Goal: Information Seeking & Learning: Learn about a topic

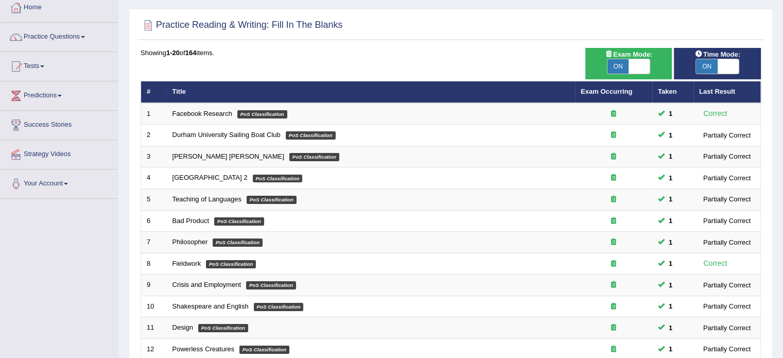
scroll to position [321, 0]
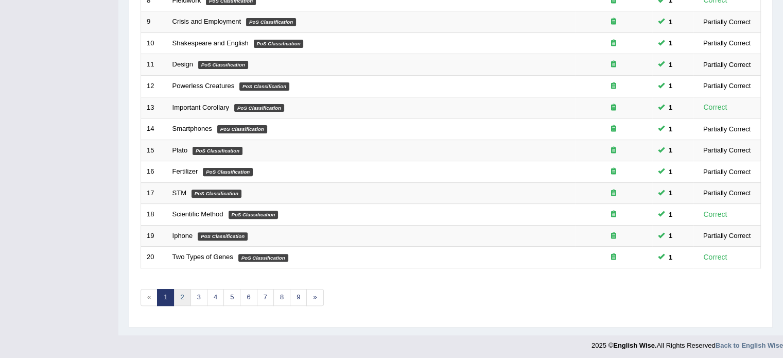
click at [180, 292] on link "2" at bounding box center [181, 297] width 17 height 17
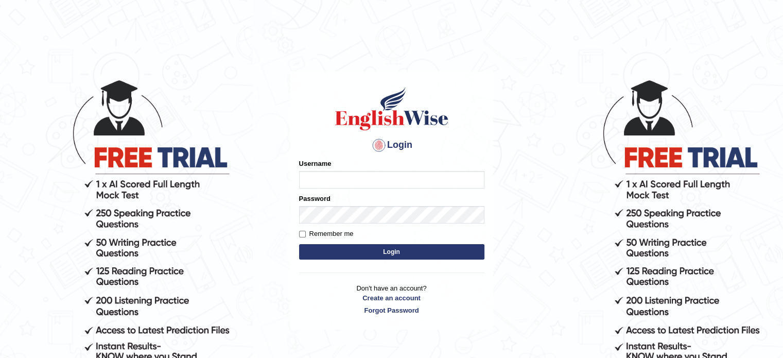
type input "Nkb06"
click at [315, 235] on label "Remember me" at bounding box center [326, 234] width 55 height 10
click at [306, 235] on input "Remember me" at bounding box center [302, 234] width 7 height 7
checkbox input "true"
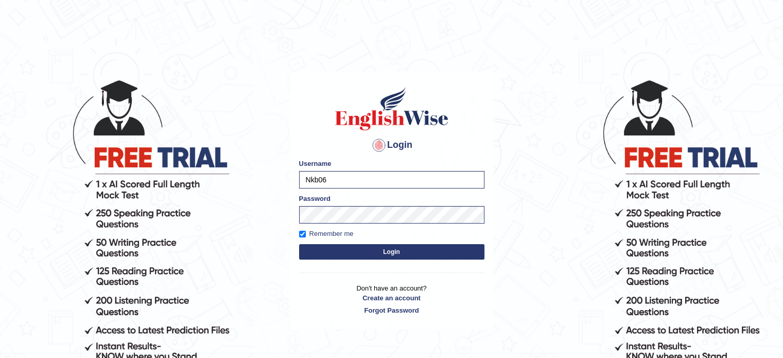
click at [344, 253] on button "Login" at bounding box center [391, 251] width 185 height 15
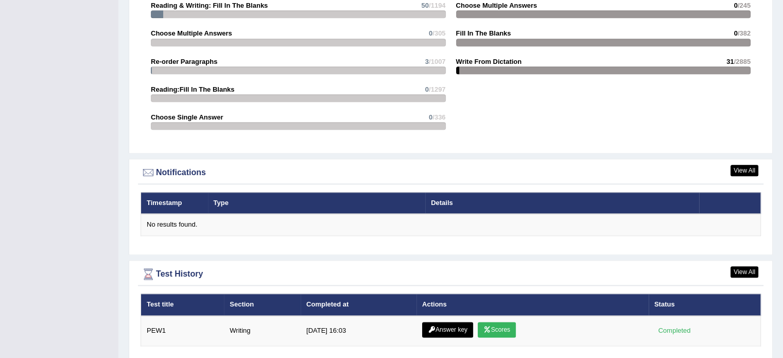
scroll to position [1201, 0]
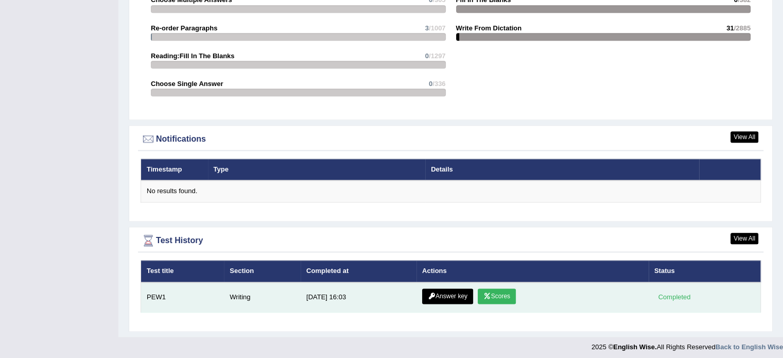
click at [484, 293] on icon at bounding box center [487, 296] width 8 height 6
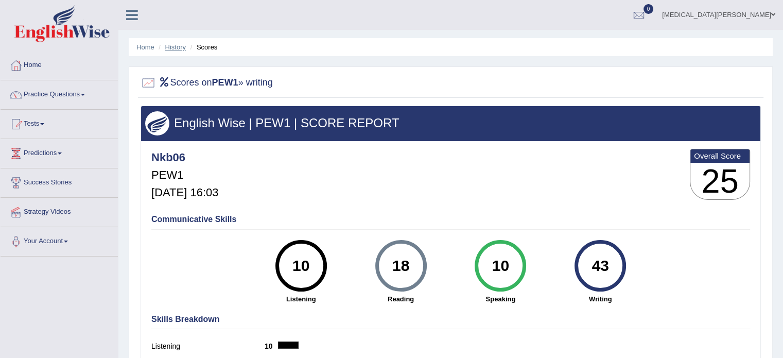
click at [182, 49] on link "History" at bounding box center [175, 47] width 21 height 8
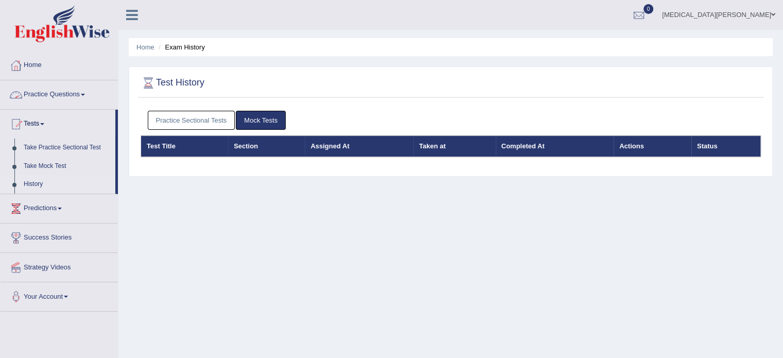
click at [71, 93] on link "Practice Questions" at bounding box center [59, 93] width 117 height 26
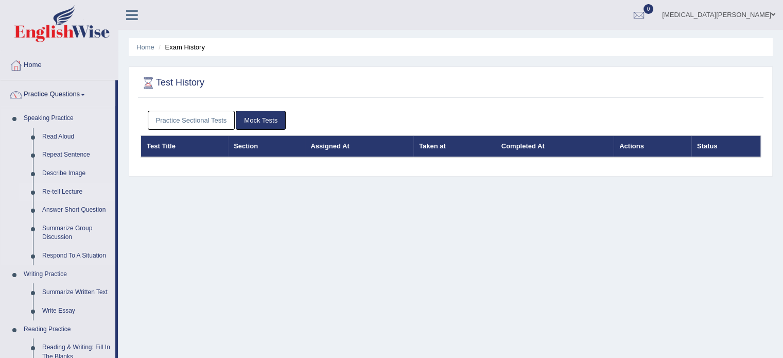
click at [78, 200] on link "Re-tell Lecture" at bounding box center [77, 192] width 78 height 19
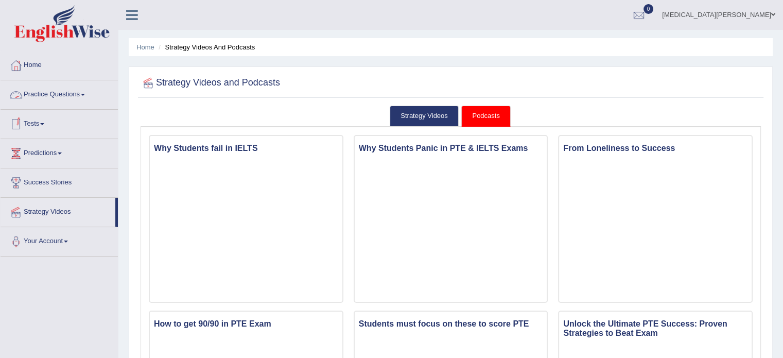
click at [68, 92] on link "Practice Questions" at bounding box center [59, 93] width 117 height 26
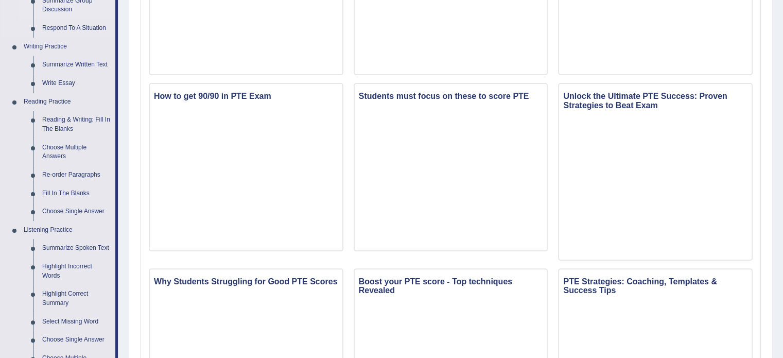
scroll to position [228, 0]
click at [63, 192] on link "Fill In The Blanks" at bounding box center [77, 193] width 78 height 19
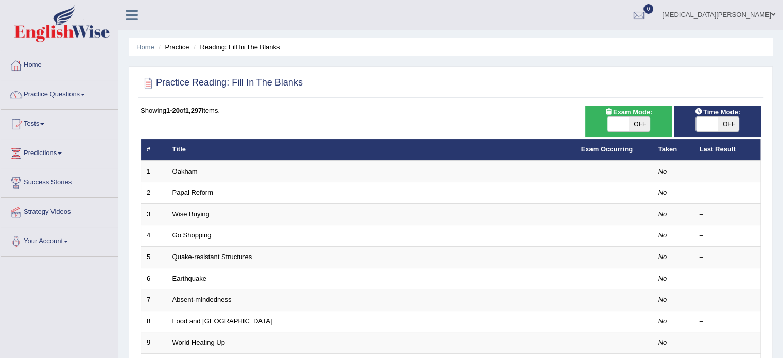
click at [639, 120] on span "OFF" at bounding box center [640, 124] width 22 height 14
checkbox input "true"
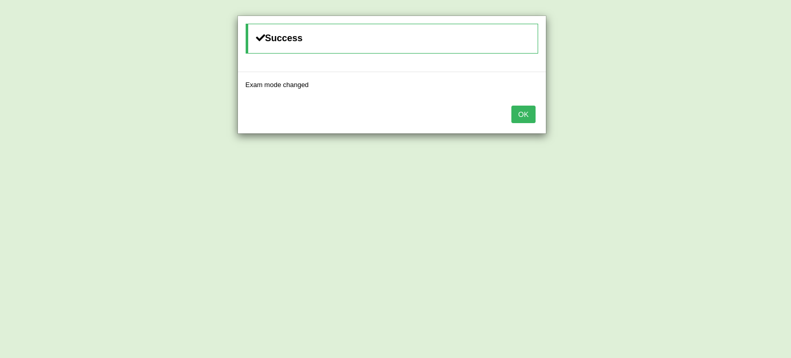
click at [515, 111] on button "OK" at bounding box center [523, 115] width 24 height 18
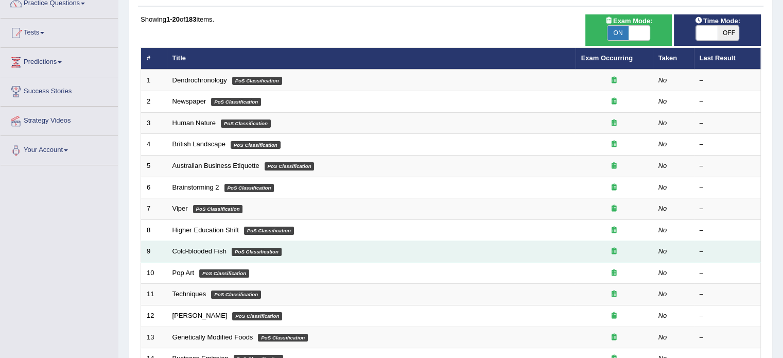
scroll to position [321, 0]
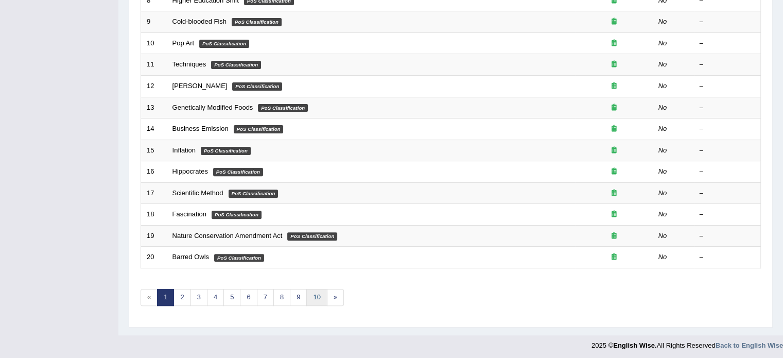
click at [317, 294] on link "10" at bounding box center [316, 297] width 21 height 17
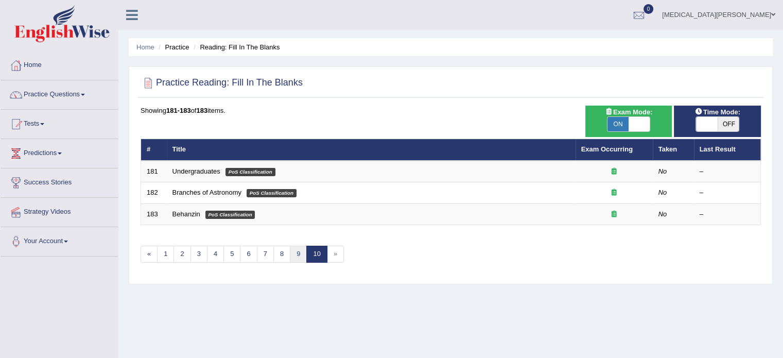
click at [293, 257] on link "9" at bounding box center [298, 254] width 17 height 17
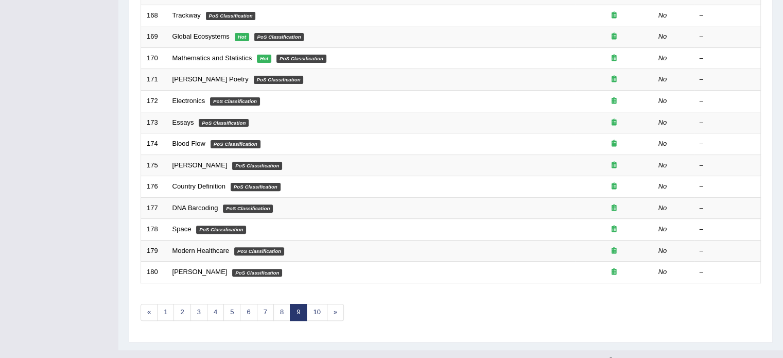
scroll to position [321, 0]
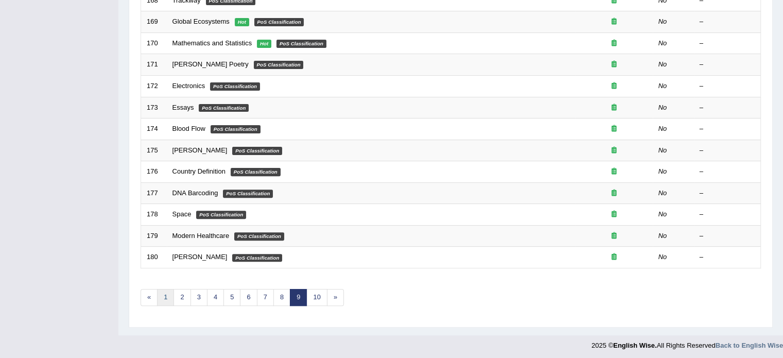
click at [165, 297] on link "1" at bounding box center [165, 297] width 17 height 17
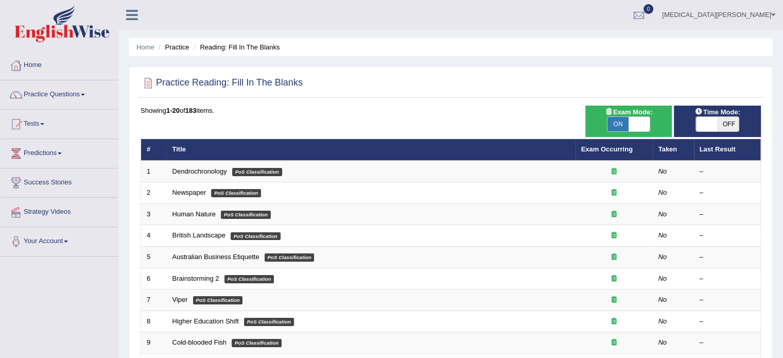
scroll to position [321, 0]
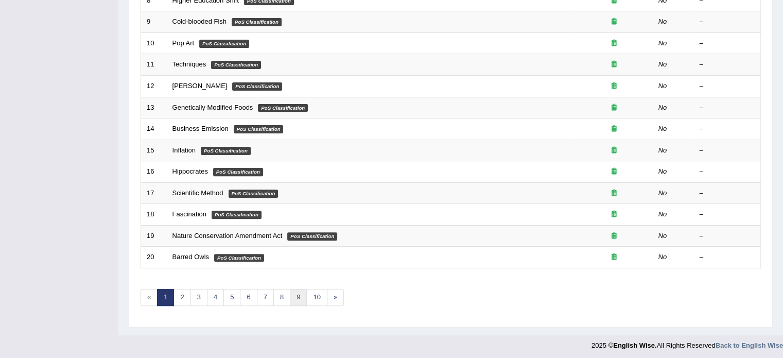
click at [294, 294] on link "9" at bounding box center [298, 297] width 17 height 17
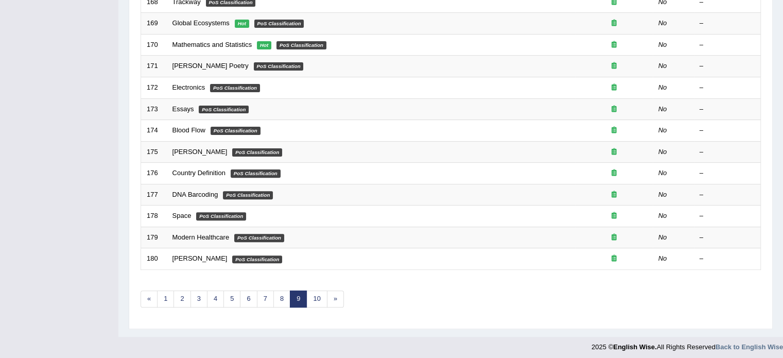
scroll to position [321, 0]
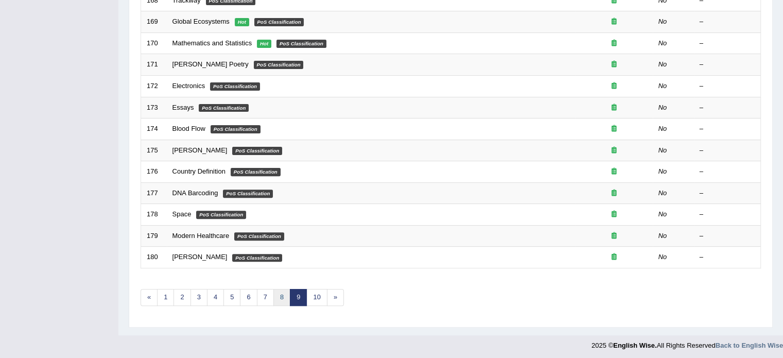
click at [279, 294] on link "8" at bounding box center [281, 297] width 17 height 17
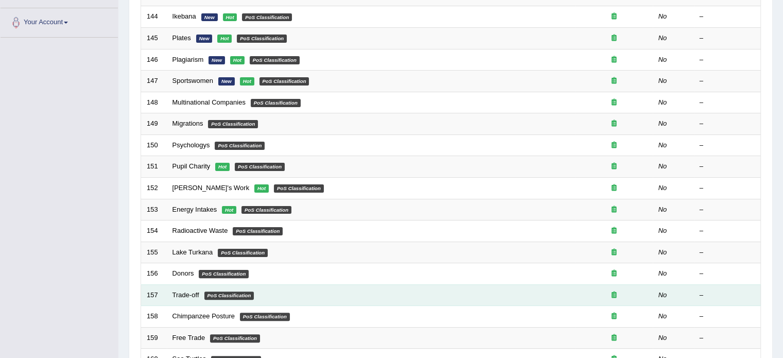
scroll to position [321, 0]
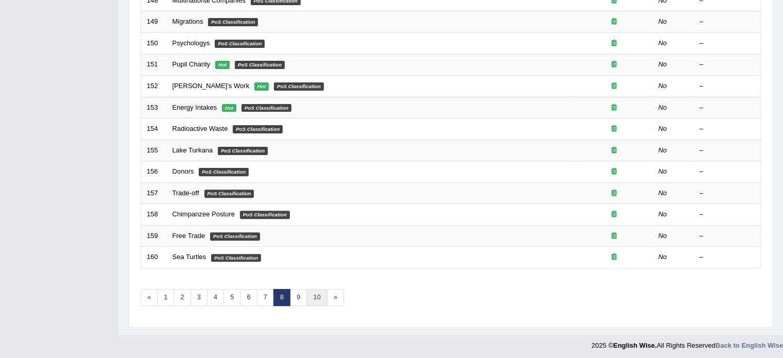
click at [314, 296] on link "10" at bounding box center [316, 297] width 21 height 17
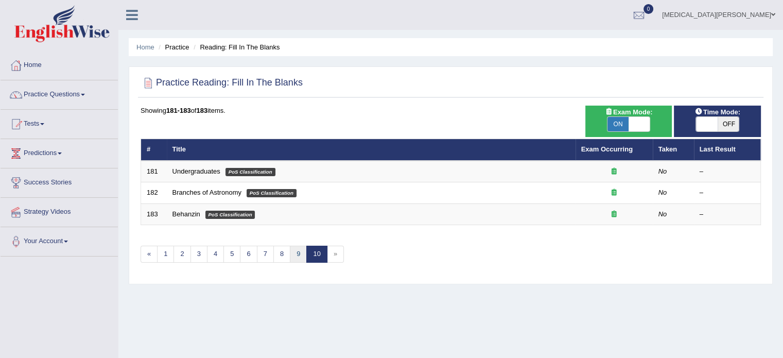
click at [295, 248] on link "9" at bounding box center [298, 254] width 17 height 17
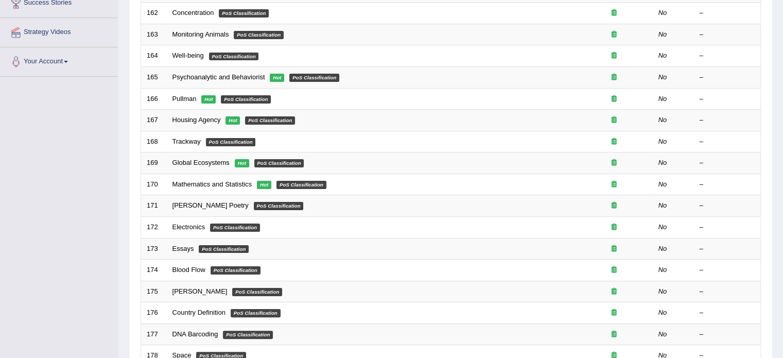
scroll to position [176, 0]
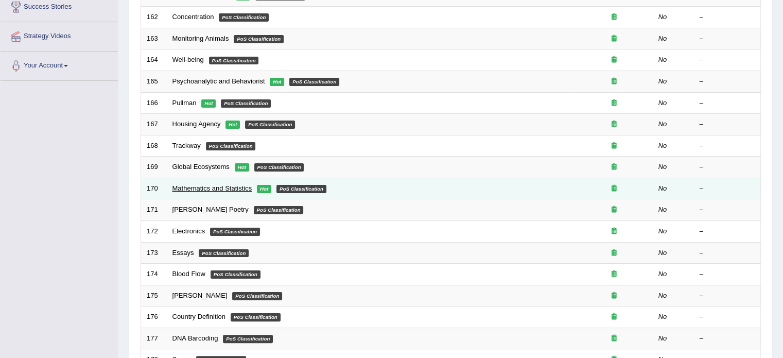
click at [209, 185] on link "Mathematics and Statistics" at bounding box center [212, 188] width 80 height 8
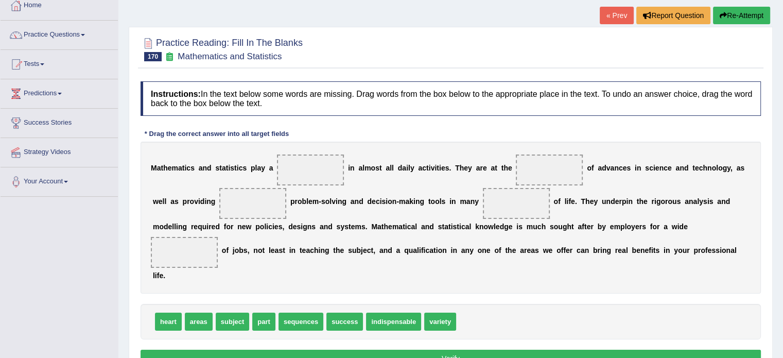
scroll to position [65, 0]
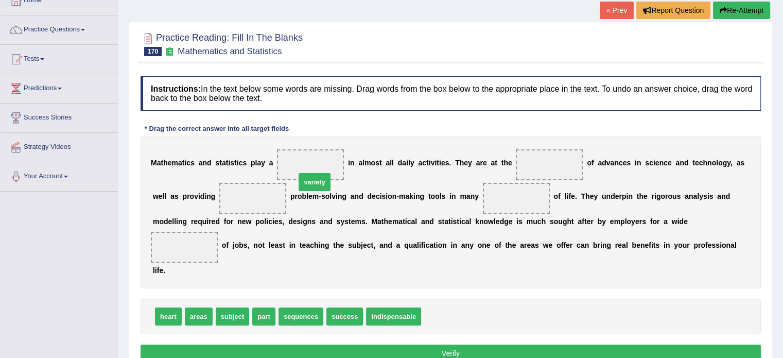
drag, startPoint x: 428, startPoint y: 302, endPoint x: 303, endPoint y: 167, distance: 184.3
drag, startPoint x: 164, startPoint y: 298, endPoint x: 434, endPoint y: 140, distance: 313.1
click at [225, 291] on span "heart" at bounding box center [212, 300] width 27 height 18
drag, startPoint x: 163, startPoint y: 300, endPoint x: 521, endPoint y: 160, distance: 384.9
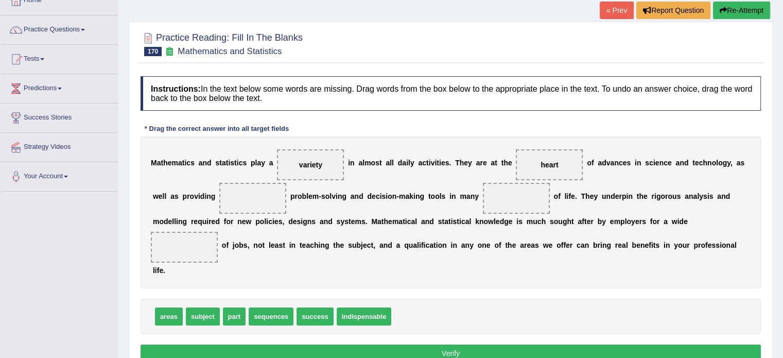
click at [360, 203] on div "M a t h e m a t i c s a n d s t a t i s t i c s p l a y a variety i n a l m o s…" at bounding box center [451, 212] width 620 height 152
drag, startPoint x: 166, startPoint y: 302, endPoint x: 474, endPoint y: 197, distance: 325.1
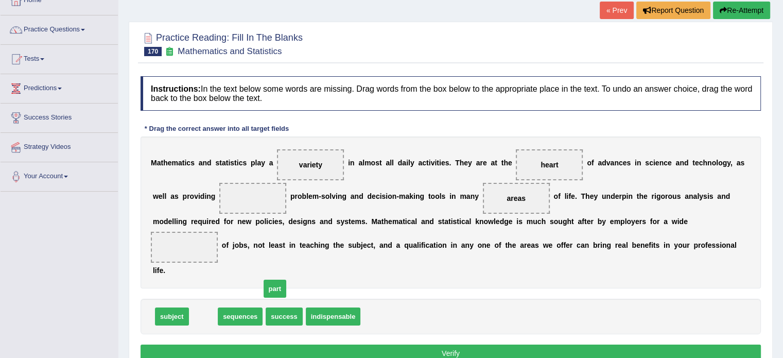
drag, startPoint x: 198, startPoint y: 302, endPoint x: 389, endPoint y: 236, distance: 201.9
click at [287, 280] on span "part" at bounding box center [275, 289] width 23 height 18
drag, startPoint x: 202, startPoint y: 295, endPoint x: 463, endPoint y: 196, distance: 279.8
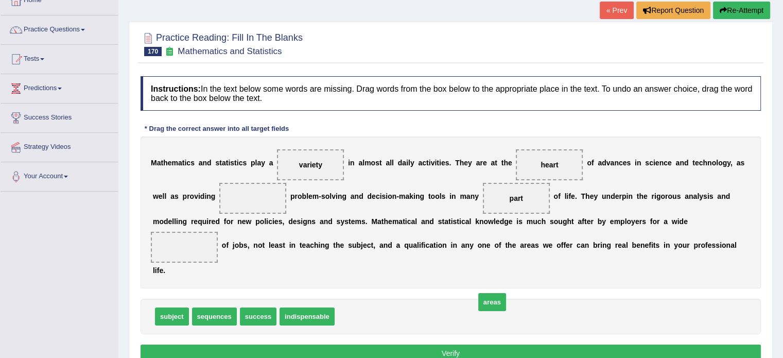
drag, startPoint x: 335, startPoint y: 302, endPoint x: 476, endPoint y: 288, distance: 141.3
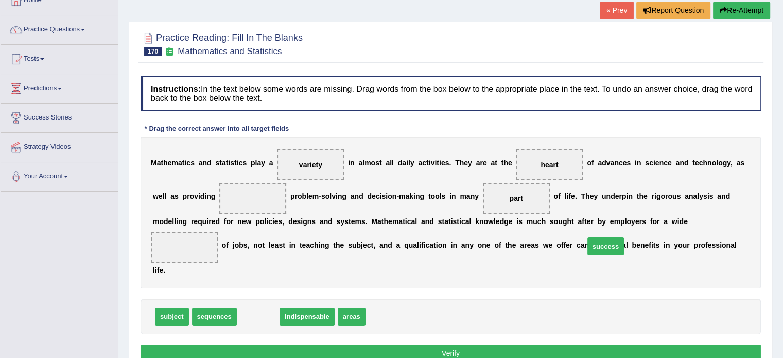
drag, startPoint x: 260, startPoint y: 296, endPoint x: 607, endPoint y: 226, distance: 354.5
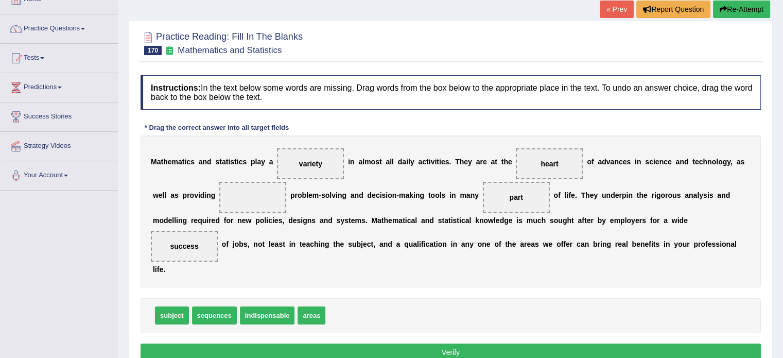
scroll to position [67, 0]
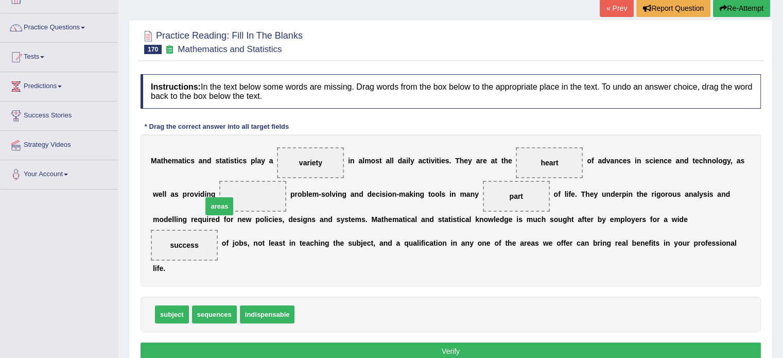
drag, startPoint x: 294, startPoint y: 294, endPoint x: 206, endPoint y: 186, distance: 139.4
click at [316, 342] on button "Verify" at bounding box center [451, 351] width 620 height 18
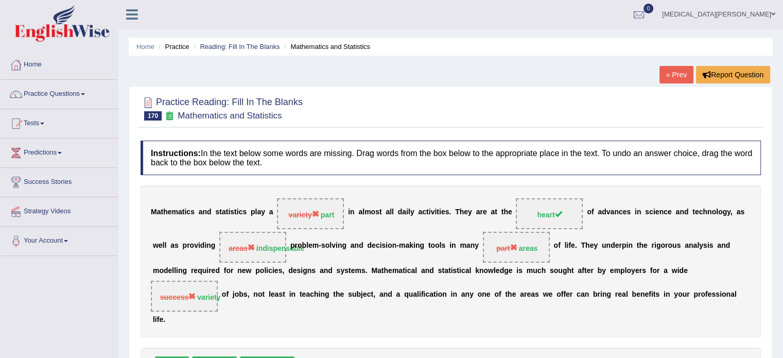
scroll to position [0, 0]
click at [229, 44] on link "Reading: Fill In The Blanks" at bounding box center [240, 47] width 80 height 8
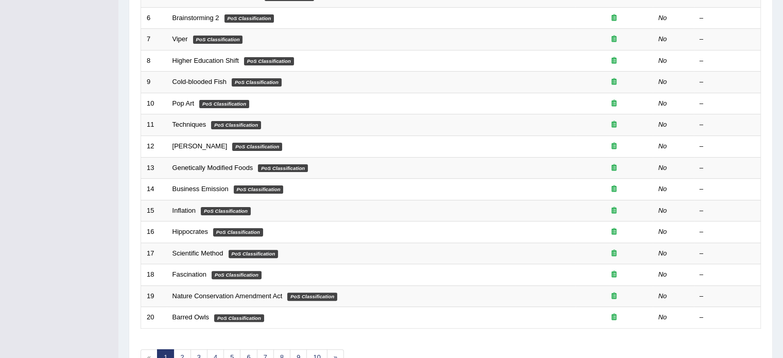
scroll to position [321, 0]
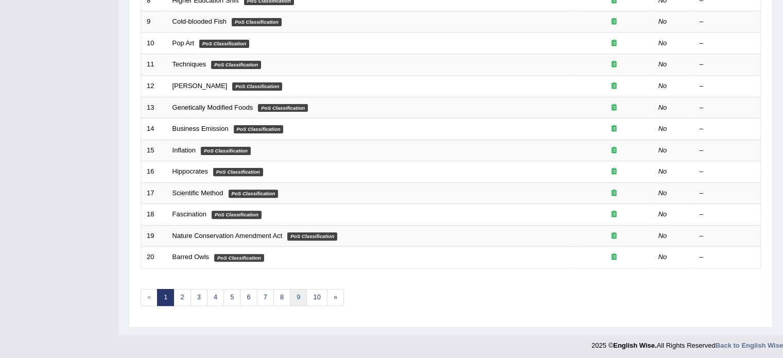
click at [296, 296] on link "9" at bounding box center [298, 297] width 17 height 17
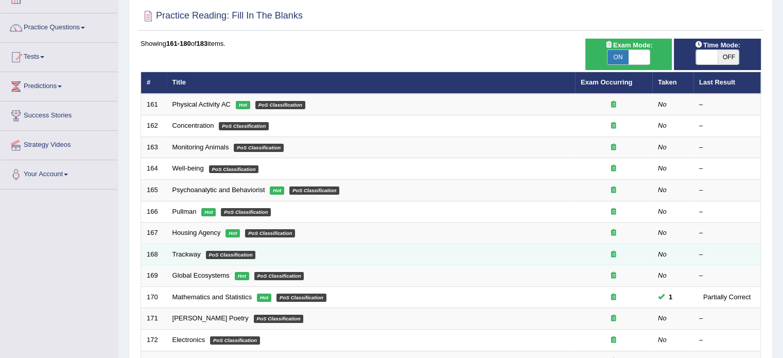
scroll to position [69, 0]
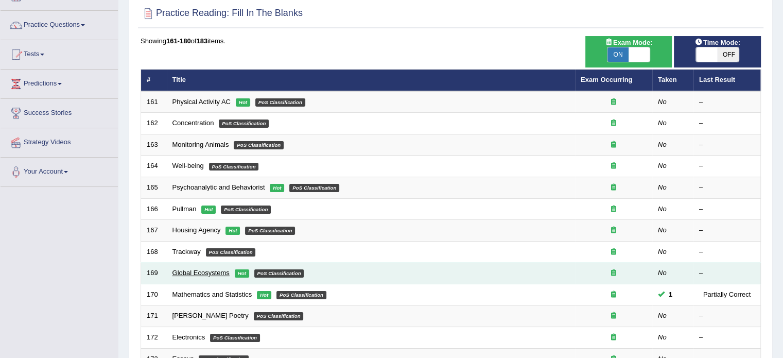
click at [209, 271] on link "Global Ecosystems" at bounding box center [200, 273] width 57 height 8
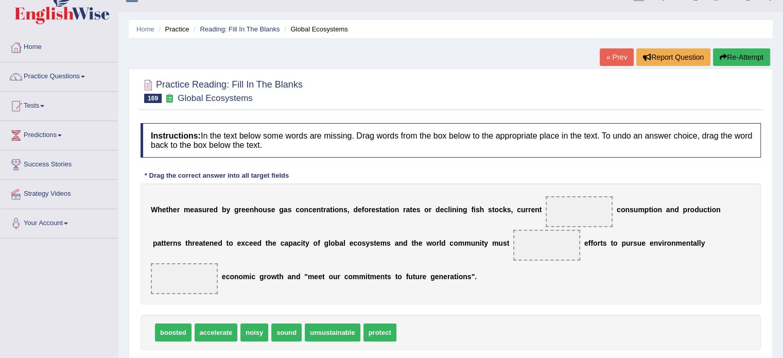
scroll to position [19, 0]
drag, startPoint x: 327, startPoint y: 315, endPoint x: 423, endPoint y: 279, distance: 102.3
drag, startPoint x: 321, startPoint y: 312, endPoint x: 380, endPoint y: 309, distance: 59.3
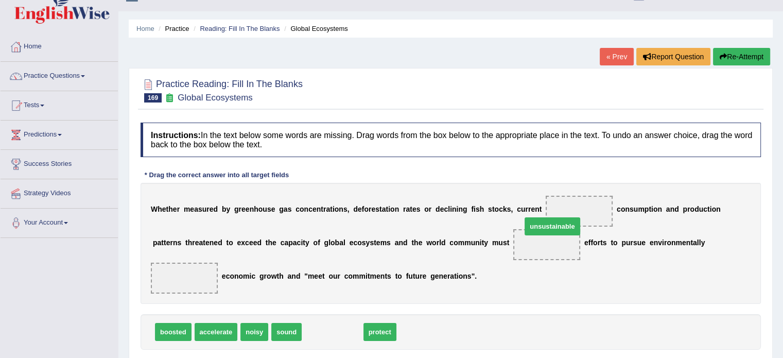
drag, startPoint x: 314, startPoint y: 306, endPoint x: 533, endPoint y: 201, distance: 243.6
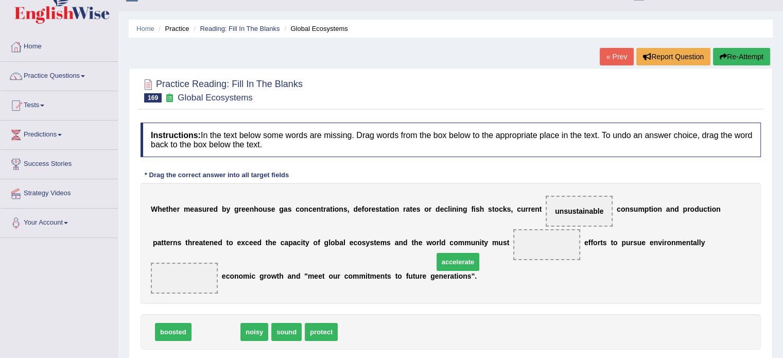
drag, startPoint x: 204, startPoint y: 310, endPoint x: 446, endPoint y: 240, distance: 251.9
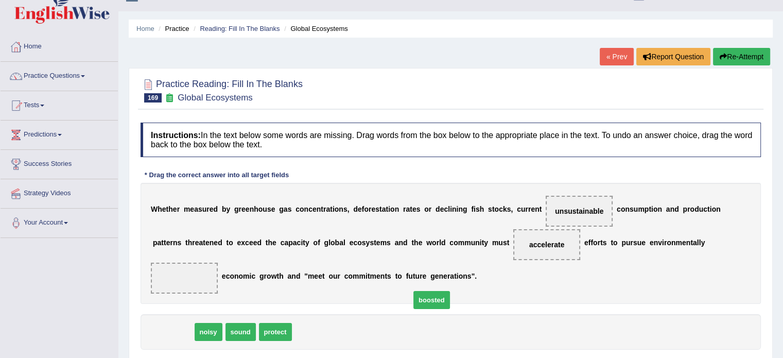
drag, startPoint x: 163, startPoint y: 312, endPoint x: 477, endPoint y: 280, distance: 315.7
click at [450, 291] on span "boosted" at bounding box center [431, 300] width 37 height 18
drag, startPoint x: 177, startPoint y: 312, endPoint x: 646, endPoint y: 237, distance: 474.4
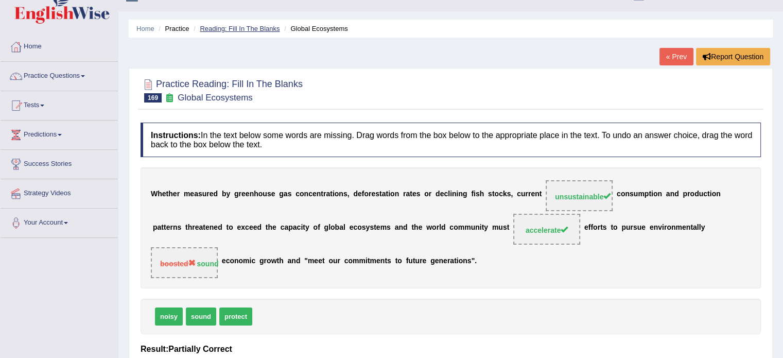
click at [216, 26] on link "Reading: Fill In The Blanks" at bounding box center [240, 29] width 80 height 8
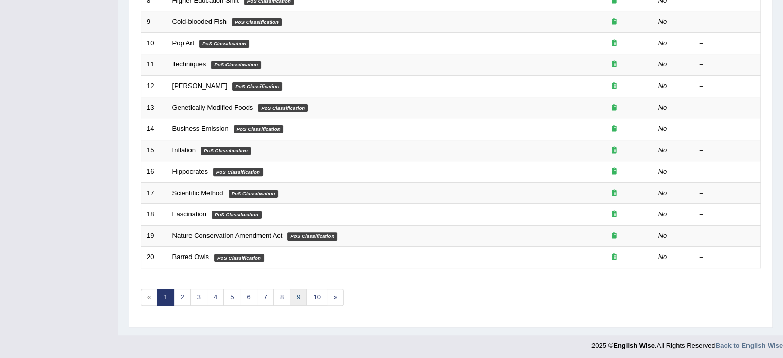
click at [295, 291] on link "9" at bounding box center [298, 297] width 17 height 17
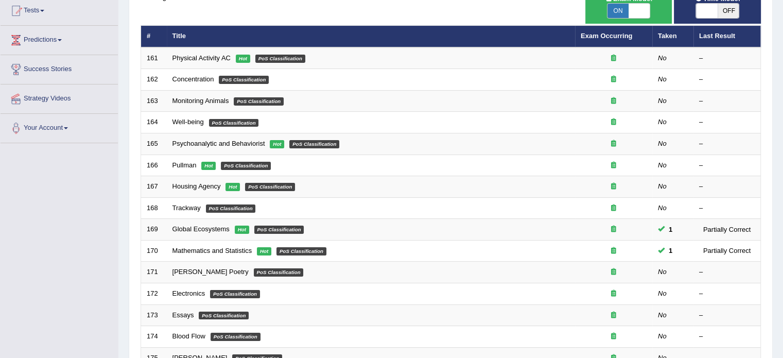
scroll to position [123, 0]
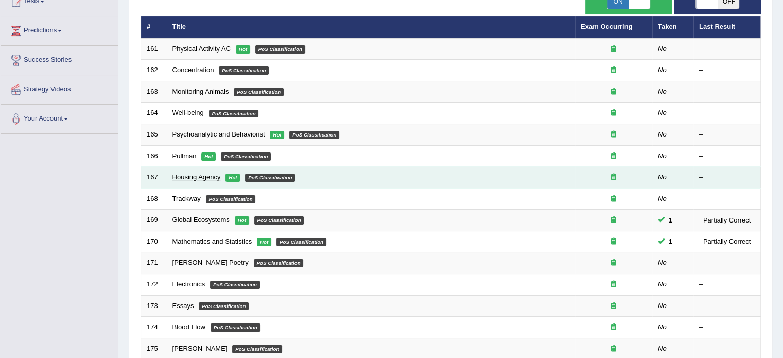
click at [206, 175] on link "Housing Agency" at bounding box center [196, 177] width 48 height 8
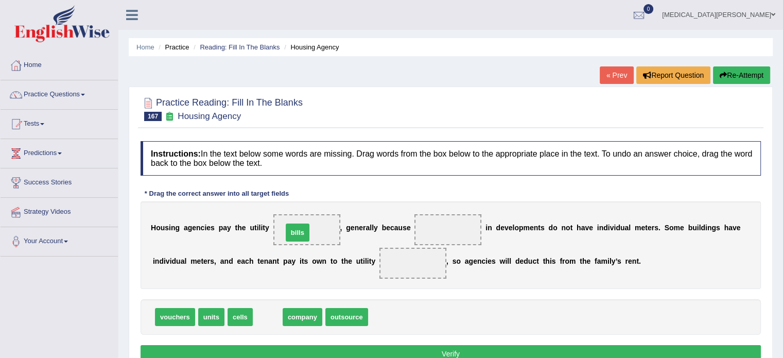
drag, startPoint x: 266, startPoint y: 317, endPoint x: 295, endPoint y: 232, distance: 90.0
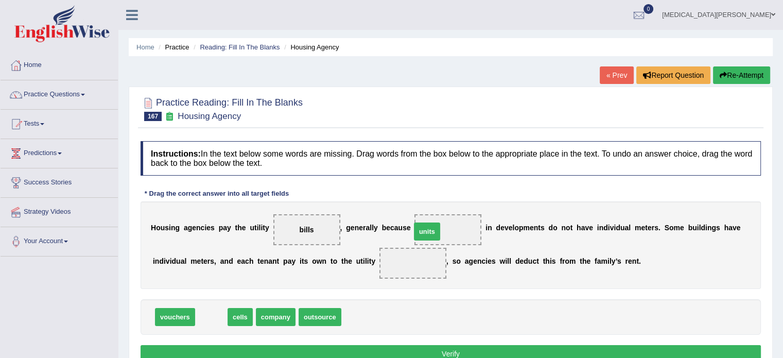
drag, startPoint x: 207, startPoint y: 319, endPoint x: 423, endPoint y: 233, distance: 232.0
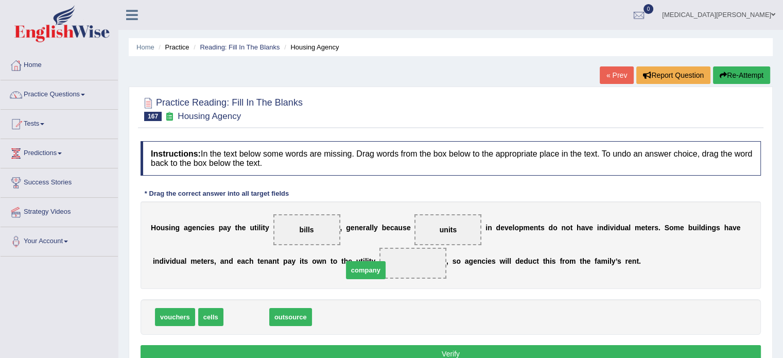
drag, startPoint x: 250, startPoint y: 315, endPoint x: 369, endPoint y: 266, distance: 128.1
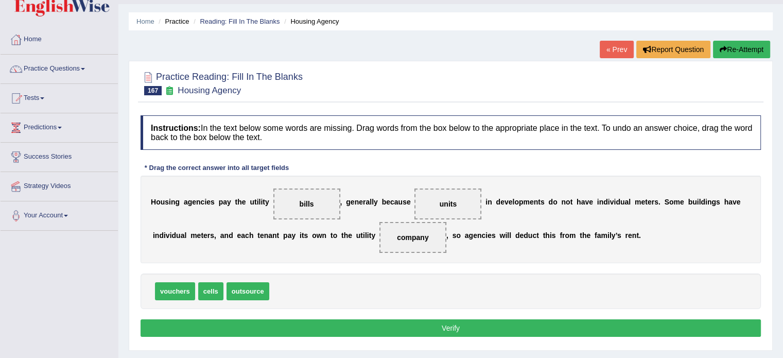
scroll to position [27, 0]
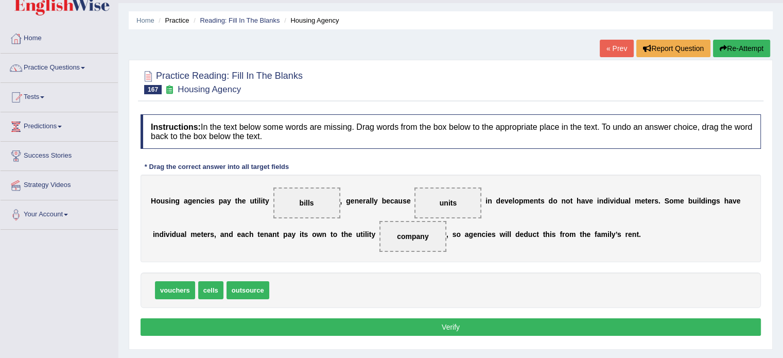
click at [360, 320] on button "Verify" at bounding box center [451, 327] width 620 height 18
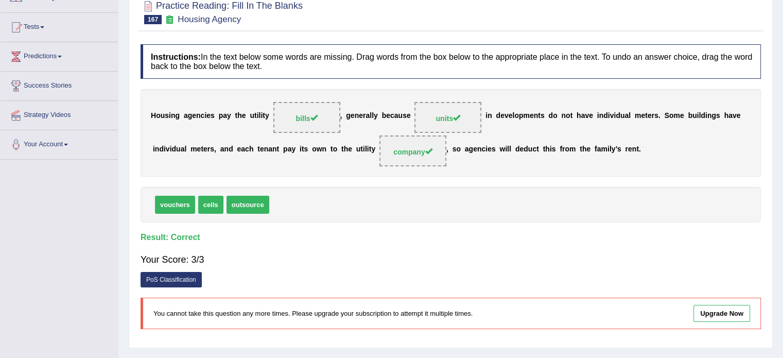
scroll to position [0, 0]
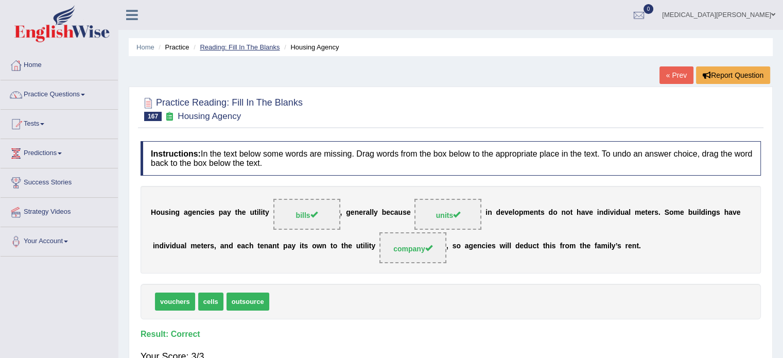
click at [236, 43] on link "Reading: Fill In The Blanks" at bounding box center [240, 47] width 80 height 8
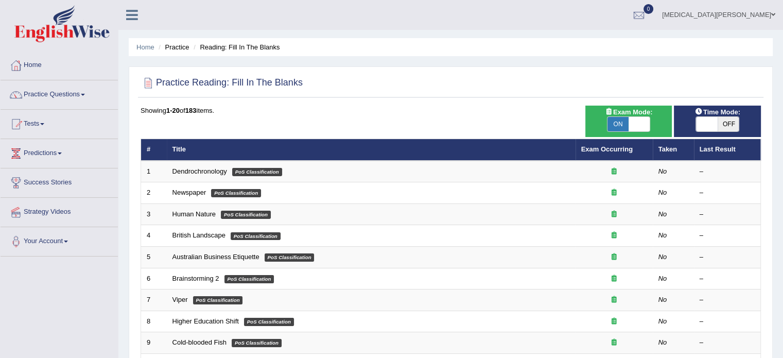
scroll to position [321, 0]
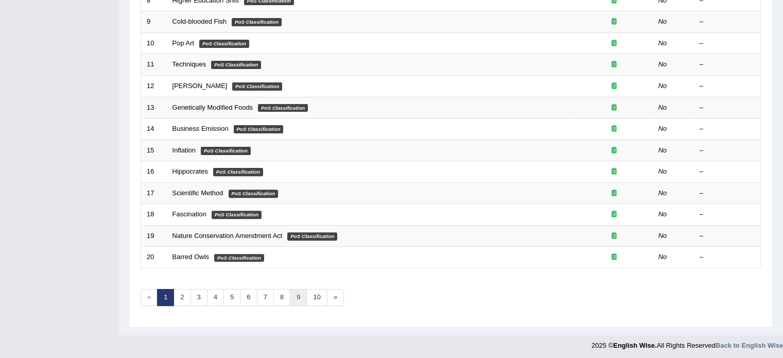
click at [292, 295] on link "9" at bounding box center [298, 297] width 17 height 17
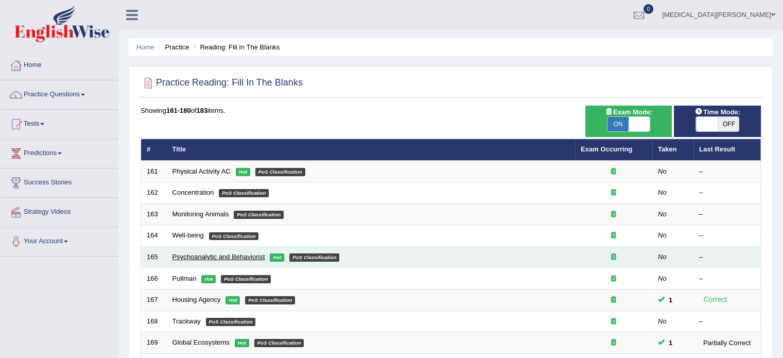
click at [236, 256] on link "Psychoanalytic and Behaviorist" at bounding box center [218, 257] width 93 height 8
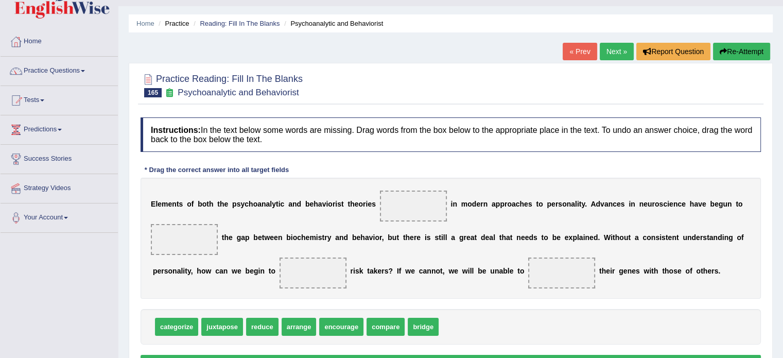
scroll to position [25, 0]
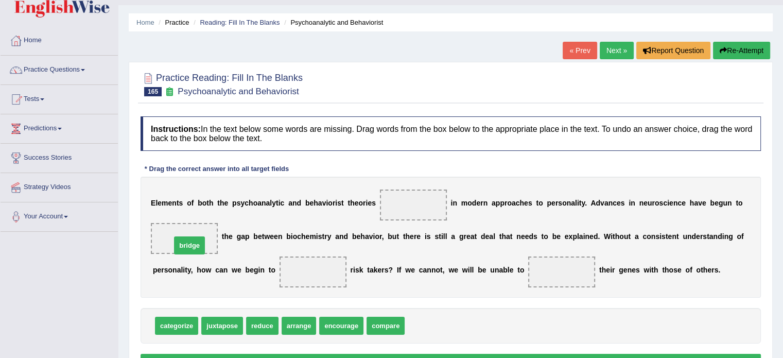
drag, startPoint x: 411, startPoint y: 327, endPoint x: 177, endPoint y: 247, distance: 247.1
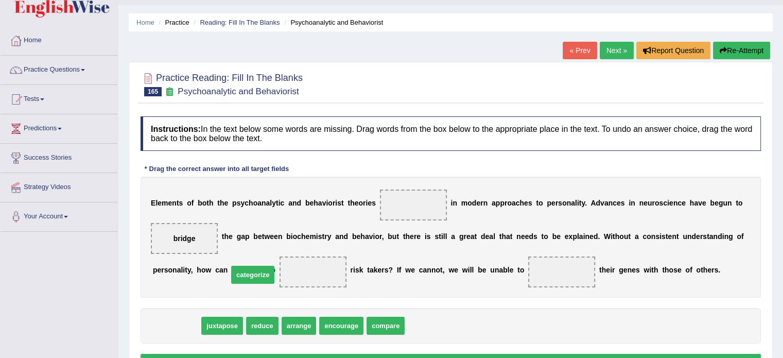
drag, startPoint x: 172, startPoint y: 328, endPoint x: 249, endPoint y: 277, distance: 91.7
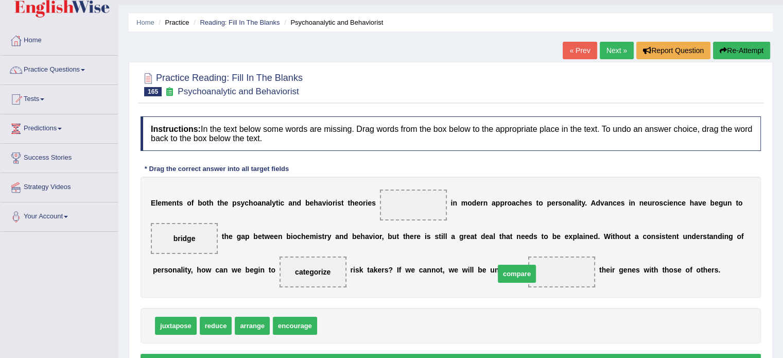
drag, startPoint x: 327, startPoint y: 323, endPoint x: 503, endPoint y: 271, distance: 184.1
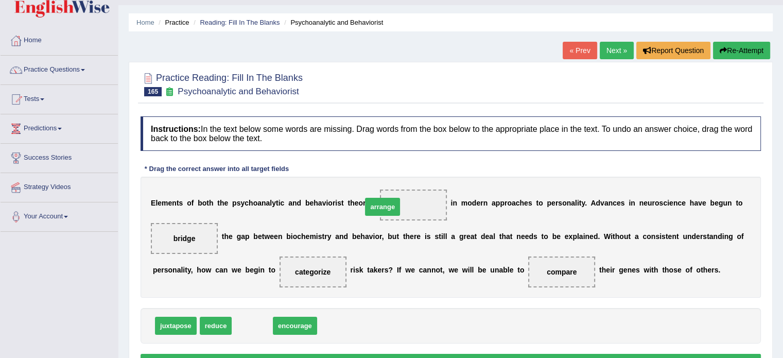
drag, startPoint x: 246, startPoint y: 320, endPoint x: 377, endPoint y: 201, distance: 176.7
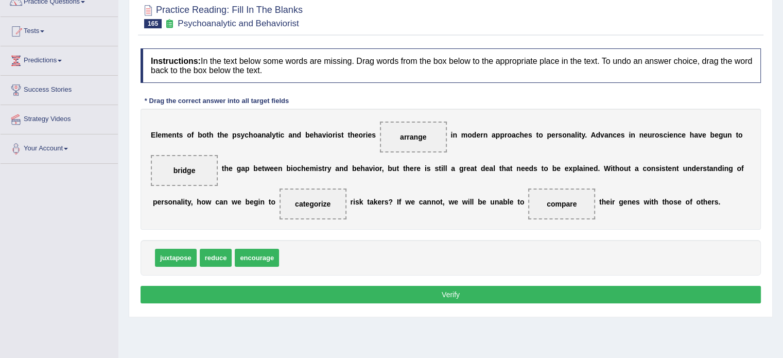
scroll to position [97, 0]
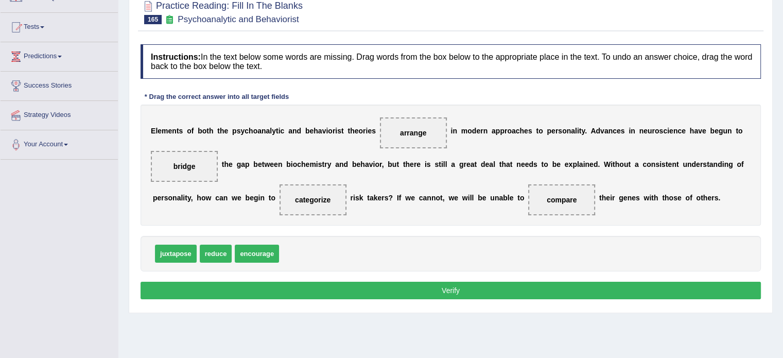
click at [354, 289] on button "Verify" at bounding box center [451, 291] width 620 height 18
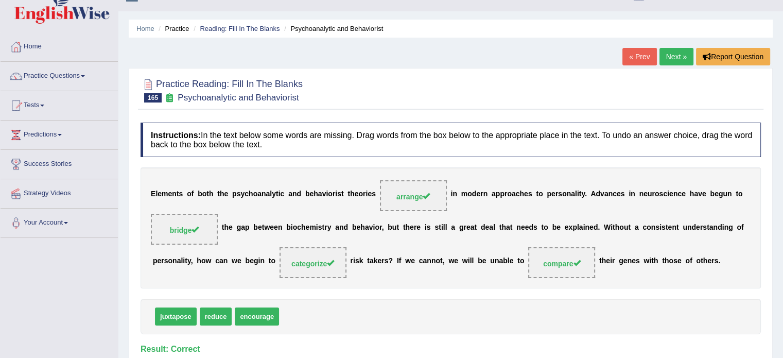
scroll to position [16, 0]
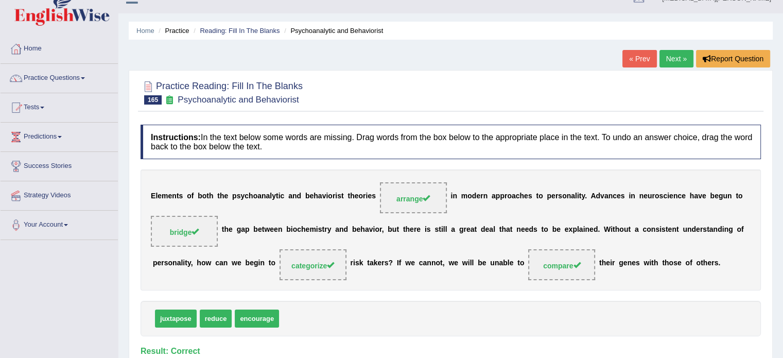
click at [354, 289] on div "E l e m e n t s o f b o t h t h e p s y c h o a n a l y t i c a n d b e h a v i…" at bounding box center [451, 229] width 620 height 121
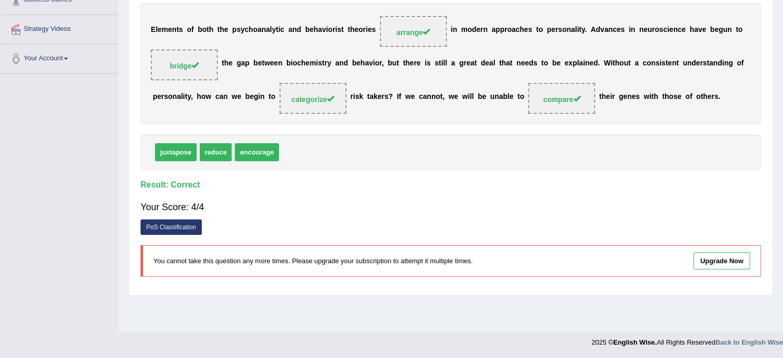
scroll to position [0, 0]
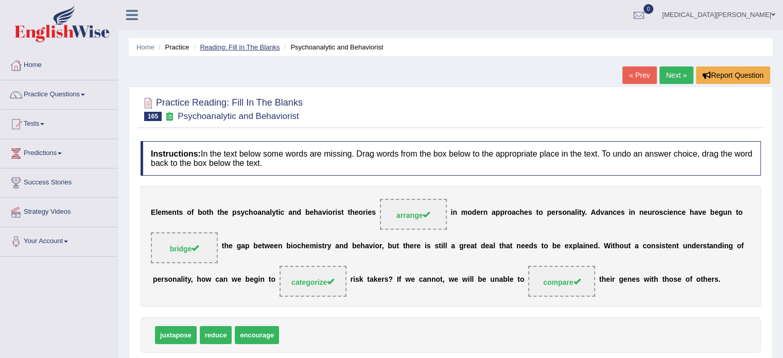
click at [235, 47] on link "Reading: Fill In The Blanks" at bounding box center [240, 47] width 80 height 8
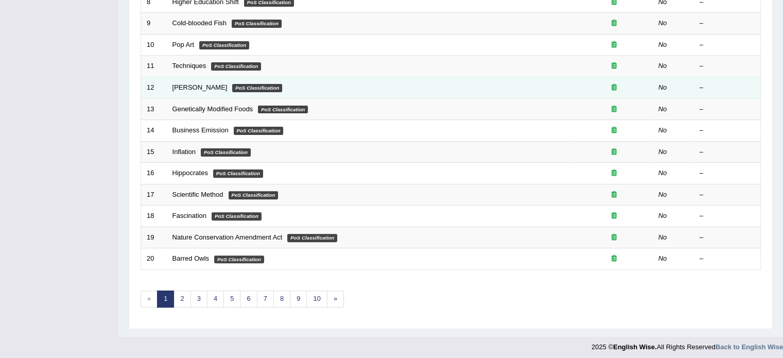
scroll to position [321, 0]
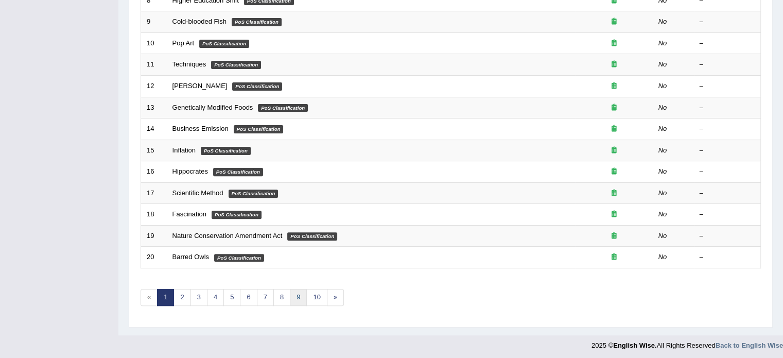
click at [297, 294] on link "9" at bounding box center [298, 297] width 17 height 17
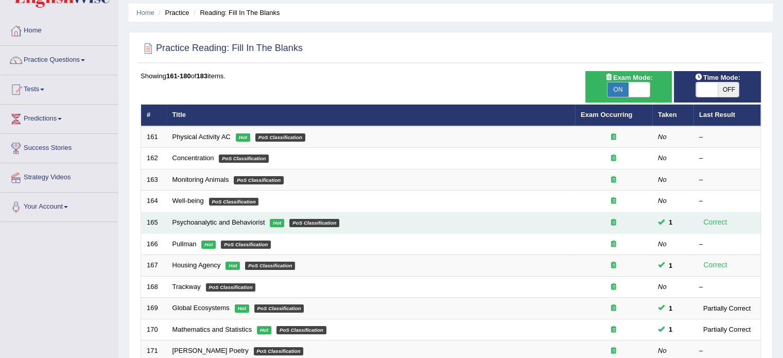
scroll to position [35, 0]
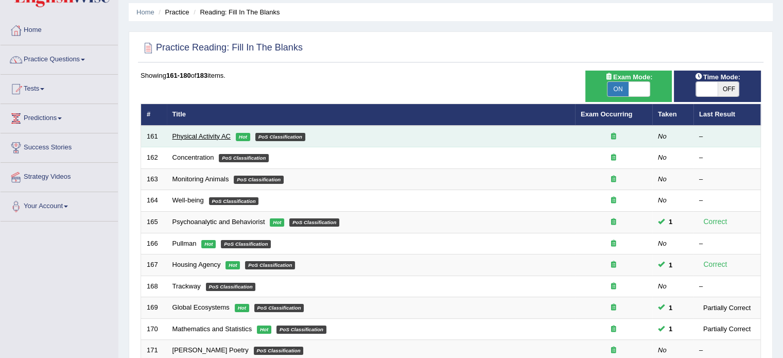
click at [222, 137] on link "Physical Activity AC" at bounding box center [201, 136] width 58 height 8
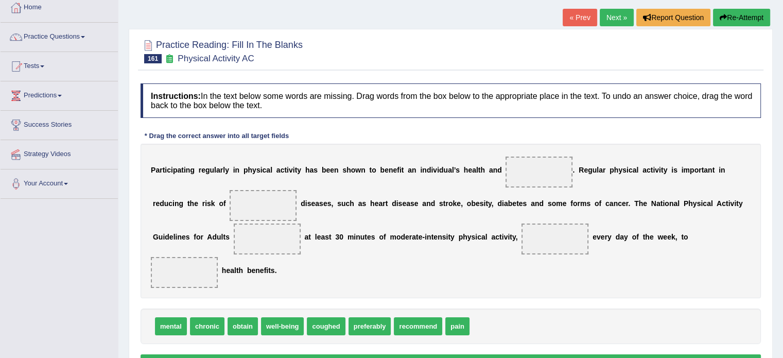
scroll to position [63, 0]
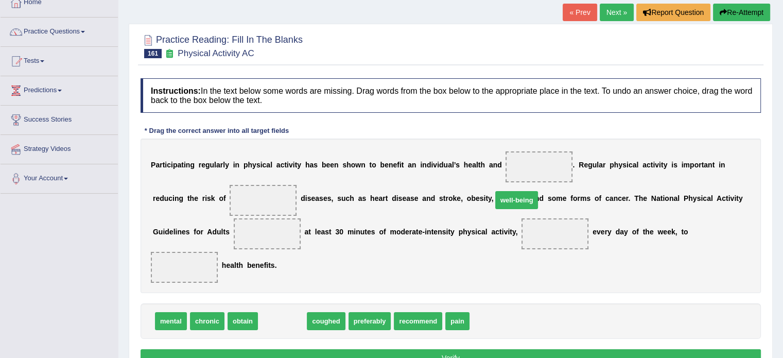
drag, startPoint x: 278, startPoint y: 285, endPoint x: 511, endPoint y: 164, distance: 262.3
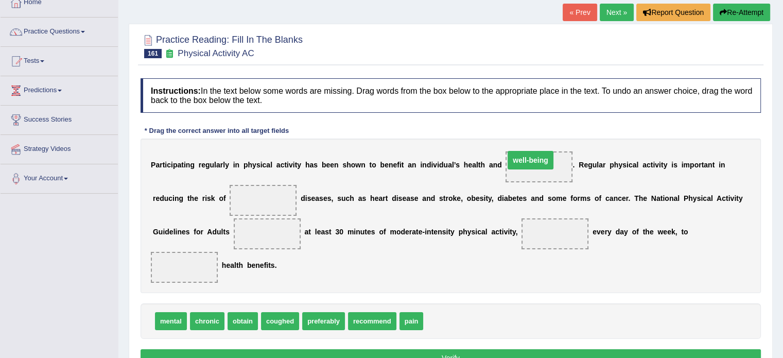
drag, startPoint x: 511, startPoint y: 164, endPoint x: 502, endPoint y: 158, distance: 10.7
drag, startPoint x: 207, startPoint y: 290, endPoint x: 197, endPoint y: 201, distance: 89.2
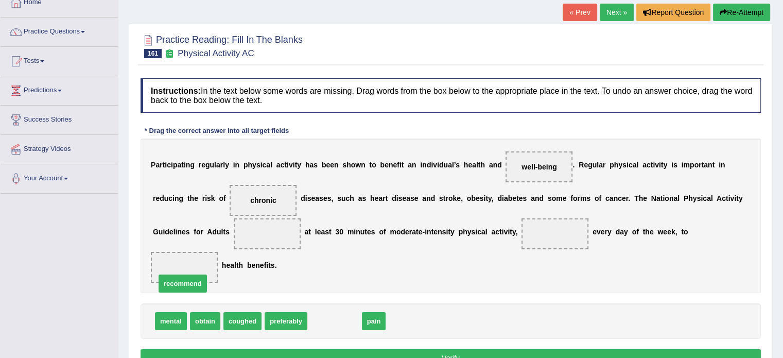
drag, startPoint x: 324, startPoint y: 283, endPoint x: 172, endPoint y: 246, distance: 156.4
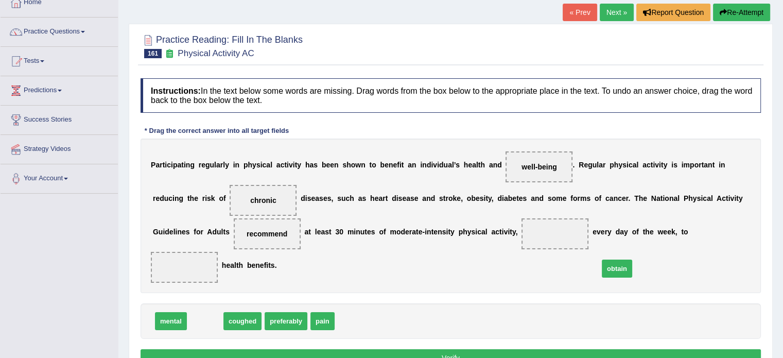
drag, startPoint x: 205, startPoint y: 284, endPoint x: 617, endPoint y: 230, distance: 415.3
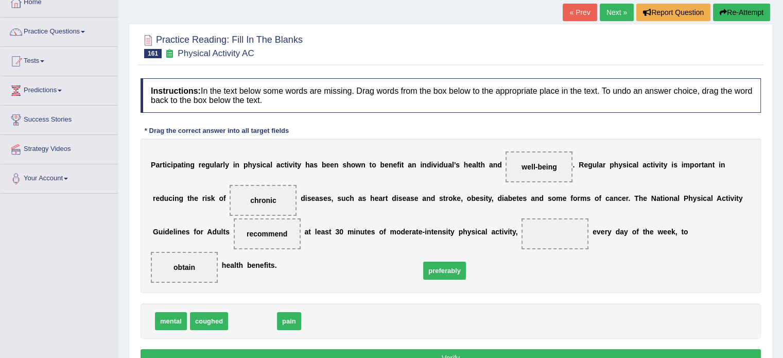
drag, startPoint x: 245, startPoint y: 285, endPoint x: 437, endPoint y: 234, distance: 198.5
click at [407, 349] on button "Verify" at bounding box center [451, 358] width 620 height 18
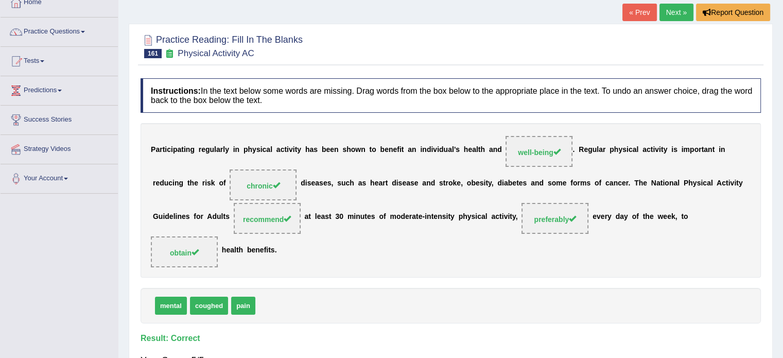
scroll to position [0, 0]
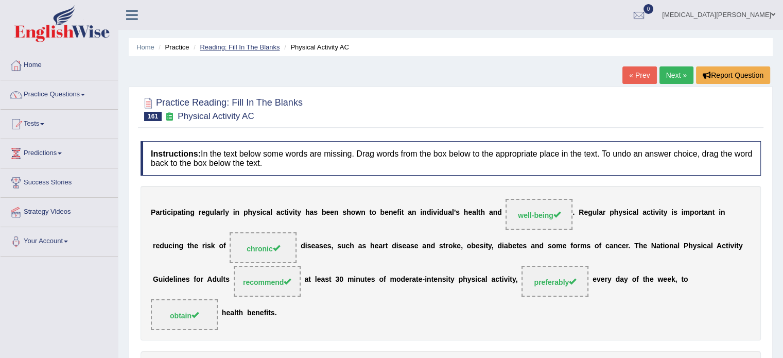
click at [238, 47] on link "Reading: Fill In The Blanks" at bounding box center [240, 47] width 80 height 8
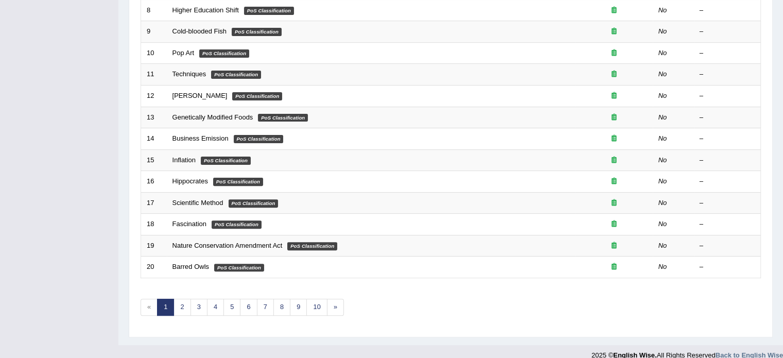
scroll to position [321, 0]
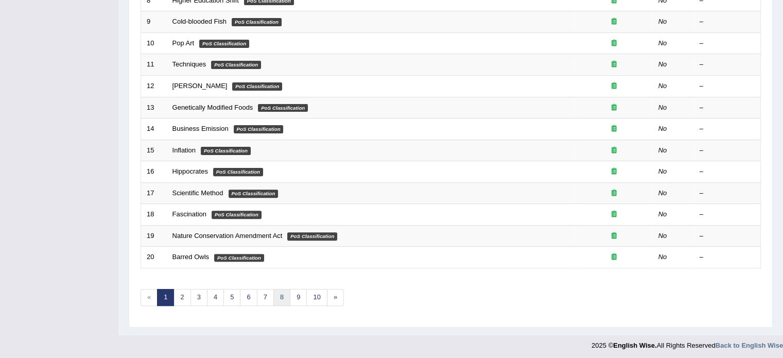
click at [280, 295] on link "8" at bounding box center [281, 297] width 17 height 17
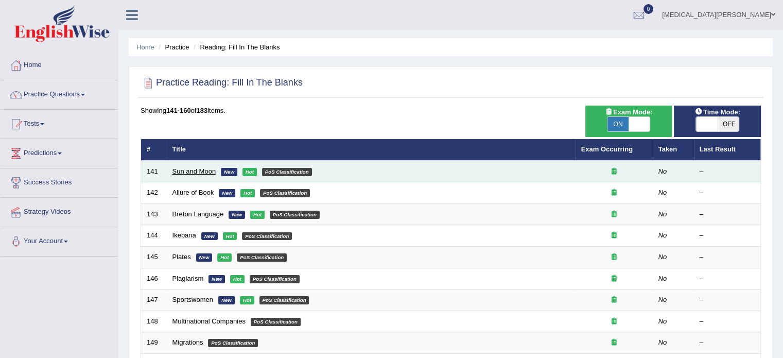
click at [198, 172] on link "Sun and Moon" at bounding box center [194, 171] width 44 height 8
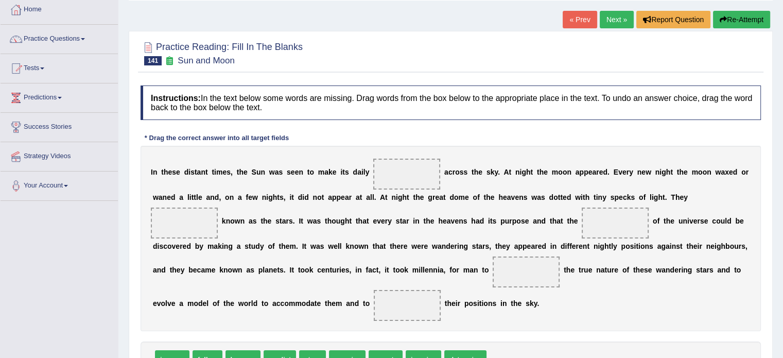
scroll to position [98, 0]
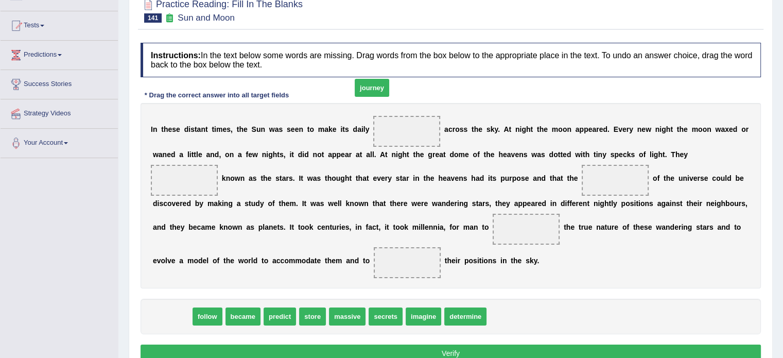
drag, startPoint x: 168, startPoint y: 338, endPoint x: 369, endPoint y: 107, distance: 306.2
click at [369, 97] on span "journey" at bounding box center [372, 88] width 34 height 18
drag, startPoint x: 170, startPoint y: 333, endPoint x: 387, endPoint y: 126, distance: 299.3
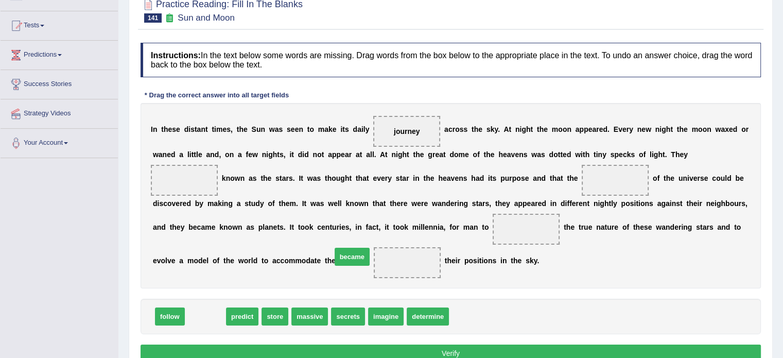
drag, startPoint x: 203, startPoint y: 334, endPoint x: 449, endPoint y: 255, distance: 257.7
click at [370, 255] on span "became" at bounding box center [352, 257] width 35 height 18
drag, startPoint x: 207, startPoint y: 334, endPoint x: 645, endPoint y: 162, distance: 470.1
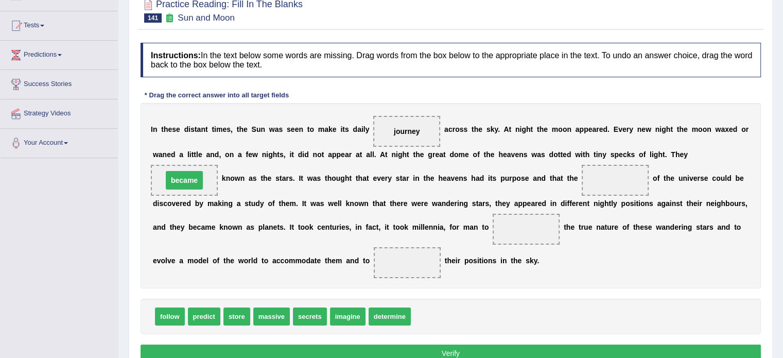
click at [203, 171] on span "became" at bounding box center [184, 180] width 37 height 19
drag, startPoint x: 302, startPoint y: 335, endPoint x: 480, endPoint y: 201, distance: 223.1
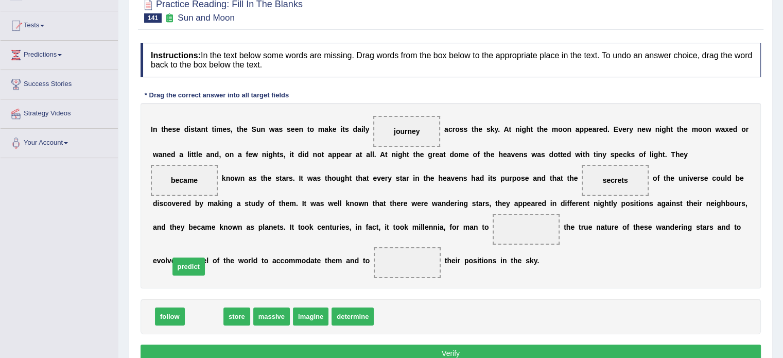
drag, startPoint x: 201, startPoint y: 334, endPoint x: 186, endPoint y: 283, distance: 53.1
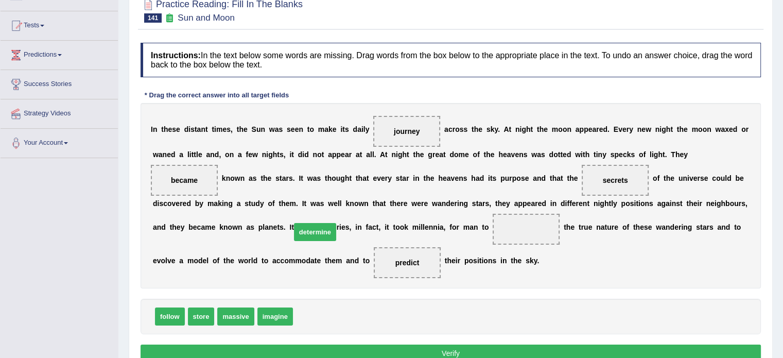
drag, startPoint x: 300, startPoint y: 334, endPoint x: 298, endPoint y: 249, distance: 84.5
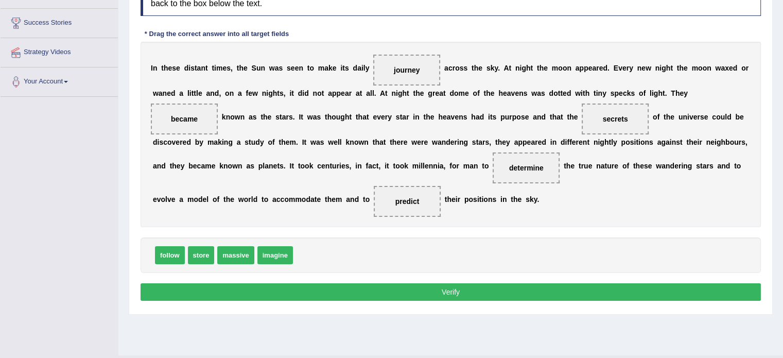
scroll to position [160, 0]
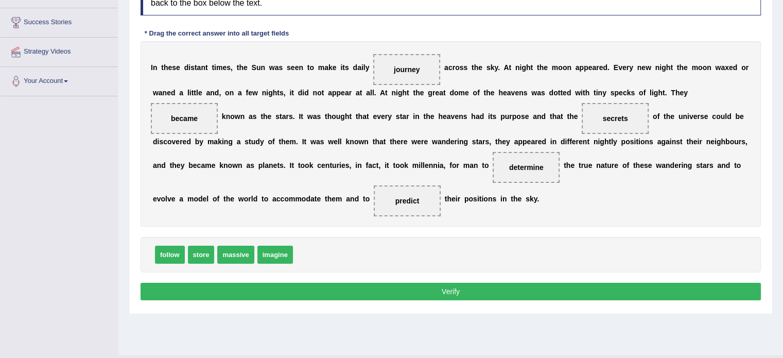
click at [299, 300] on button "Verify" at bounding box center [451, 292] width 620 height 18
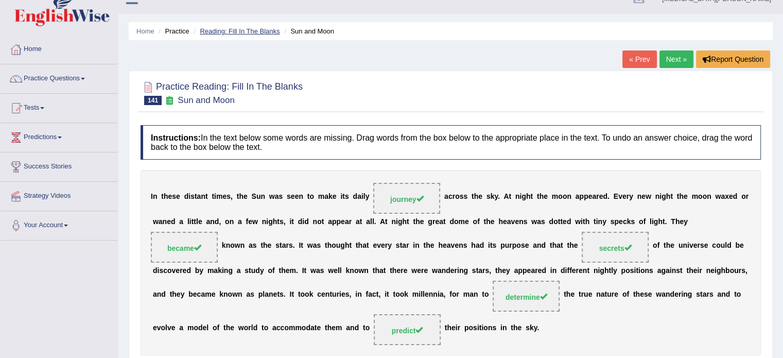
scroll to position [16, 0]
click at [233, 28] on link "Reading: Fill In The Blanks" at bounding box center [240, 31] width 80 height 8
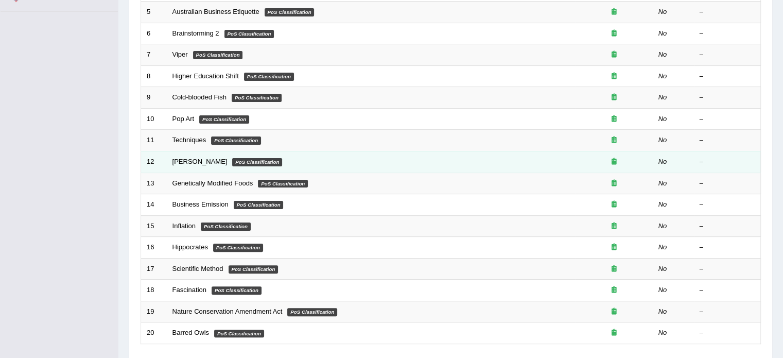
scroll to position [321, 0]
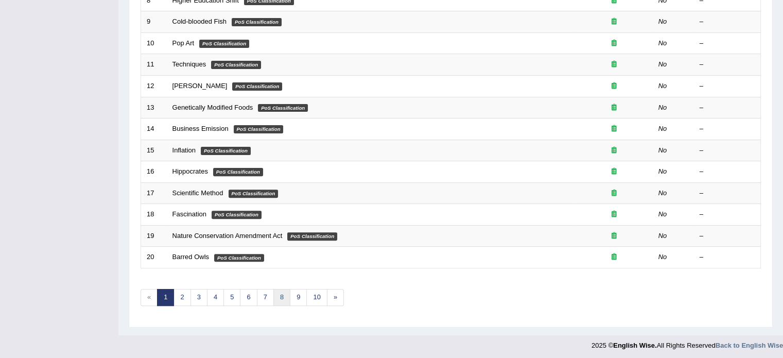
click at [275, 293] on link "8" at bounding box center [281, 297] width 17 height 17
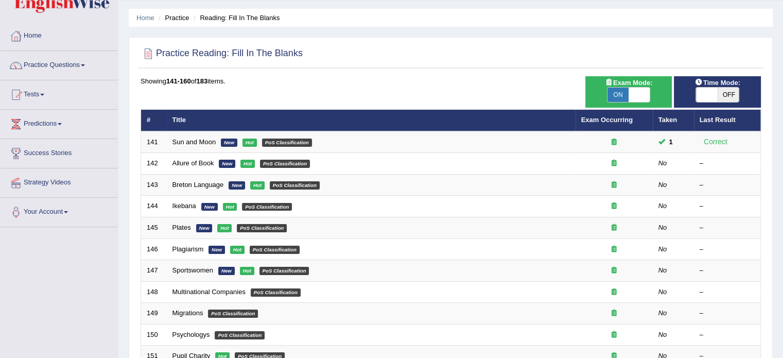
scroll to position [20, 0]
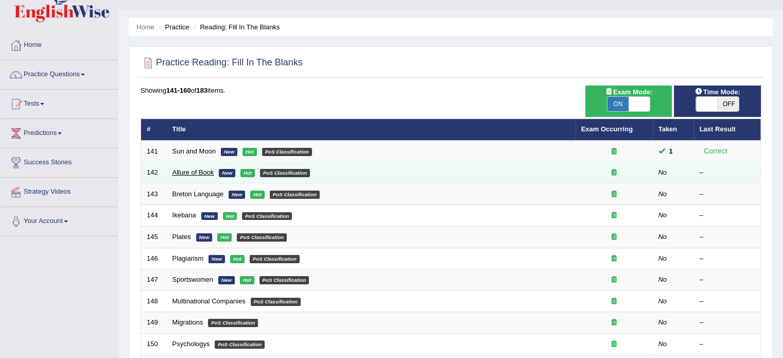
click at [199, 172] on link "Allure of Book" at bounding box center [193, 172] width 42 height 8
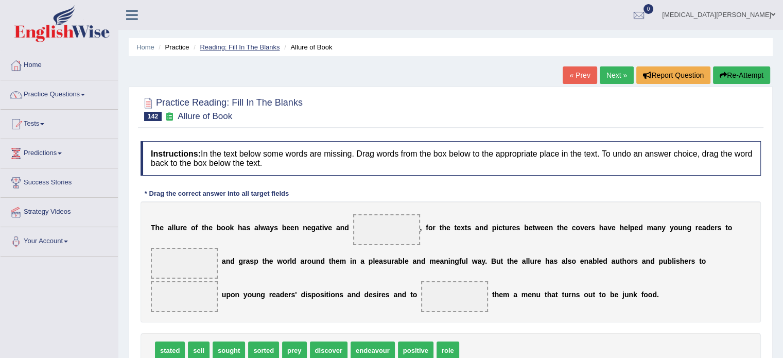
click at [225, 44] on link "Reading: Fill In The Blanks" at bounding box center [240, 47] width 80 height 8
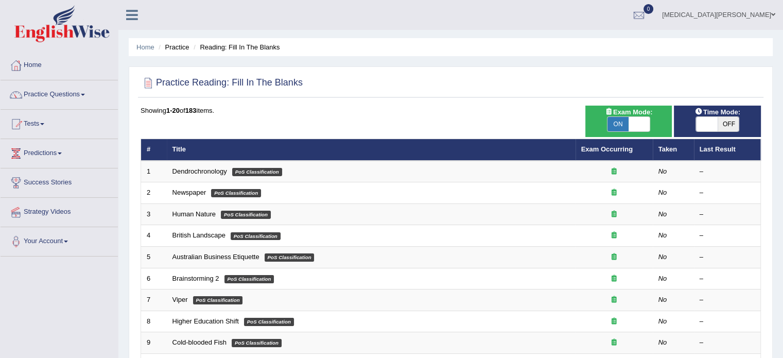
click at [731, 125] on span "OFF" at bounding box center [729, 124] width 22 height 14
checkbox input "true"
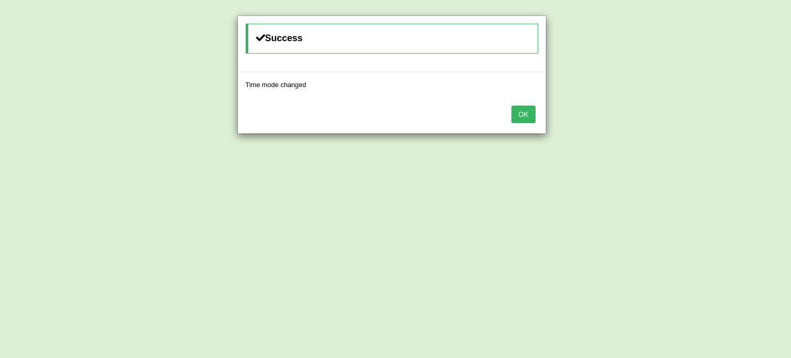
click at [527, 115] on button "OK" at bounding box center [523, 115] width 24 height 18
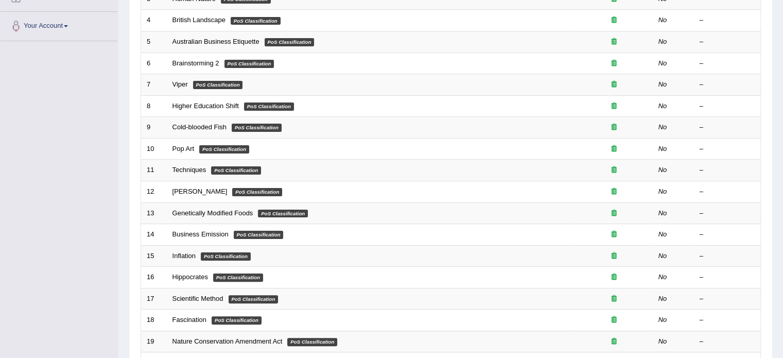
scroll to position [321, 0]
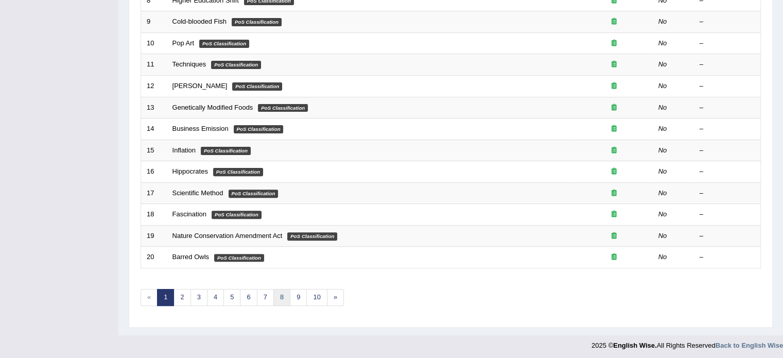
click at [282, 295] on link "8" at bounding box center [281, 297] width 17 height 17
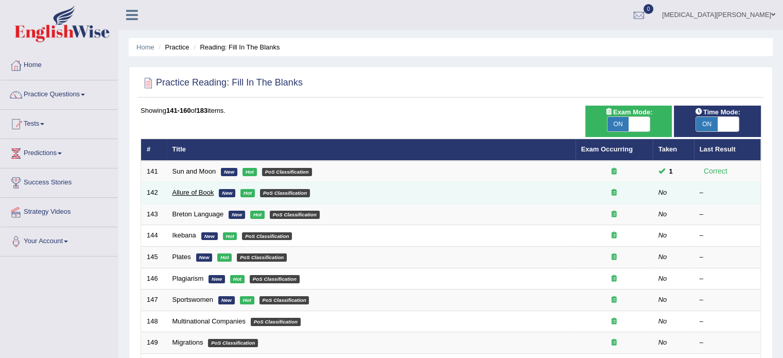
click at [182, 190] on link "Allure of Book" at bounding box center [193, 192] width 42 height 8
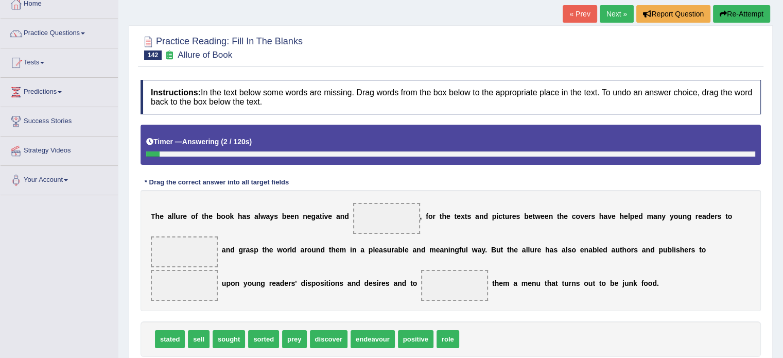
scroll to position [62, 0]
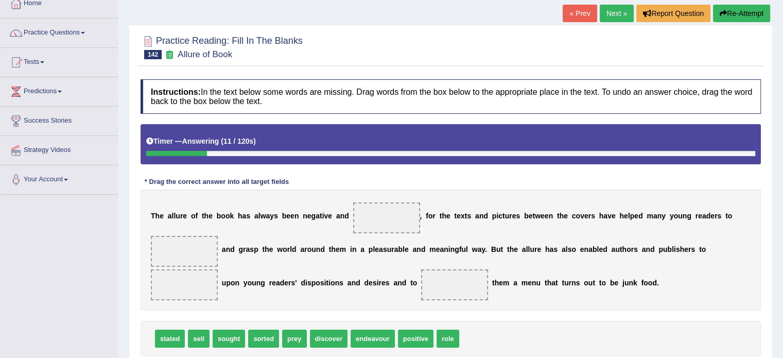
click at [416, 245] on b "n" at bounding box center [418, 249] width 5 height 8
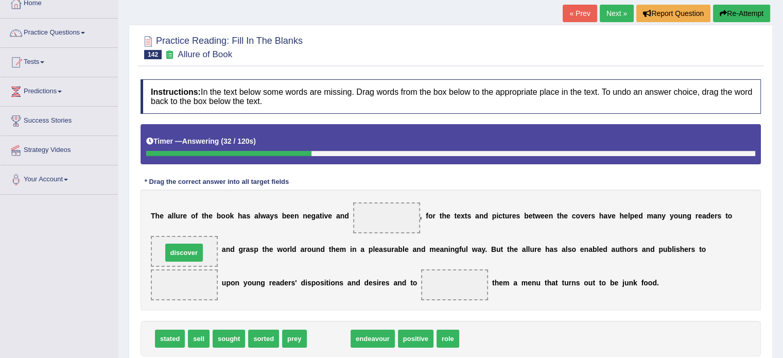
drag, startPoint x: 325, startPoint y: 339, endPoint x: 181, endPoint y: 255, distance: 167.5
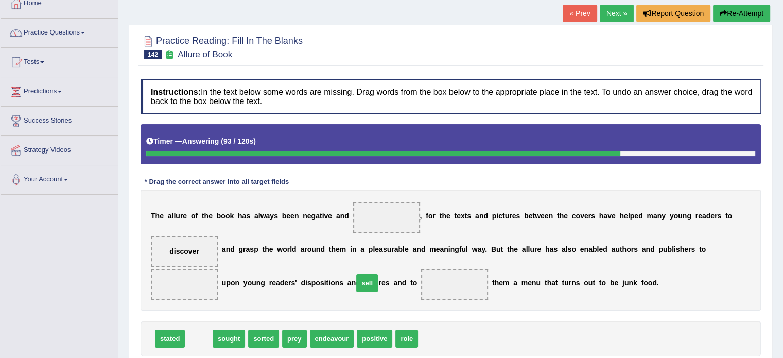
drag, startPoint x: 198, startPoint y: 340, endPoint x: 365, endPoint y: 284, distance: 176.5
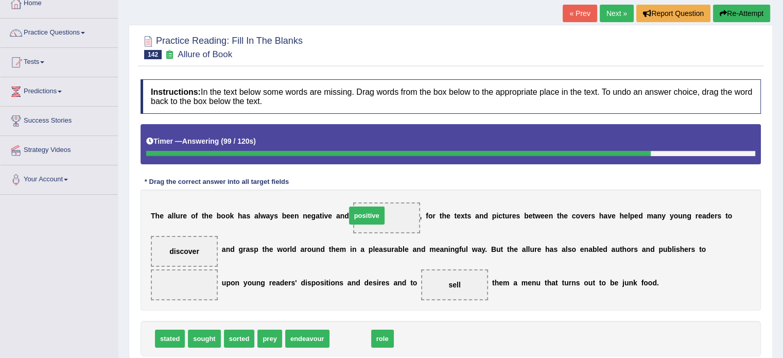
drag, startPoint x: 338, startPoint y: 333, endPoint x: 355, endPoint y: 211, distance: 123.3
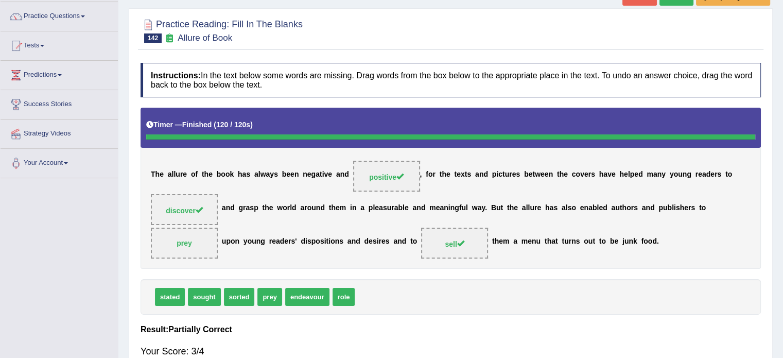
scroll to position [76, 0]
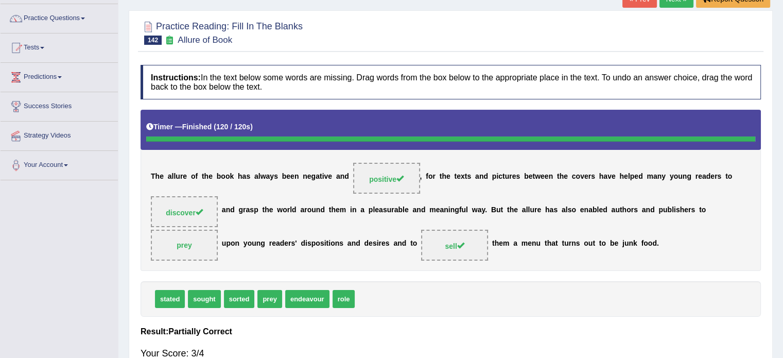
drag, startPoint x: 369, startPoint y: 310, endPoint x: 368, endPoint y: 317, distance: 6.7
click at [368, 317] on div "Instructions: In the text below some words are missing. Drag words from the box…" at bounding box center [450, 248] width 625 height 376
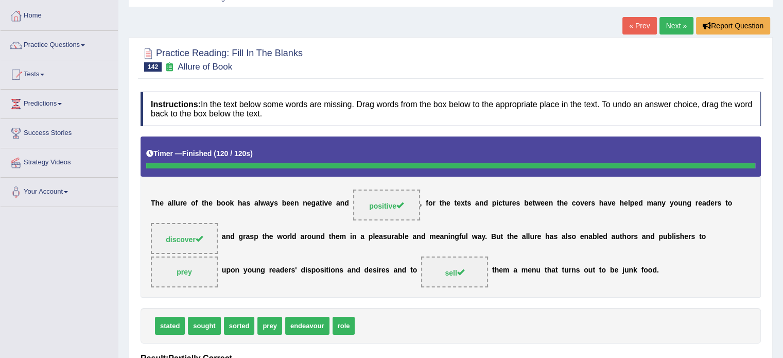
scroll to position [0, 0]
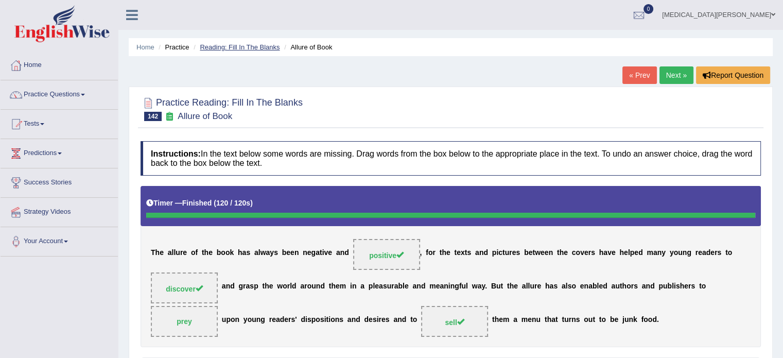
click at [224, 45] on link "Reading: Fill In The Blanks" at bounding box center [240, 47] width 80 height 8
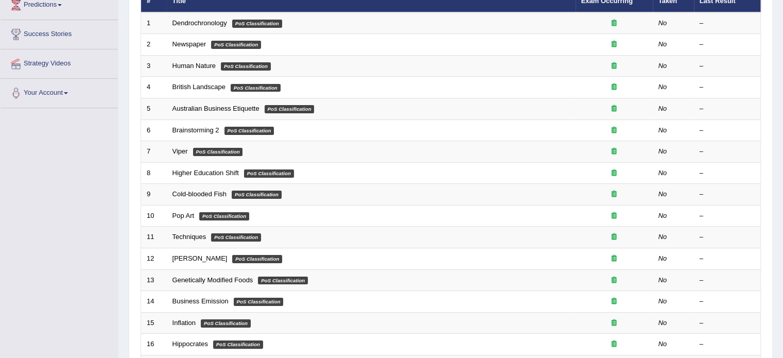
scroll to position [321, 0]
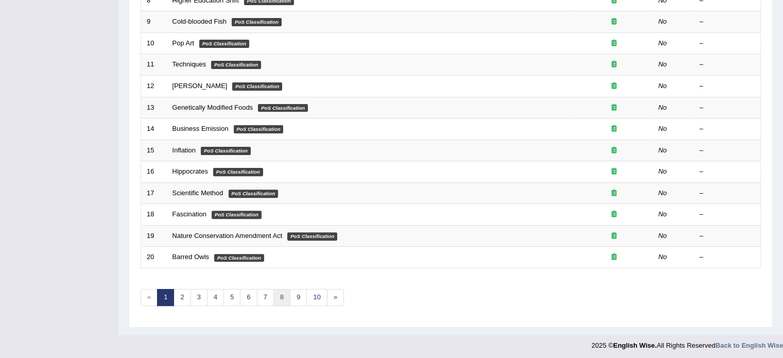
click at [279, 294] on link "8" at bounding box center [281, 297] width 17 height 17
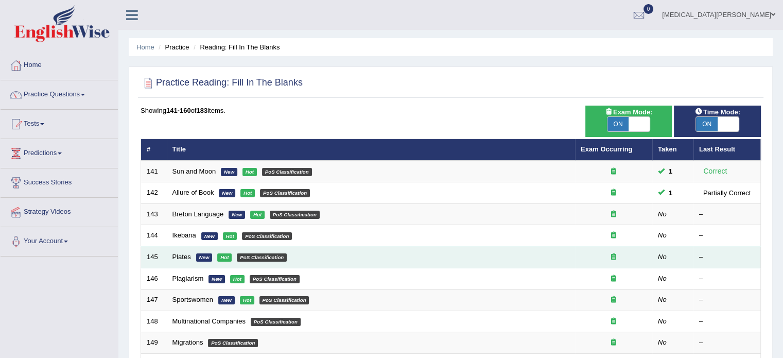
click at [192, 253] on td "Plates New Hot PoS Classification" at bounding box center [371, 258] width 408 height 22
click at [180, 255] on link "Plates" at bounding box center [181, 257] width 19 height 8
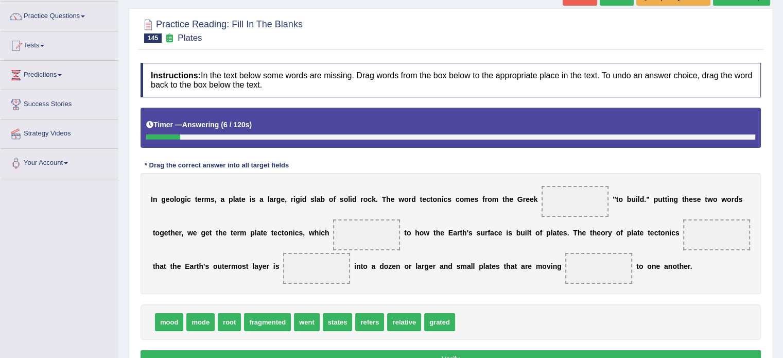
scroll to position [79, 0]
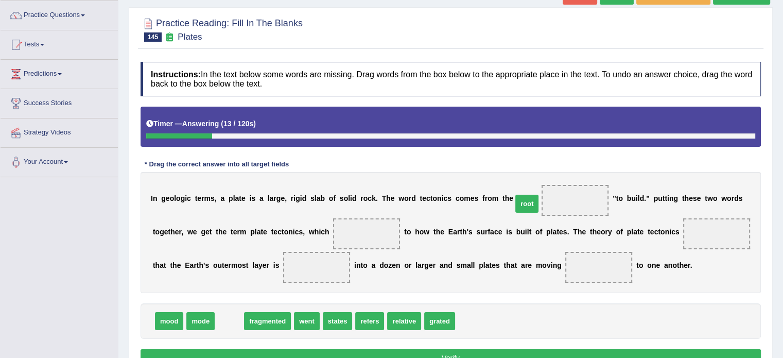
drag, startPoint x: 227, startPoint y: 322, endPoint x: 525, endPoint y: 205, distance: 319.9
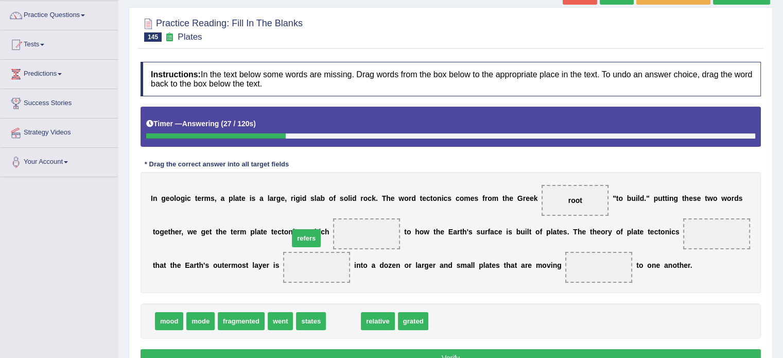
drag, startPoint x: 336, startPoint y: 321, endPoint x: 299, endPoint y: 238, distance: 90.3
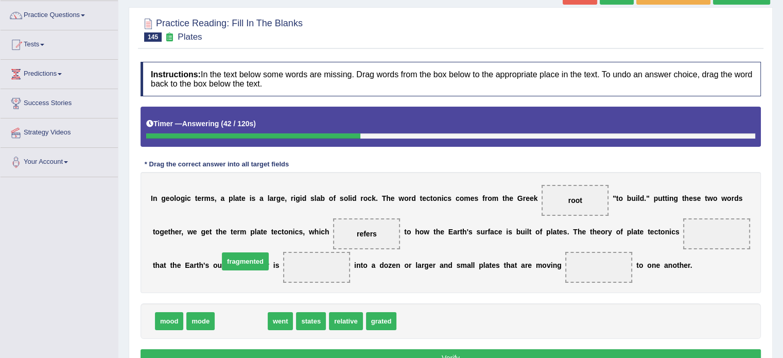
drag, startPoint x: 233, startPoint y: 320, endPoint x: 237, endPoint y: 259, distance: 60.4
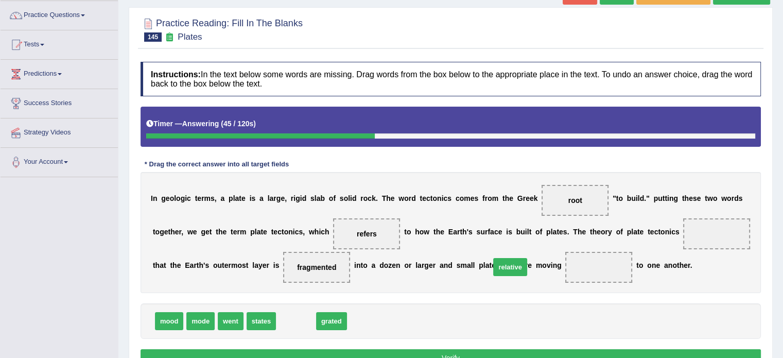
drag, startPoint x: 288, startPoint y: 320, endPoint x: 499, endPoint y: 267, distance: 217.6
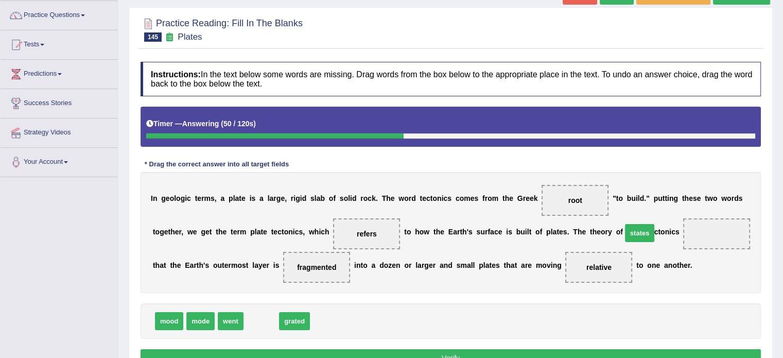
drag, startPoint x: 257, startPoint y: 321, endPoint x: 634, endPoint y: 233, distance: 387.4
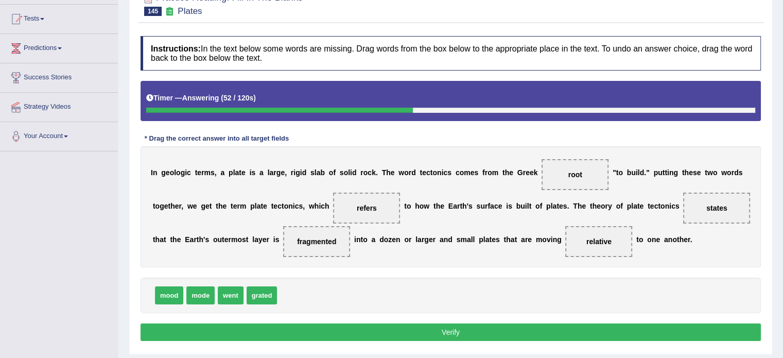
scroll to position [114, 0]
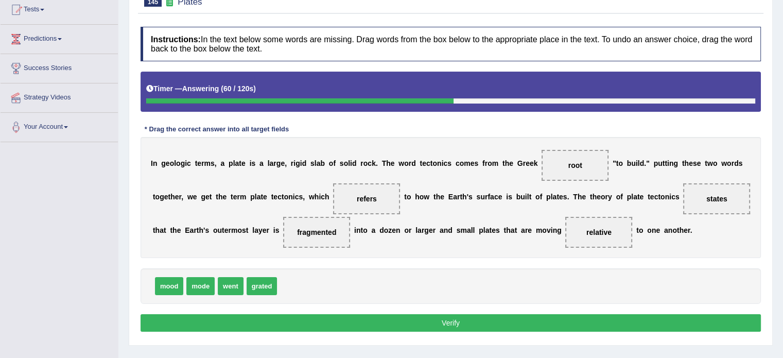
click at [421, 323] on button "Verify" at bounding box center [451, 323] width 620 height 18
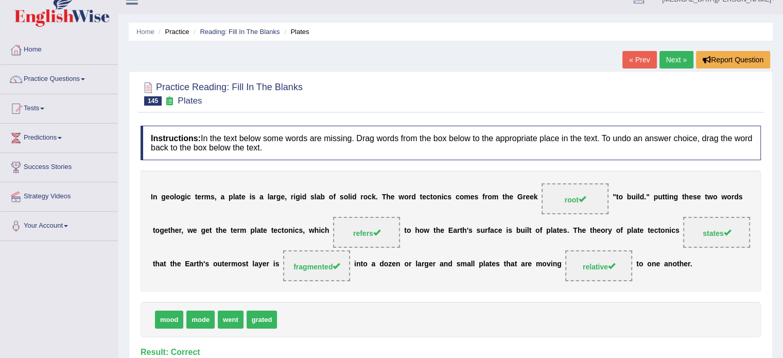
scroll to position [14, 0]
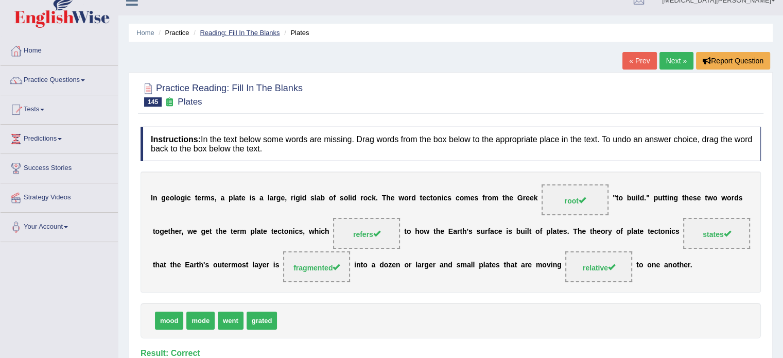
click at [232, 32] on link "Reading: Fill In The Blanks" at bounding box center [240, 33] width 80 height 8
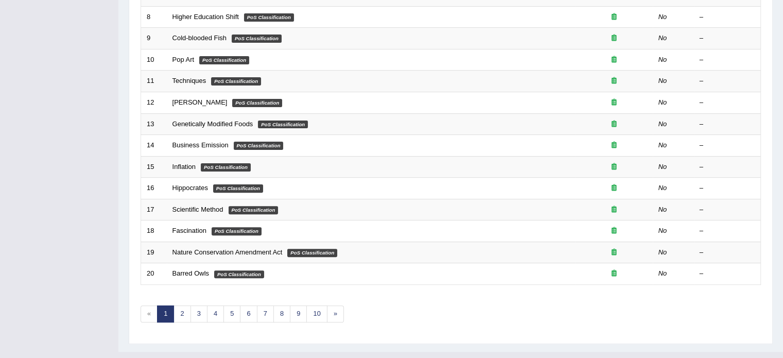
scroll to position [321, 0]
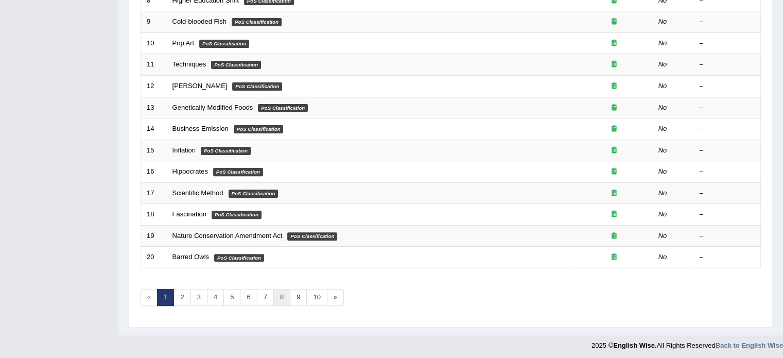
click at [280, 291] on link "8" at bounding box center [281, 297] width 17 height 17
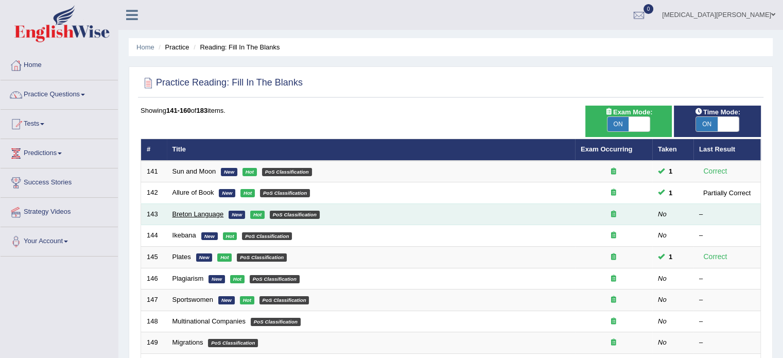
click at [200, 210] on link "Breton Language" at bounding box center [197, 214] width 51 height 8
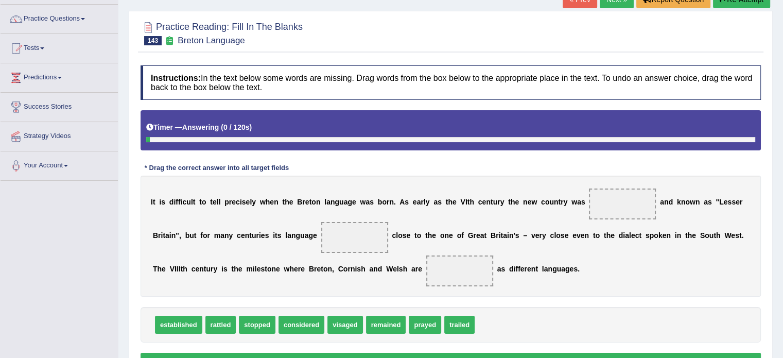
scroll to position [93, 0]
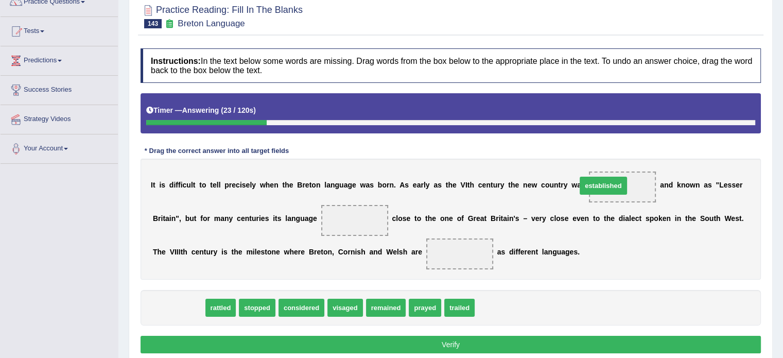
drag, startPoint x: 171, startPoint y: 306, endPoint x: 596, endPoint y: 184, distance: 441.9
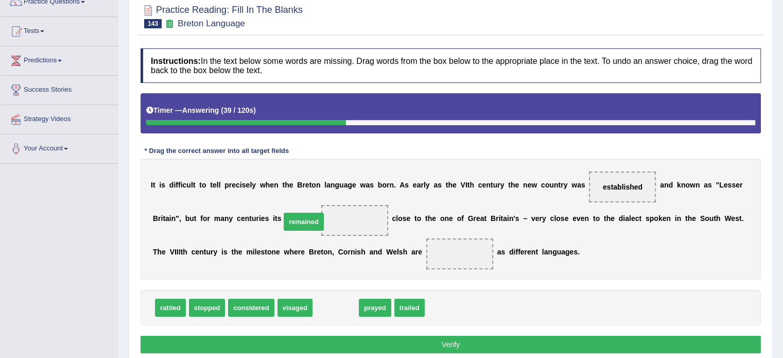
drag, startPoint x: 323, startPoint y: 305, endPoint x: 291, endPoint y: 219, distance: 91.7
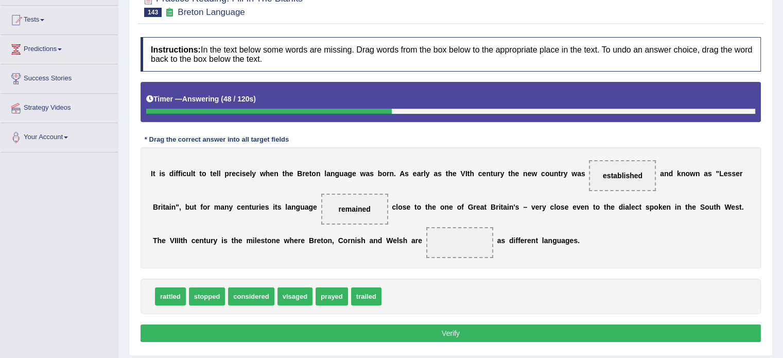
scroll to position [105, 0]
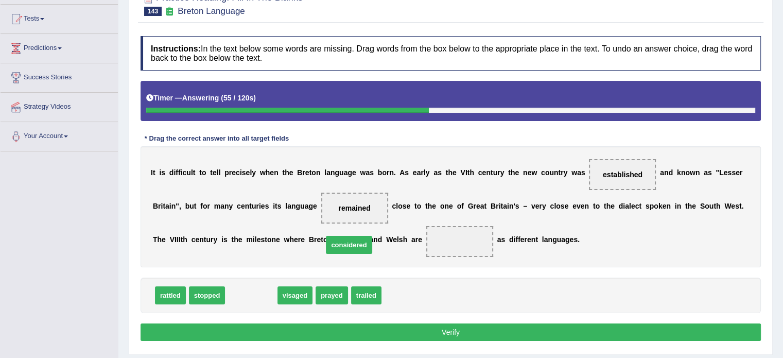
drag, startPoint x: 243, startPoint y: 294, endPoint x: 341, endPoint y: 243, distance: 110.3
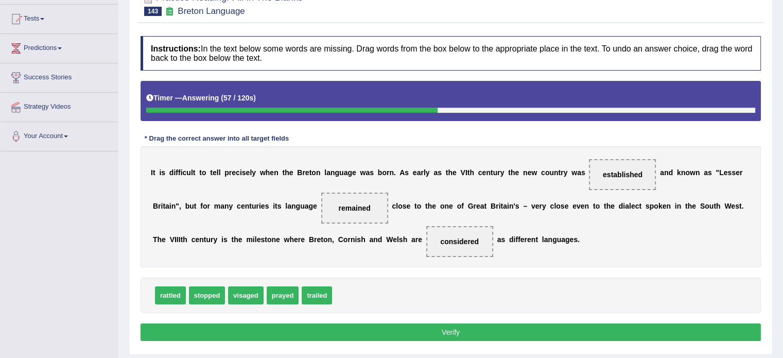
click at [311, 328] on button "Verify" at bounding box center [451, 332] width 620 height 18
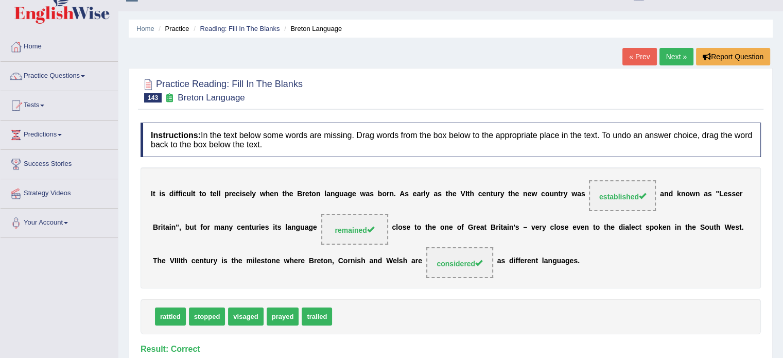
scroll to position [16, 0]
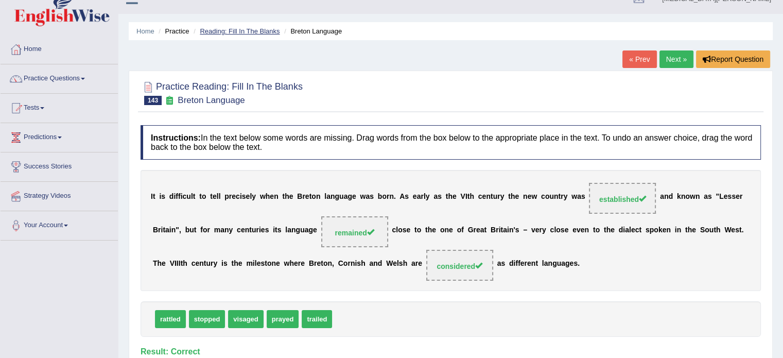
click at [256, 31] on link "Reading: Fill In The Blanks" at bounding box center [240, 31] width 80 height 8
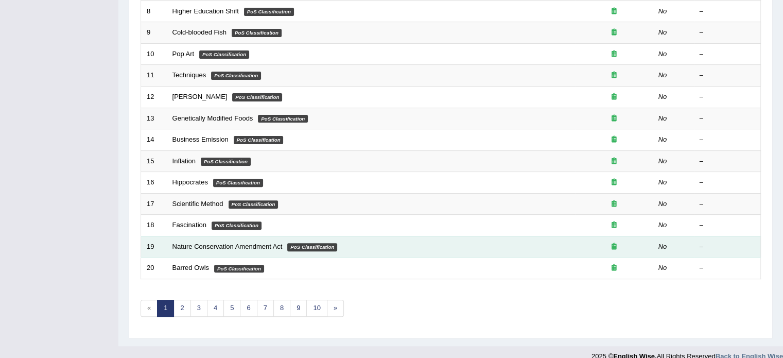
scroll to position [313, 0]
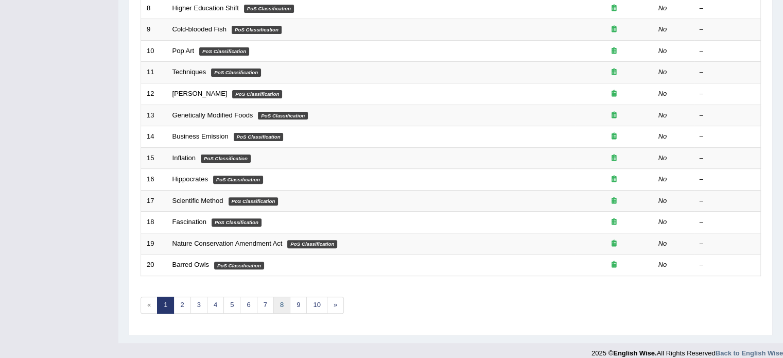
click at [280, 304] on link "8" at bounding box center [281, 305] width 17 height 17
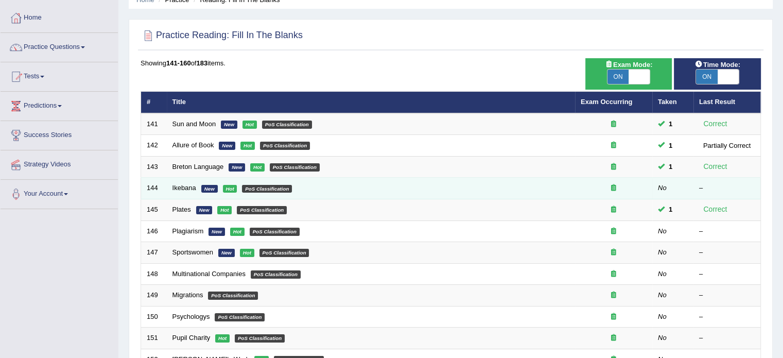
scroll to position [49, 0]
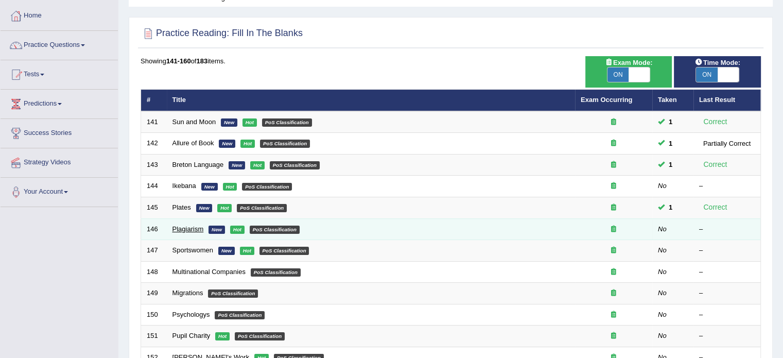
click at [190, 226] on link "Plagiarism" at bounding box center [187, 229] width 31 height 8
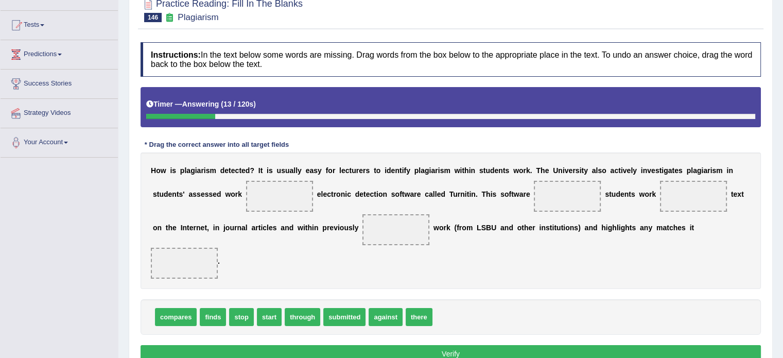
scroll to position [100, 0]
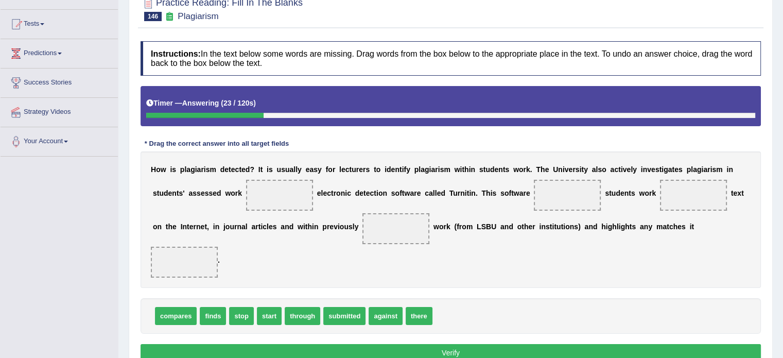
click at [232, 214] on div "H o w i s p l a g i a r i s m d e t e c t e d ? I t i s u s u a l l y e a s y f…" at bounding box center [451, 219] width 620 height 136
drag, startPoint x: 293, startPoint y: 284, endPoint x: 230, endPoint y: 199, distance: 105.6
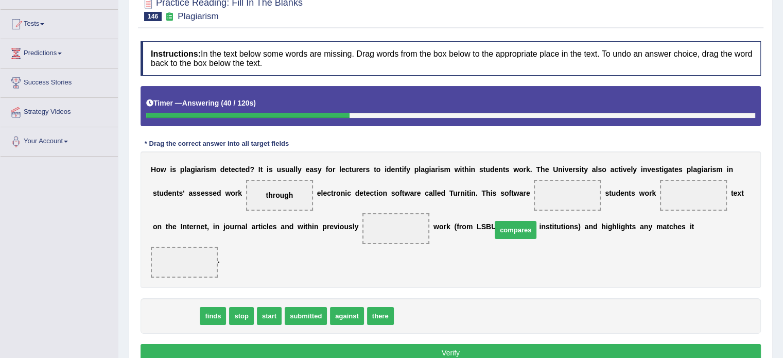
drag, startPoint x: 176, startPoint y: 284, endPoint x: 515, endPoint y: 197, distance: 350.2
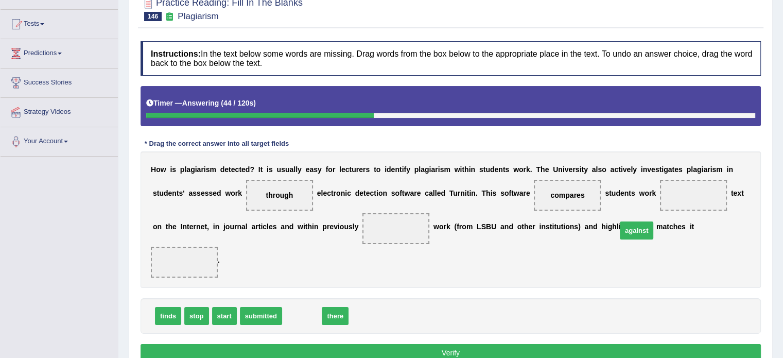
drag, startPoint x: 303, startPoint y: 285, endPoint x: 637, endPoint y: 199, distance: 345.1
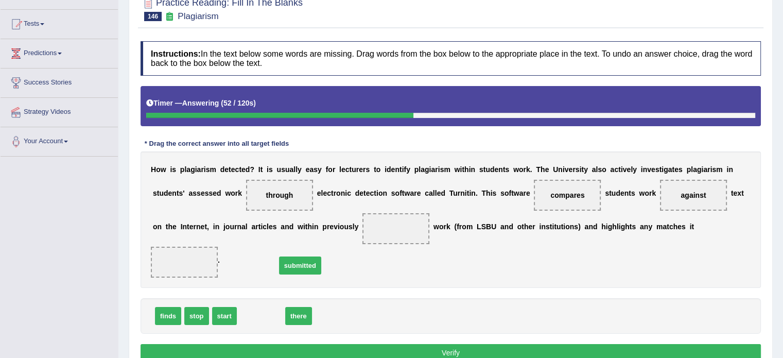
drag, startPoint x: 260, startPoint y: 281, endPoint x: 302, endPoint y: 228, distance: 67.1
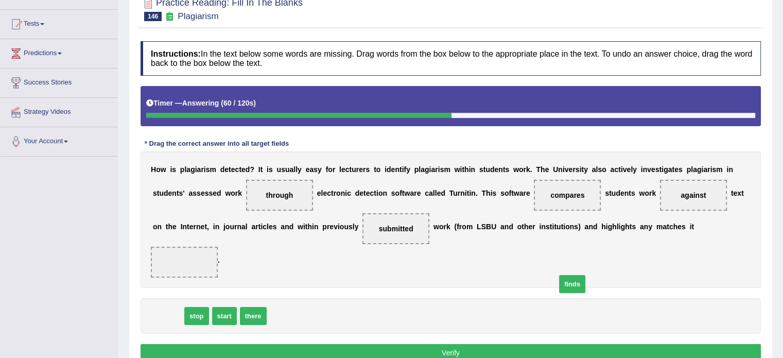
drag, startPoint x: 166, startPoint y: 289, endPoint x: 570, endPoint y: 257, distance: 405.9
click at [570, 275] on span "finds" at bounding box center [572, 284] width 26 height 18
click at [163, 307] on span "finds" at bounding box center [168, 316] width 26 height 18
drag, startPoint x: 163, startPoint y: 275, endPoint x: 623, endPoint y: 220, distance: 463.5
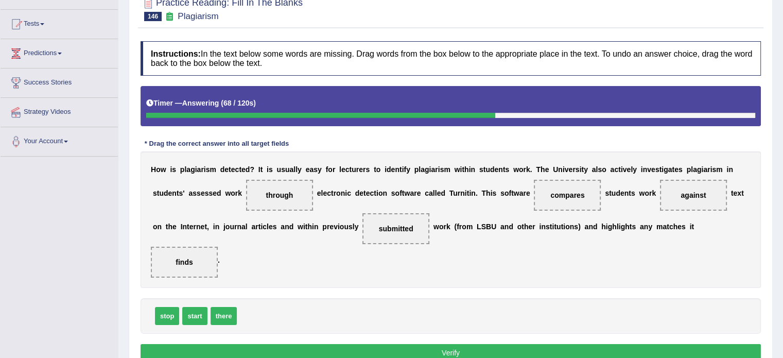
click at [447, 344] on button "Verify" at bounding box center [451, 353] width 620 height 18
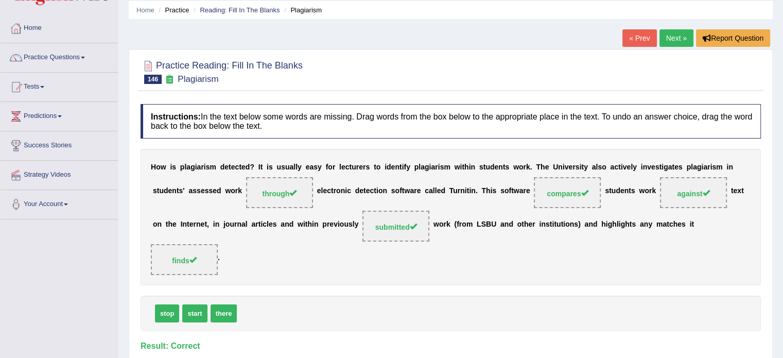
scroll to position [0, 0]
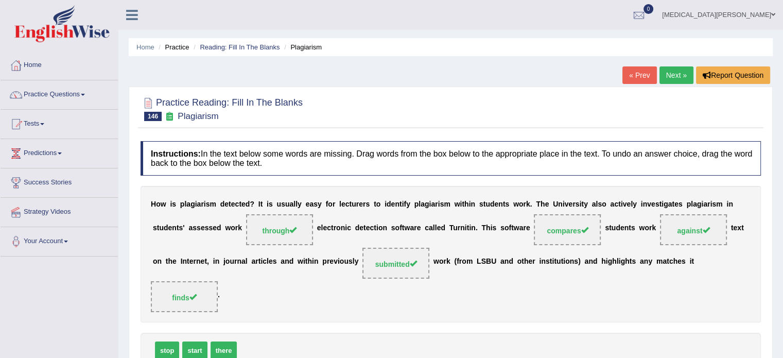
drag, startPoint x: 402, startPoint y: 224, endPoint x: 425, endPoint y: 223, distance: 23.7
click at [425, 223] on div "H o w i s p l a g i a r i s m d e t e c t e d ? I t i s u s u a l l y e a s y f…" at bounding box center [451, 254] width 620 height 136
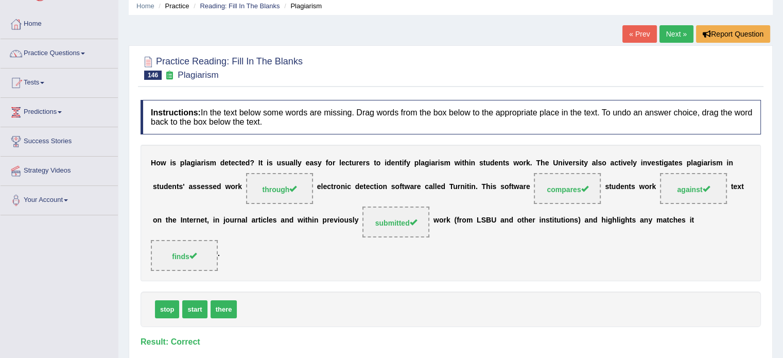
scroll to position [4, 0]
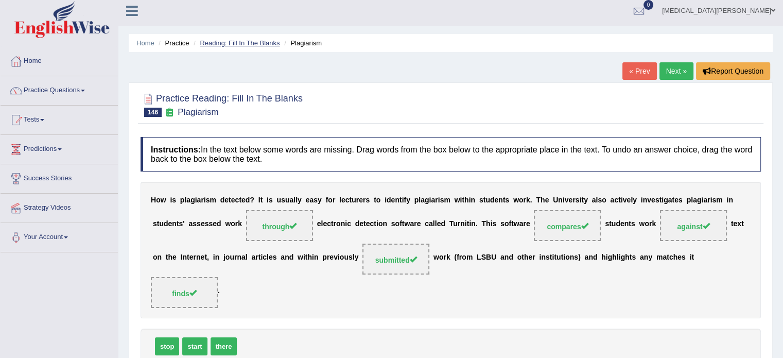
click at [231, 44] on link "Reading: Fill In The Blanks" at bounding box center [240, 43] width 80 height 8
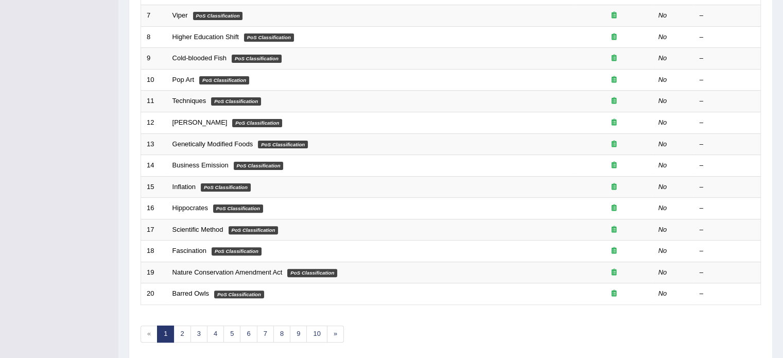
scroll to position [321, 0]
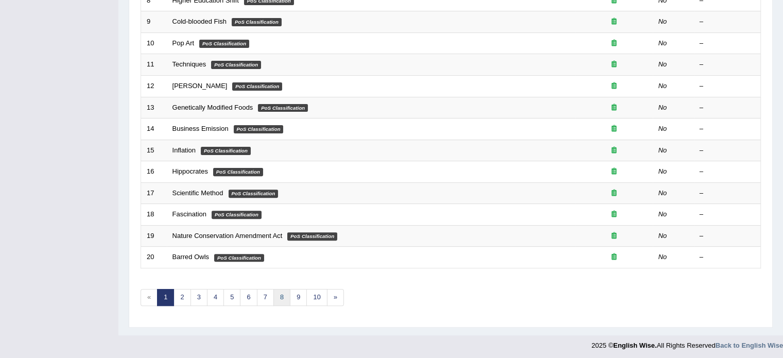
click at [277, 297] on link "8" at bounding box center [281, 297] width 17 height 17
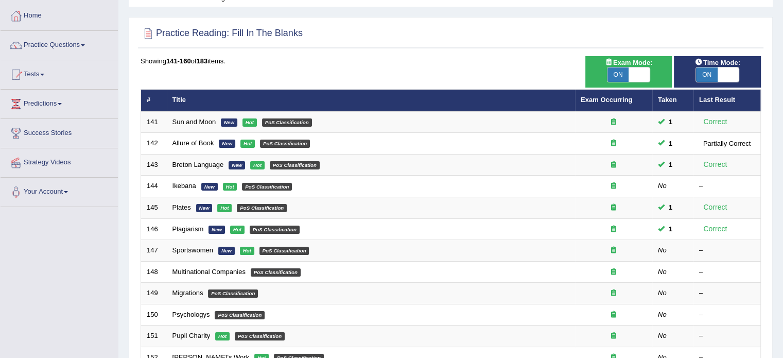
scroll to position [72, 0]
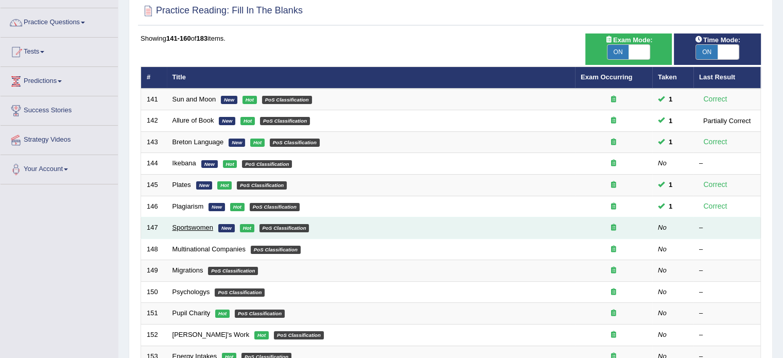
click at [191, 226] on link "Sportswomen" at bounding box center [192, 227] width 41 height 8
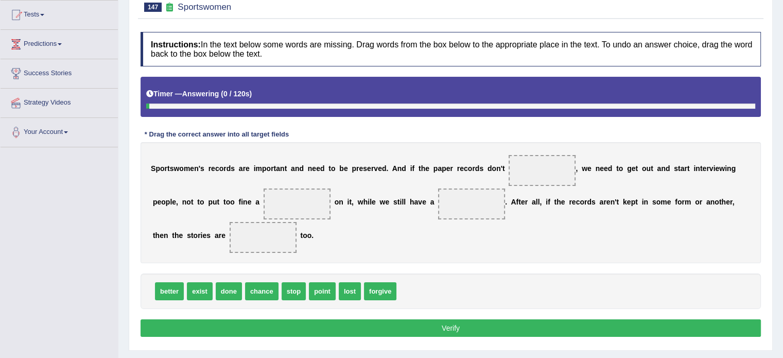
scroll to position [109, 0]
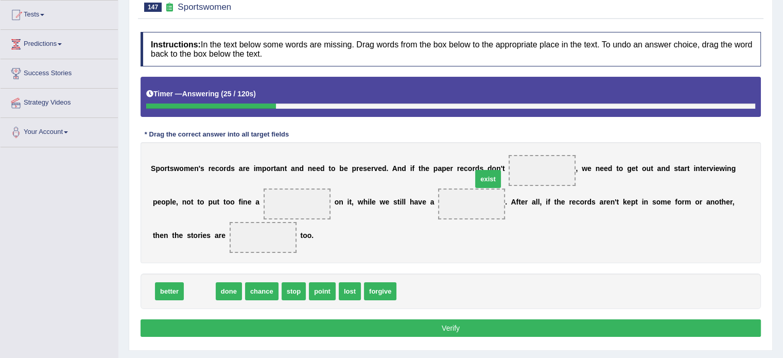
drag, startPoint x: 201, startPoint y: 295, endPoint x: 490, endPoint y: 183, distance: 309.4
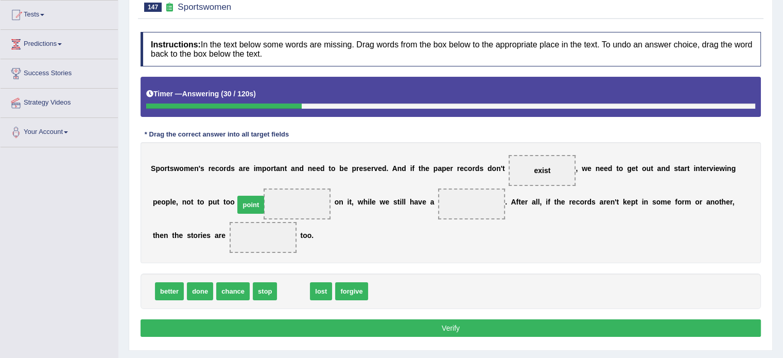
drag, startPoint x: 282, startPoint y: 292, endPoint x: 239, endPoint y: 205, distance: 96.5
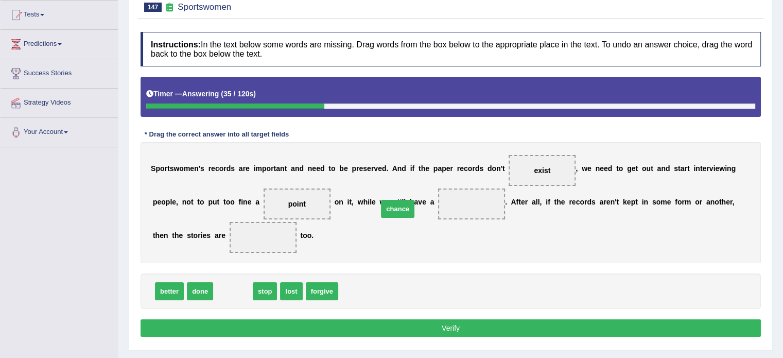
drag, startPoint x: 227, startPoint y: 294, endPoint x: 391, endPoint y: 212, distance: 184.2
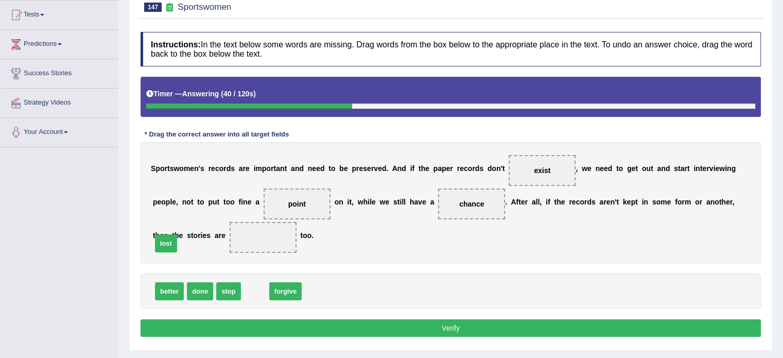
drag, startPoint x: 249, startPoint y: 287, endPoint x: 160, endPoint y: 238, distance: 101.8
click at [228, 325] on button "Verify" at bounding box center [451, 328] width 620 height 18
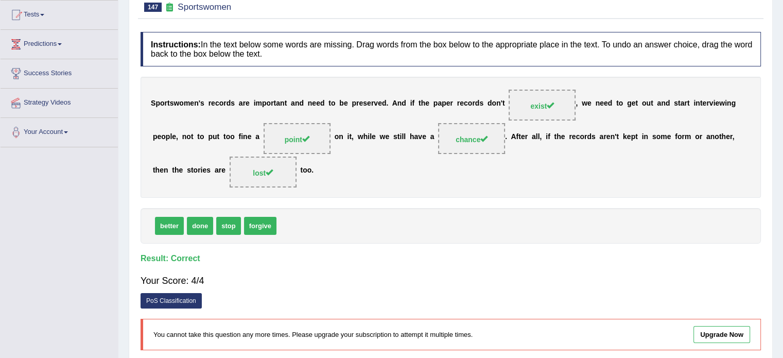
scroll to position [0, 0]
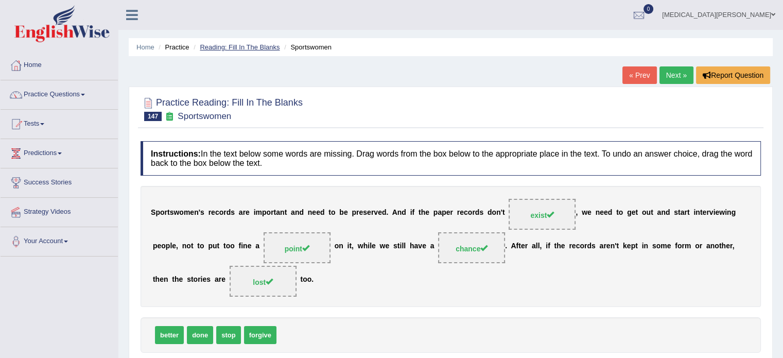
click at [250, 46] on link "Reading: Fill In The Blanks" at bounding box center [240, 47] width 80 height 8
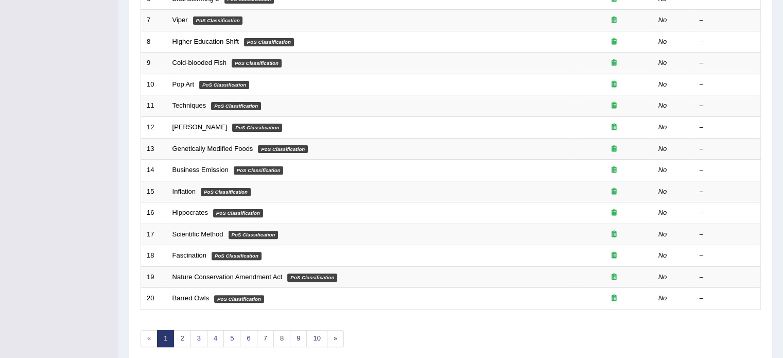
scroll to position [321, 0]
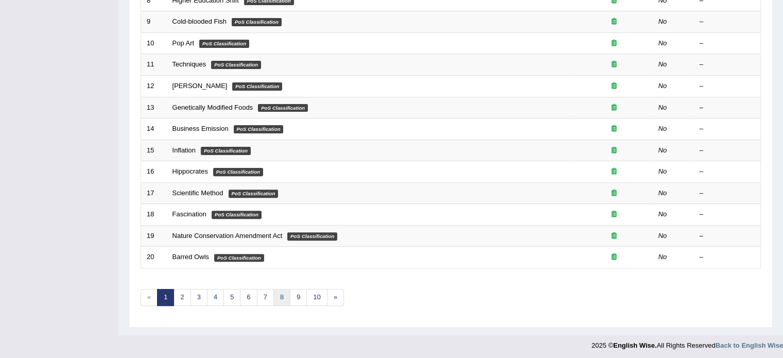
click at [281, 294] on link "8" at bounding box center [281, 297] width 17 height 17
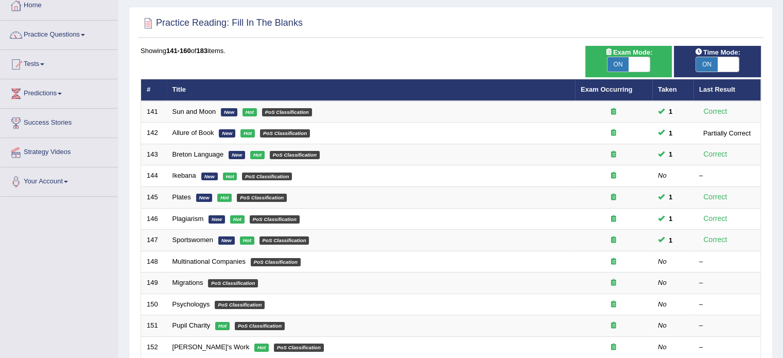
scroll to position [60, 0]
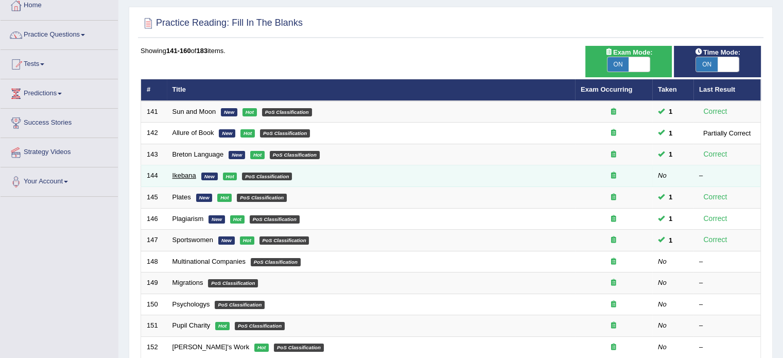
click at [184, 177] on link "Ikebana" at bounding box center [184, 175] width 24 height 8
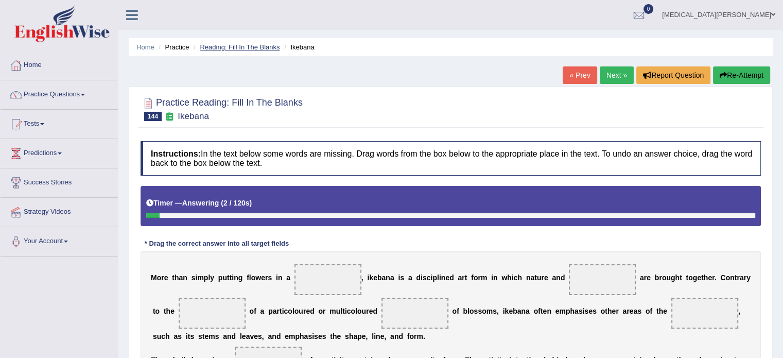
click at [227, 43] on link "Reading: Fill In The Blanks" at bounding box center [240, 47] width 80 height 8
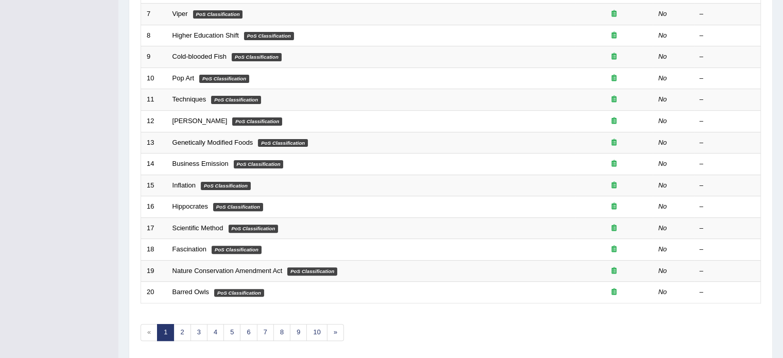
scroll to position [321, 0]
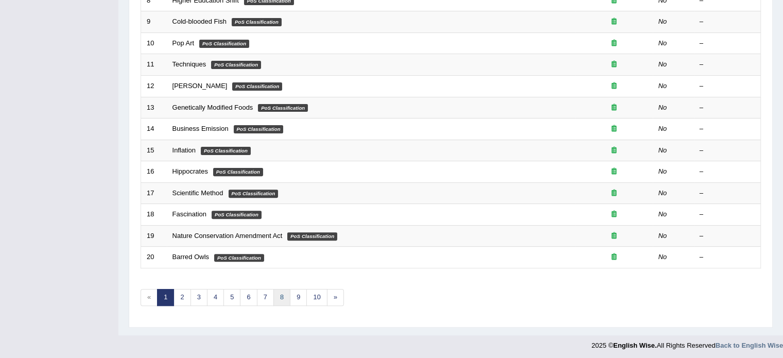
click at [281, 296] on link "8" at bounding box center [281, 297] width 17 height 17
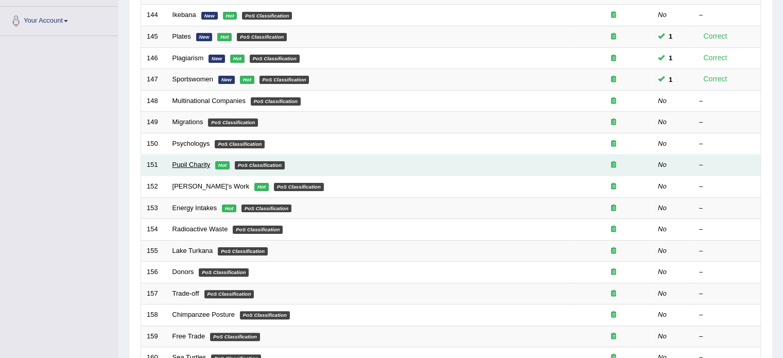
scroll to position [223, 0]
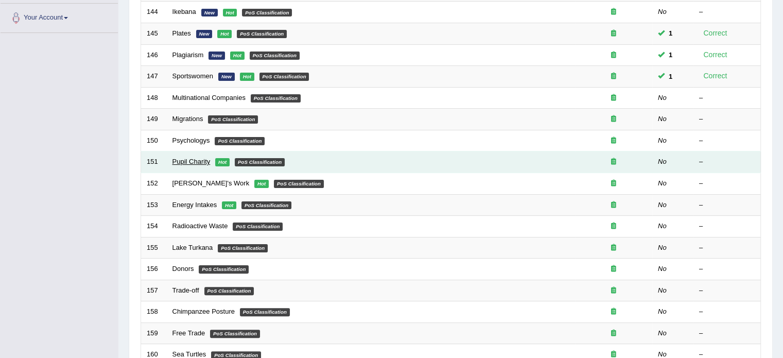
click at [181, 160] on link "Pupil Charity" at bounding box center [191, 162] width 38 height 8
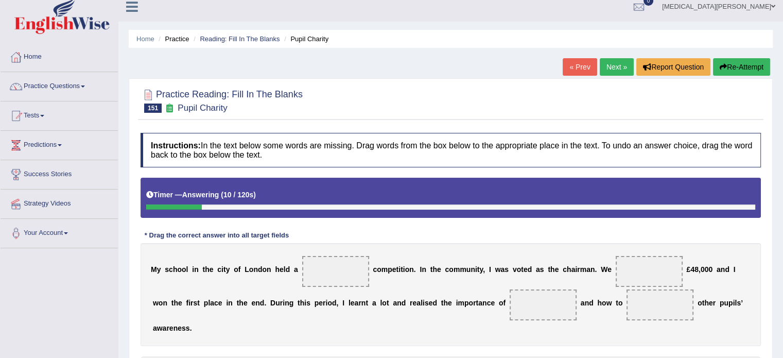
scroll to position [7, 0]
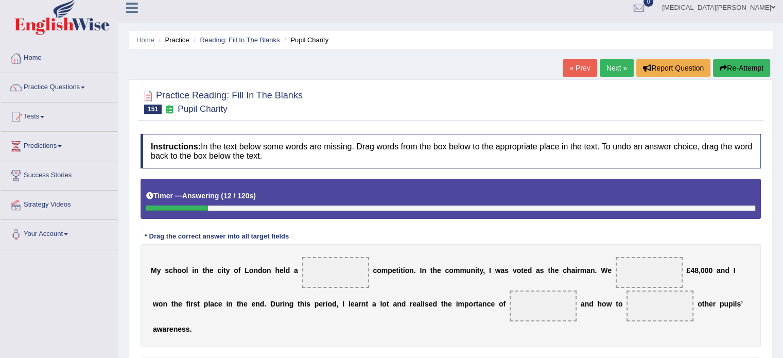
click at [243, 36] on link "Reading: Fill In The Blanks" at bounding box center [240, 40] width 80 height 8
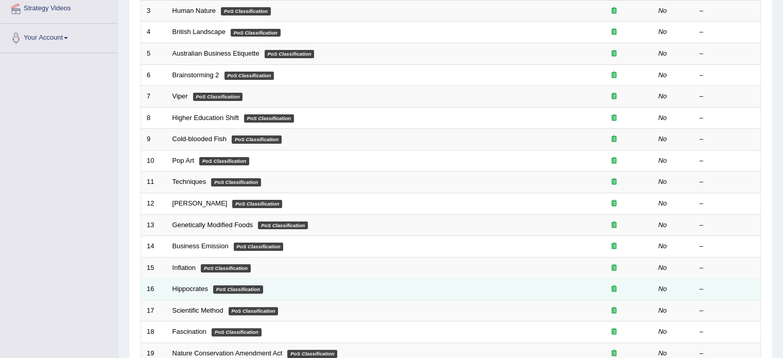
scroll to position [321, 0]
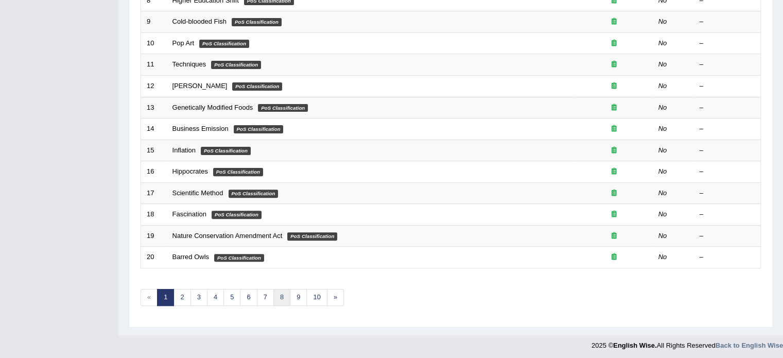
click at [277, 294] on link "8" at bounding box center [281, 297] width 17 height 17
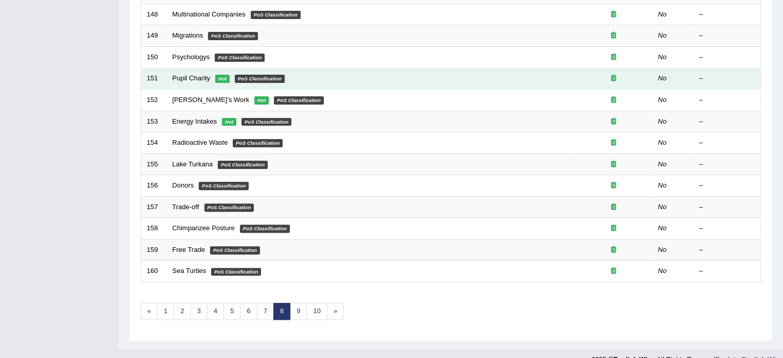
scroll to position [321, 0]
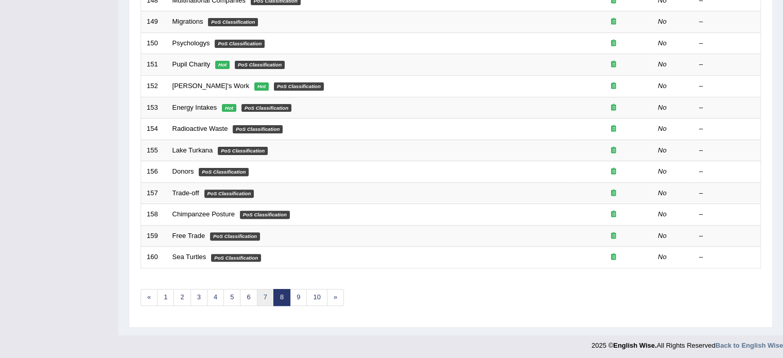
click at [262, 295] on link "7" at bounding box center [265, 297] width 17 height 17
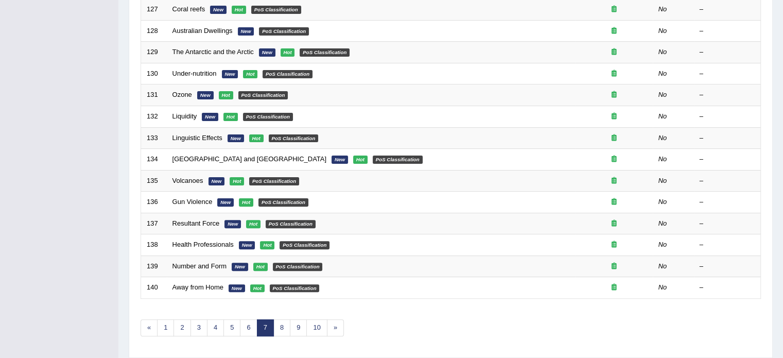
scroll to position [306, 0]
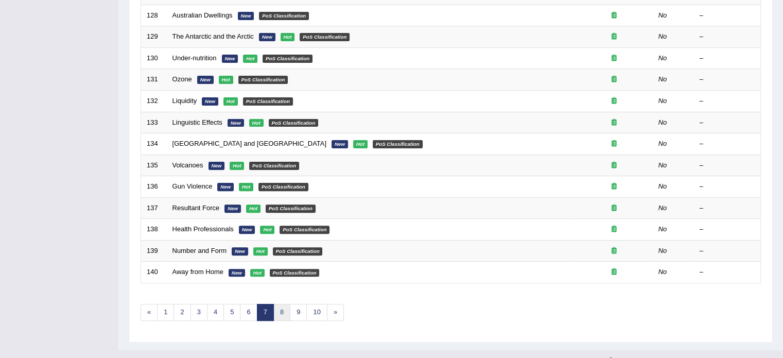
click at [276, 307] on link "8" at bounding box center [281, 312] width 17 height 17
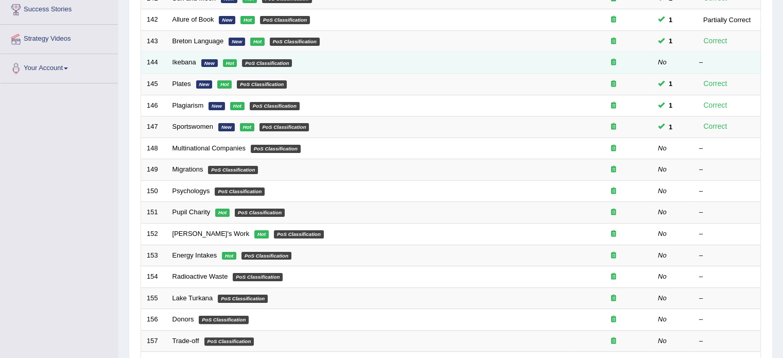
scroll to position [173, 0]
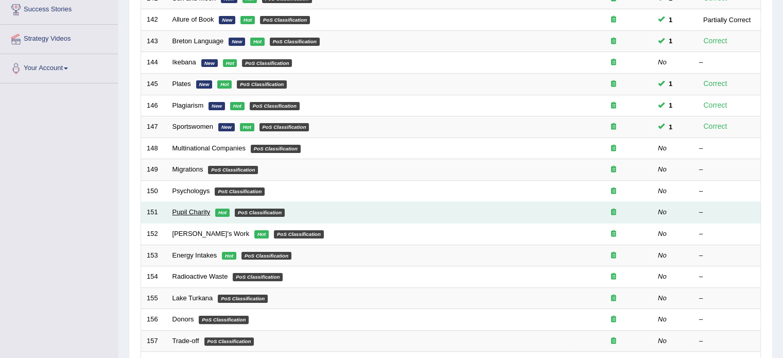
click at [185, 210] on link "Pupil Charity" at bounding box center [191, 212] width 38 height 8
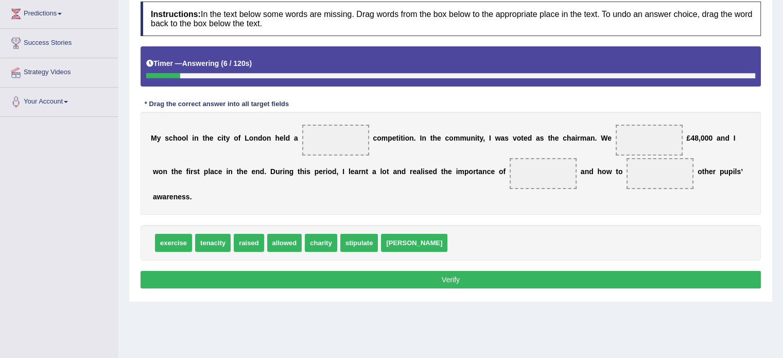
scroll to position [144, 0]
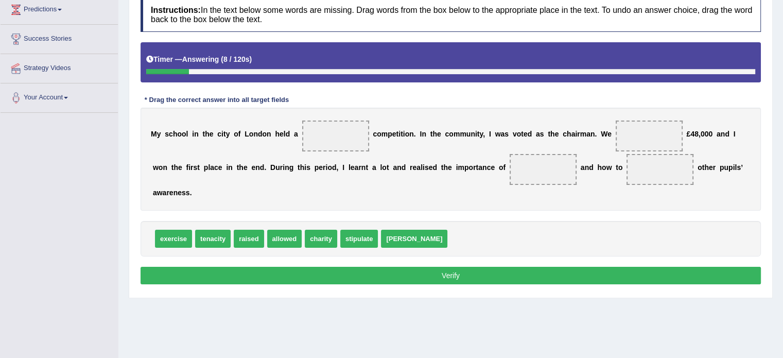
click at [243, 267] on button "Verify" at bounding box center [451, 276] width 620 height 18
drag, startPoint x: 241, startPoint y: 222, endPoint x: 596, endPoint y: 148, distance: 362.8
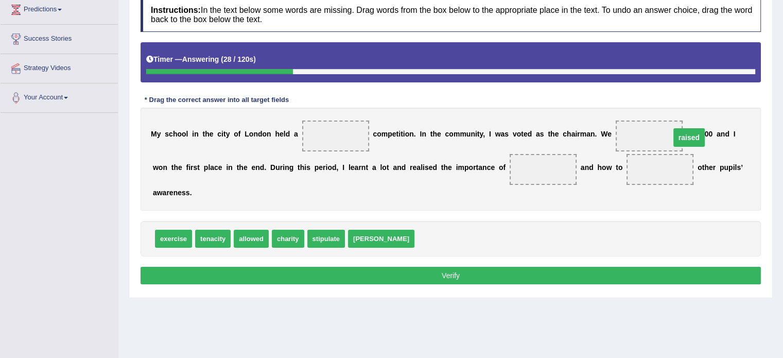
drag, startPoint x: 582, startPoint y: 170, endPoint x: 611, endPoint y: 137, distance: 43.4
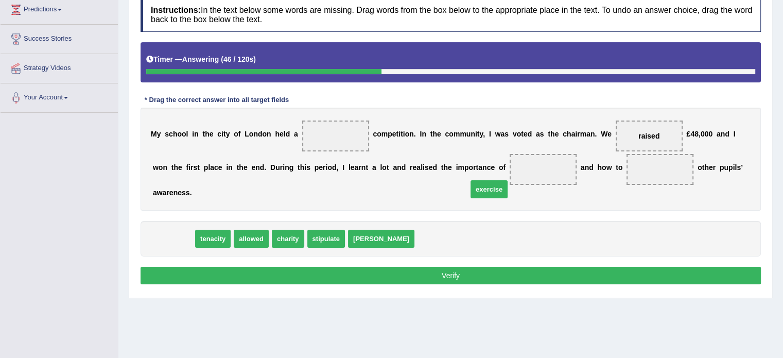
drag, startPoint x: 170, startPoint y: 222, endPoint x: 492, endPoint y: 169, distance: 326.6
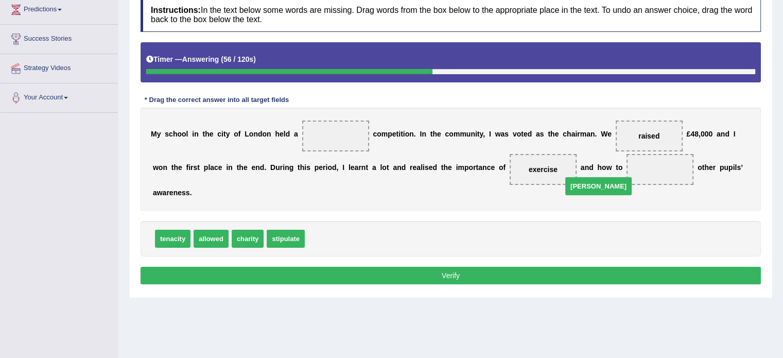
drag, startPoint x: 313, startPoint y: 222, endPoint x: 570, endPoint y: 169, distance: 262.7
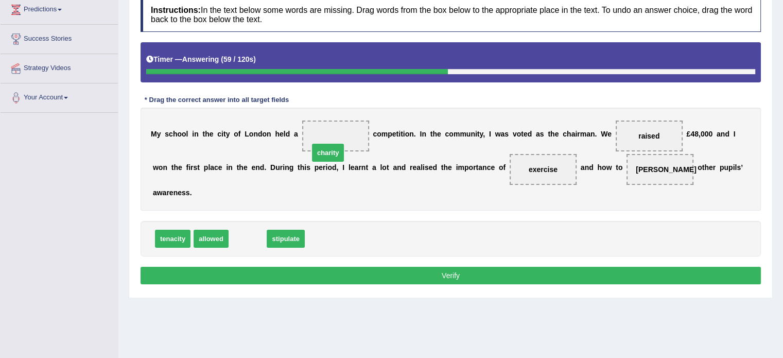
drag, startPoint x: 240, startPoint y: 222, endPoint x: 321, endPoint y: 136, distance: 117.6
click at [330, 249] on div "Instructions: In the text below some words are missing. Drag words from the box…" at bounding box center [450, 142] width 625 height 300
click at [331, 267] on button "Verify" at bounding box center [451, 276] width 620 height 18
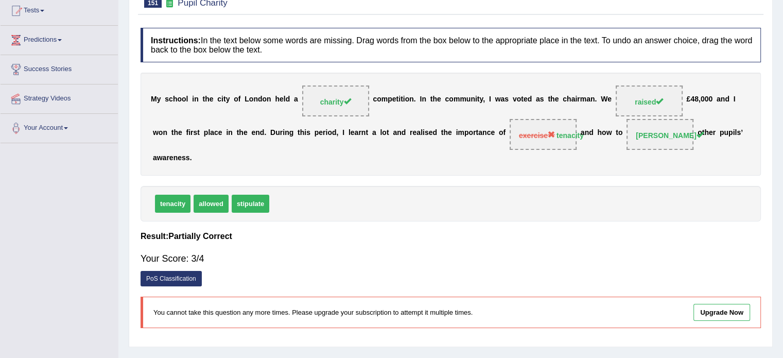
scroll to position [0, 0]
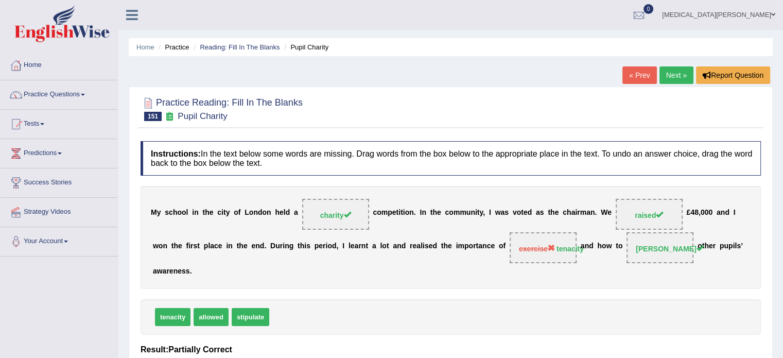
click at [227, 42] on li "Reading: Fill In The Blanks" at bounding box center [235, 47] width 89 height 10
click at [227, 45] on link "Reading: Fill In The Blanks" at bounding box center [240, 47] width 80 height 8
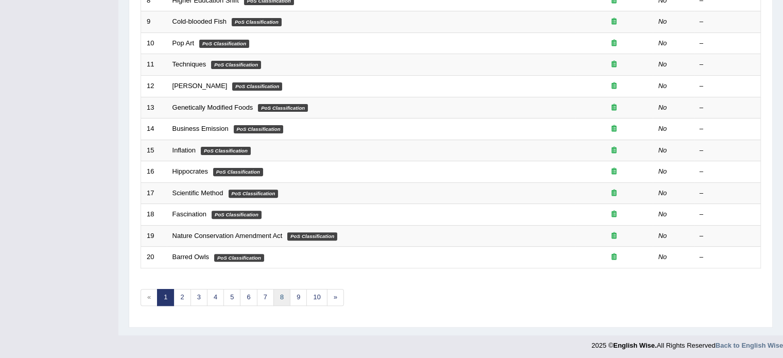
click at [276, 299] on link "8" at bounding box center [281, 297] width 17 height 17
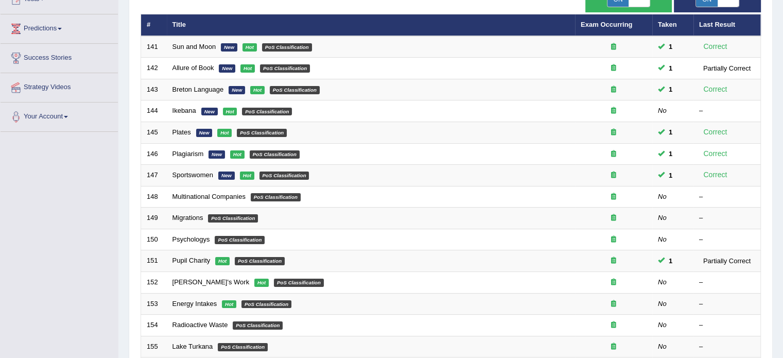
scroll to position [126, 0]
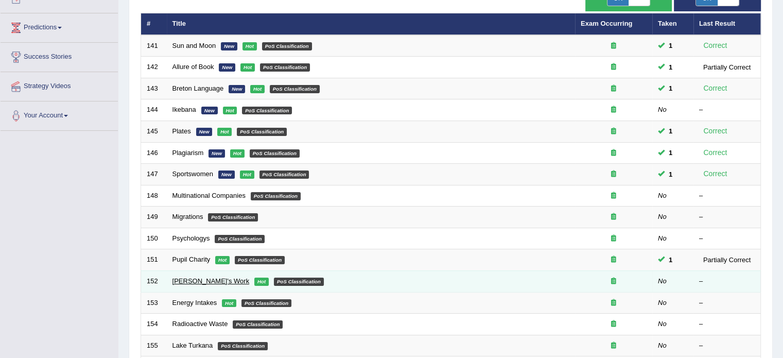
click at [200, 277] on link "[PERSON_NAME]'s Work" at bounding box center [210, 281] width 77 height 8
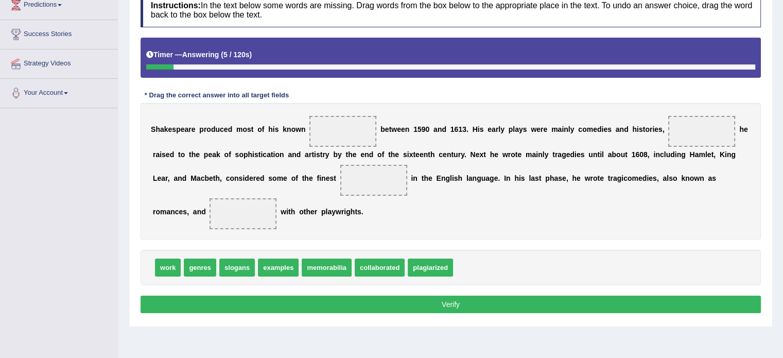
scroll to position [150, 0]
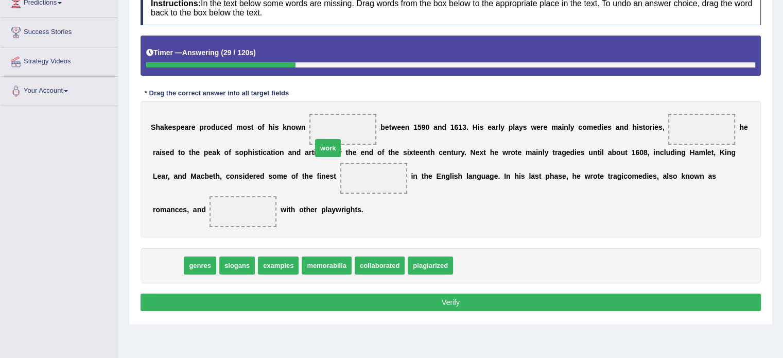
drag, startPoint x: 169, startPoint y: 250, endPoint x: 329, endPoint y: 132, distance: 198.8
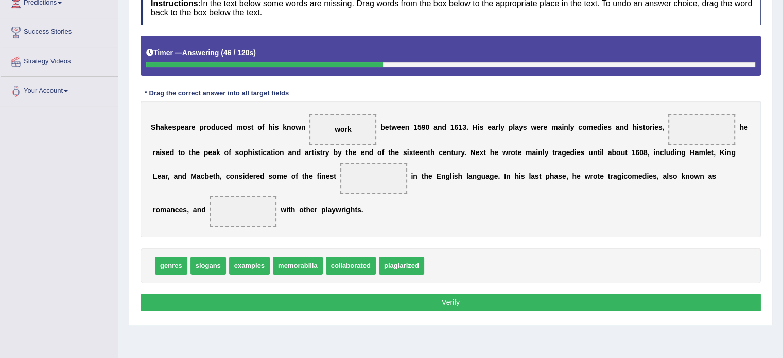
click at [515, 214] on div "S h a k e s p e a r e p r o d u c e d m o s t o f h i s k n o w n work b e t w …" at bounding box center [451, 169] width 620 height 136
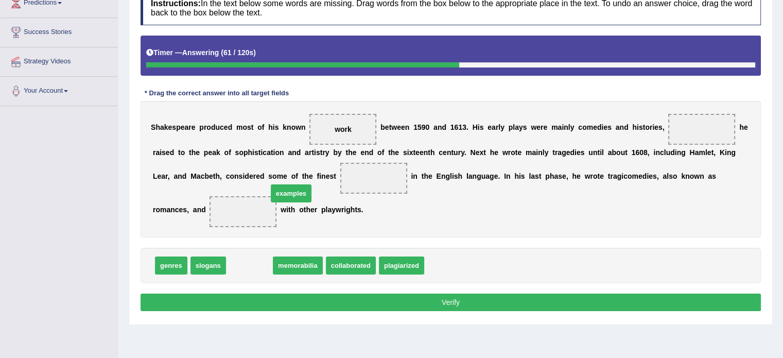
drag, startPoint x: 246, startPoint y: 247, endPoint x: 287, endPoint y: 174, distance: 83.7
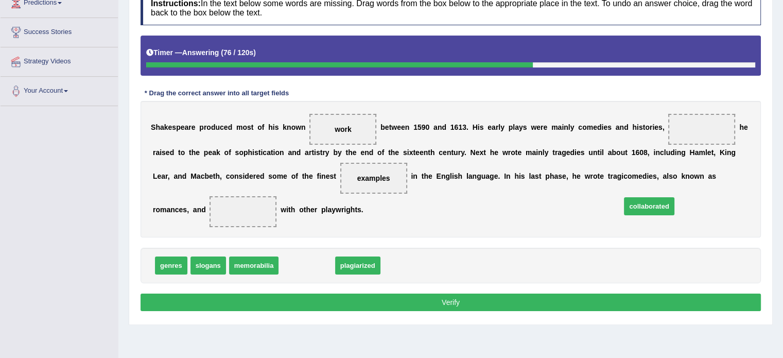
drag, startPoint x: 298, startPoint y: 242, endPoint x: 645, endPoint y: 183, distance: 351.6
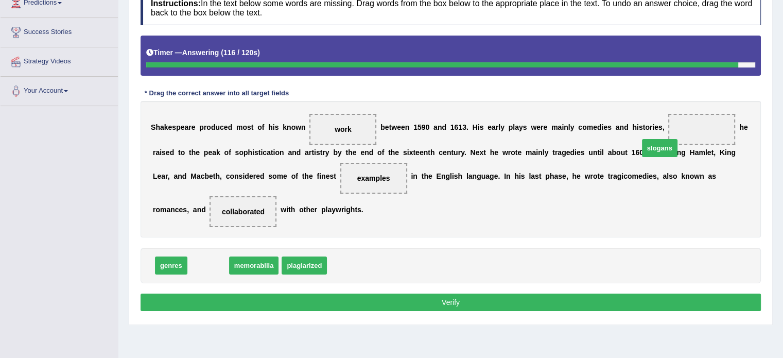
drag, startPoint x: 201, startPoint y: 245, endPoint x: 653, endPoint y: 126, distance: 466.9
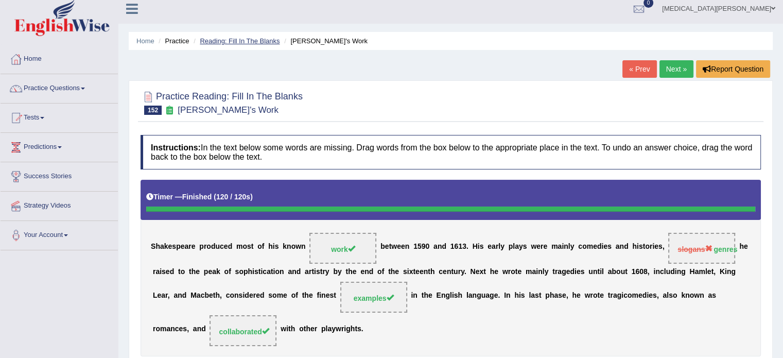
scroll to position [6, 0]
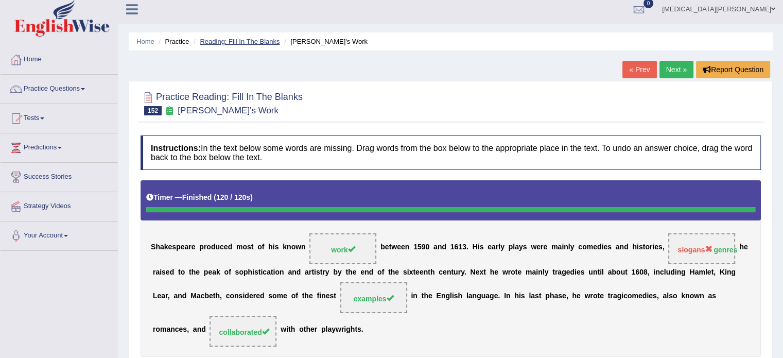
click at [239, 41] on link "Reading: Fill In The Blanks" at bounding box center [240, 42] width 80 height 8
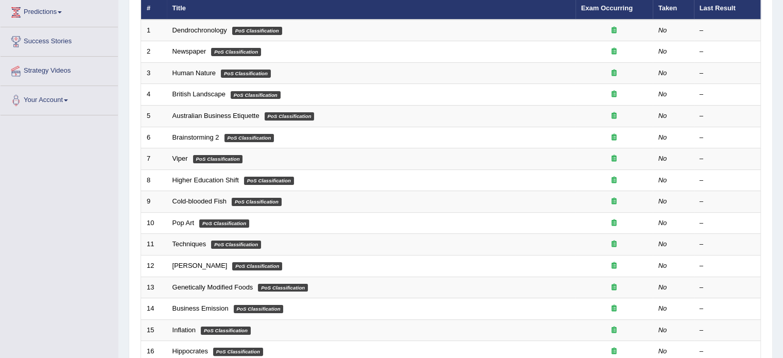
scroll to position [321, 0]
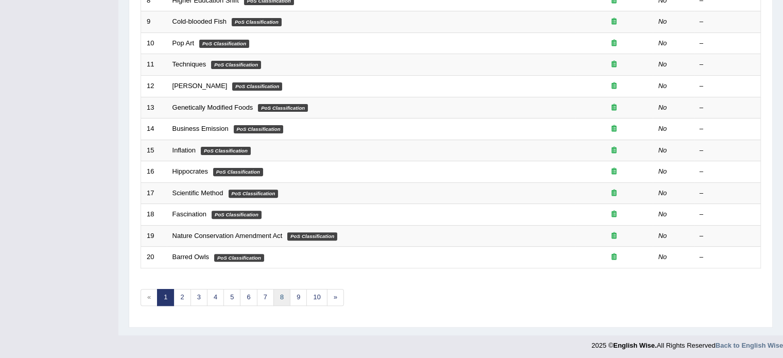
click at [281, 289] on link "8" at bounding box center [281, 297] width 17 height 17
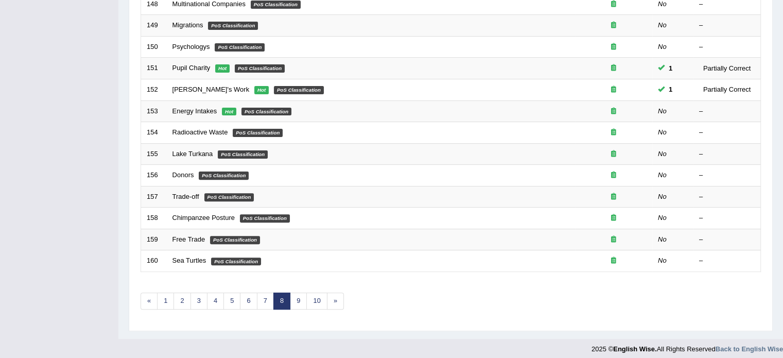
scroll to position [321, 0]
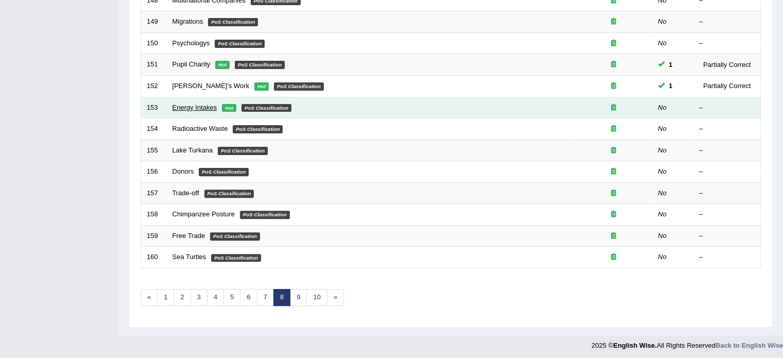
click at [198, 107] on link "Energy Intakes" at bounding box center [194, 107] width 45 height 8
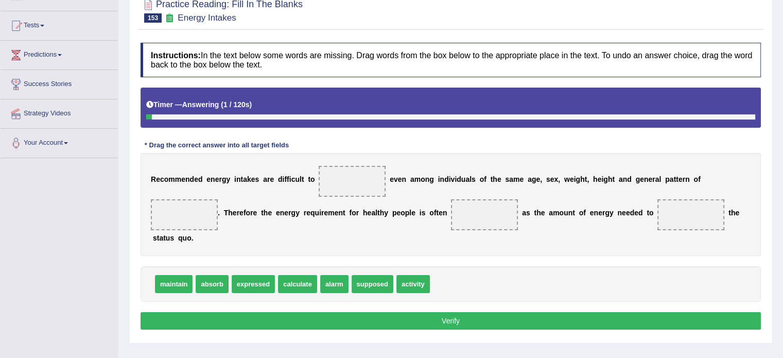
scroll to position [100, 0]
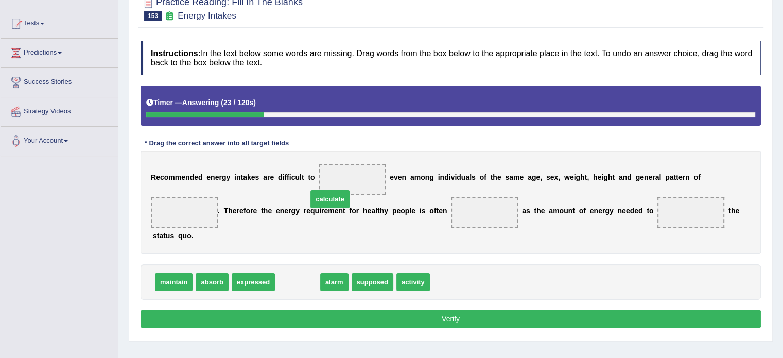
drag, startPoint x: 282, startPoint y: 269, endPoint x: 315, endPoint y: 186, distance: 89.0
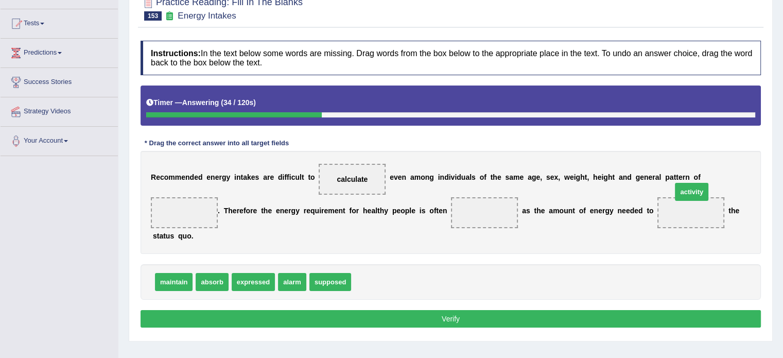
drag, startPoint x: 363, startPoint y: 267, endPoint x: 685, endPoint y: 180, distance: 332.8
click at [568, 207] on b "n" at bounding box center [570, 210] width 5 height 8
drag, startPoint x: 477, startPoint y: 207, endPoint x: 422, endPoint y: 258, distance: 74.7
click at [422, 258] on div "Instructions: In the text below some words are missing. Drag words from the box…" at bounding box center [450, 186] width 625 height 300
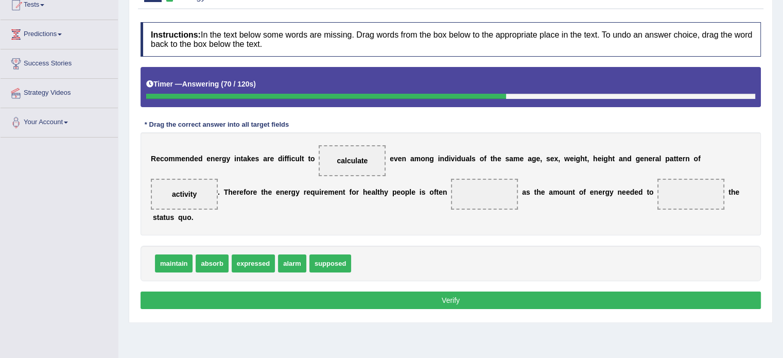
scroll to position [120, 0]
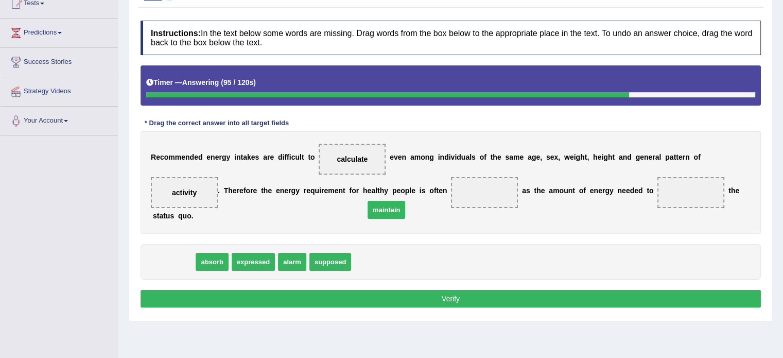
drag, startPoint x: 183, startPoint y: 250, endPoint x: 395, endPoint y: 197, distance: 219.1
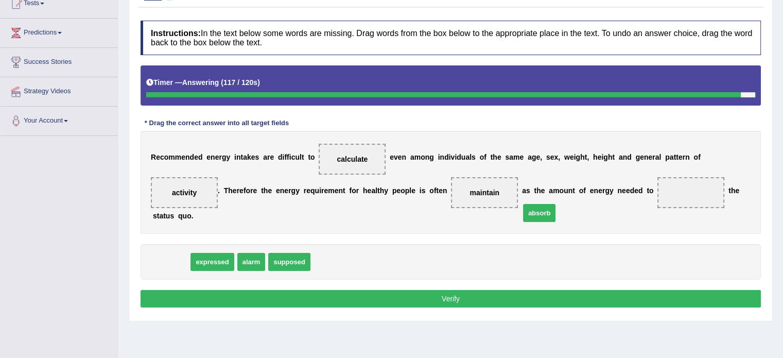
drag, startPoint x: 169, startPoint y: 242, endPoint x: 560, endPoint y: 193, distance: 394.3
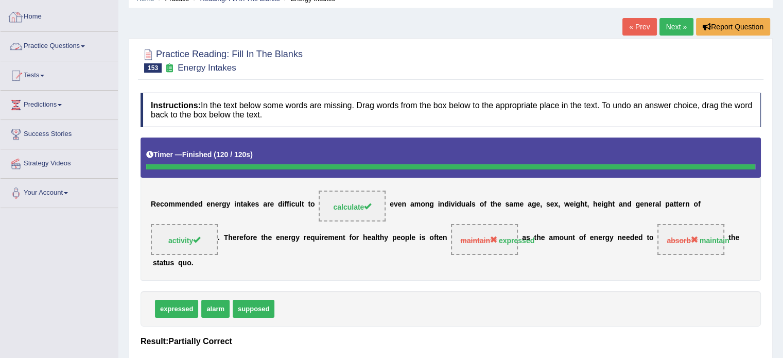
scroll to position [0, 0]
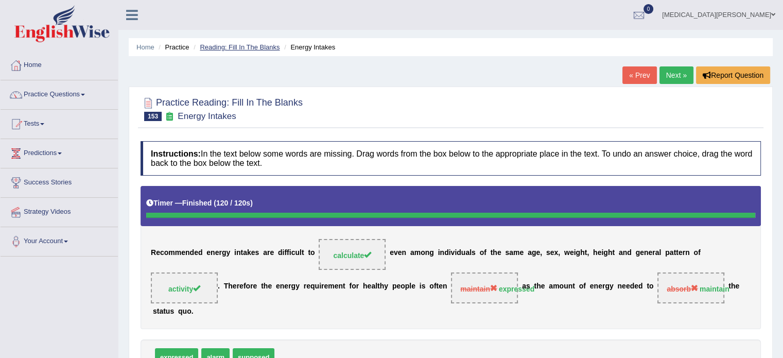
click at [222, 46] on link "Reading: Fill In The Blanks" at bounding box center [240, 47] width 80 height 8
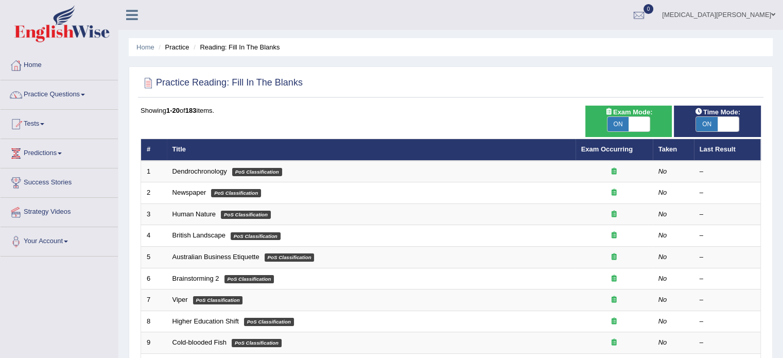
scroll to position [321, 0]
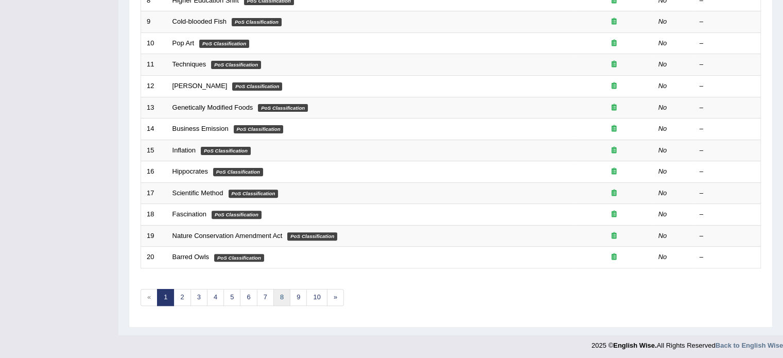
click at [276, 292] on link "8" at bounding box center [281, 297] width 17 height 17
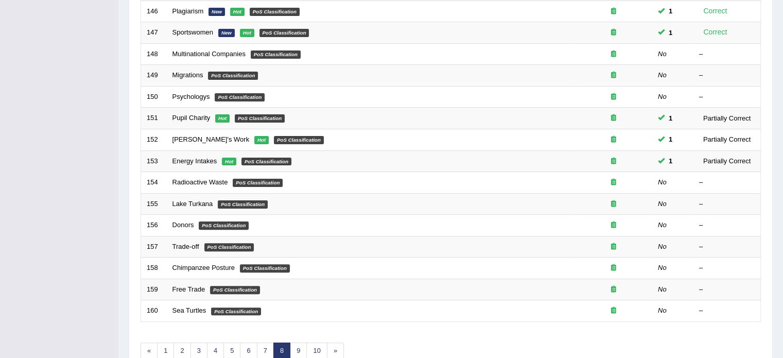
scroll to position [321, 0]
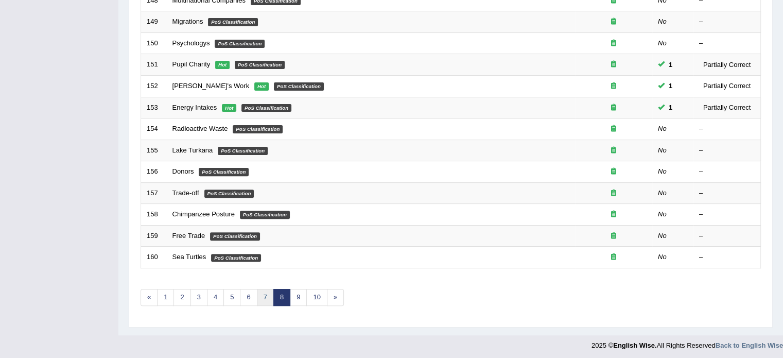
click at [262, 298] on link "7" at bounding box center [265, 297] width 17 height 17
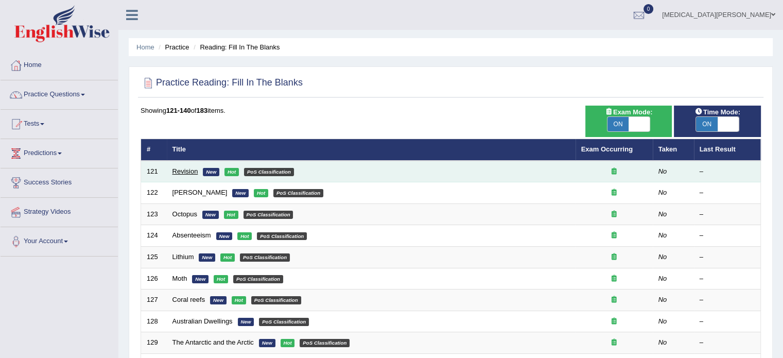
click at [182, 167] on link "Revision" at bounding box center [185, 171] width 26 height 8
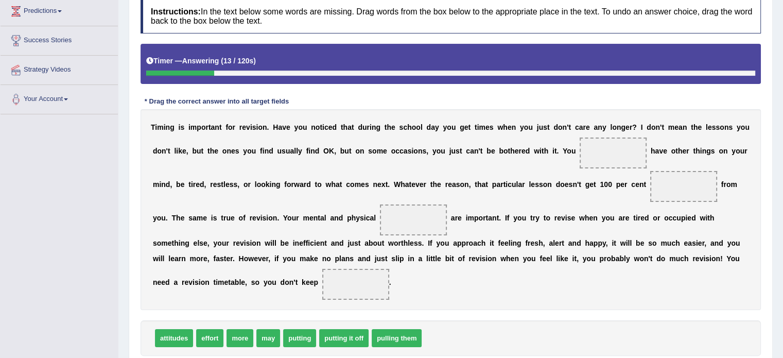
scroll to position [144, 0]
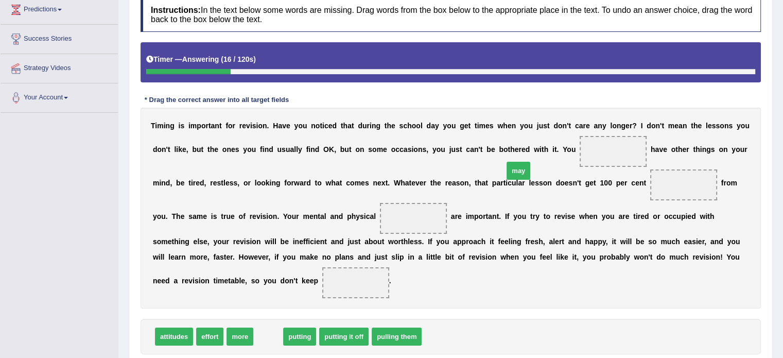
drag, startPoint x: 269, startPoint y: 323, endPoint x: 519, endPoint y: 156, distance: 300.7
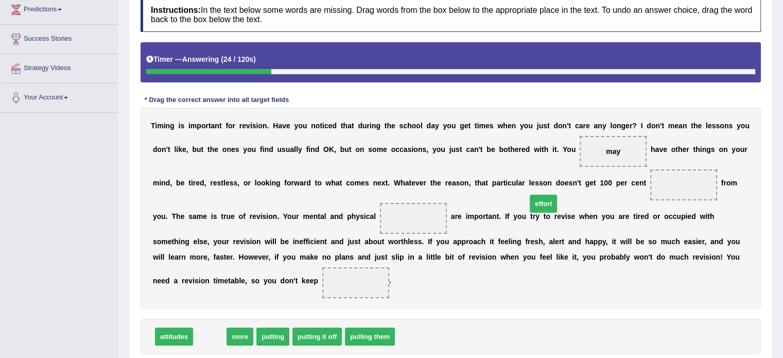
drag, startPoint x: 210, startPoint y: 324, endPoint x: 543, endPoint y: 191, distance: 358.8
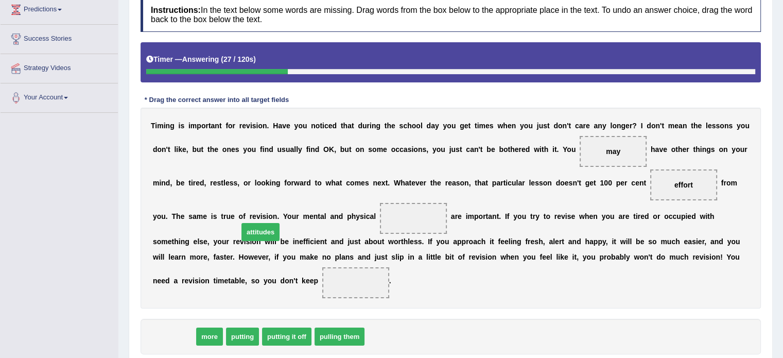
drag, startPoint x: 173, startPoint y: 319, endPoint x: 258, endPoint y: 212, distance: 136.6
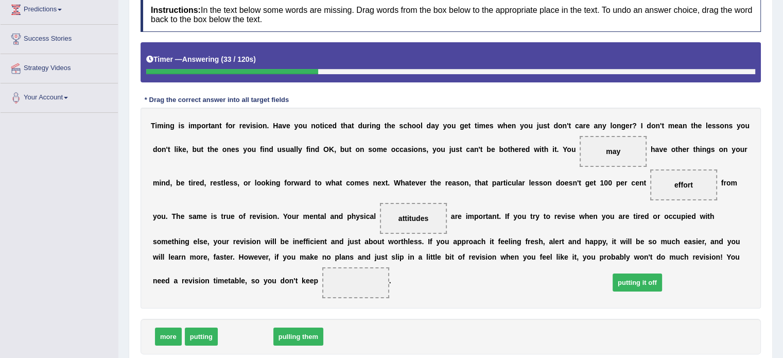
drag, startPoint x: 235, startPoint y: 320, endPoint x: 627, endPoint y: 265, distance: 395.5
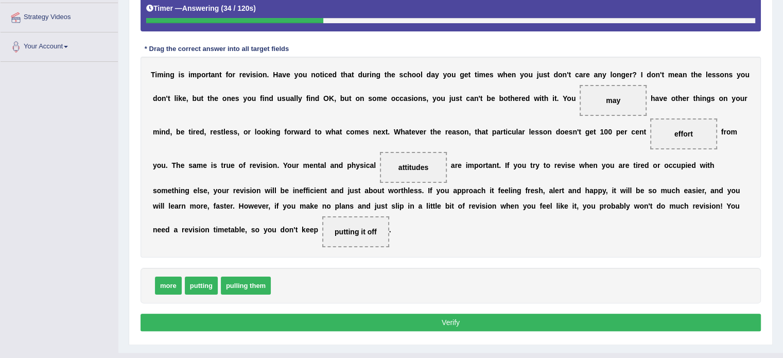
scroll to position [199, 0]
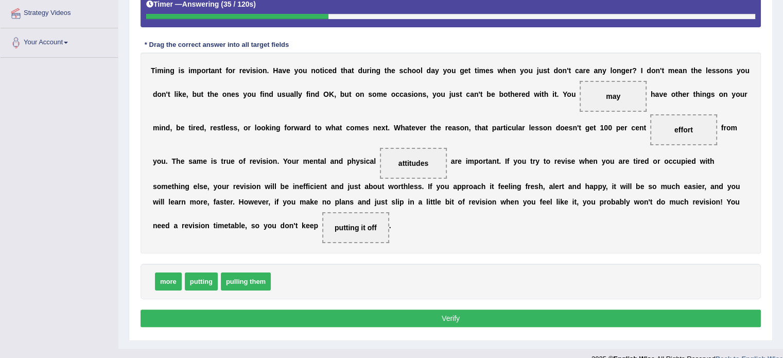
click at [531, 309] on button "Verify" at bounding box center [451, 318] width 620 height 18
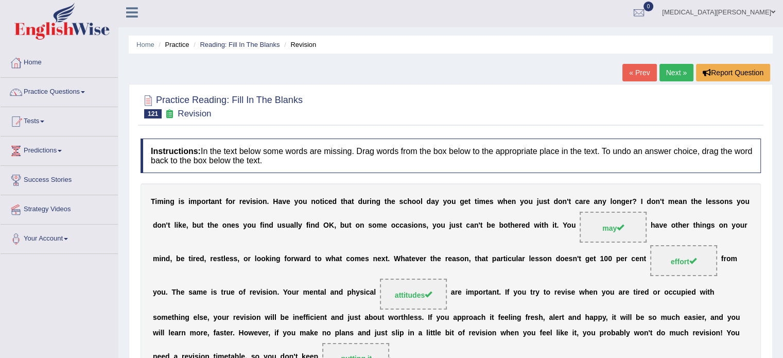
scroll to position [0, 0]
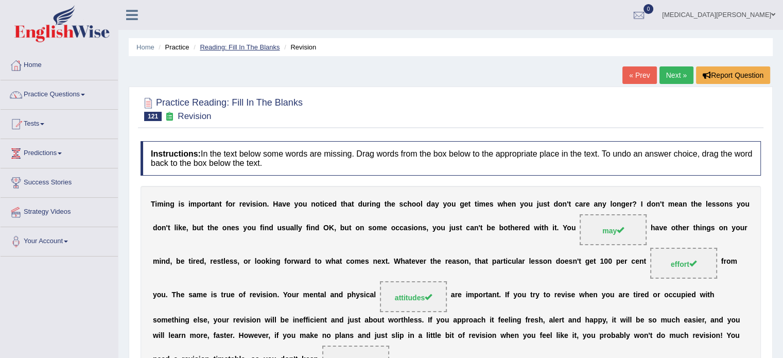
click at [250, 43] on link "Reading: Fill In The Blanks" at bounding box center [240, 47] width 80 height 8
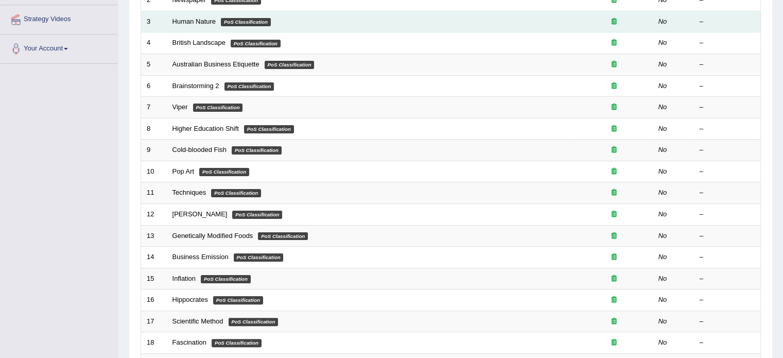
scroll to position [321, 0]
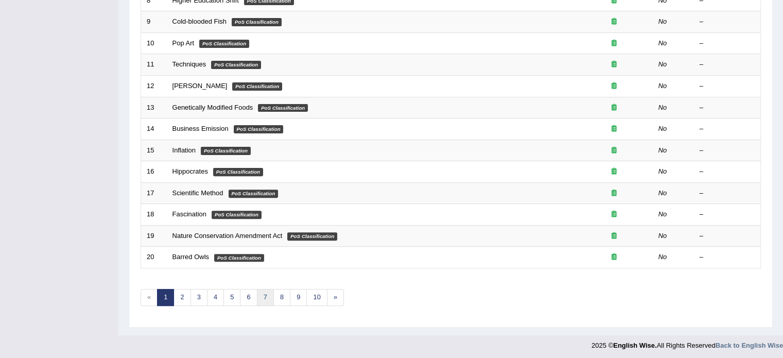
click at [266, 293] on link "7" at bounding box center [265, 297] width 17 height 17
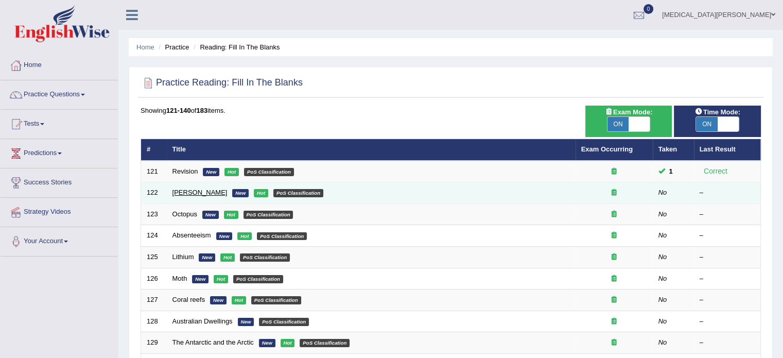
click at [184, 193] on link "[PERSON_NAME]" at bounding box center [199, 192] width 55 height 8
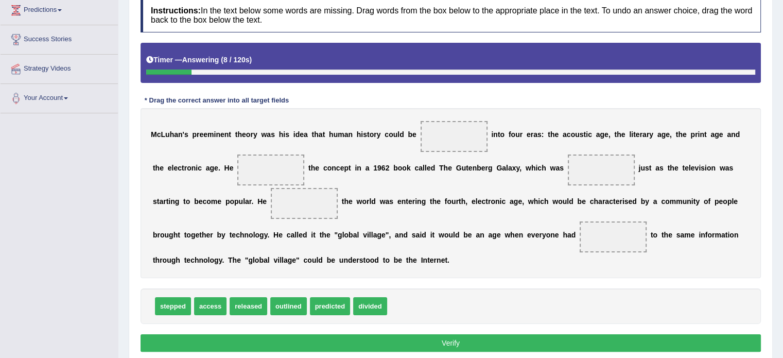
scroll to position [144, 0]
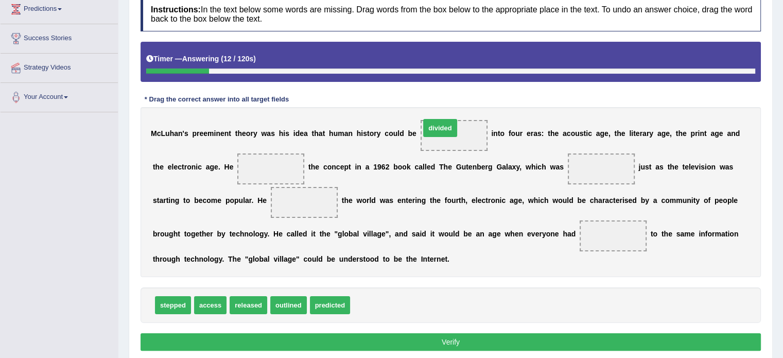
drag, startPoint x: 356, startPoint y: 308, endPoint x: 426, endPoint y: 132, distance: 189.5
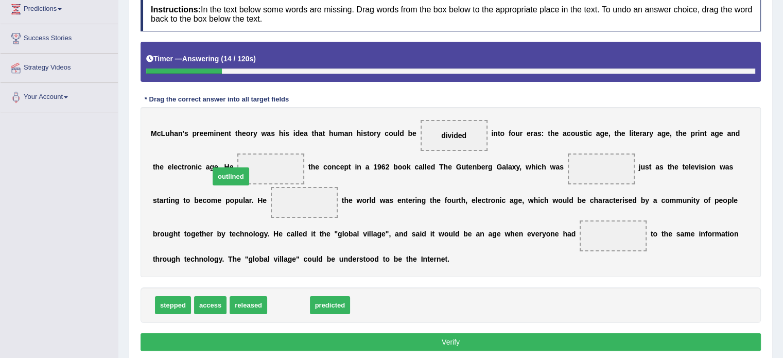
drag, startPoint x: 280, startPoint y: 308, endPoint x: 222, endPoint y: 180, distance: 141.2
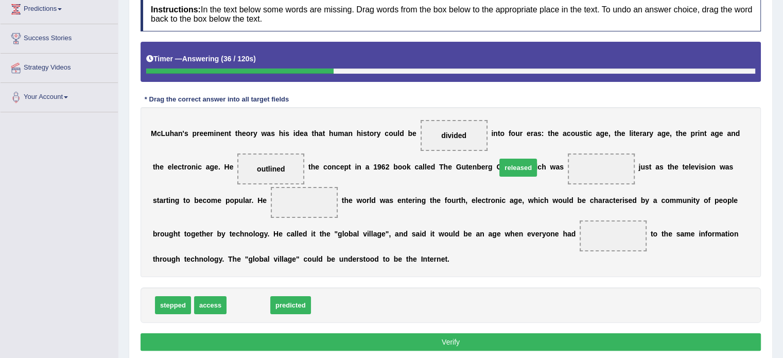
drag, startPoint x: 248, startPoint y: 304, endPoint x: 517, endPoint y: 167, distance: 302.5
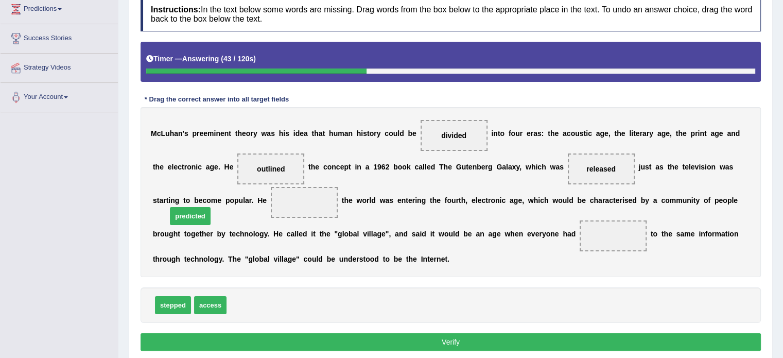
drag, startPoint x: 249, startPoint y: 305, endPoint x: 190, endPoint y: 215, distance: 107.1
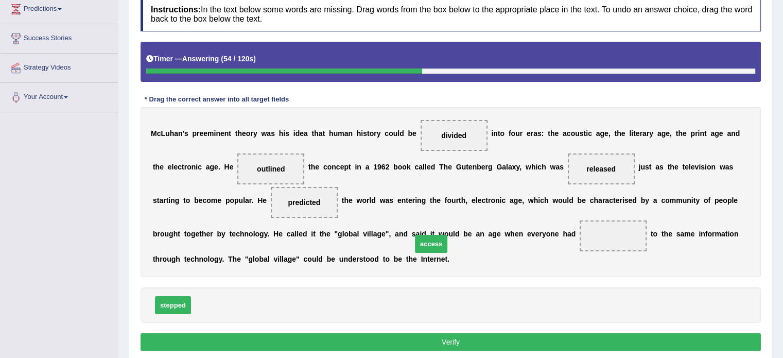
drag, startPoint x: 210, startPoint y: 301, endPoint x: 424, endPoint y: 234, distance: 224.4
click at [414, 337] on button "Verify" at bounding box center [451, 342] width 620 height 18
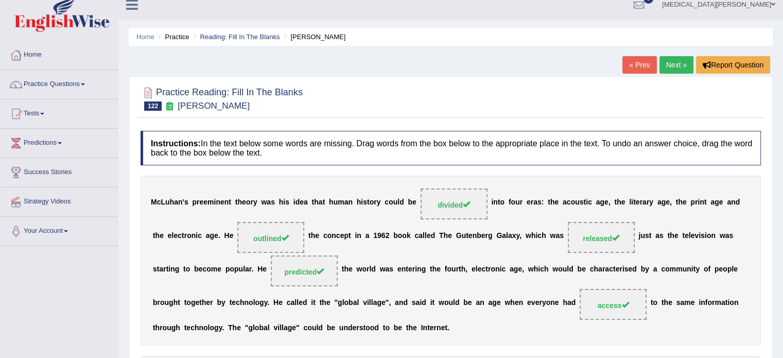
scroll to position [0, 0]
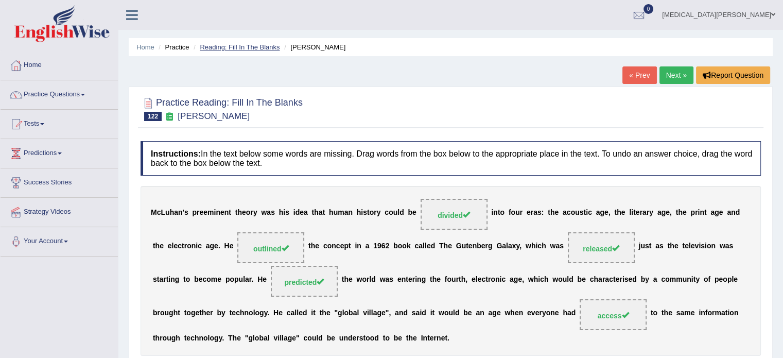
click at [238, 49] on link "Reading: Fill In The Blanks" at bounding box center [240, 47] width 80 height 8
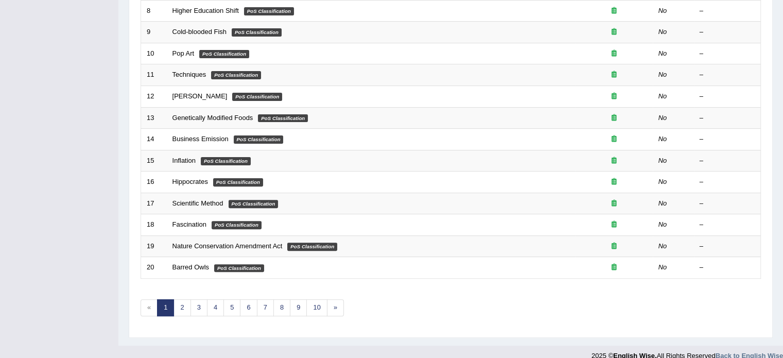
scroll to position [321, 0]
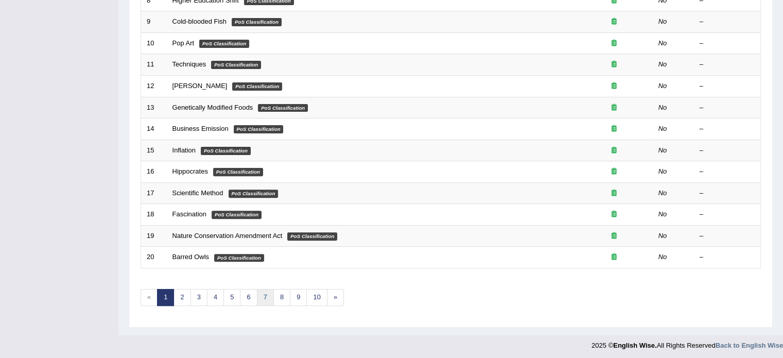
click at [261, 292] on link "7" at bounding box center [265, 297] width 17 height 17
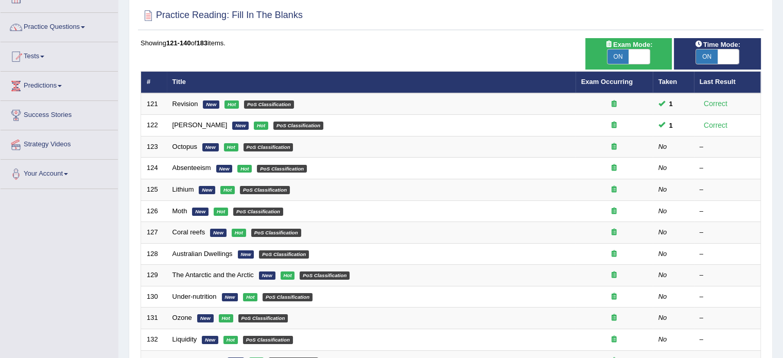
scroll to position [71, 0]
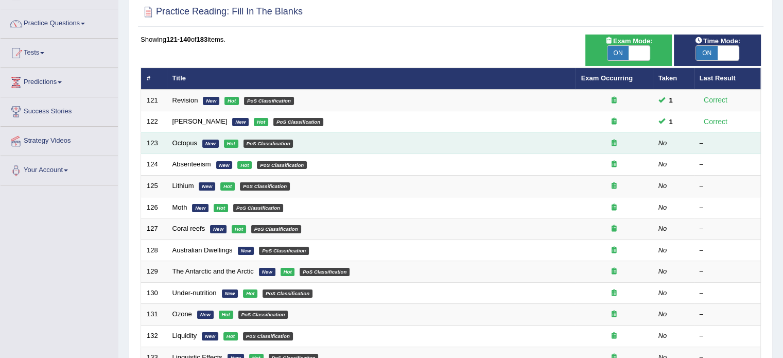
click at [192, 147] on td "Octopus New Hot PoS Classification" at bounding box center [371, 143] width 409 height 22
click at [188, 140] on link "Octopus" at bounding box center [184, 143] width 25 height 8
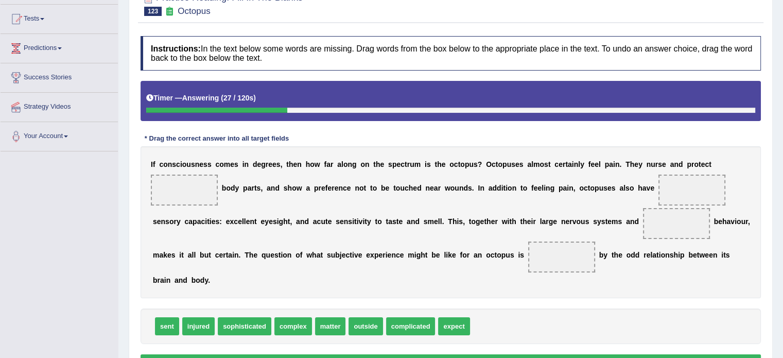
scroll to position [105, 0]
drag, startPoint x: 195, startPoint y: 326, endPoint x: 667, endPoint y: 185, distance: 492.7
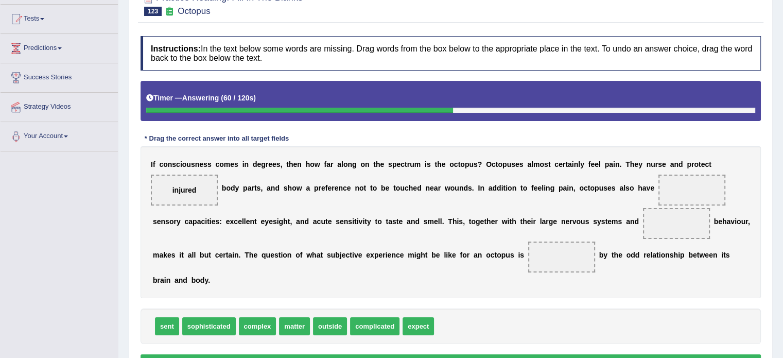
click at [361, 329] on span "complicated" at bounding box center [374, 326] width 49 height 18
drag, startPoint x: 369, startPoint y: 326, endPoint x: 584, endPoint y: 204, distance: 247.4
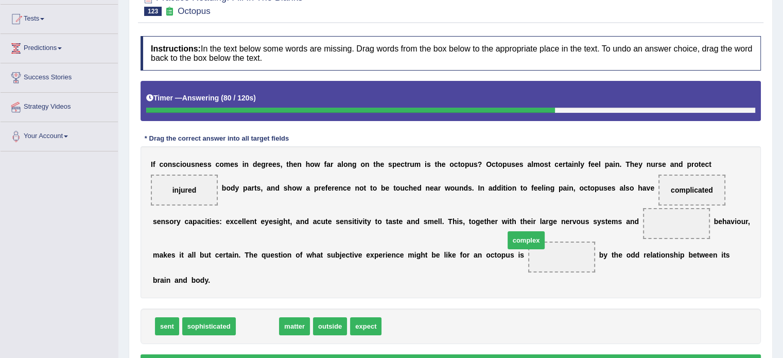
drag, startPoint x: 252, startPoint y: 326, endPoint x: 520, endPoint y: 240, distance: 282.1
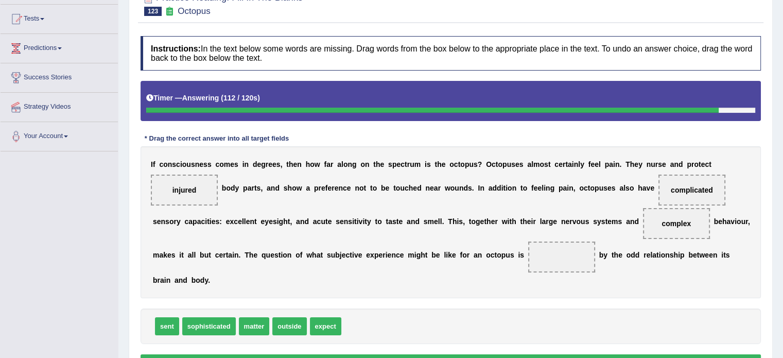
drag, startPoint x: 581, startPoint y: 213, endPoint x: 577, endPoint y: 207, distance: 7.3
click at [658, 205] on span "complicated" at bounding box center [691, 190] width 67 height 31
drag, startPoint x: 577, startPoint y: 207, endPoint x: 384, endPoint y: 273, distance: 203.7
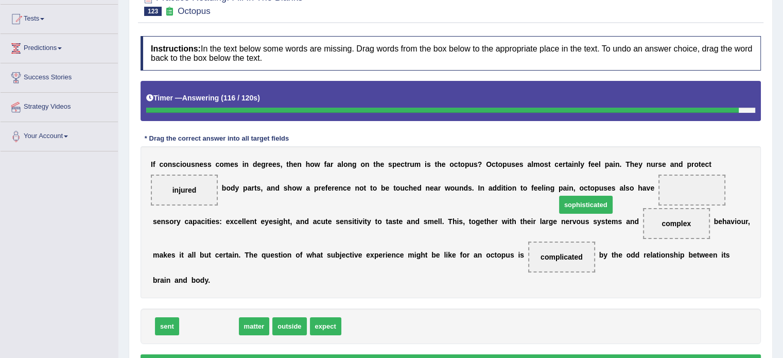
drag, startPoint x: 208, startPoint y: 327, endPoint x: 585, endPoint y: 205, distance: 395.9
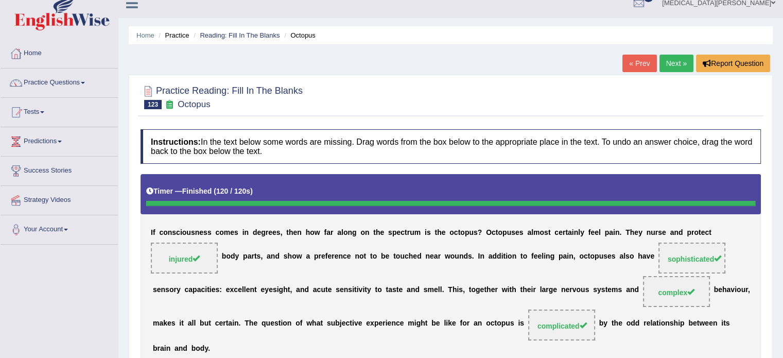
scroll to position [0, 0]
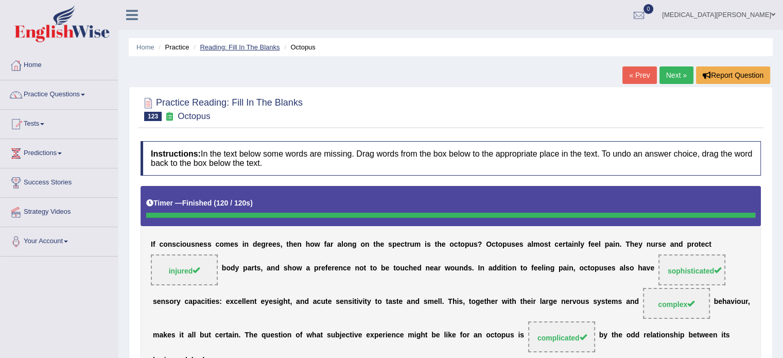
click at [234, 43] on link "Reading: Fill In The Blanks" at bounding box center [240, 47] width 80 height 8
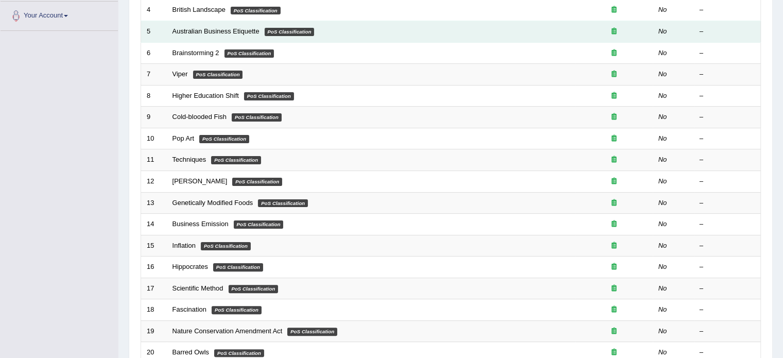
scroll to position [321, 0]
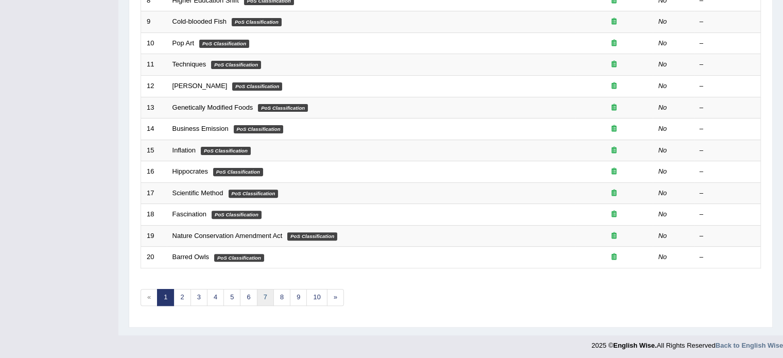
click at [265, 292] on link "7" at bounding box center [265, 297] width 17 height 17
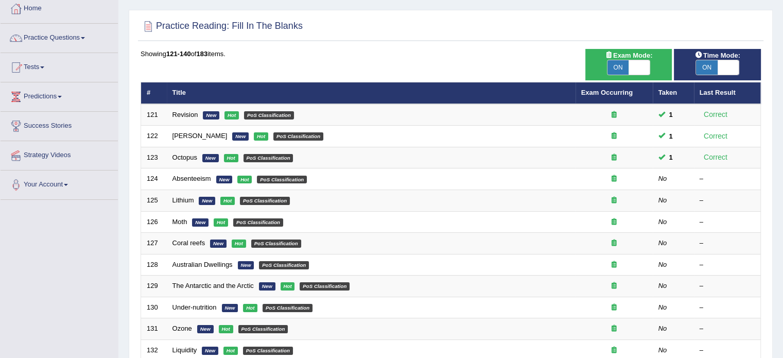
scroll to position [56, 0]
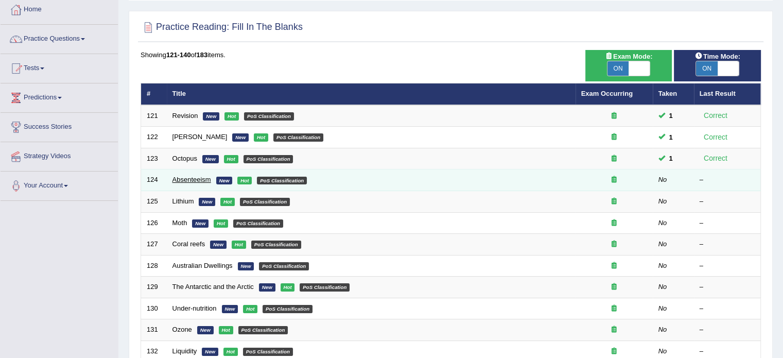
click at [192, 178] on link "Absenteeism" at bounding box center [191, 180] width 39 height 8
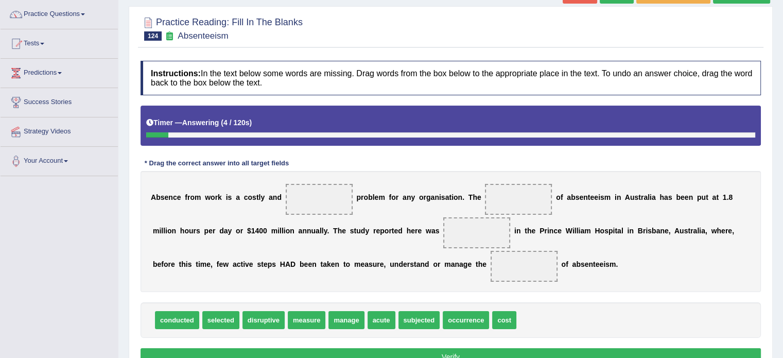
scroll to position [82, 0]
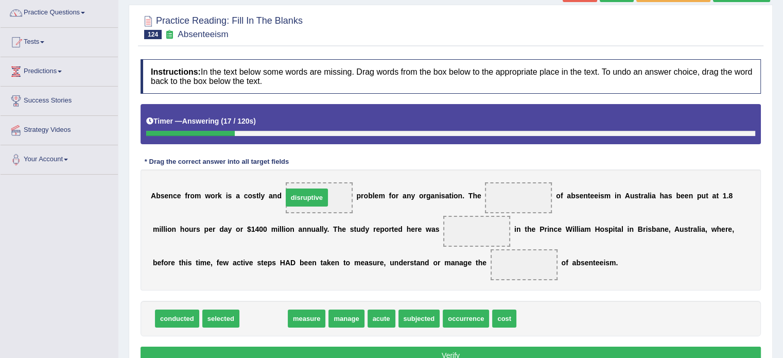
drag, startPoint x: 252, startPoint y: 319, endPoint x: 295, endPoint y: 198, distance: 128.5
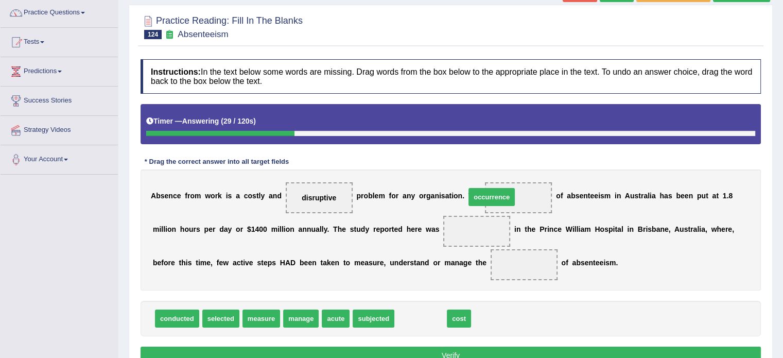
drag, startPoint x: 398, startPoint y: 316, endPoint x: 475, endPoint y: 191, distance: 146.3
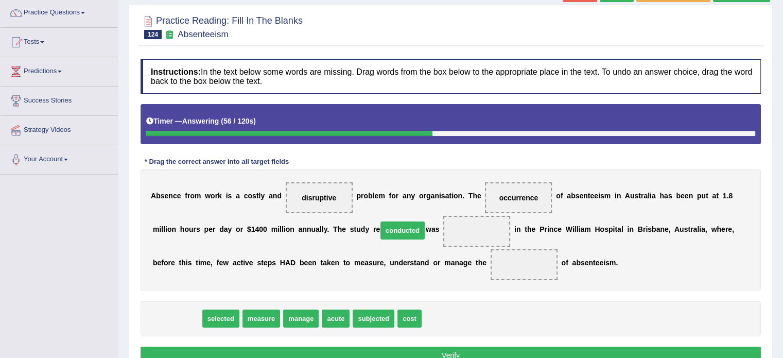
drag, startPoint x: 181, startPoint y: 321, endPoint x: 406, endPoint y: 232, distance: 241.8
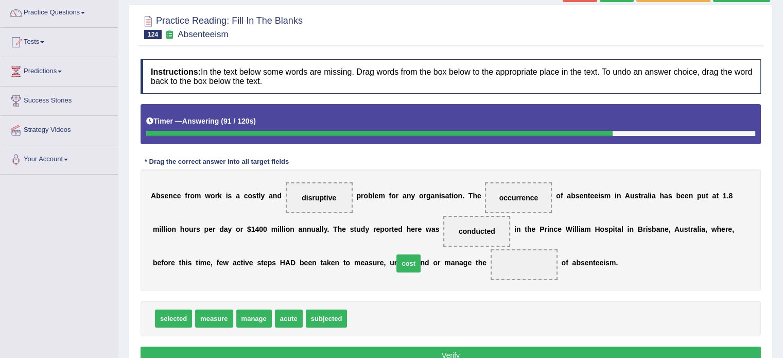
drag, startPoint x: 354, startPoint y: 317, endPoint x: 401, endPoint y: 262, distance: 72.0
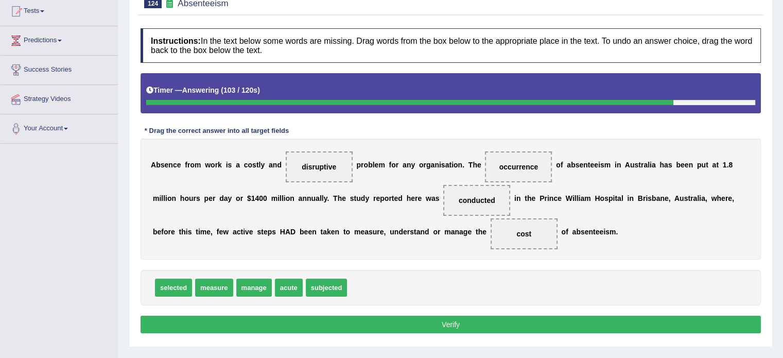
scroll to position [113, 0]
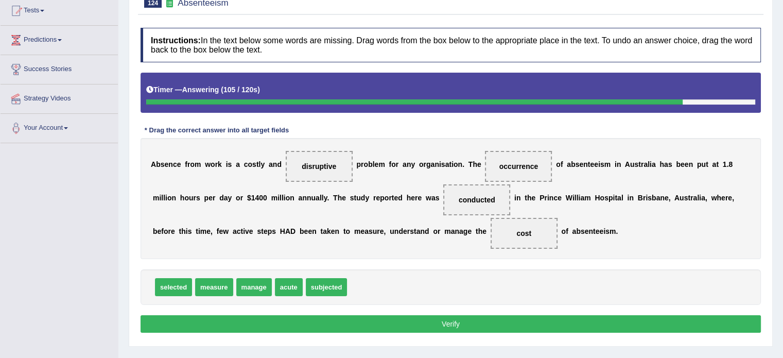
click at [450, 323] on button "Verify" at bounding box center [451, 324] width 620 height 18
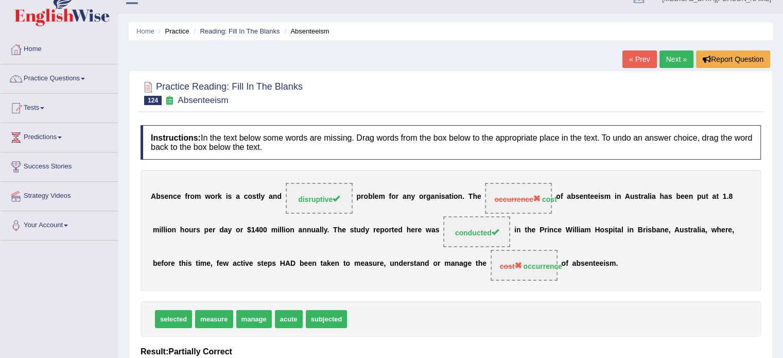
scroll to position [15, 0]
click at [205, 29] on link "Reading: Fill In The Blanks" at bounding box center [240, 32] width 80 height 8
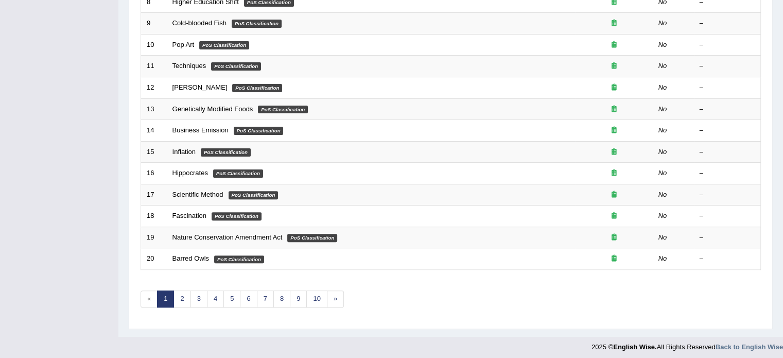
scroll to position [321, 0]
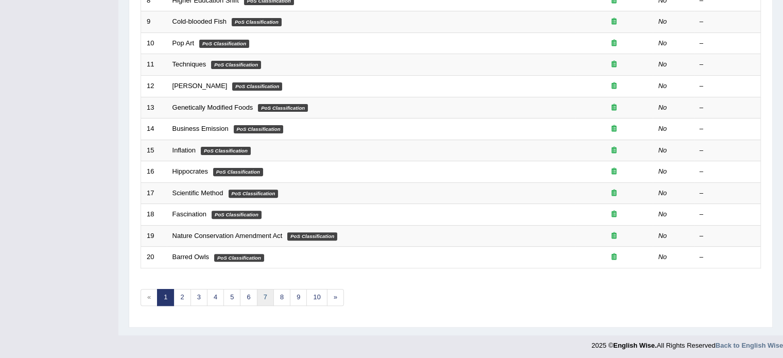
click at [265, 294] on link "7" at bounding box center [265, 297] width 17 height 17
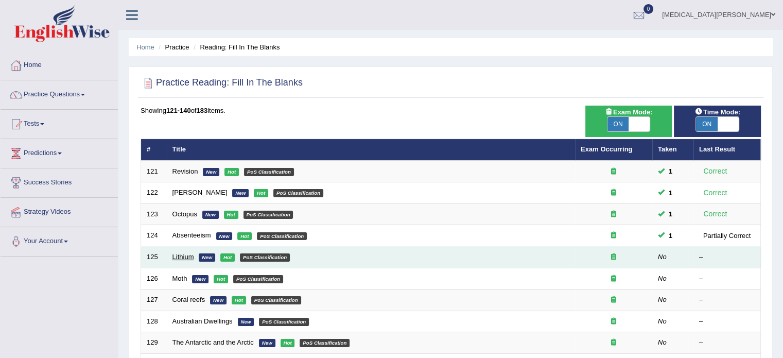
click at [179, 253] on link "Lithium" at bounding box center [183, 257] width 22 height 8
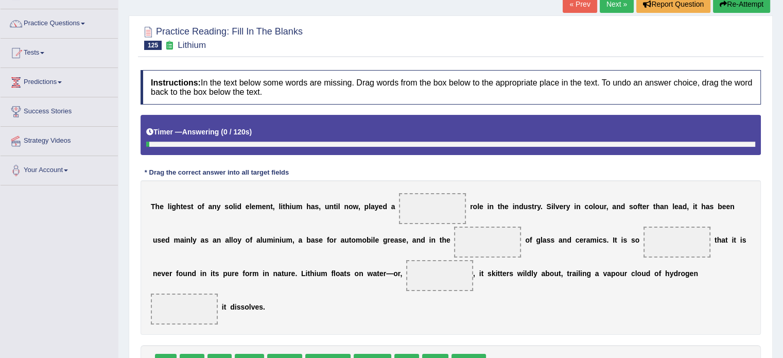
scroll to position [72, 0]
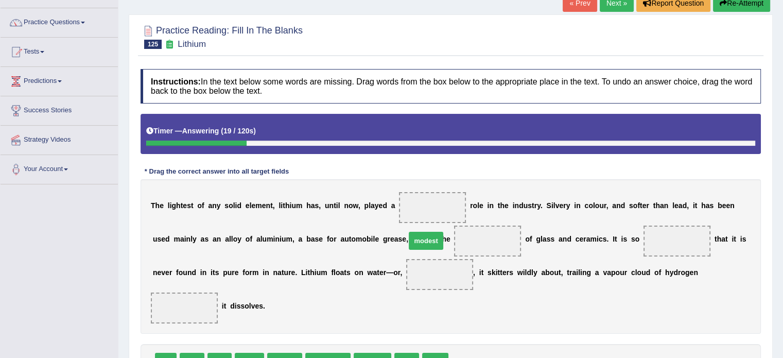
drag, startPoint x: 443, startPoint y: 328, endPoint x: 400, endPoint y: 207, distance: 128.3
drag, startPoint x: 328, startPoint y: 327, endPoint x: 403, endPoint y: 234, distance: 119.4
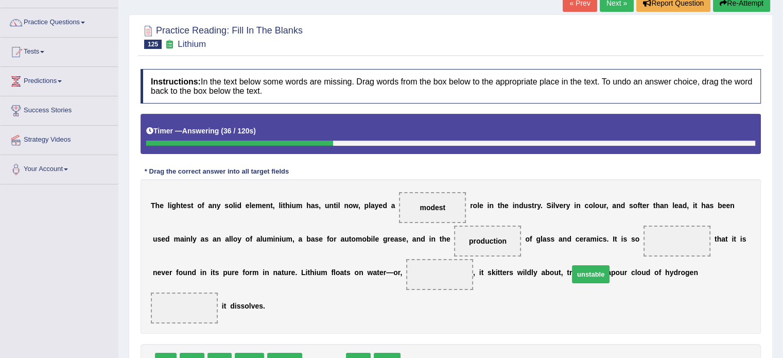
drag, startPoint x: 316, startPoint y: 327, endPoint x: 582, endPoint y: 239, distance: 280.7
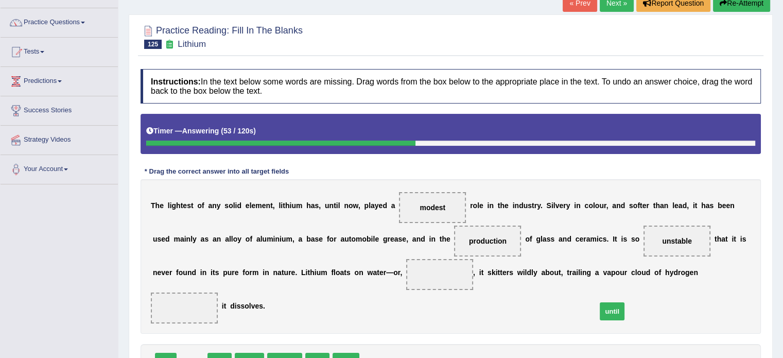
drag, startPoint x: 184, startPoint y: 323, endPoint x: 603, endPoint y: 271, distance: 422.2
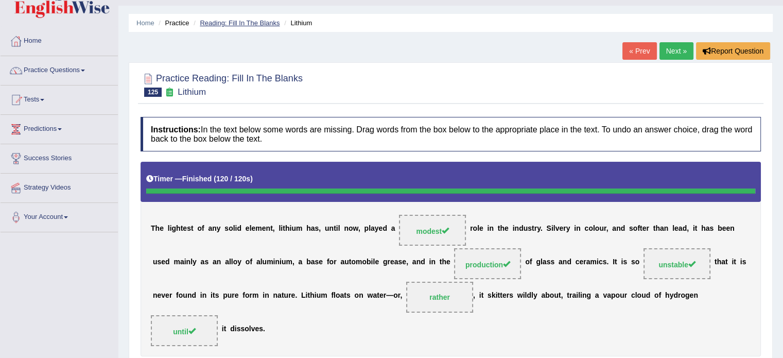
scroll to position [26, 0]
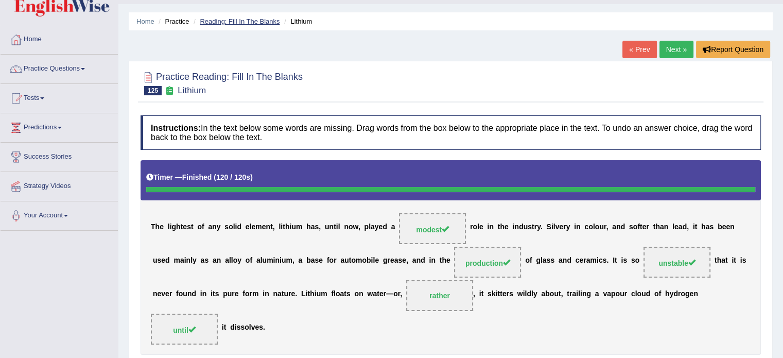
click at [245, 22] on link "Reading: Fill In The Blanks" at bounding box center [240, 22] width 80 height 8
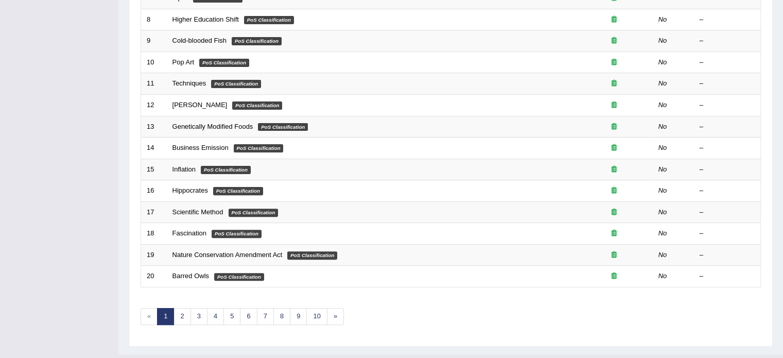
scroll to position [321, 0]
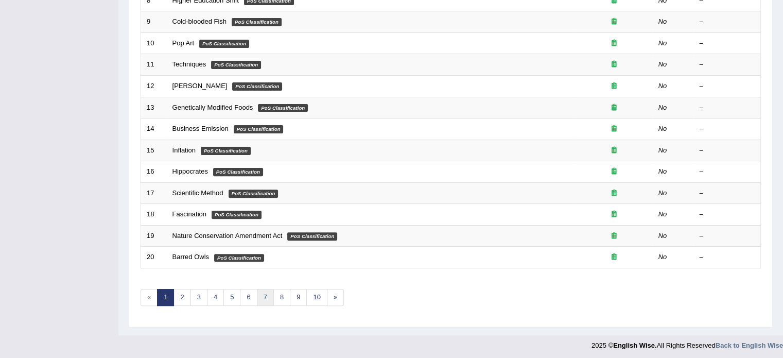
click at [267, 292] on link "7" at bounding box center [265, 297] width 17 height 17
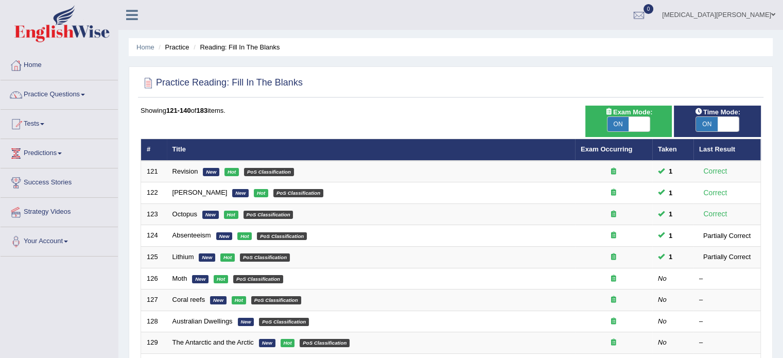
scroll to position [68, 0]
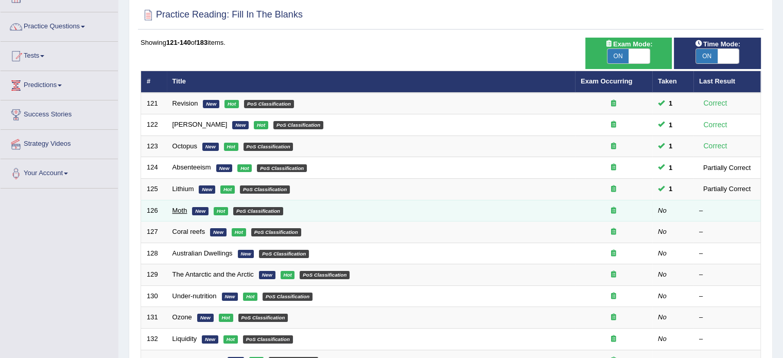
click at [177, 210] on link "Moth" at bounding box center [179, 210] width 15 height 8
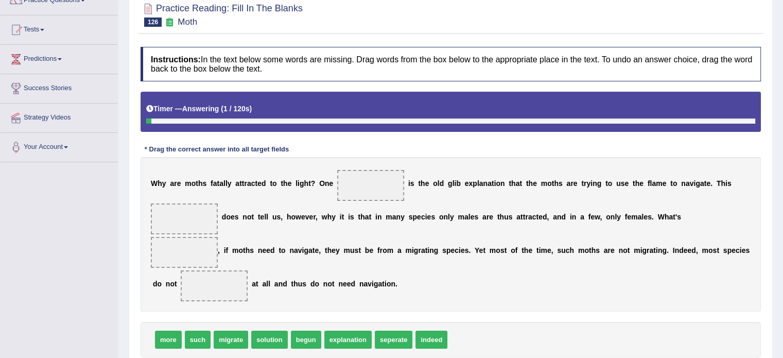
scroll to position [95, 0]
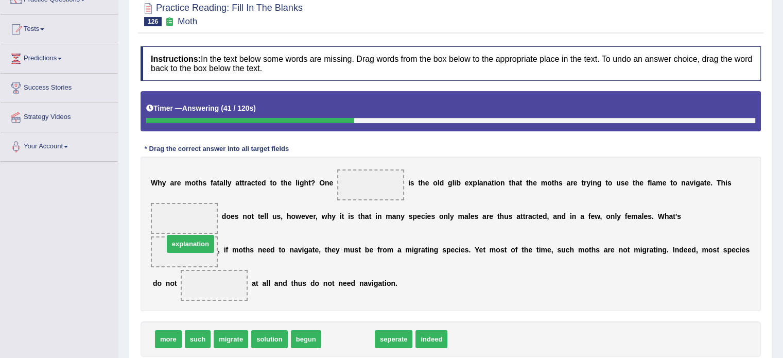
drag, startPoint x: 329, startPoint y: 325, endPoint x: 171, endPoint y: 230, distance: 184.1
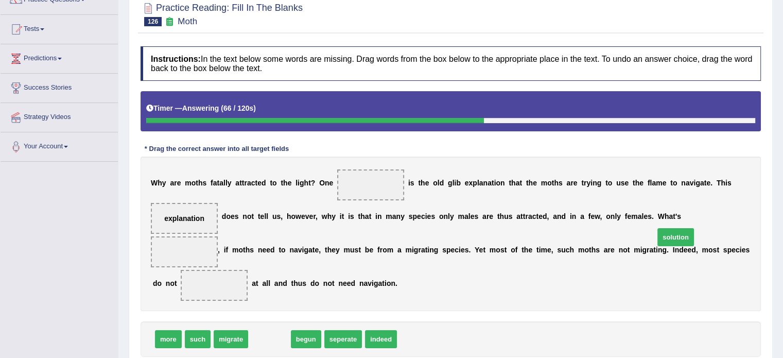
drag, startPoint x: 262, startPoint y: 321, endPoint x: 663, endPoint y: 219, distance: 413.8
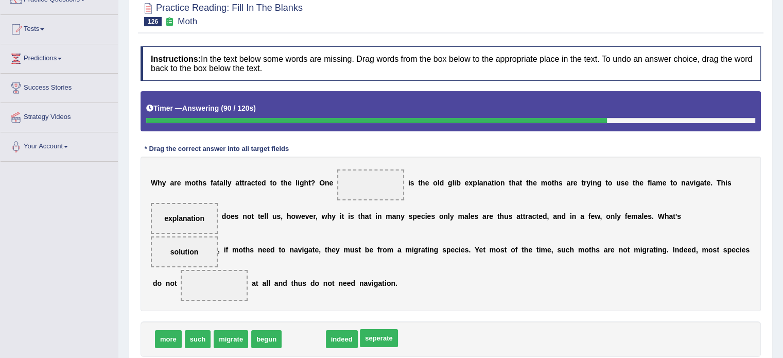
drag, startPoint x: 292, startPoint y: 319, endPoint x: 519, endPoint y: 294, distance: 228.9
drag, startPoint x: 288, startPoint y: 321, endPoint x: 589, endPoint y: 272, distance: 305.1
click at [589, 282] on span "indeed" at bounding box center [599, 291] width 32 height 18
click at [292, 330] on span "indeed" at bounding box center [301, 339] width 32 height 18
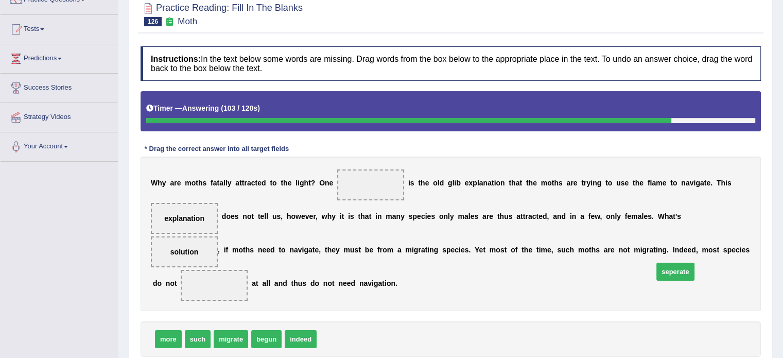
drag, startPoint x: 330, startPoint y: 321, endPoint x: 667, endPoint y: 254, distance: 343.4
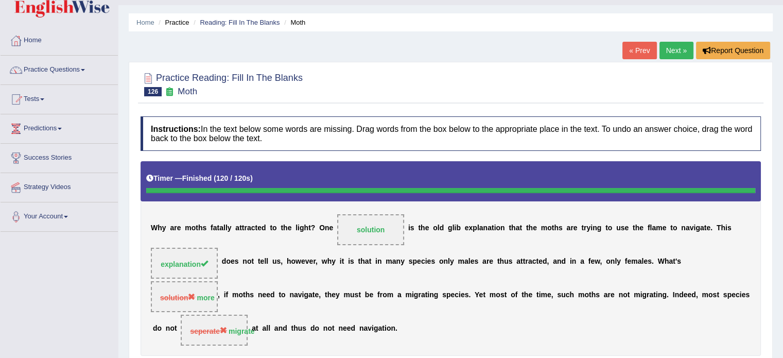
scroll to position [22, 0]
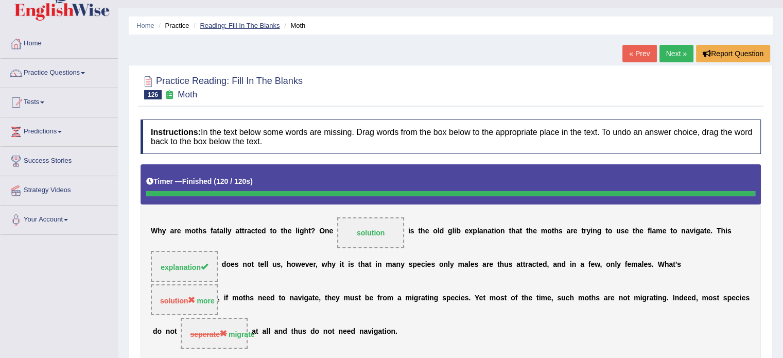
click at [227, 24] on link "Reading: Fill In The Blanks" at bounding box center [240, 26] width 80 height 8
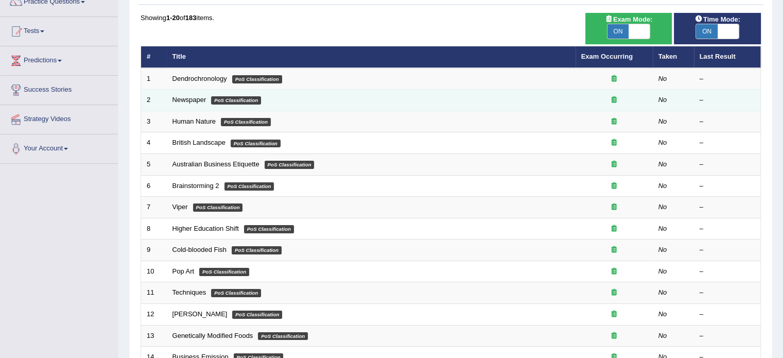
scroll to position [321, 0]
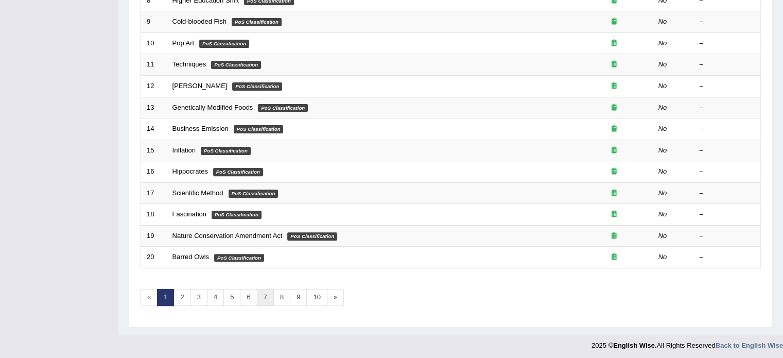
click at [263, 298] on link "7" at bounding box center [265, 297] width 17 height 17
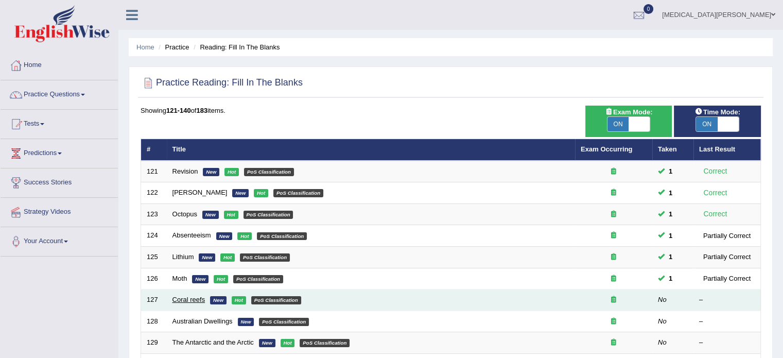
click at [190, 298] on link "Coral reefs" at bounding box center [188, 299] width 33 height 8
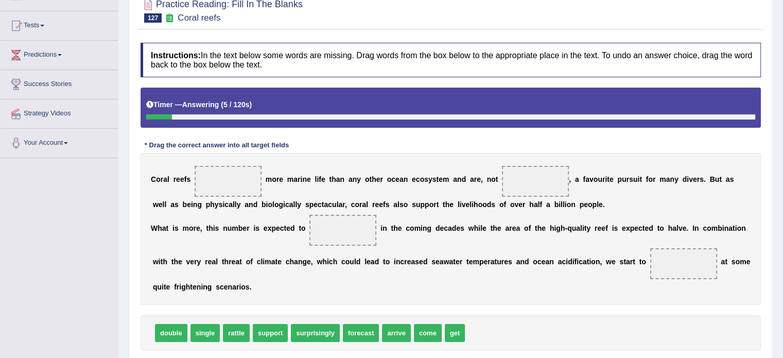
scroll to position [99, 0]
click at [260, 330] on span "support" at bounding box center [270, 332] width 35 height 18
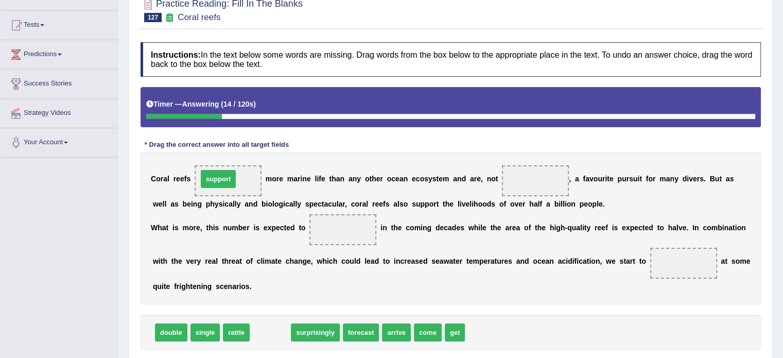
drag, startPoint x: 260, startPoint y: 330, endPoint x: 208, endPoint y: 177, distance: 162.0
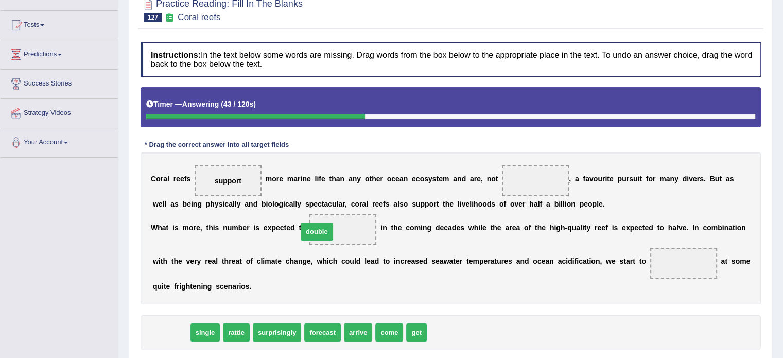
drag, startPoint x: 172, startPoint y: 327, endPoint x: 318, endPoint y: 227, distance: 177.2
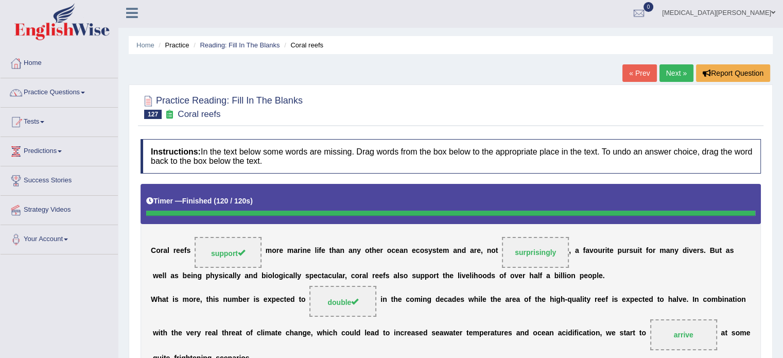
scroll to position [0, 0]
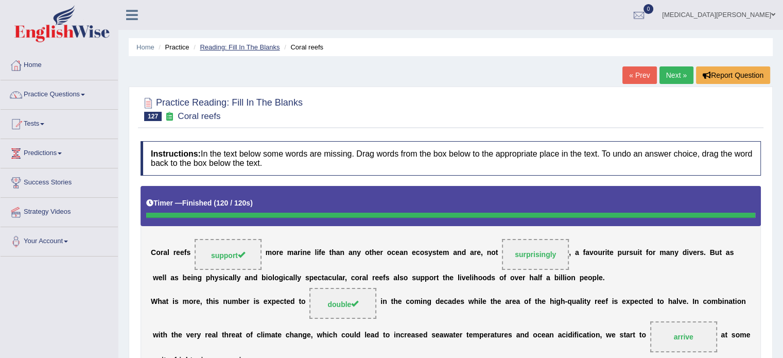
click at [255, 45] on link "Reading: Fill In The Blanks" at bounding box center [240, 47] width 80 height 8
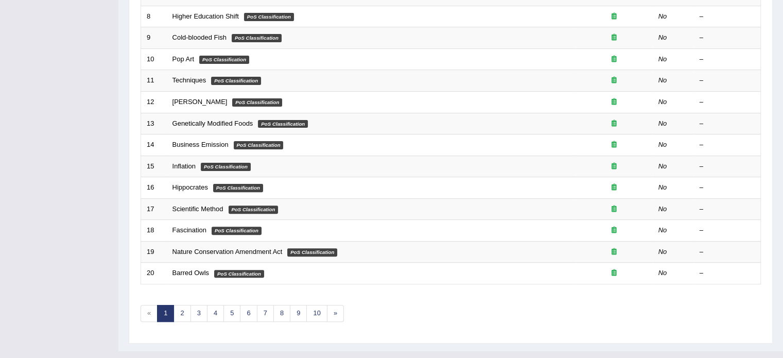
scroll to position [321, 0]
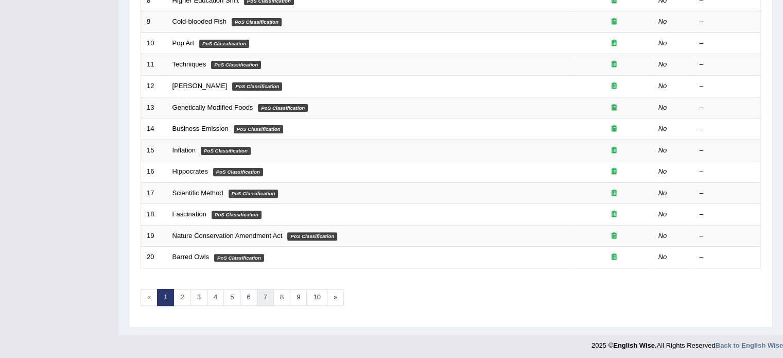
click at [259, 298] on link "7" at bounding box center [265, 297] width 17 height 17
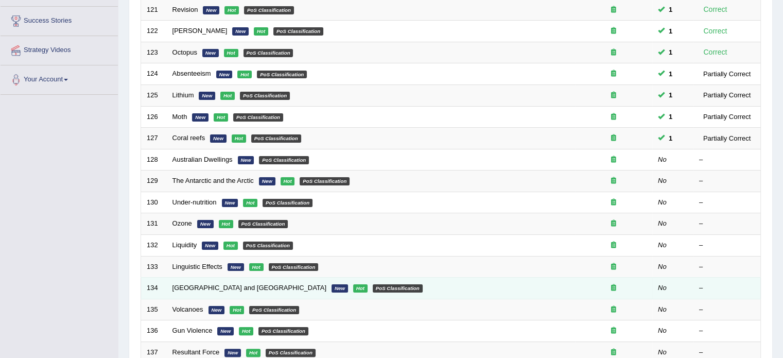
scroll to position [156, 0]
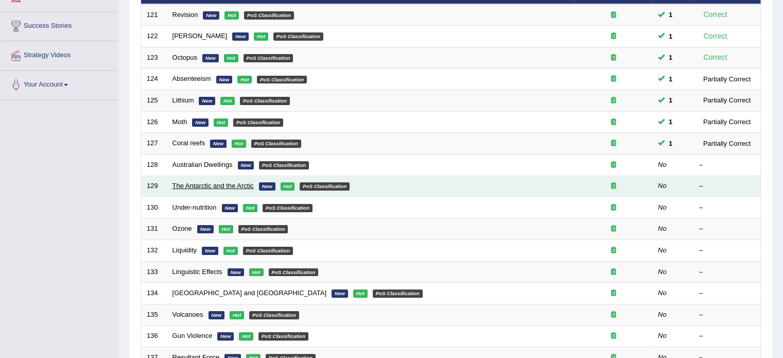
click at [223, 184] on link "The Antarctic and the Arctic" at bounding box center [212, 186] width 81 height 8
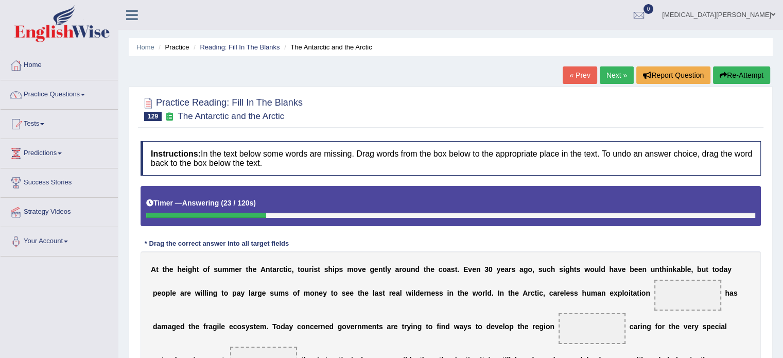
click at [745, 75] on button "Re-Attempt" at bounding box center [741, 75] width 57 height 18
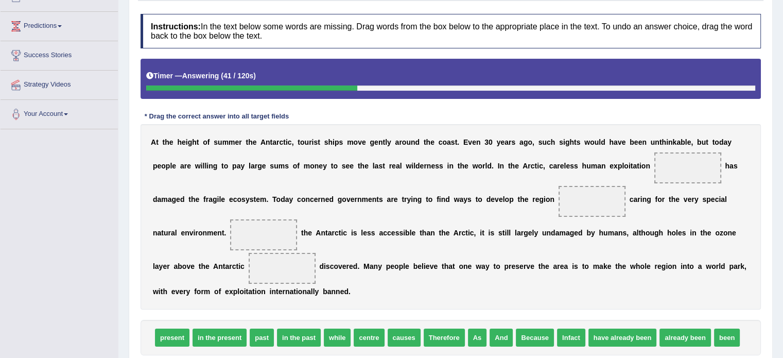
scroll to position [128, 0]
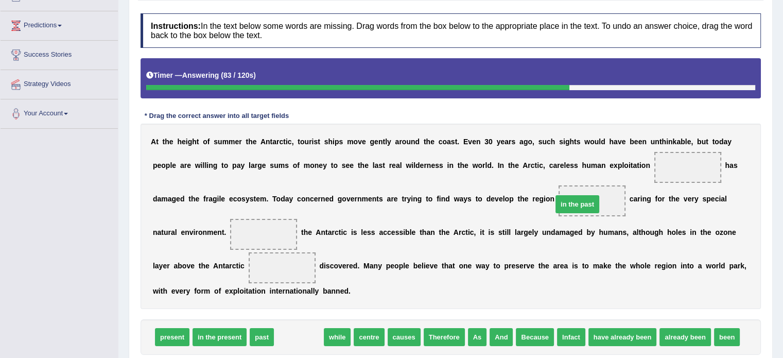
drag, startPoint x: 288, startPoint y: 303, endPoint x: 567, endPoint y: 170, distance: 308.6
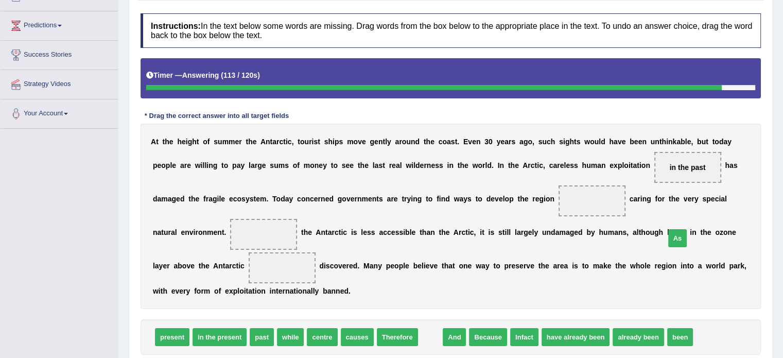
drag, startPoint x: 419, startPoint y: 305, endPoint x: 662, endPoint y: 203, distance: 263.0
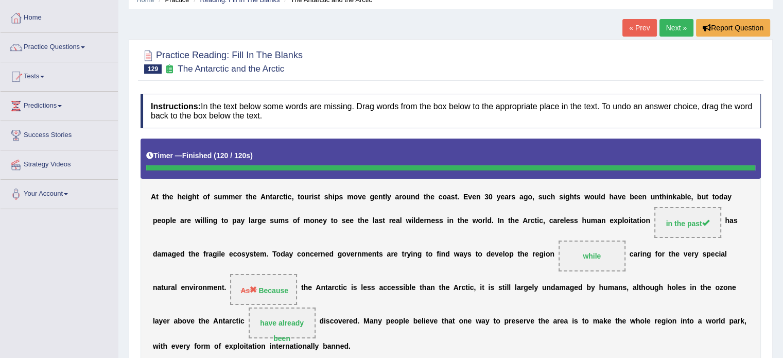
scroll to position [0, 0]
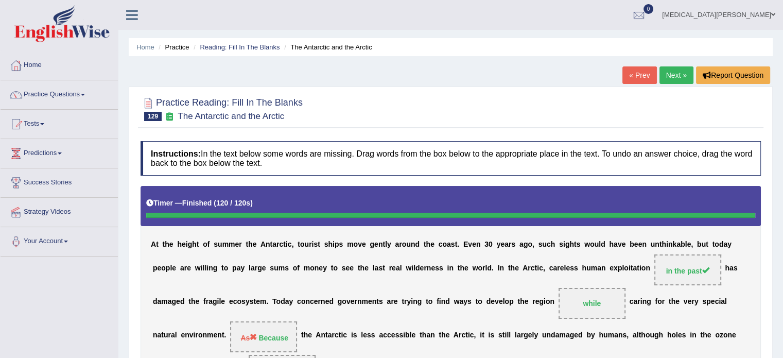
click at [258, 42] on li "Reading: Fill In The Blanks" at bounding box center [235, 47] width 89 height 10
click at [254, 48] on link "Reading: Fill In The Blanks" at bounding box center [240, 47] width 80 height 8
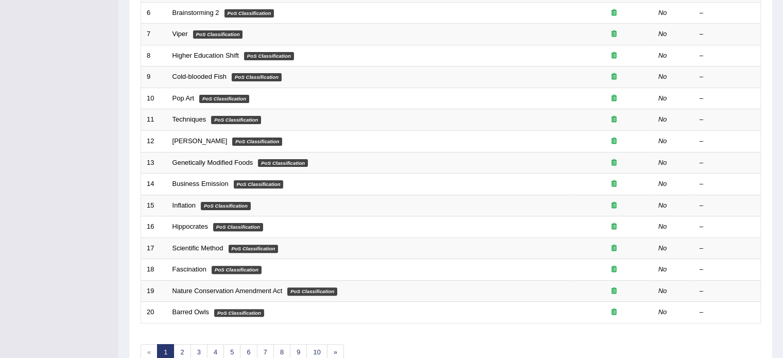
scroll to position [321, 0]
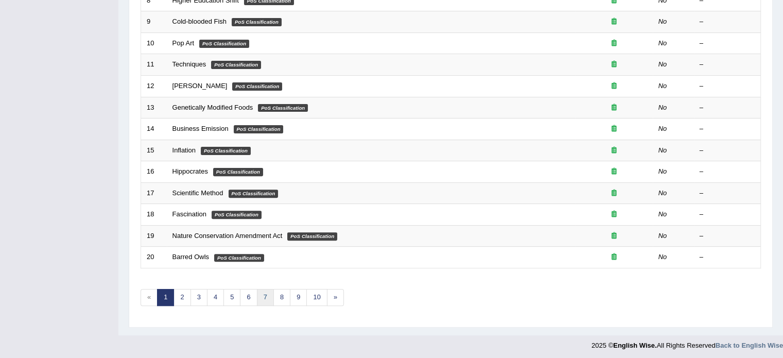
click at [261, 299] on link "7" at bounding box center [265, 297] width 17 height 17
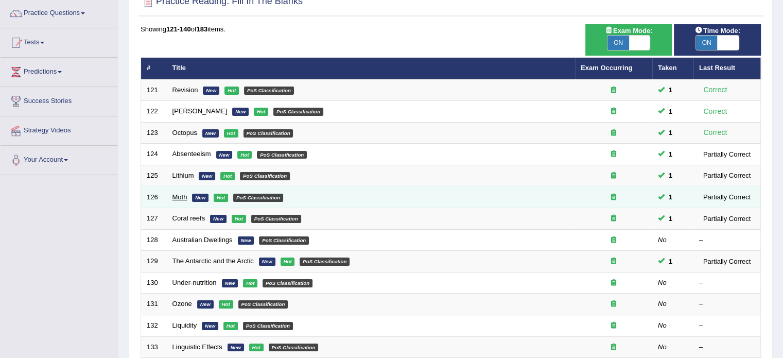
scroll to position [82, 0]
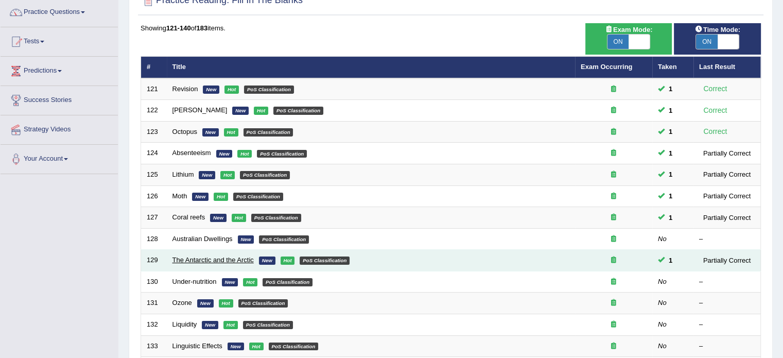
click at [187, 259] on link "The Antarctic and the Arctic" at bounding box center [212, 260] width 81 height 8
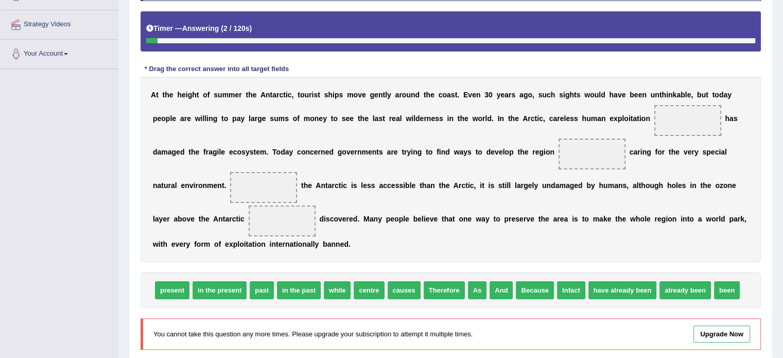
scroll to position [187, 0]
drag, startPoint x: 291, startPoint y: 256, endPoint x: 562, endPoint y: 116, distance: 304.8
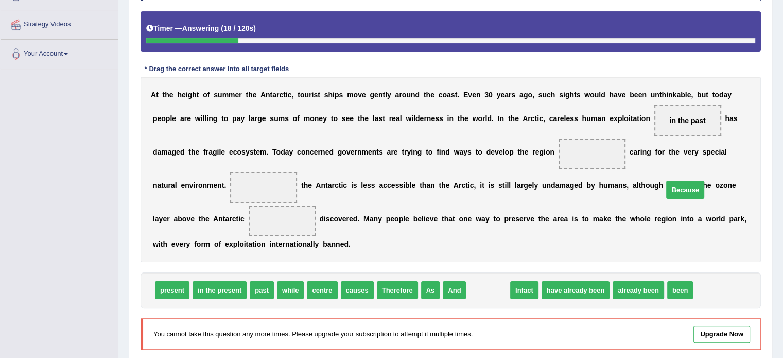
drag, startPoint x: 469, startPoint y: 256, endPoint x: 672, endPoint y: 155, distance: 226.5
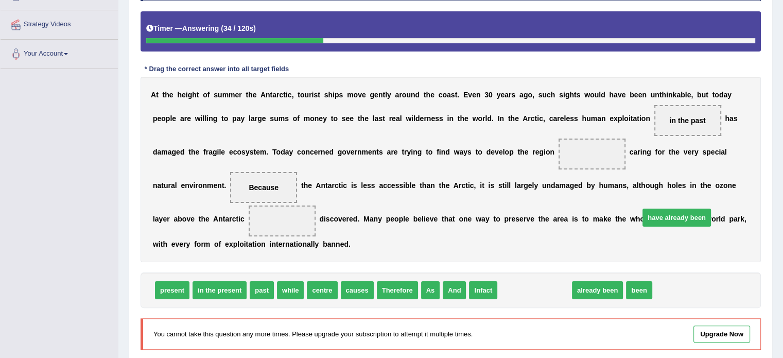
drag, startPoint x: 521, startPoint y: 253, endPoint x: 663, endPoint y: 180, distance: 159.6
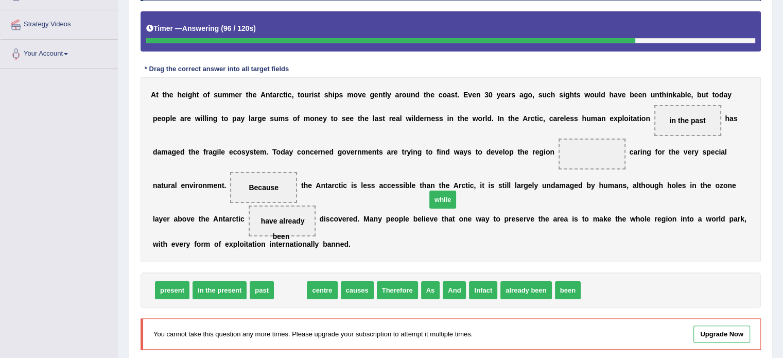
drag, startPoint x: 285, startPoint y: 255, endPoint x: 444, endPoint y: 150, distance: 190.6
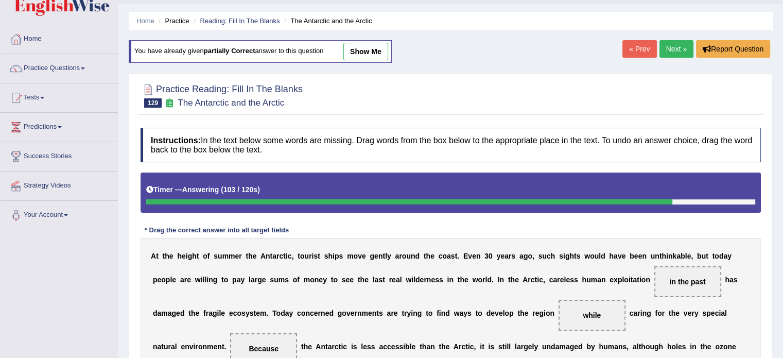
scroll to position [25, 0]
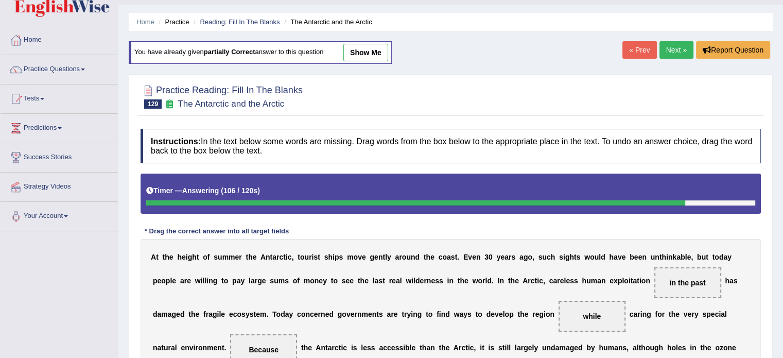
drag, startPoint x: 185, startPoint y: 102, endPoint x: 256, endPoint y: 96, distance: 71.8
click at [256, 96] on h2 "Practice Reading: Fill In The Blanks 129 The Antarctic and the Arctic" at bounding box center [222, 96] width 162 height 26
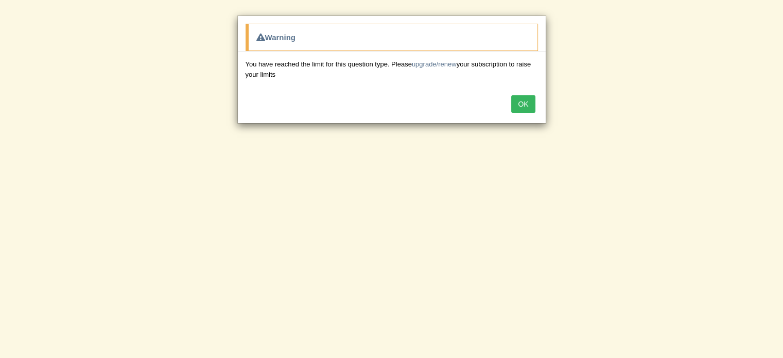
click at [526, 103] on button "OK" at bounding box center [523, 104] width 24 height 18
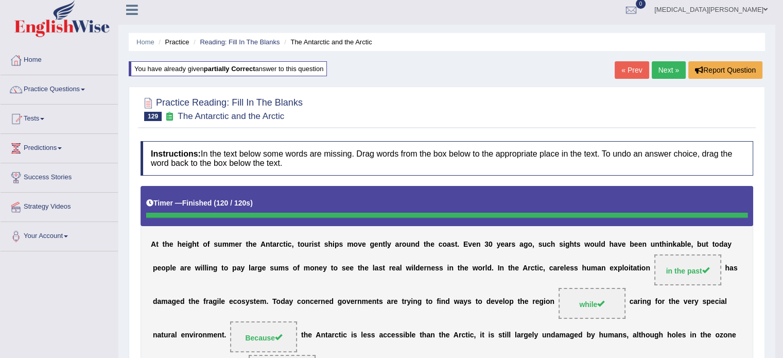
scroll to position [0, 0]
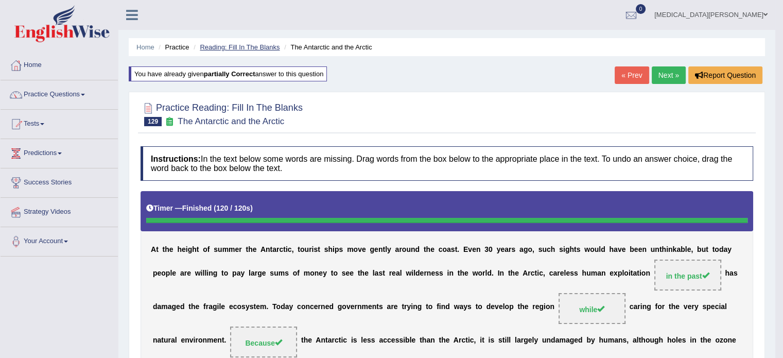
click at [238, 47] on link "Reading: Fill In The Blanks" at bounding box center [240, 47] width 80 height 8
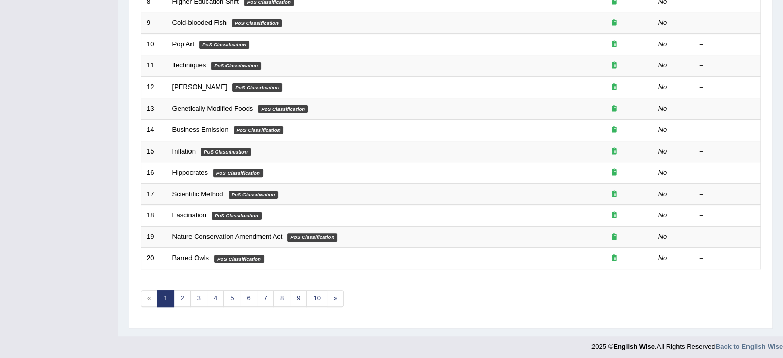
scroll to position [321, 0]
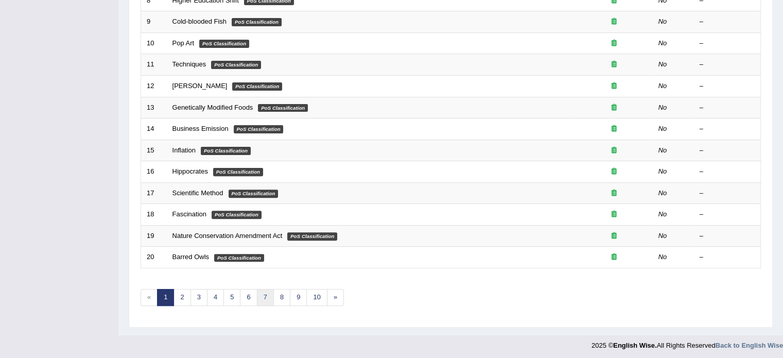
click at [260, 294] on link "7" at bounding box center [265, 297] width 17 height 17
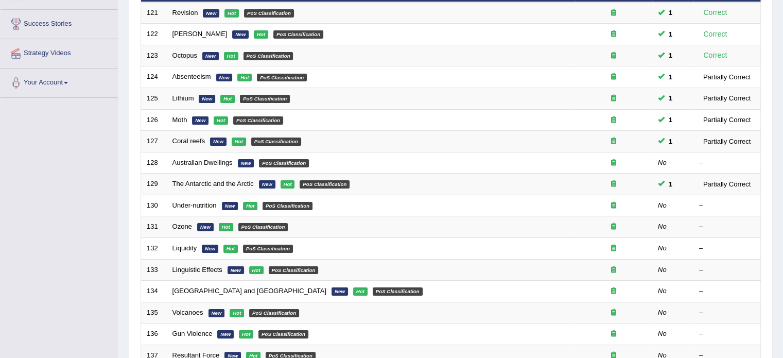
scroll to position [161, 0]
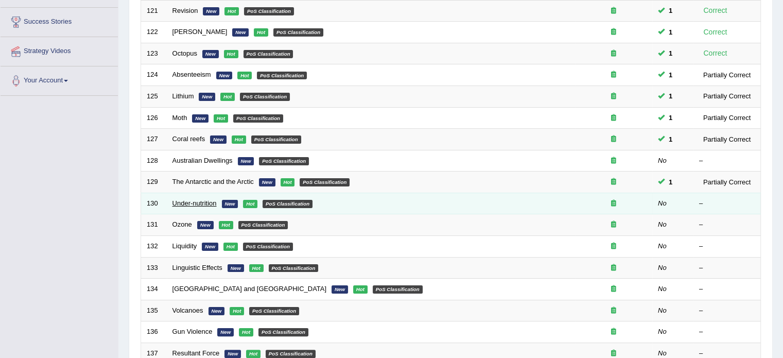
click at [193, 203] on link "Under-nutrition" at bounding box center [194, 203] width 44 height 8
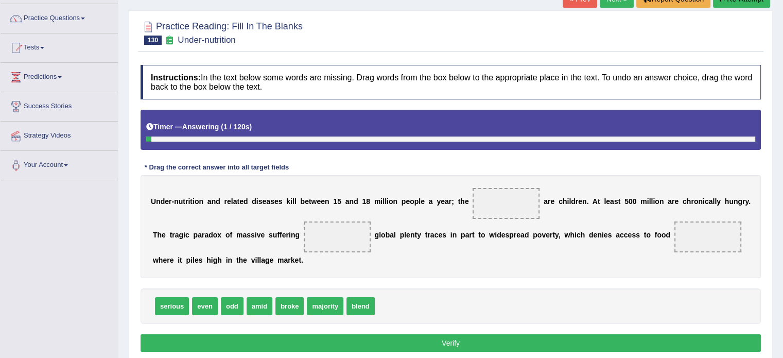
scroll to position [86, 0]
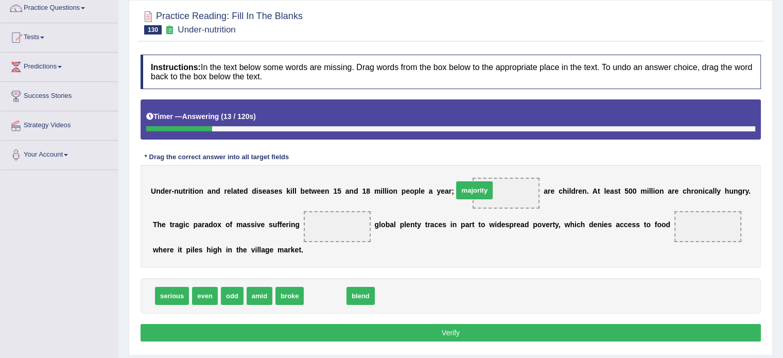
drag, startPoint x: 323, startPoint y: 289, endPoint x: 470, endPoint y: 191, distance: 176.6
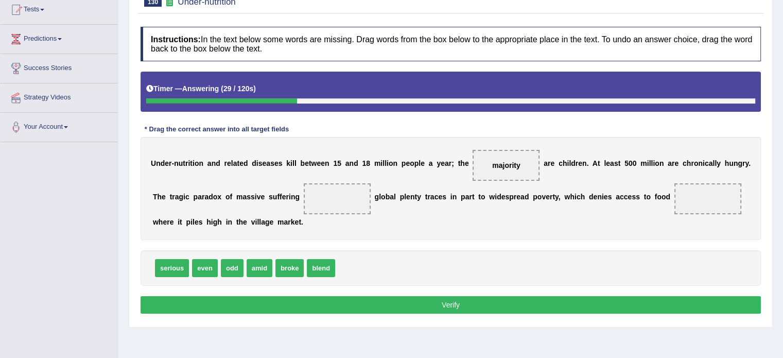
scroll to position [115, 0]
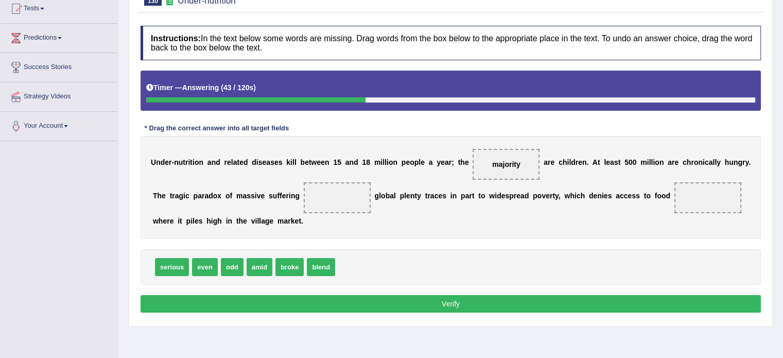
click at [502, 239] on div "Instructions: In the text below some words are missing. Drag words from the box…" at bounding box center [450, 171] width 625 height 300
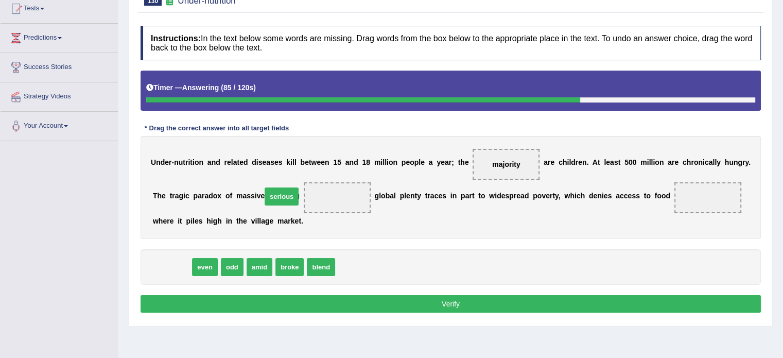
drag, startPoint x: 172, startPoint y: 265, endPoint x: 282, endPoint y: 195, distance: 130.4
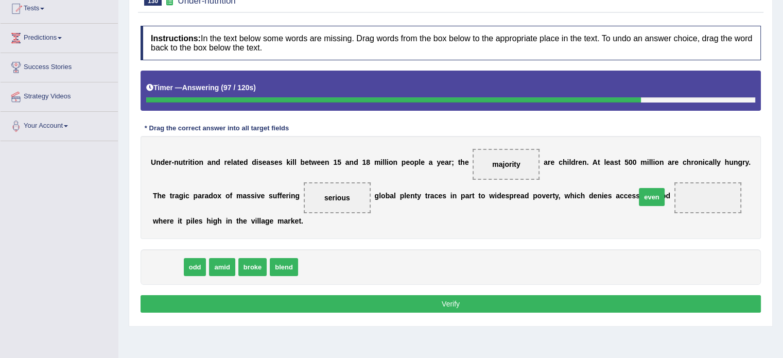
drag, startPoint x: 164, startPoint y: 267, endPoint x: 635, endPoint y: 198, distance: 476.6
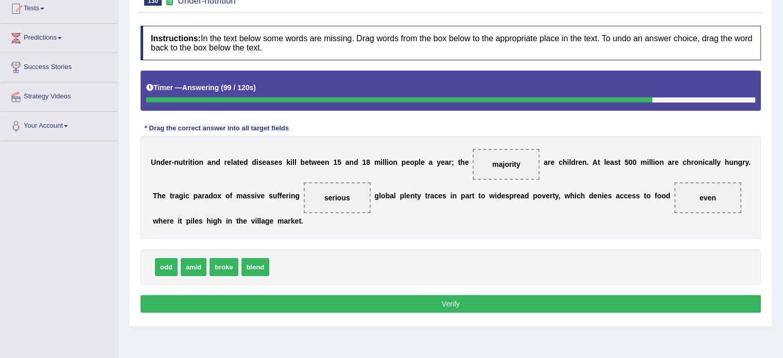
click at [399, 303] on button "Verify" at bounding box center [451, 304] width 620 height 18
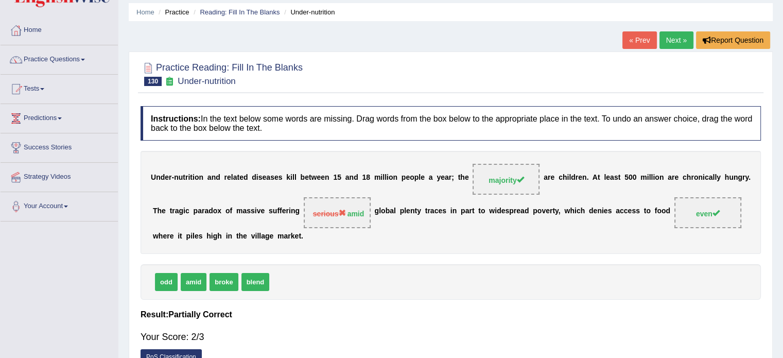
scroll to position [0, 0]
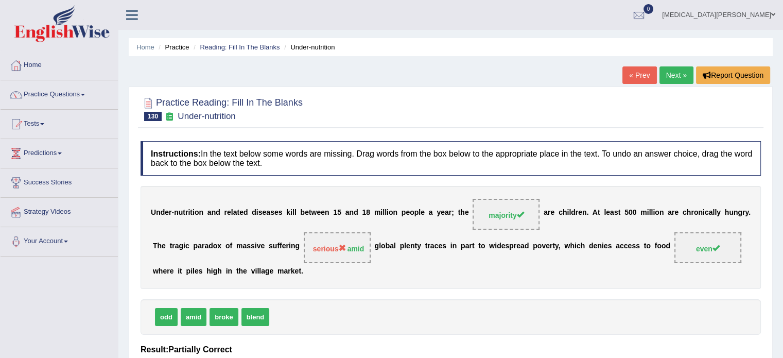
click at [243, 42] on li "Reading: Fill In The Blanks" at bounding box center [235, 47] width 89 height 10
click at [241, 43] on link "Reading: Fill In The Blanks" at bounding box center [240, 47] width 80 height 8
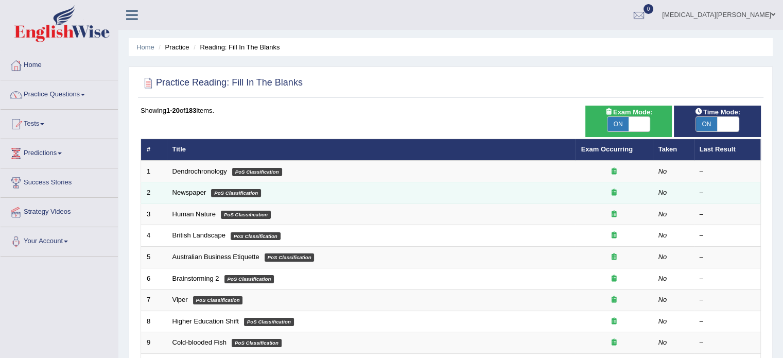
scroll to position [321, 0]
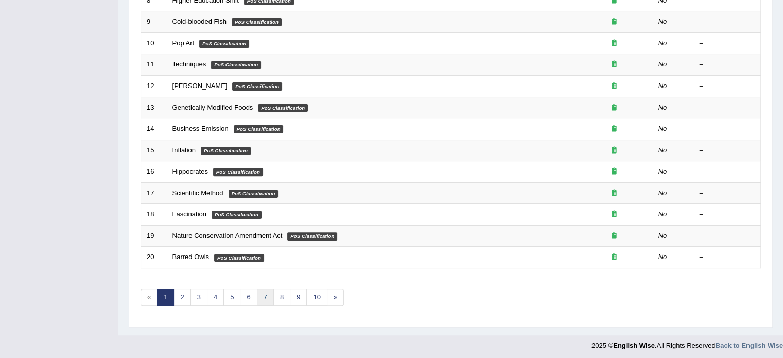
click at [264, 295] on link "7" at bounding box center [265, 297] width 17 height 17
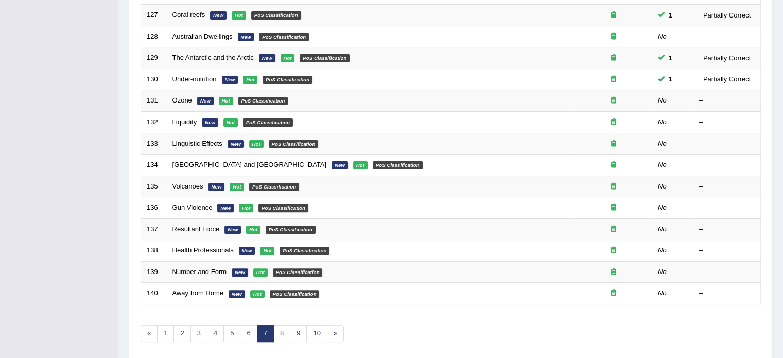
scroll to position [278, 0]
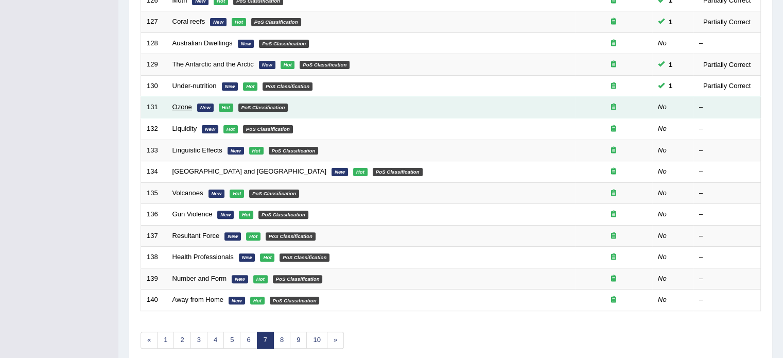
click at [179, 108] on link "Ozone" at bounding box center [182, 107] width 20 height 8
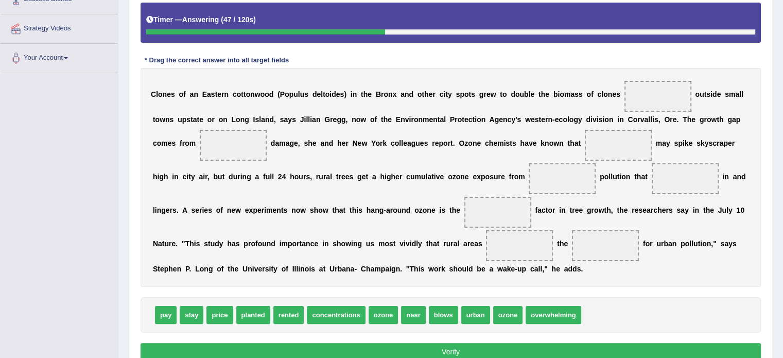
scroll to position [183, 0]
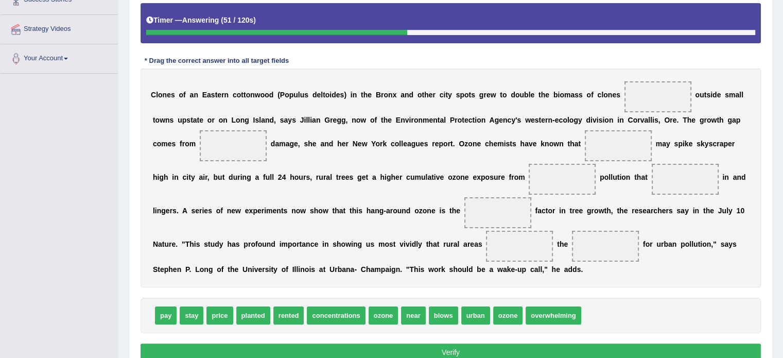
click at [329, 146] on b "d" at bounding box center [331, 144] width 5 height 8
drag, startPoint x: 462, startPoint y: 312, endPoint x: 189, endPoint y: 142, distance: 322.4
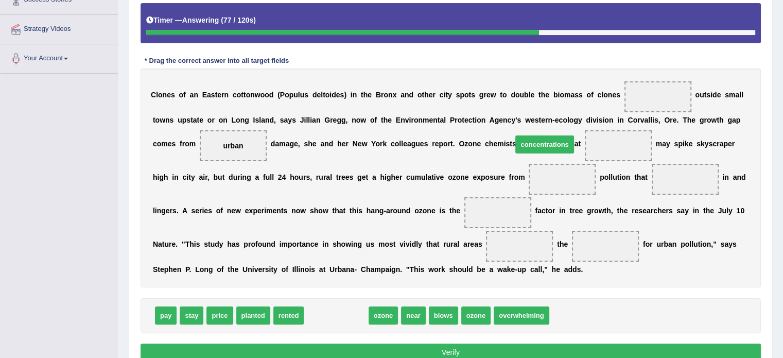
drag, startPoint x: 336, startPoint y: 313, endPoint x: 546, endPoint y: 140, distance: 272.1
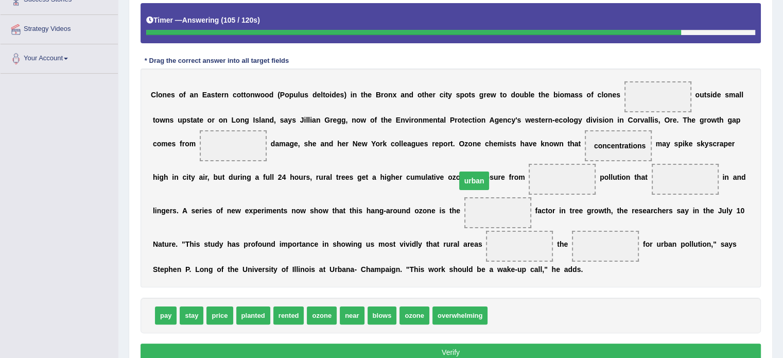
drag, startPoint x: 183, startPoint y: 144, endPoint x: 424, endPoint y: 180, distance: 244.1
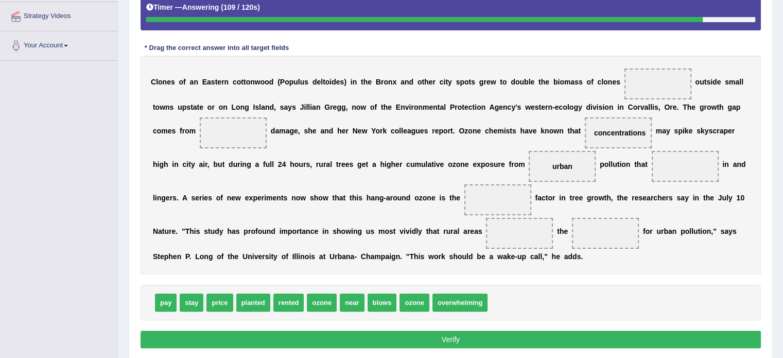
scroll to position [197, 0]
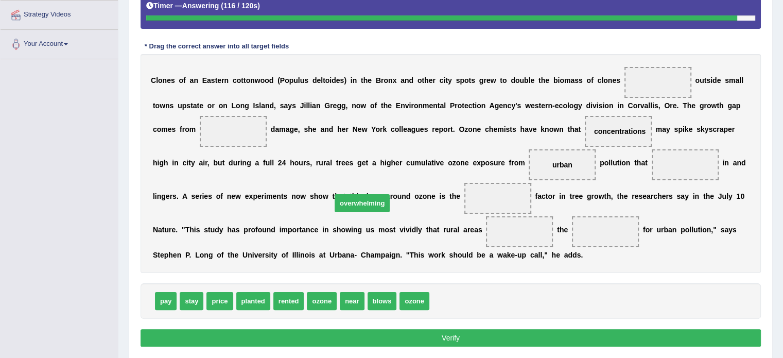
drag, startPoint x: 433, startPoint y: 302, endPoint x: 336, endPoint y: 203, distance: 138.3
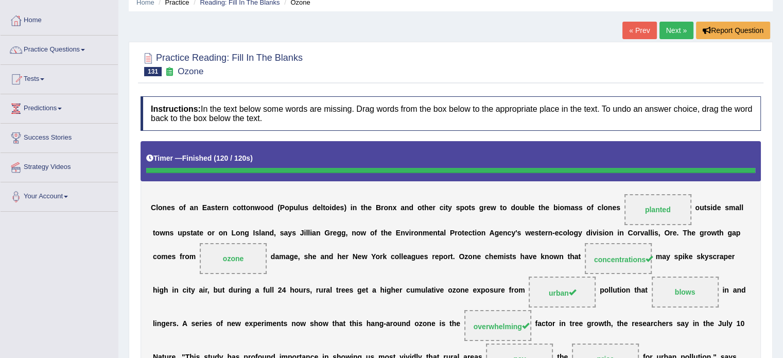
scroll to position [0, 0]
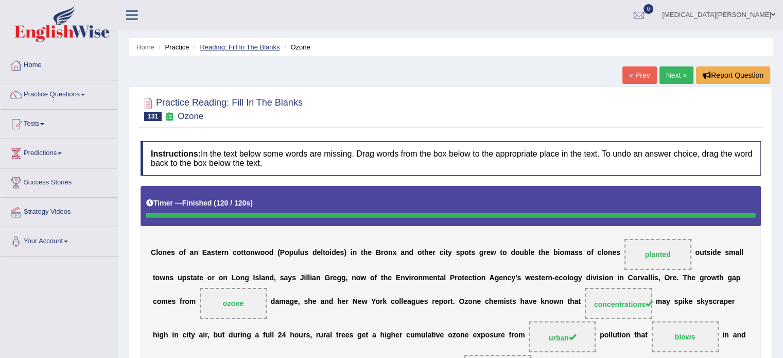
click at [250, 43] on link "Reading: Fill In The Blanks" at bounding box center [240, 47] width 80 height 8
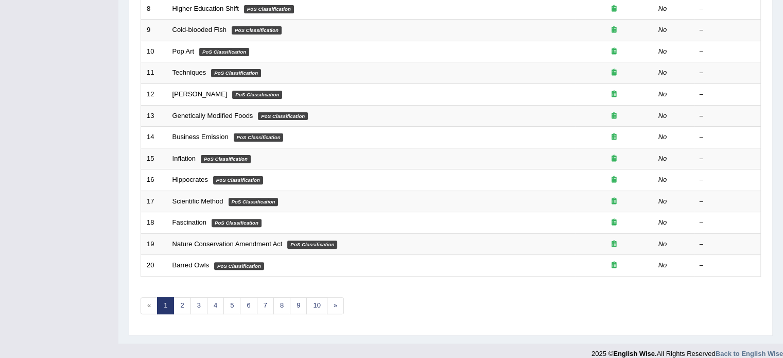
scroll to position [321, 0]
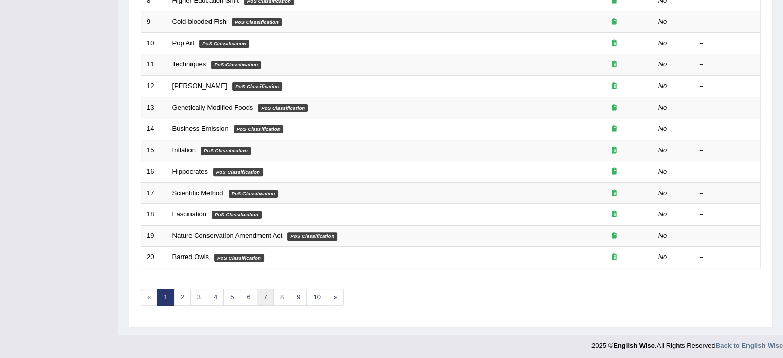
click at [258, 296] on link "7" at bounding box center [265, 297] width 17 height 17
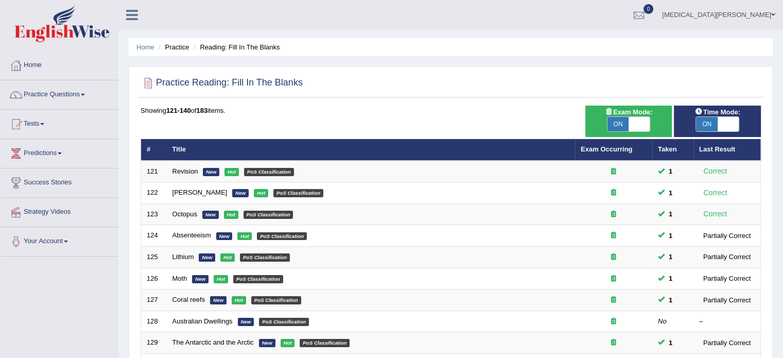
click at [712, 124] on span "ON" at bounding box center [707, 124] width 22 height 14
checkbox input "false"
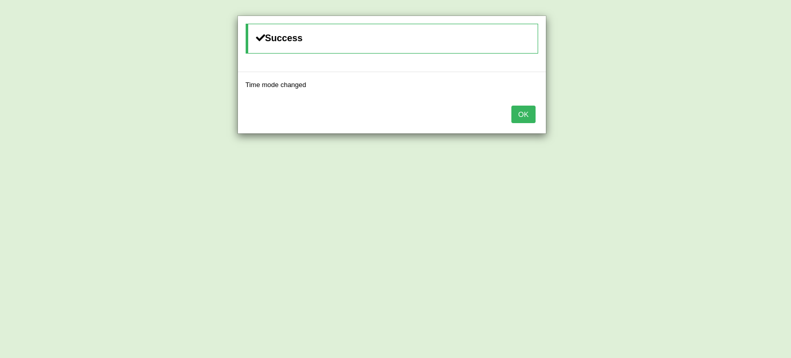
click at [525, 109] on button "OK" at bounding box center [523, 115] width 24 height 18
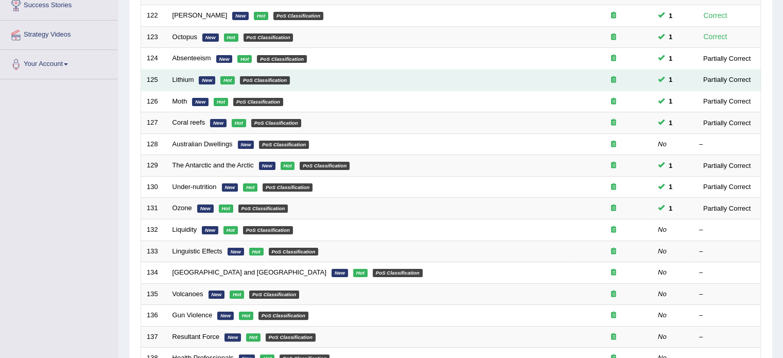
scroll to position [178, 0]
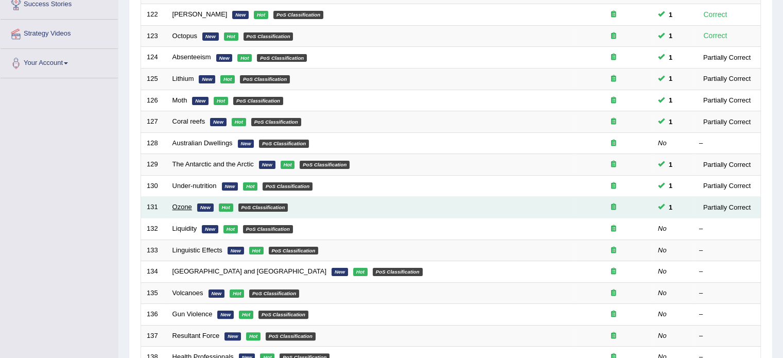
click at [185, 206] on link "Ozone" at bounding box center [182, 207] width 20 height 8
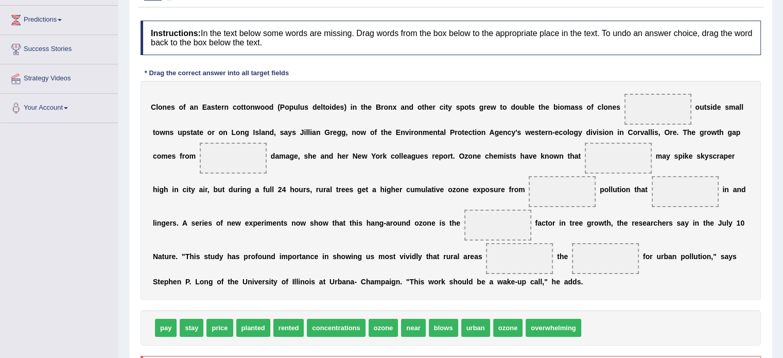
scroll to position [134, 0]
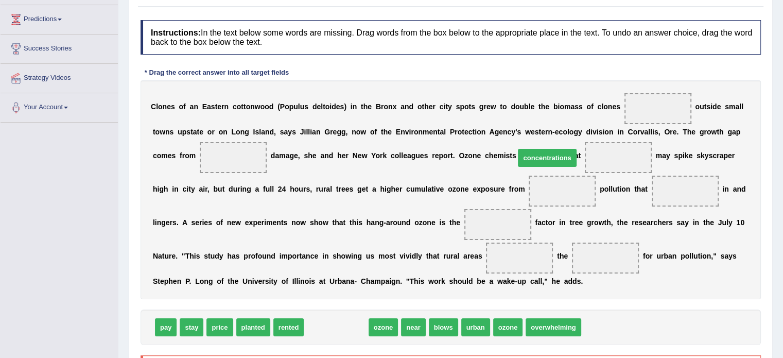
drag, startPoint x: 338, startPoint y: 327, endPoint x: 551, endPoint y: 158, distance: 272.2
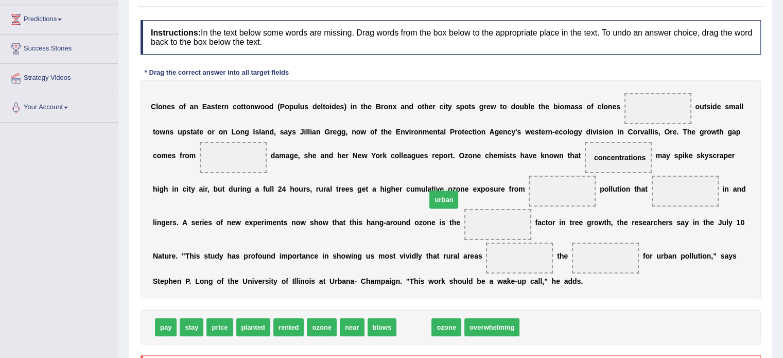
drag, startPoint x: 399, startPoint y: 327, endPoint x: 429, endPoint y: 199, distance: 131.1
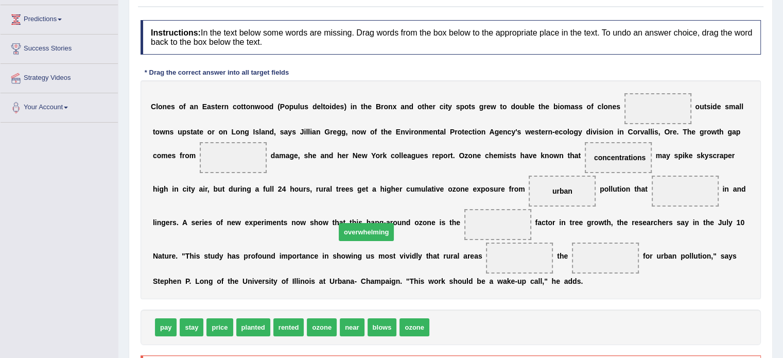
drag, startPoint x: 434, startPoint y: 321, endPoint x: 338, endPoint y: 225, distance: 135.8
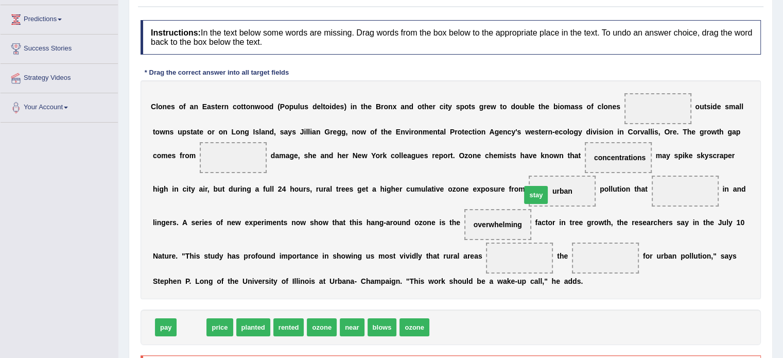
drag, startPoint x: 192, startPoint y: 326, endPoint x: 535, endPoint y: 192, distance: 369.0
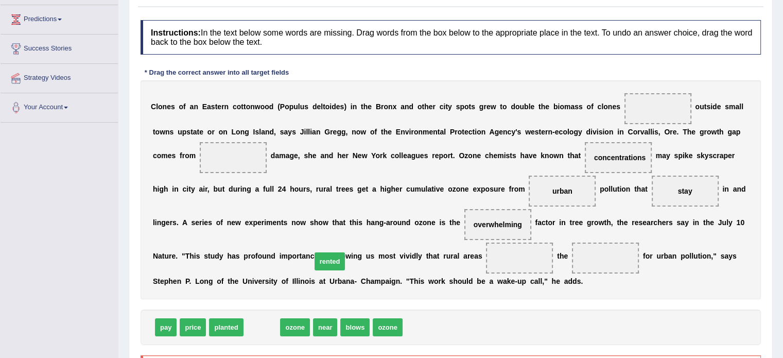
drag, startPoint x: 257, startPoint y: 328, endPoint x: 325, endPoint y: 261, distance: 95.0
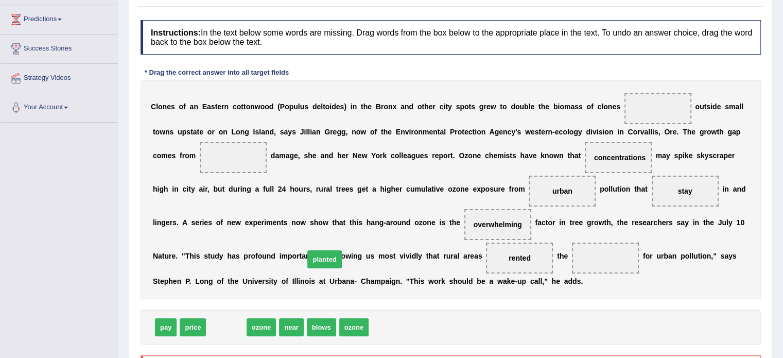
drag, startPoint x: 219, startPoint y: 327, endPoint x: 318, endPoint y: 259, distance: 119.9
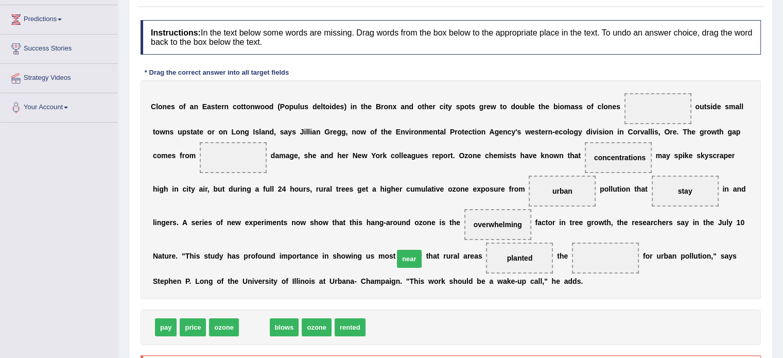
drag, startPoint x: 251, startPoint y: 325, endPoint x: 405, endPoint y: 255, distance: 169.6
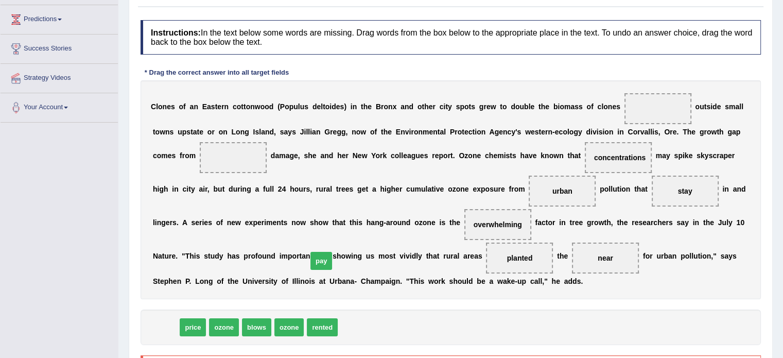
drag, startPoint x: 161, startPoint y: 326, endPoint x: 317, endPoint y: 257, distance: 170.8
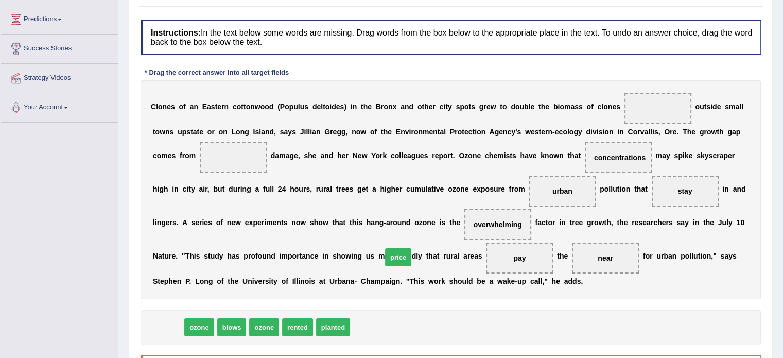
drag, startPoint x: 165, startPoint y: 331, endPoint x: 395, endPoint y: 261, distance: 241.0
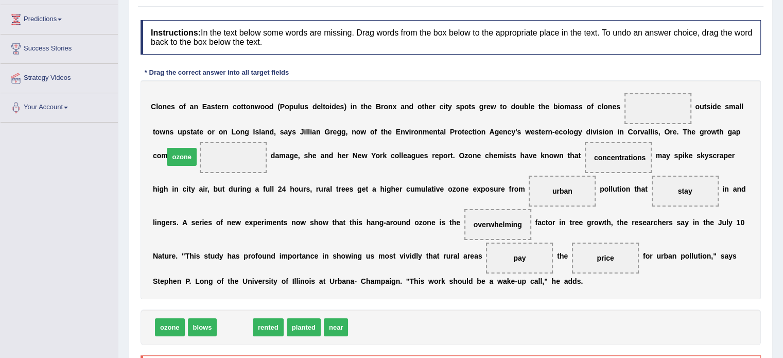
drag, startPoint x: 232, startPoint y: 328, endPoint x: 179, endPoint y: 159, distance: 178.0
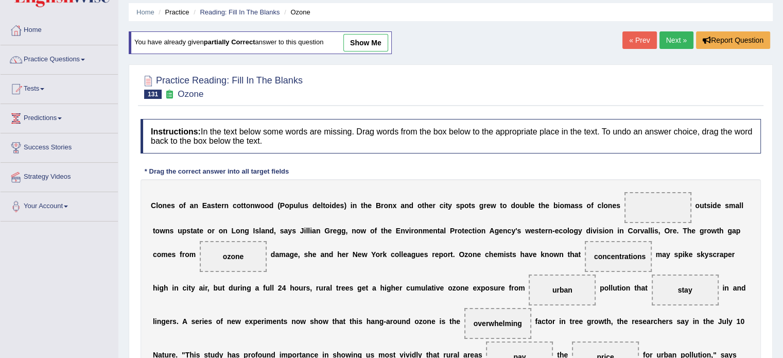
scroll to position [34, 0]
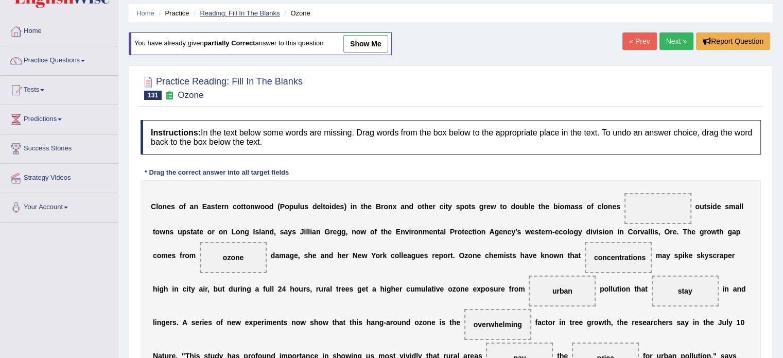
click at [263, 12] on link "Reading: Fill In The Blanks" at bounding box center [240, 13] width 80 height 8
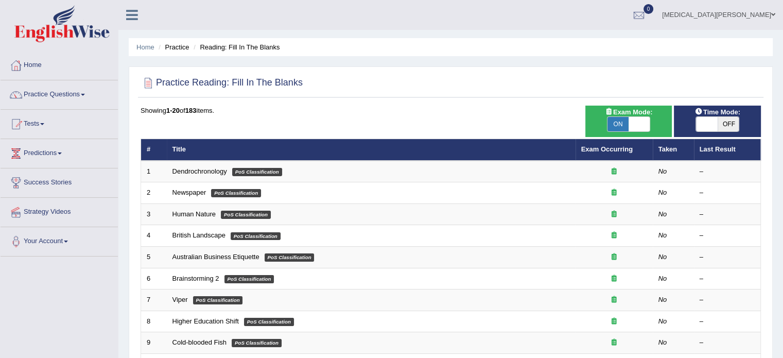
click at [730, 121] on span "OFF" at bounding box center [729, 124] width 22 height 14
checkbox input "true"
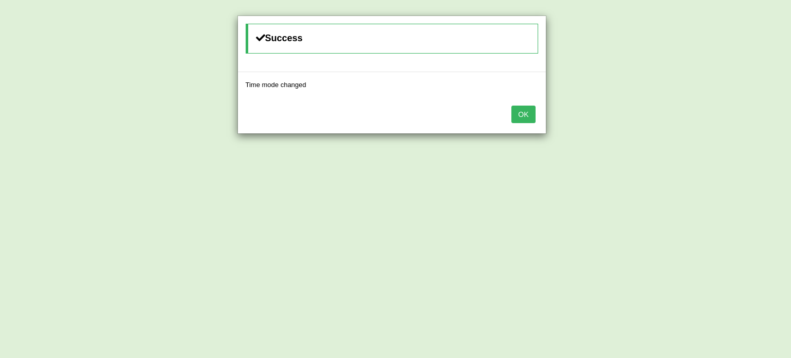
click at [526, 114] on button "OK" at bounding box center [523, 115] width 24 height 18
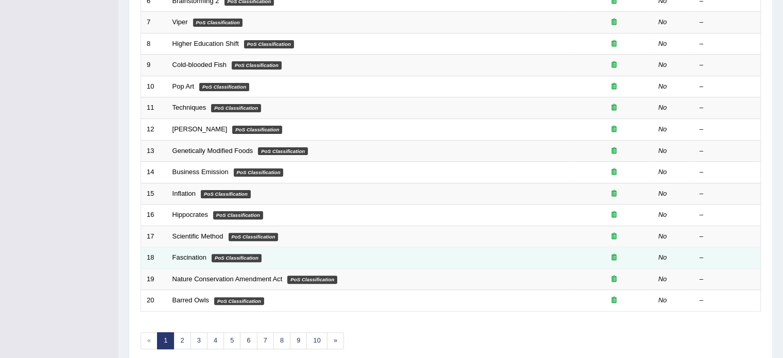
scroll to position [294, 0]
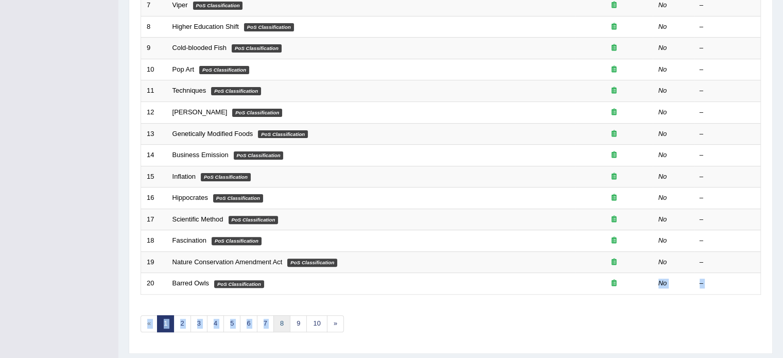
drag, startPoint x: 317, startPoint y: 287, endPoint x: 277, endPoint y: 321, distance: 52.5
click at [277, 321] on div "Showing 1-20 of 183 items. # Title Exam Occurring Taken Last Result 1 Dendrochr…" at bounding box center [451, 78] width 620 height 534
click at [260, 325] on link "7" at bounding box center [265, 323] width 17 height 17
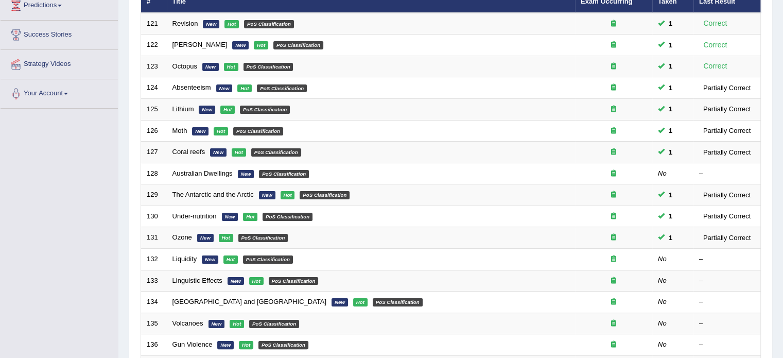
scroll to position [152, 0]
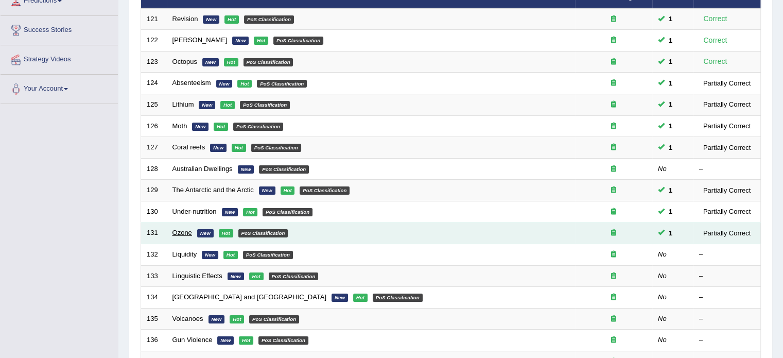
click at [183, 229] on link "Ozone" at bounding box center [182, 233] width 20 height 8
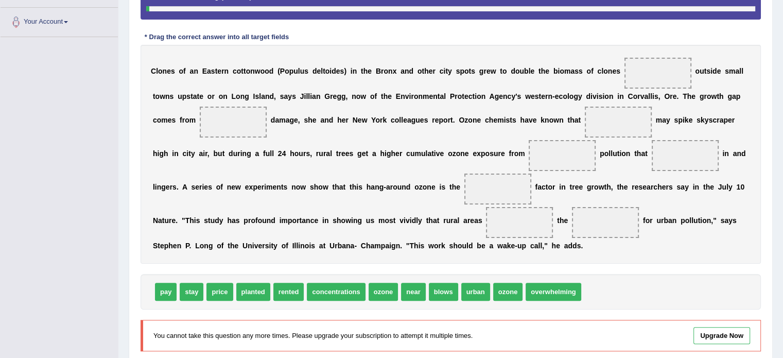
scroll to position [264, 0]
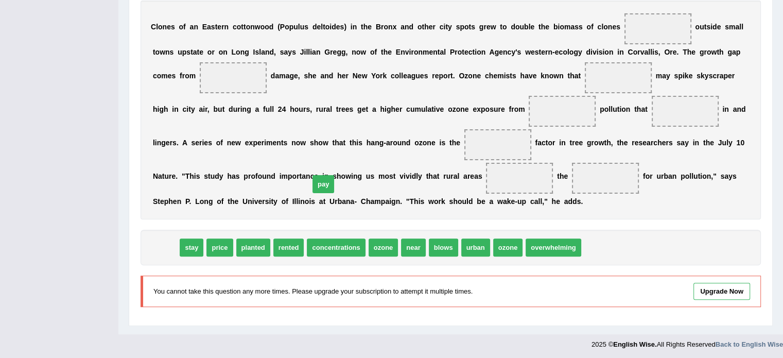
drag, startPoint x: 165, startPoint y: 242, endPoint x: 323, endPoint y: 176, distance: 171.4
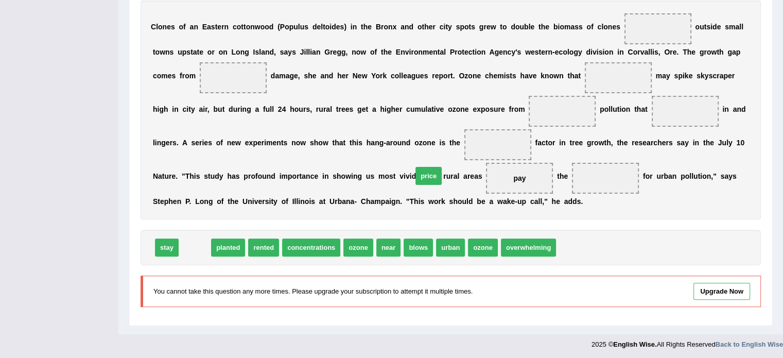
drag, startPoint x: 193, startPoint y: 249, endPoint x: 419, endPoint y: 182, distance: 235.7
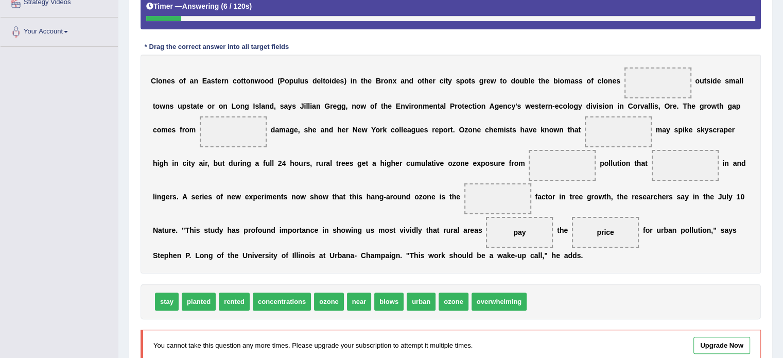
scroll to position [206, 0]
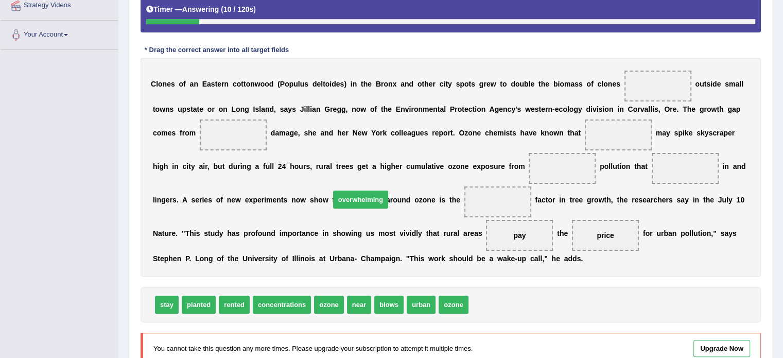
drag, startPoint x: 472, startPoint y: 304, endPoint x: 333, endPoint y: 199, distance: 174.1
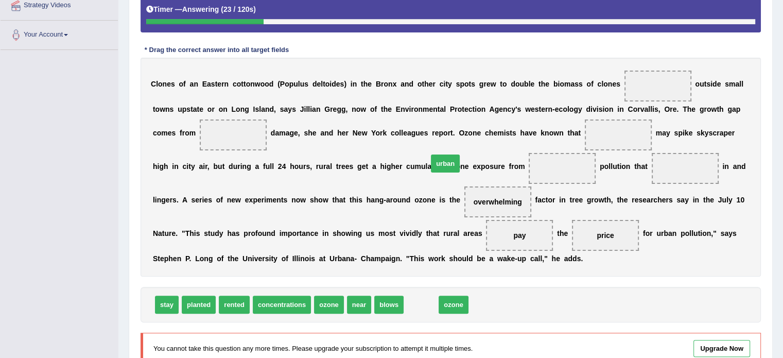
drag, startPoint x: 405, startPoint y: 301, endPoint x: 429, endPoint y: 149, distance: 154.4
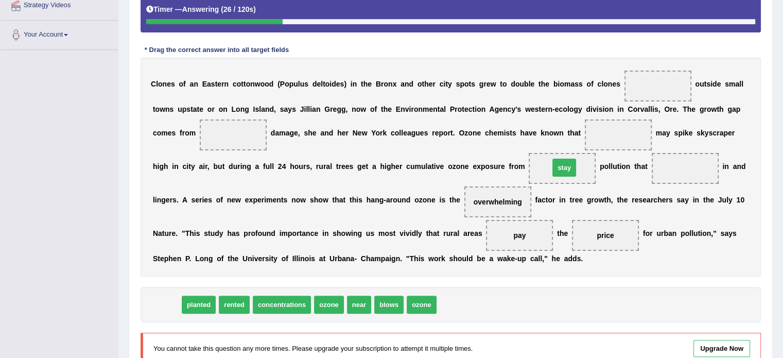
drag, startPoint x: 167, startPoint y: 302, endPoint x: 560, endPoint y: 165, distance: 416.6
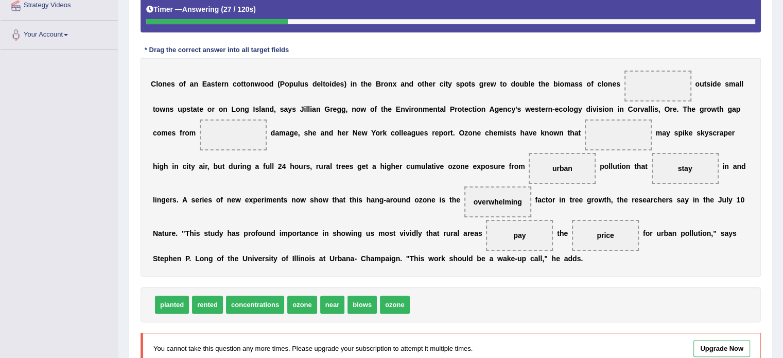
scroll to position [173, 0]
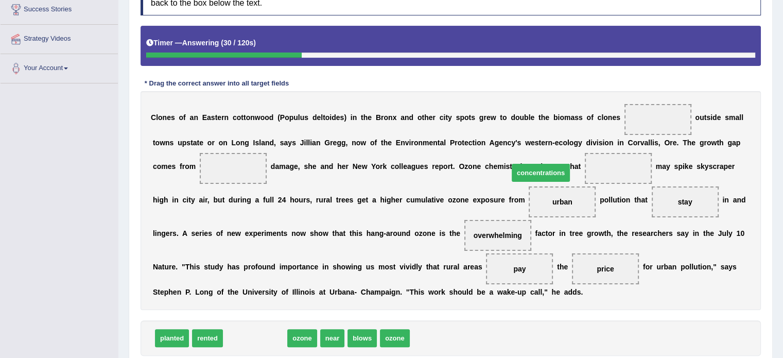
drag, startPoint x: 259, startPoint y: 339, endPoint x: 542, endPoint y: 171, distance: 328.3
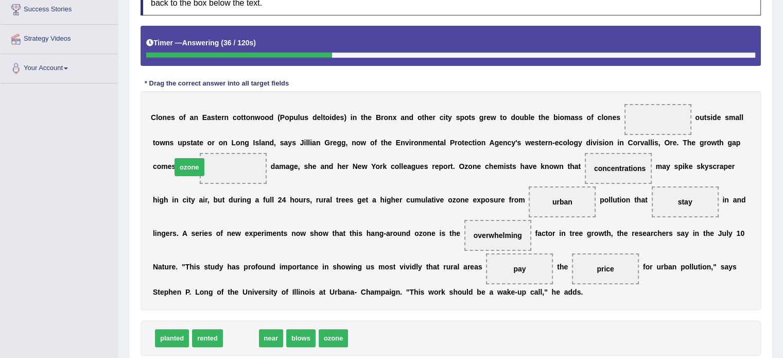
drag, startPoint x: 239, startPoint y: 339, endPoint x: 188, endPoint y: 168, distance: 178.5
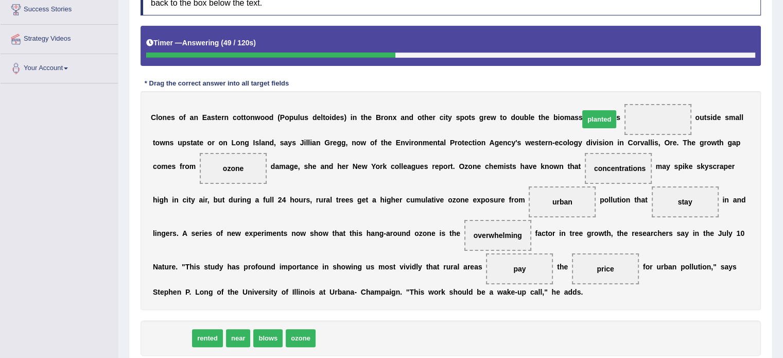
drag, startPoint x: 165, startPoint y: 337, endPoint x: 596, endPoint y: 118, distance: 483.5
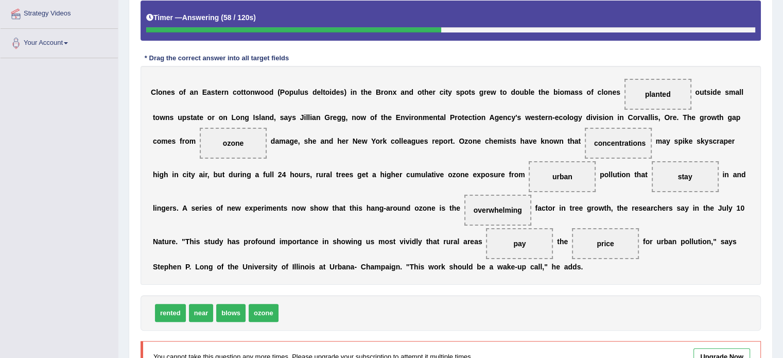
scroll to position [198, 0]
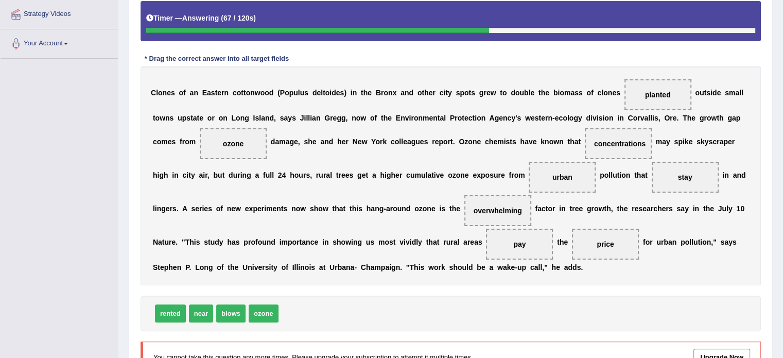
click at [505, 277] on div "C l o n e s o f a n E a s t e r n c o t t o n w o o d ( P o p u l u s d e l t o…" at bounding box center [451, 175] width 620 height 219
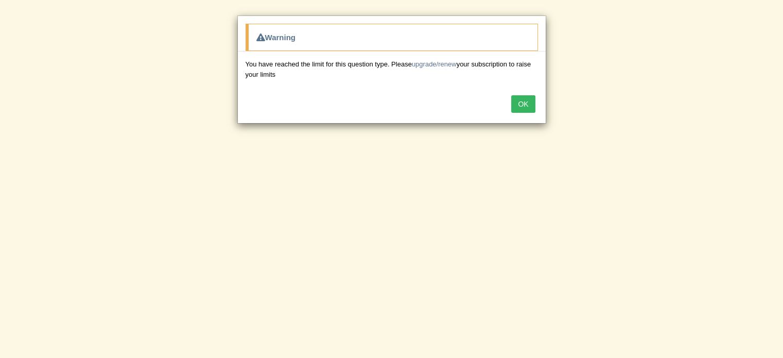
click at [519, 107] on button "OK" at bounding box center [523, 104] width 24 height 18
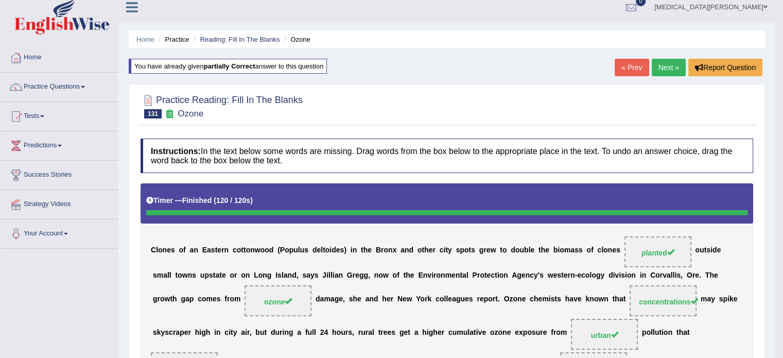
scroll to position [0, 0]
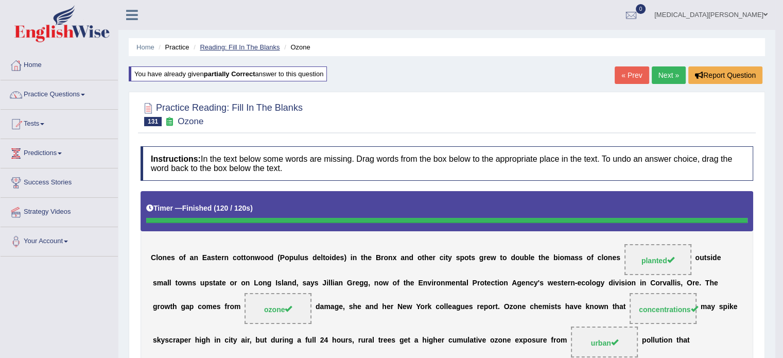
click at [235, 45] on link "Reading: Fill In The Blanks" at bounding box center [240, 47] width 80 height 8
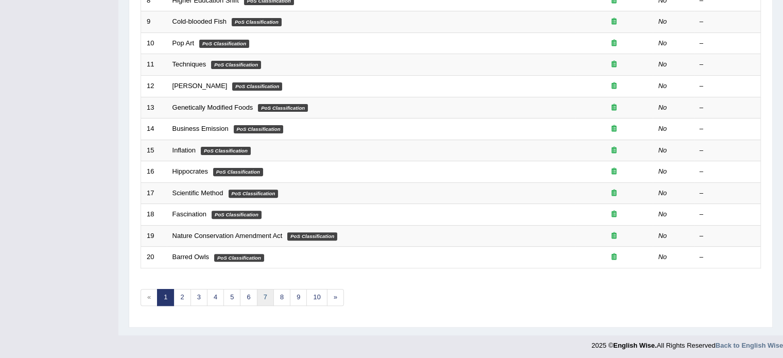
click at [258, 298] on link "7" at bounding box center [265, 297] width 17 height 17
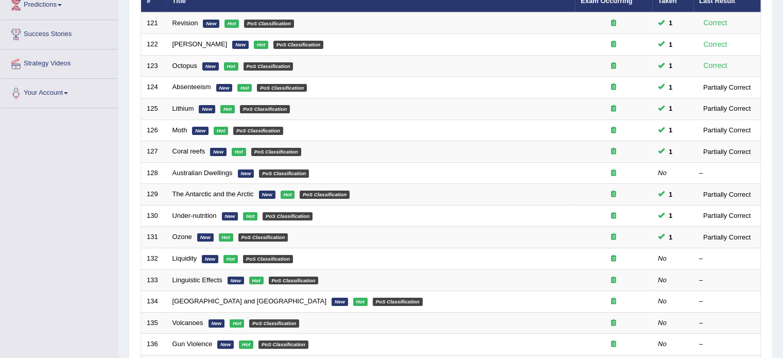
scroll to position [149, 0]
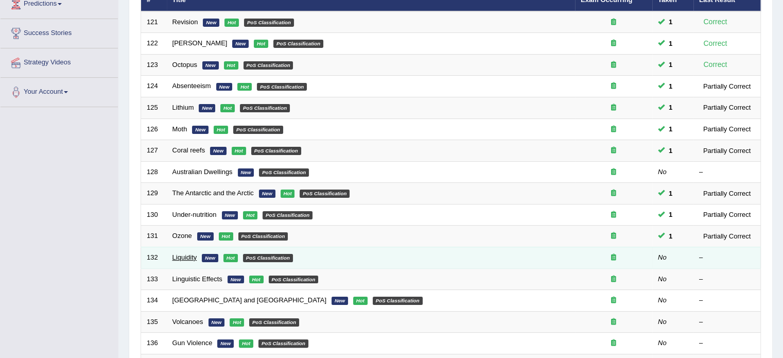
click at [184, 257] on link "Liquidity" at bounding box center [184, 257] width 25 height 8
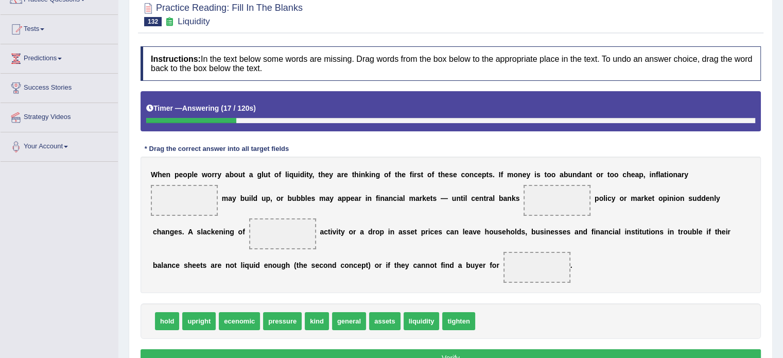
scroll to position [96, 0]
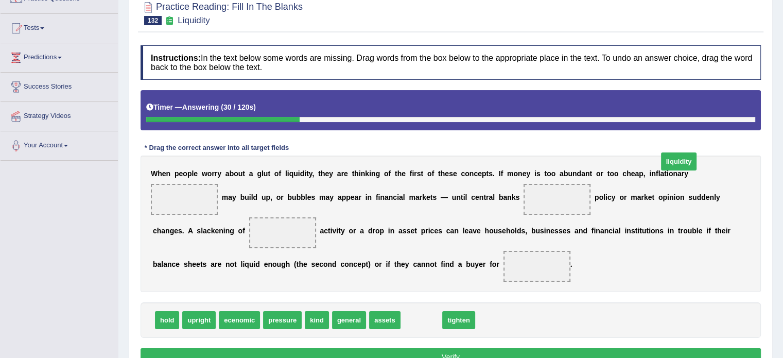
drag, startPoint x: 412, startPoint y: 334, endPoint x: 669, endPoint y: 176, distance: 302.0
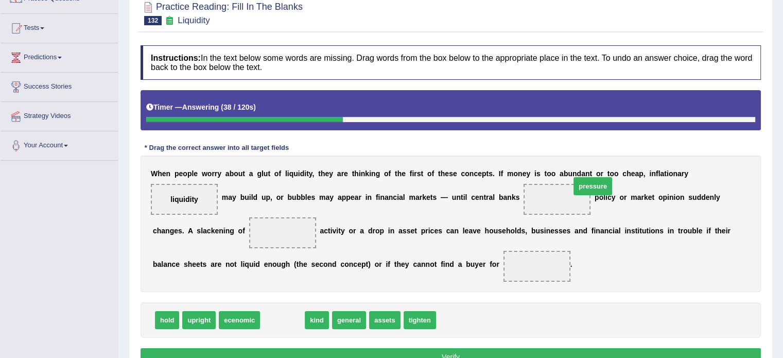
drag, startPoint x: 273, startPoint y: 335, endPoint x: 605, endPoint y: 201, distance: 357.3
click at [605, 195] on span "pressure" at bounding box center [592, 186] width 39 height 18
click at [605, 201] on div "W h e n p e o p l e w o r r y a b o u t a g l u t o f l i q u i d i t y , t h e…" at bounding box center [451, 223] width 620 height 136
drag, startPoint x: 272, startPoint y: 337, endPoint x: 682, endPoint y: 187, distance: 436.0
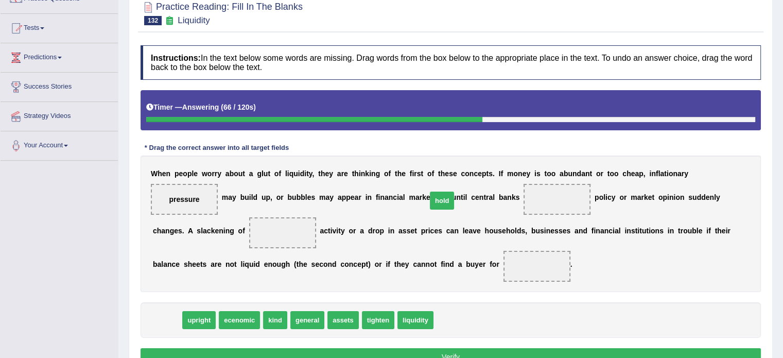
drag, startPoint x: 161, startPoint y: 340, endPoint x: 436, endPoint y: 221, distance: 299.7
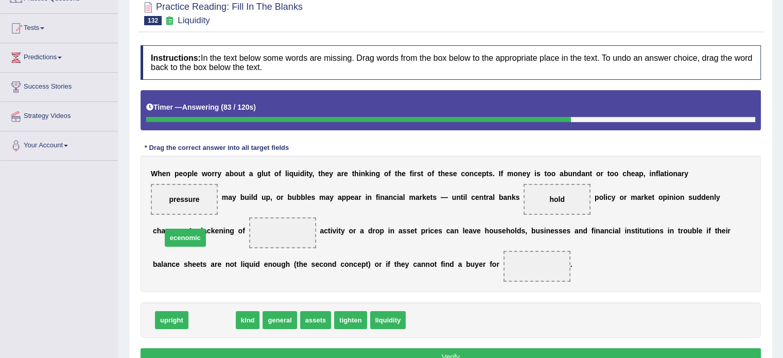
drag, startPoint x: 206, startPoint y: 339, endPoint x: 182, endPoint y: 251, distance: 91.3
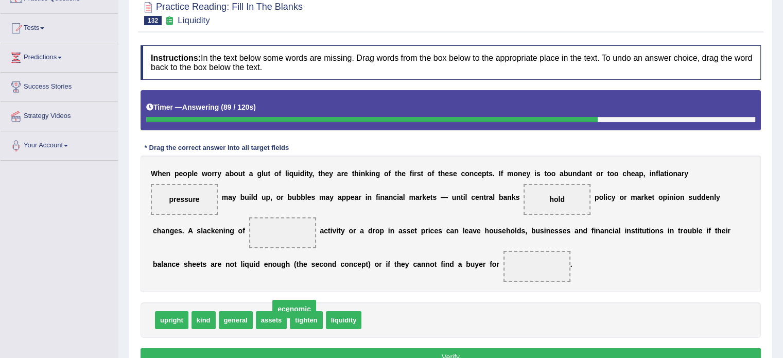
drag, startPoint x: 178, startPoint y: 251, endPoint x: 190, endPoint y: 327, distance: 77.1
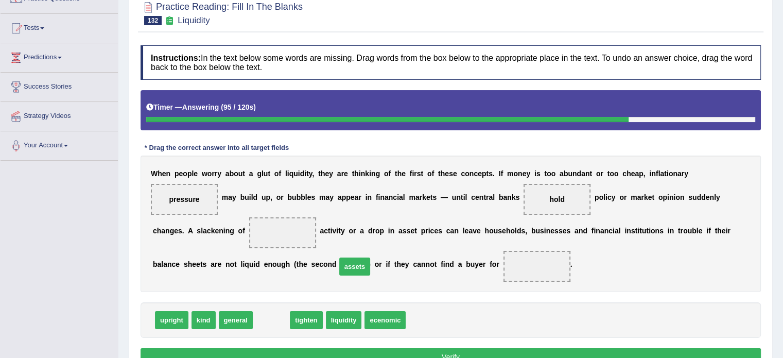
drag, startPoint x: 263, startPoint y: 330, endPoint x: 346, endPoint y: 276, distance: 99.1
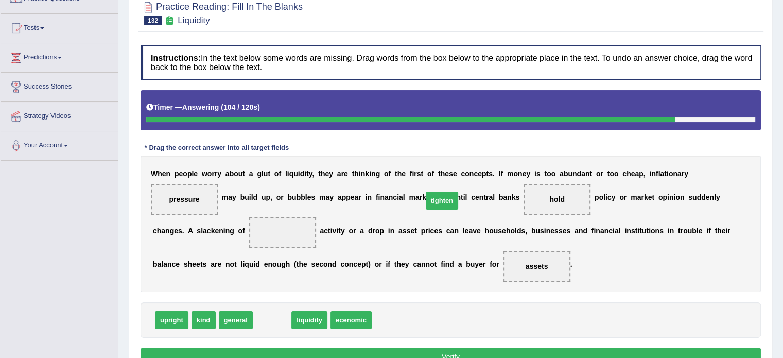
drag, startPoint x: 273, startPoint y: 339, endPoint x: 444, endPoint y: 217, distance: 210.0
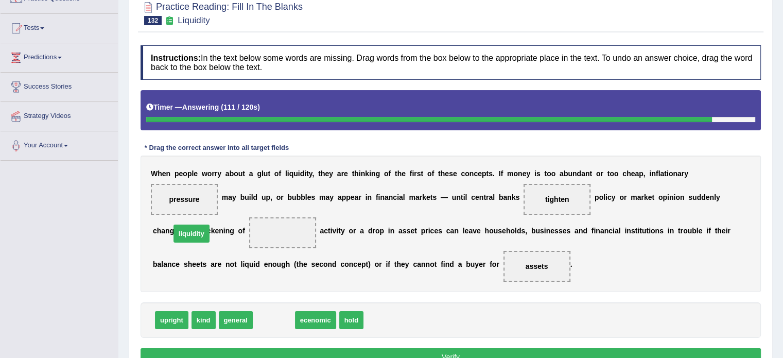
drag, startPoint x: 264, startPoint y: 340, endPoint x: 183, endPoint y: 252, distance: 119.5
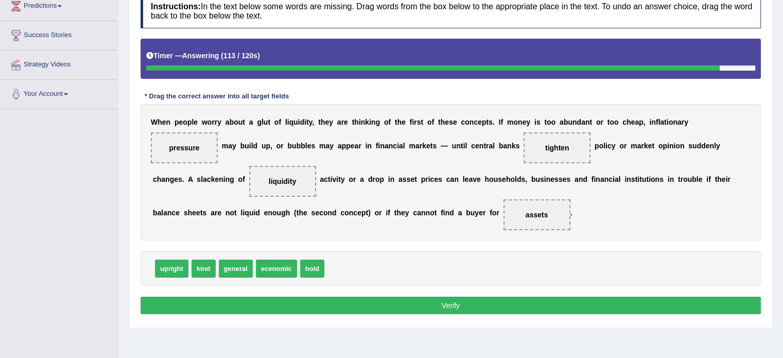
scroll to position [150, 0]
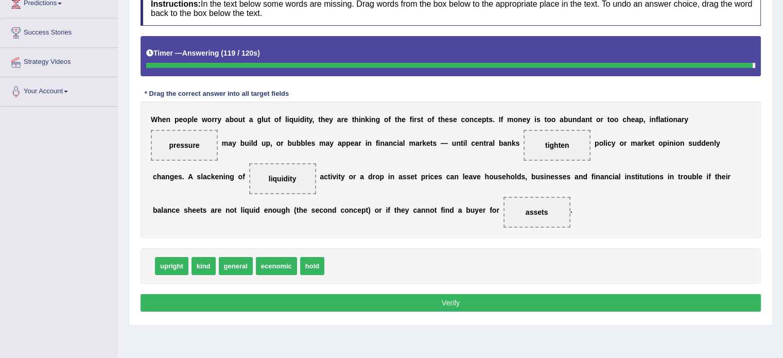
click at [331, 311] on button "Verify" at bounding box center [451, 303] width 620 height 18
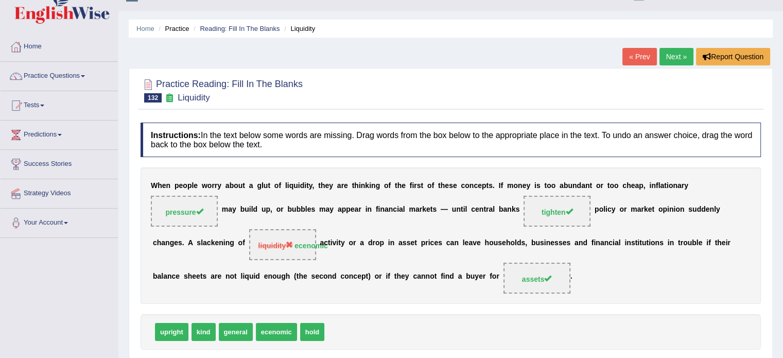
scroll to position [0, 0]
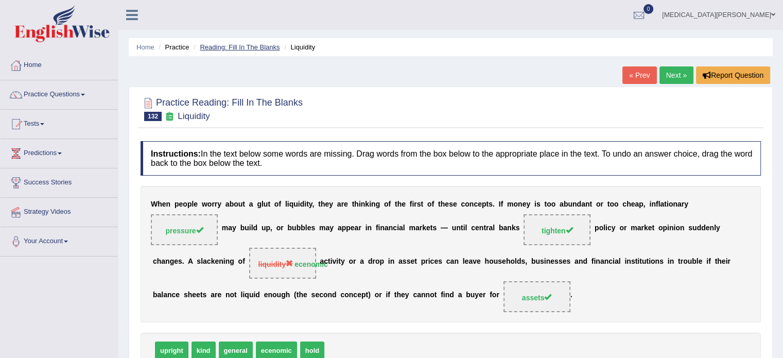
click at [251, 45] on link "Reading: Fill In The Blanks" at bounding box center [240, 47] width 80 height 8
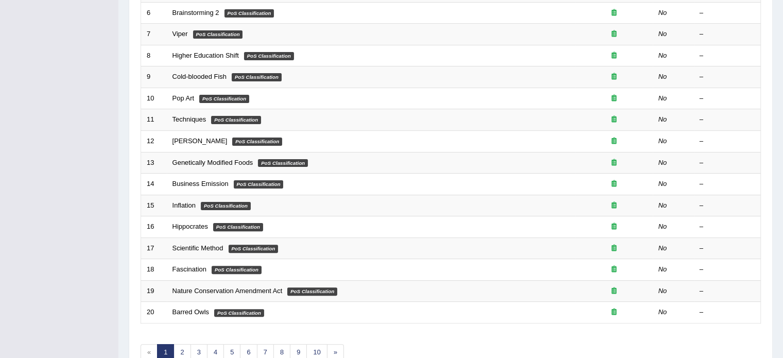
scroll to position [321, 0]
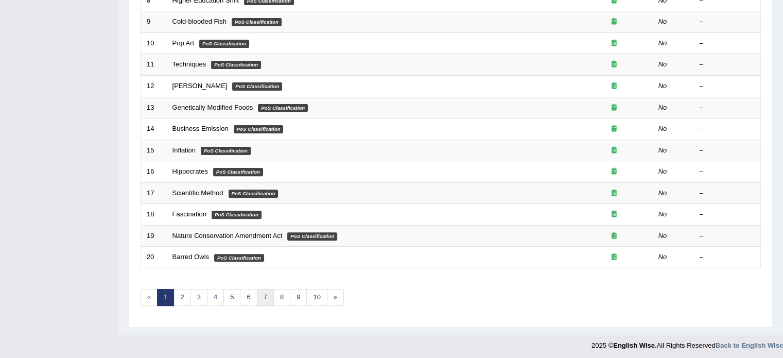
click at [259, 298] on link "7" at bounding box center [265, 297] width 17 height 17
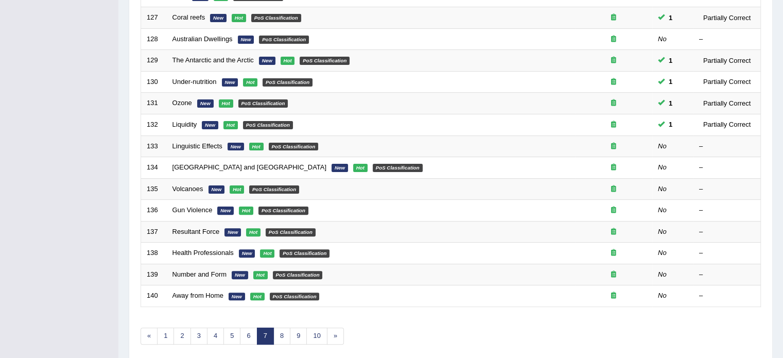
scroll to position [282, 0]
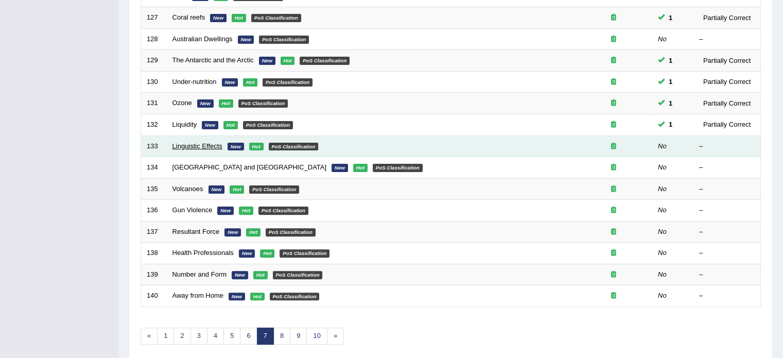
click at [189, 144] on link "Linguistic Effects" at bounding box center [197, 146] width 50 height 8
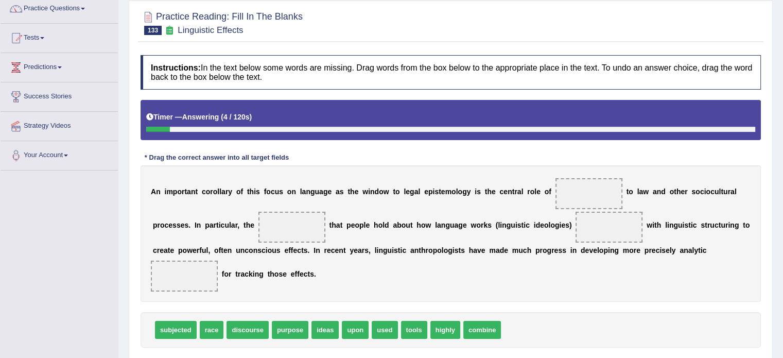
scroll to position [92, 0]
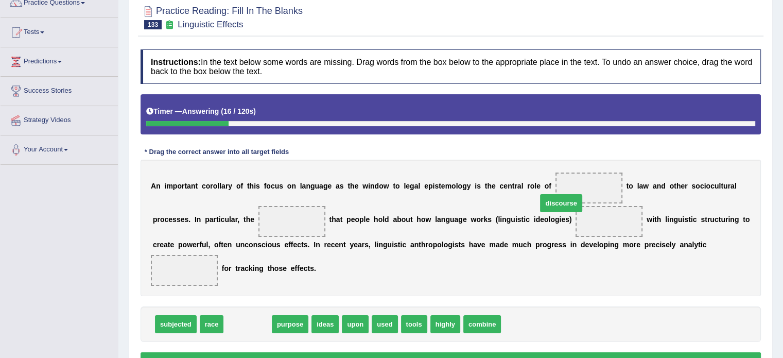
drag, startPoint x: 249, startPoint y: 307, endPoint x: 561, endPoint y: 185, distance: 334.5
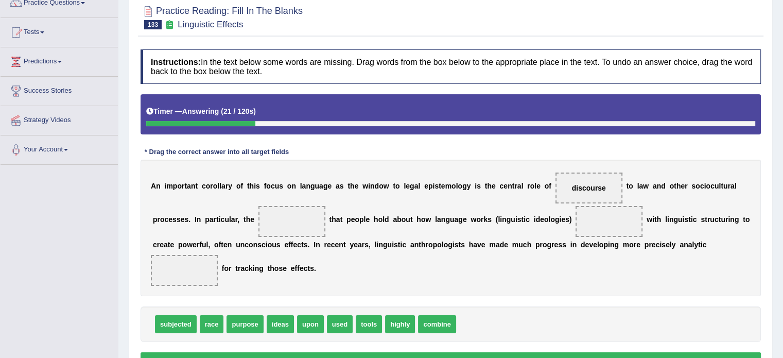
drag, startPoint x: 480, startPoint y: 226, endPoint x: 437, endPoint y: 261, distance: 55.6
click at [437, 261] on div "A n i m p o r t a n t c o r o l l a r y o f t h i s f o c u s o n l a n g u a g…" at bounding box center [451, 228] width 620 height 136
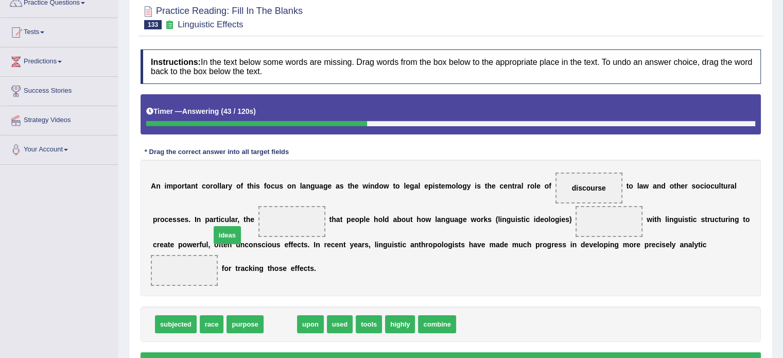
drag, startPoint x: 274, startPoint y: 305, endPoint x: 223, endPoint y: 218, distance: 100.8
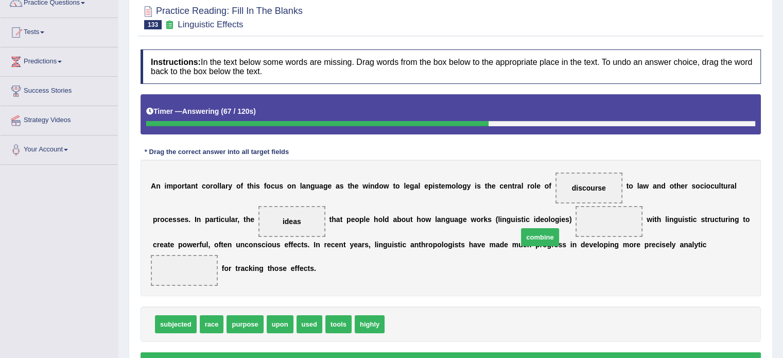
drag, startPoint x: 392, startPoint y: 304, endPoint x: 525, endPoint y: 216, distance: 159.5
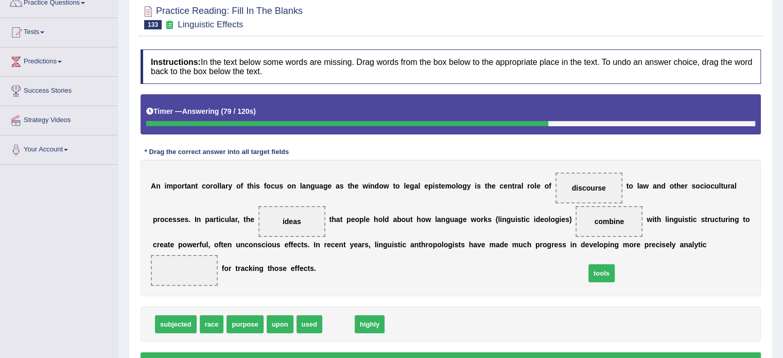
drag, startPoint x: 332, startPoint y: 302, endPoint x: 596, endPoint y: 249, distance: 269.5
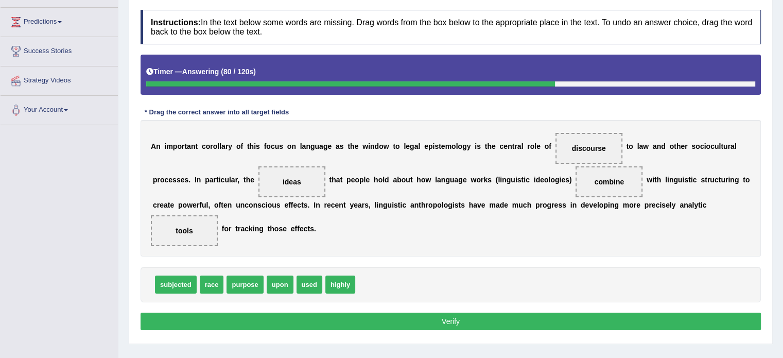
scroll to position [132, 0]
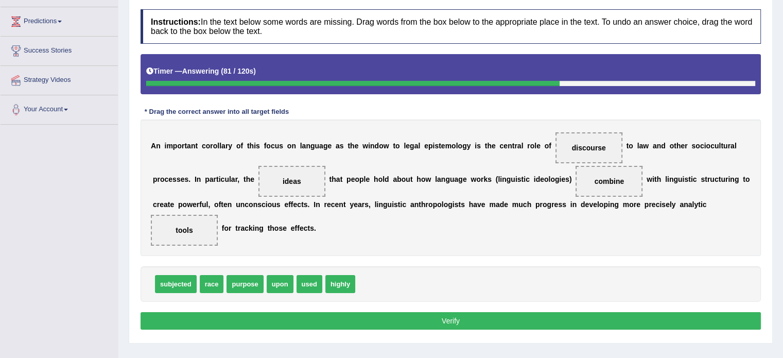
click at [505, 312] on button "Verify" at bounding box center [451, 321] width 620 height 18
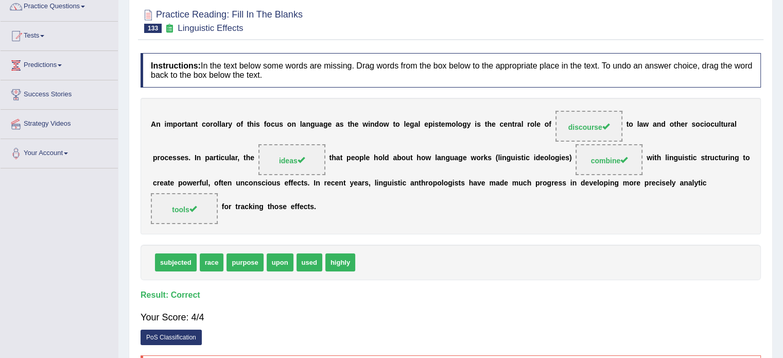
scroll to position [0, 0]
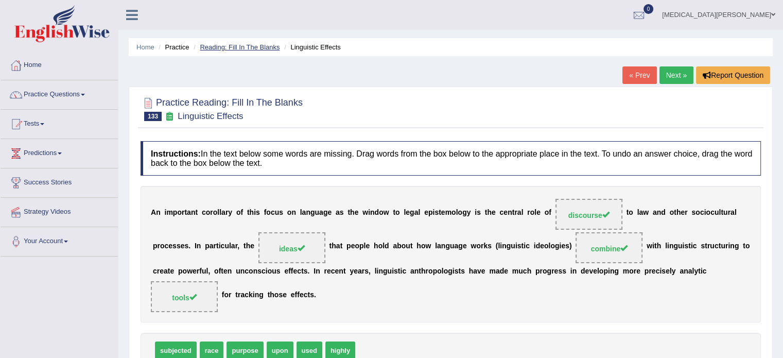
click at [247, 48] on link "Reading: Fill In The Blanks" at bounding box center [240, 47] width 80 height 8
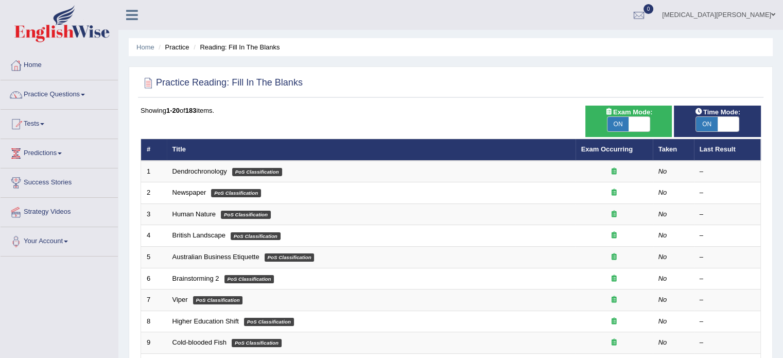
scroll to position [321, 0]
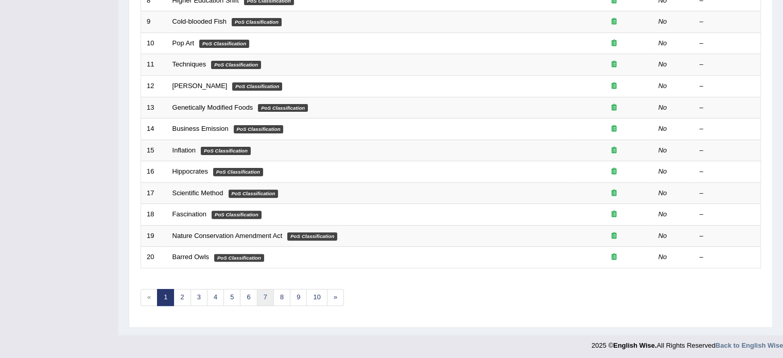
click at [263, 296] on link "7" at bounding box center [265, 297] width 17 height 17
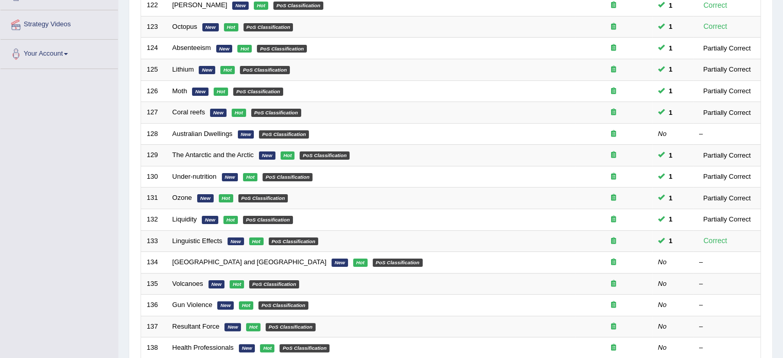
scroll to position [189, 0]
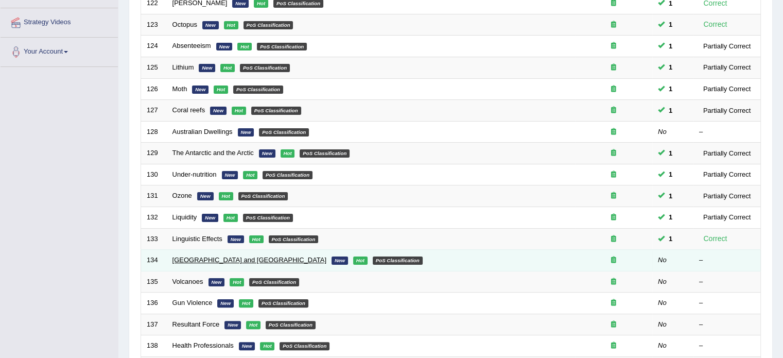
click at [203, 256] on link "[GEOGRAPHIC_DATA] and [GEOGRAPHIC_DATA]" at bounding box center [249, 260] width 154 height 8
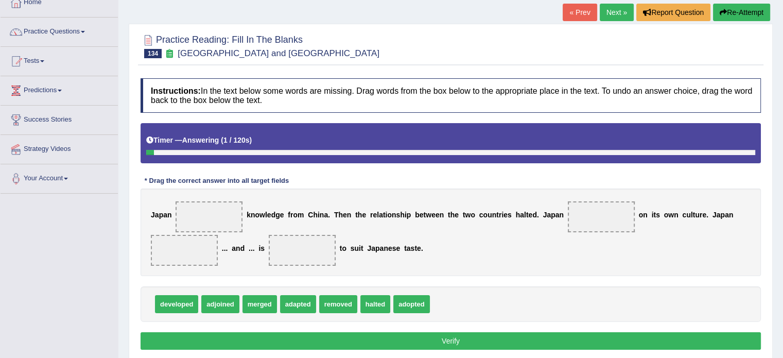
scroll to position [65, 0]
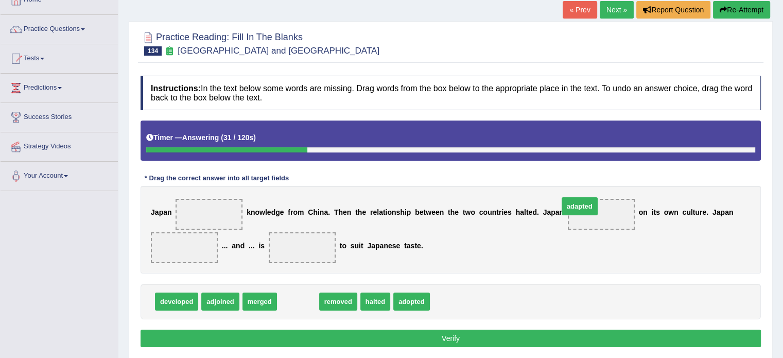
drag, startPoint x: 282, startPoint y: 299, endPoint x: 564, endPoint y: 205, distance: 297.4
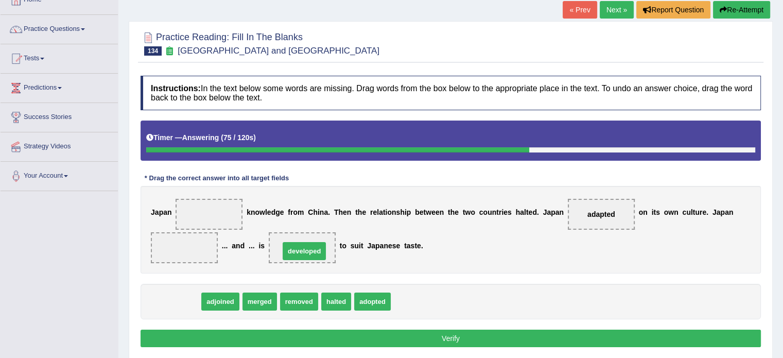
drag, startPoint x: 168, startPoint y: 298, endPoint x: 296, endPoint y: 247, distance: 137.5
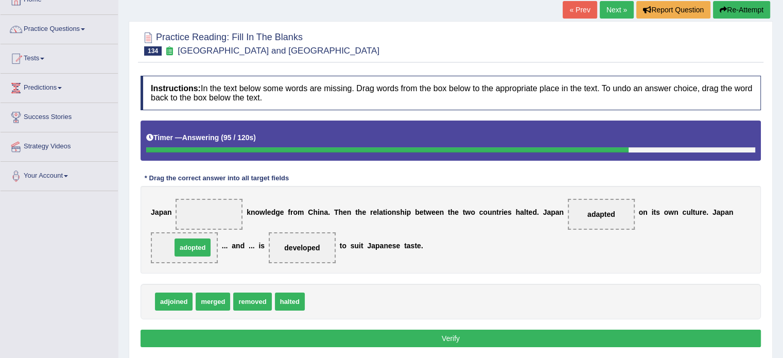
drag, startPoint x: 306, startPoint y: 302, endPoint x: 173, endPoint y: 248, distance: 143.9
drag, startPoint x: 556, startPoint y: 213, endPoint x: 286, endPoint y: 263, distance: 274.8
click at [286, 263] on div "J a p a n k n o w l e d g e f r o m C h i n a . T h e n t h e r e l a t i o n s…" at bounding box center [451, 230] width 620 height 88
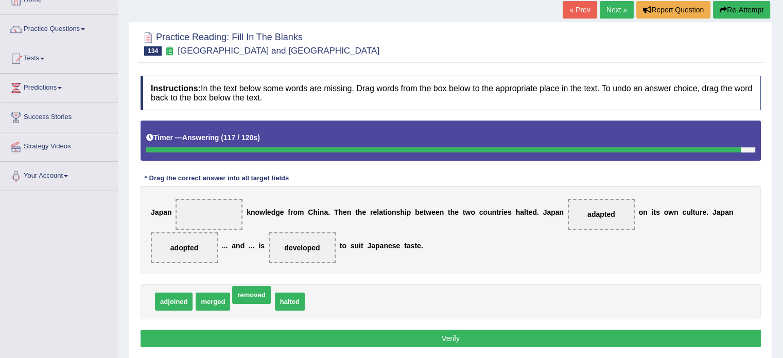
drag, startPoint x: 244, startPoint y: 301, endPoint x: 247, endPoint y: 294, distance: 7.4
drag, startPoint x: 212, startPoint y: 303, endPoint x: 204, endPoint y: 297, distance: 9.5
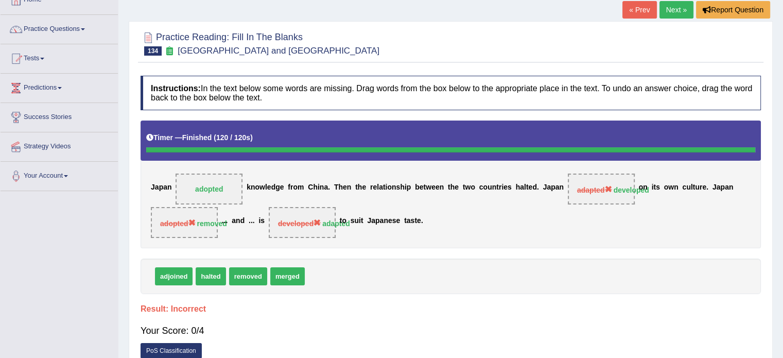
drag, startPoint x: 177, startPoint y: 300, endPoint x: 228, endPoint y: 277, distance: 55.3
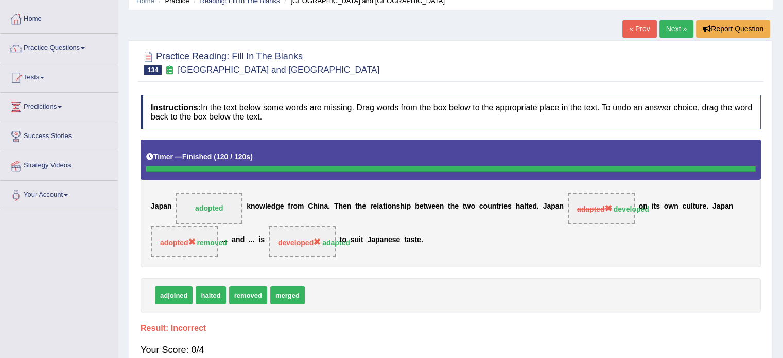
scroll to position [42, 0]
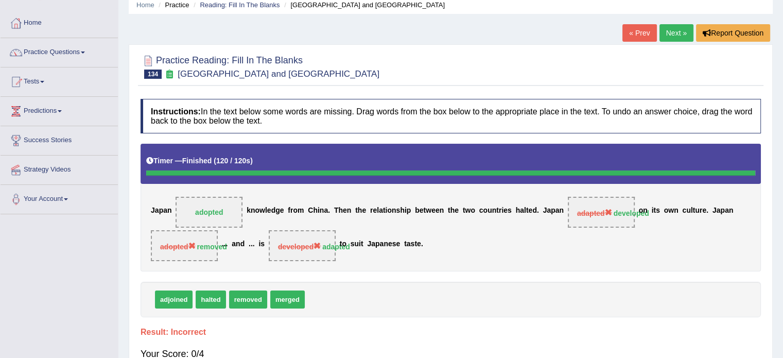
click at [310, 289] on div "adjoined halted removed merged" at bounding box center [451, 300] width 620 height 36
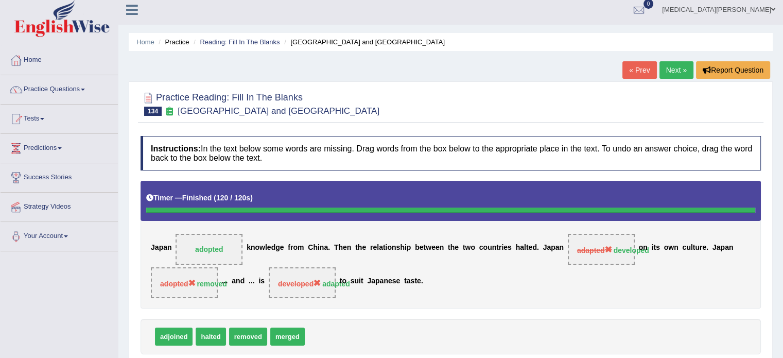
scroll to position [0, 0]
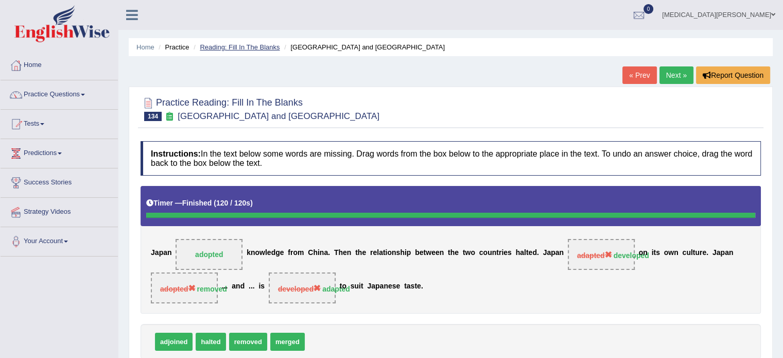
click at [239, 45] on link "Reading: Fill In The Blanks" at bounding box center [240, 47] width 80 height 8
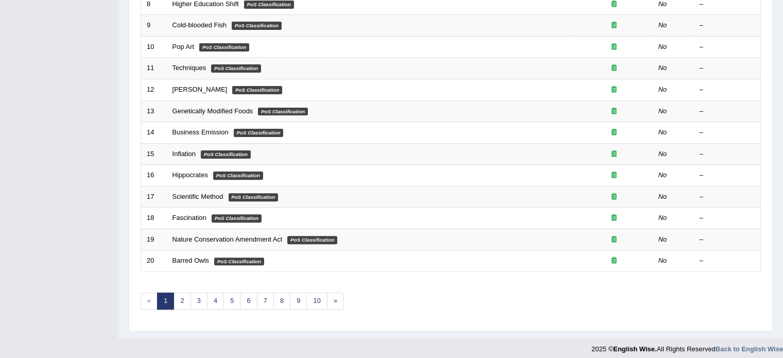
scroll to position [321, 0]
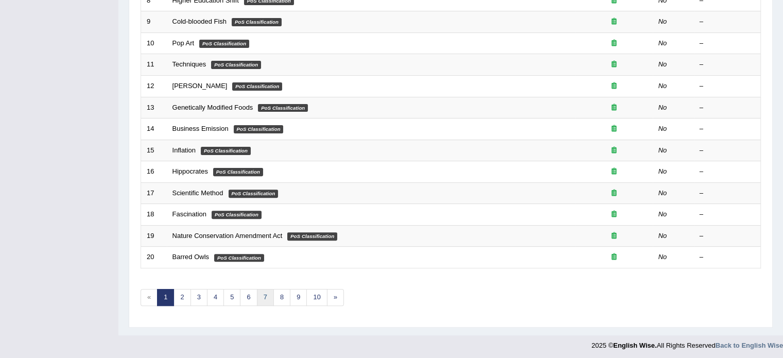
click at [263, 296] on link "7" at bounding box center [265, 297] width 17 height 17
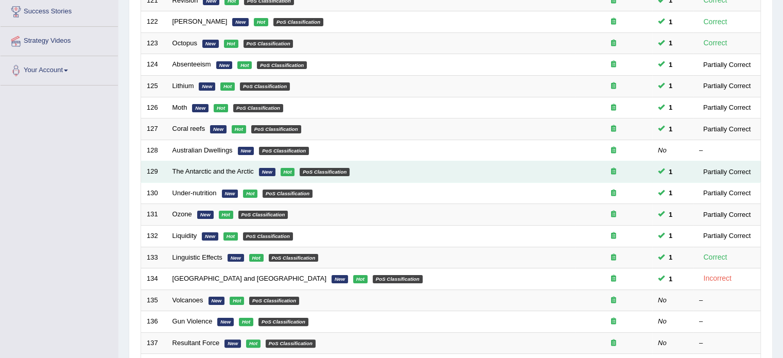
scroll to position [172, 0]
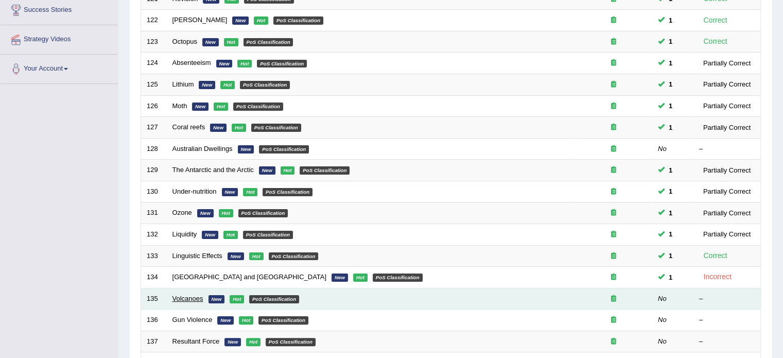
click at [180, 295] on link "Volcanoes" at bounding box center [187, 298] width 31 height 8
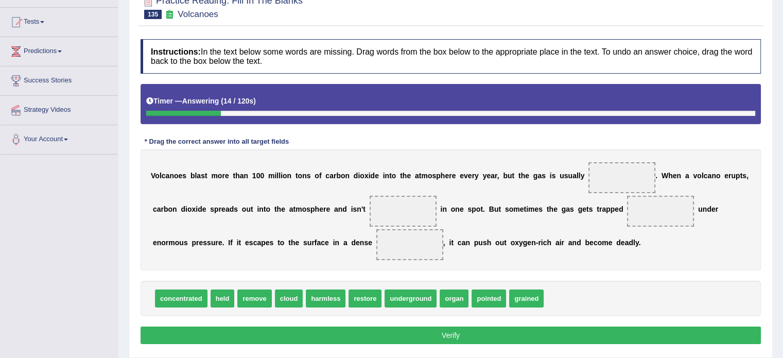
scroll to position [104, 0]
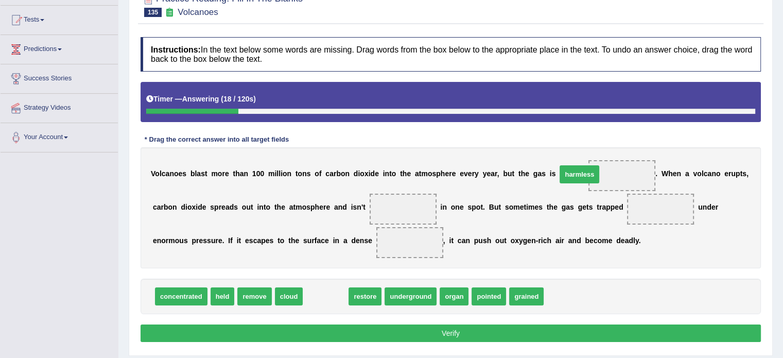
drag, startPoint x: 319, startPoint y: 294, endPoint x: 574, endPoint y: 172, distance: 283.0
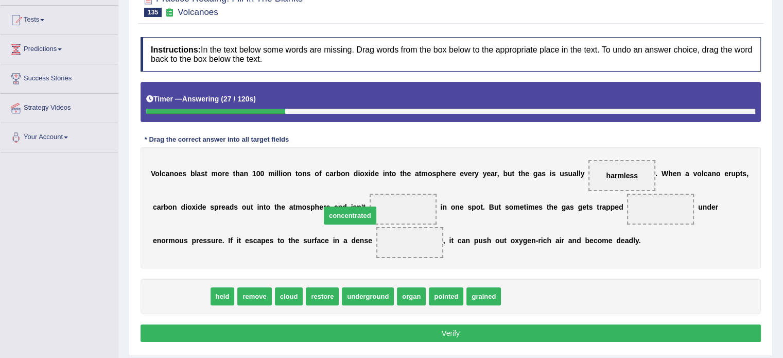
drag, startPoint x: 183, startPoint y: 295, endPoint x: 352, endPoint y: 214, distance: 187.4
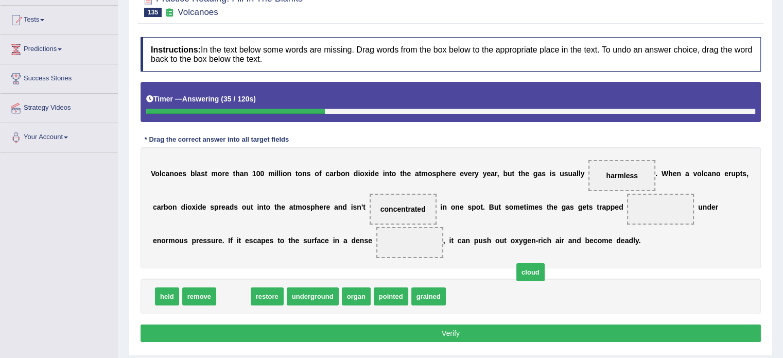
drag, startPoint x: 225, startPoint y: 294, endPoint x: 522, endPoint y: 271, distance: 297.5
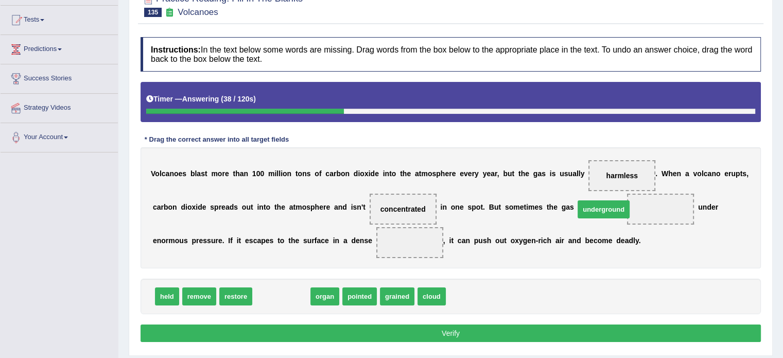
drag, startPoint x: 276, startPoint y: 297, endPoint x: 598, endPoint y: 210, distance: 333.8
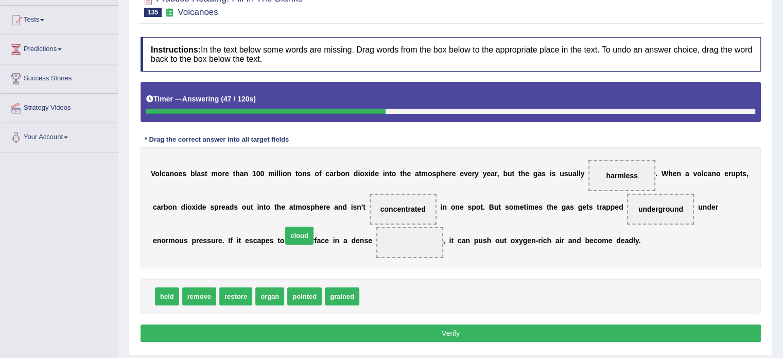
drag, startPoint x: 368, startPoint y: 298, endPoint x: 304, endPoint y: 249, distance: 80.0
click at [337, 335] on button "Verify" at bounding box center [451, 333] width 620 height 18
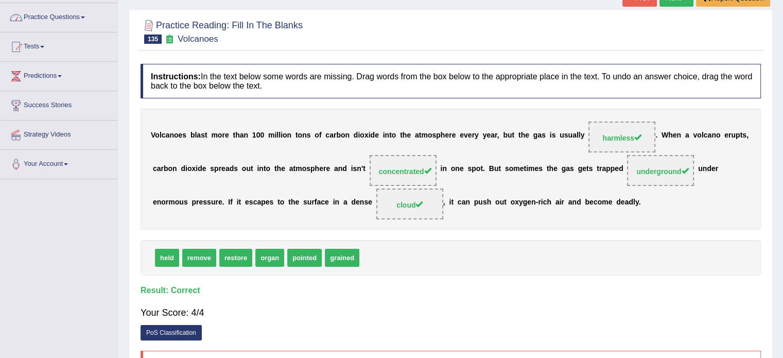
scroll to position [0, 0]
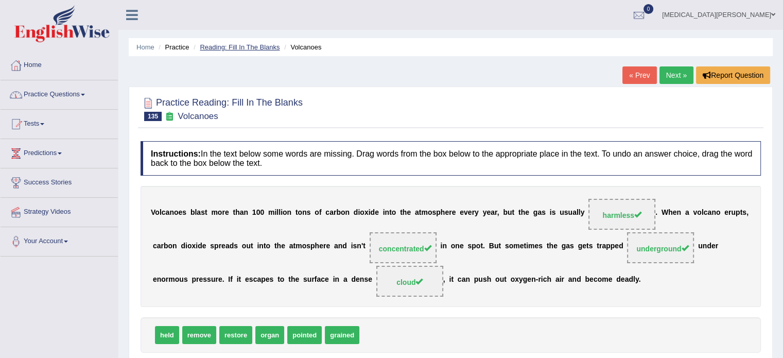
click at [241, 46] on link "Reading: Fill In The Blanks" at bounding box center [240, 47] width 80 height 8
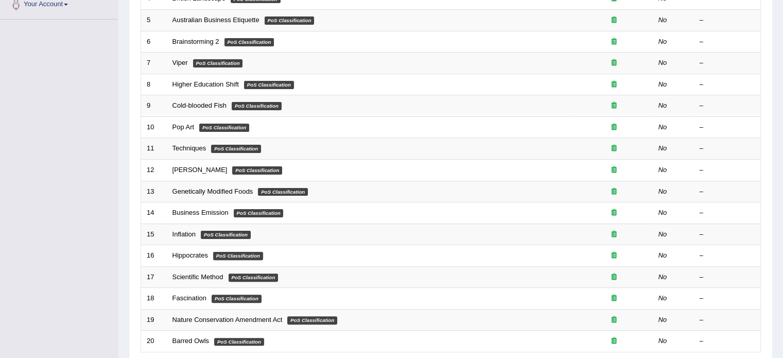
scroll to position [321, 0]
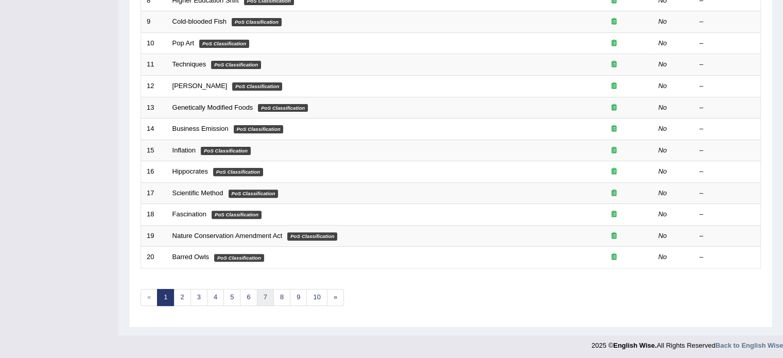
click at [266, 295] on link "7" at bounding box center [265, 297] width 17 height 17
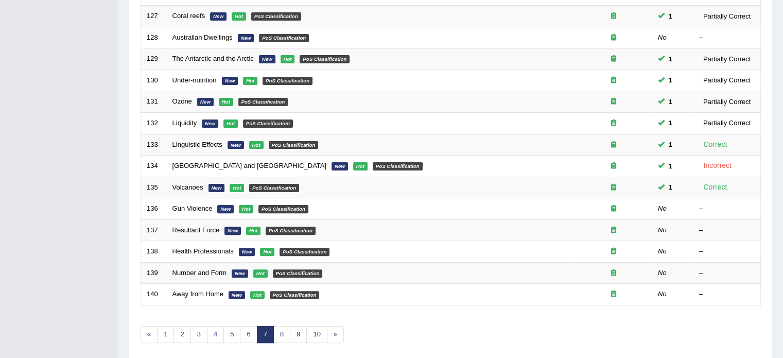
scroll to position [283, 0]
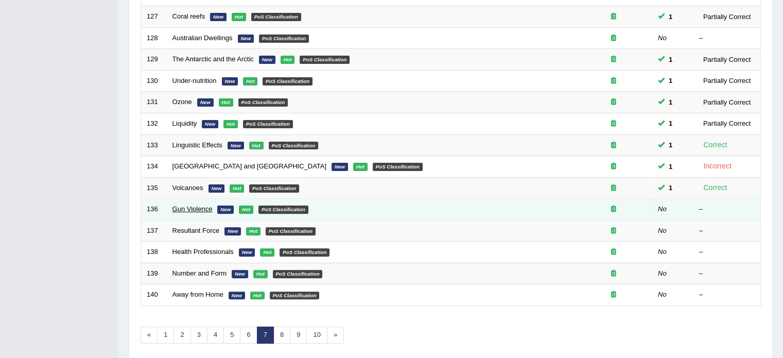
click at [179, 205] on link "Gun Violence" at bounding box center [192, 209] width 40 height 8
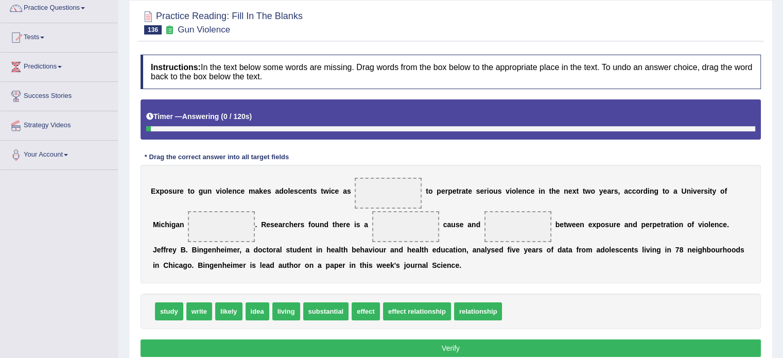
scroll to position [86, 0]
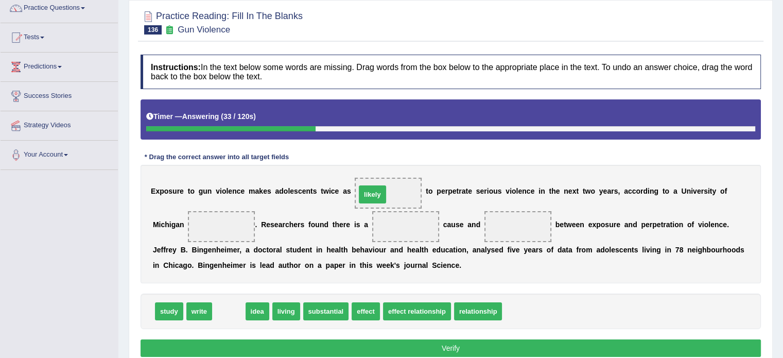
drag, startPoint x: 227, startPoint y: 307, endPoint x: 369, endPoint y: 191, distance: 184.0
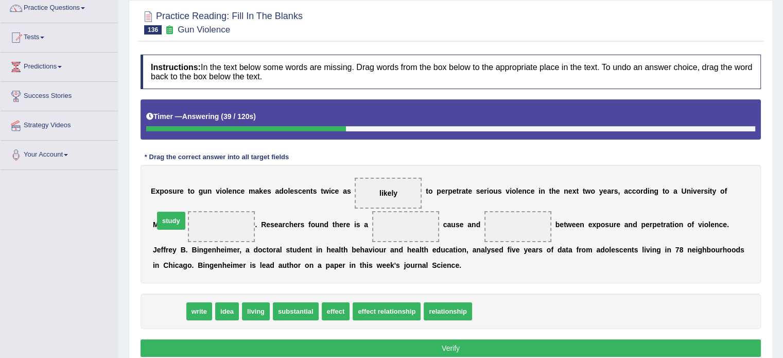
drag, startPoint x: 163, startPoint y: 312, endPoint x: 165, endPoint y: 222, distance: 90.1
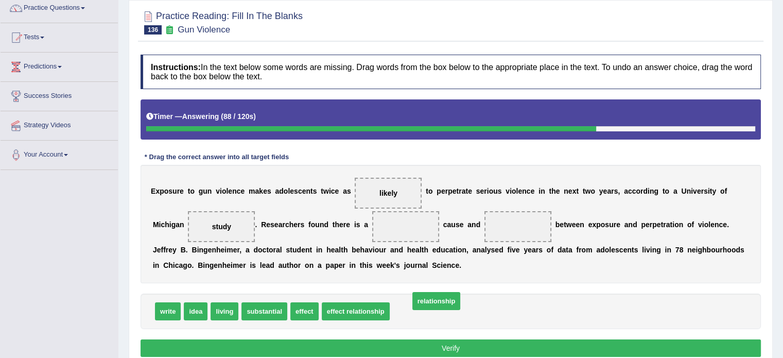
drag, startPoint x: 406, startPoint y: 306, endPoint x: 424, endPoint y: 303, distance: 18.2
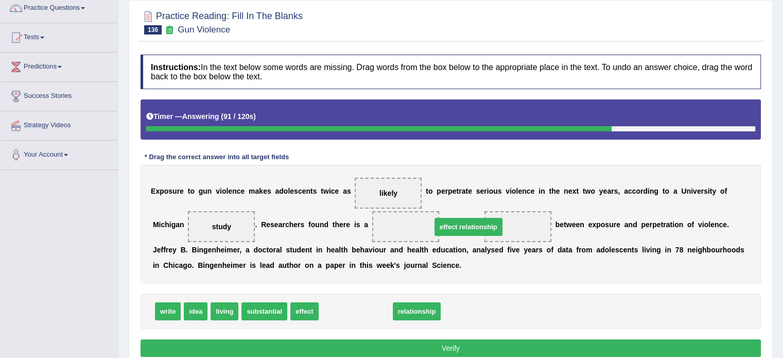
drag, startPoint x: 359, startPoint y: 310, endPoint x: 473, endPoint y: 225, distance: 142.4
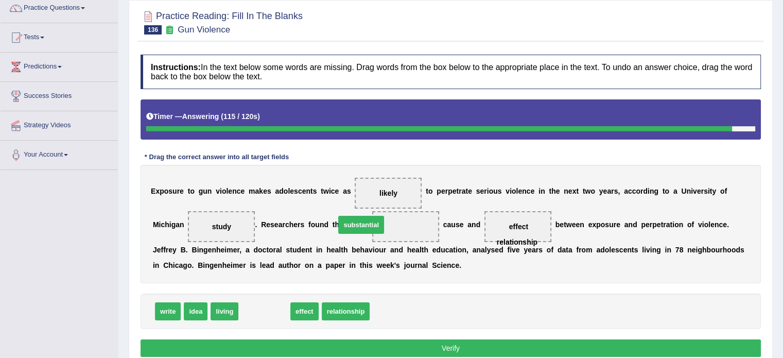
drag, startPoint x: 257, startPoint y: 310, endPoint x: 354, endPoint y: 224, distance: 129.8
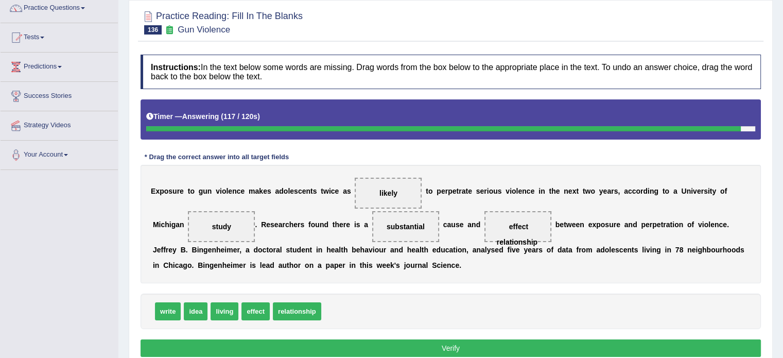
click at [368, 347] on button "Verify" at bounding box center [451, 348] width 620 height 18
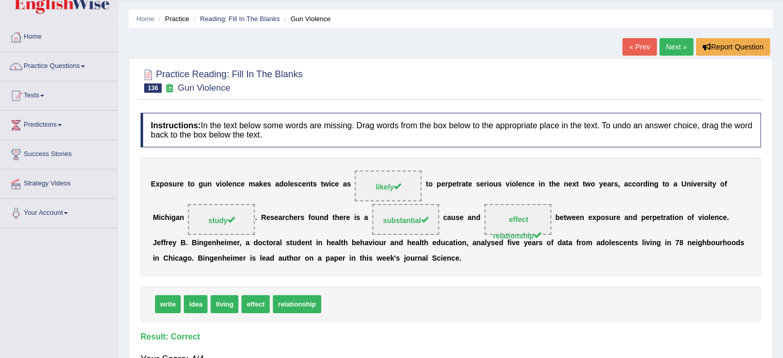
scroll to position [22, 0]
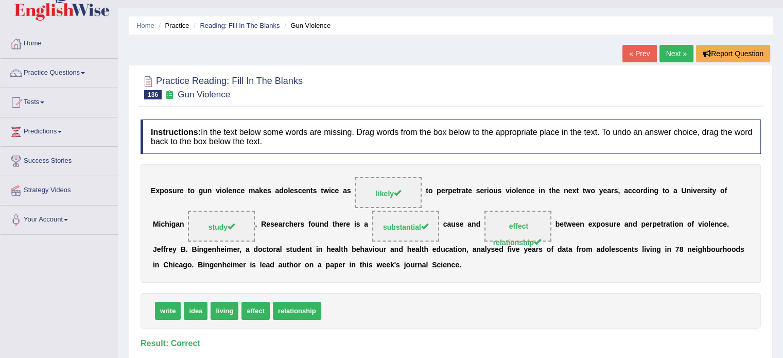
click at [386, 262] on div "E x p o s u r e t o g u n v i o l e n c e m a k e s a d o l e s c e n t s t w i…" at bounding box center [451, 223] width 620 height 118
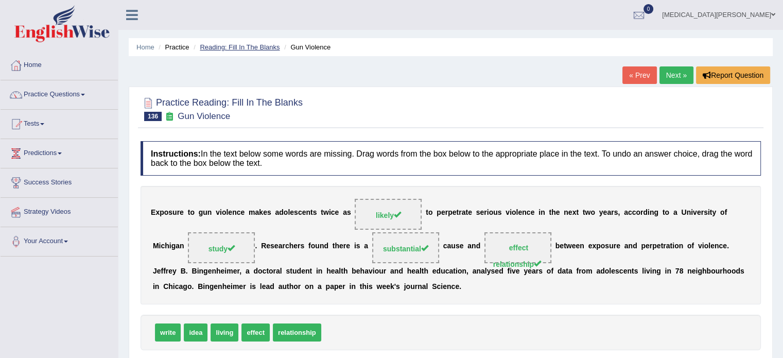
click at [251, 45] on link "Reading: Fill In The Blanks" at bounding box center [240, 47] width 80 height 8
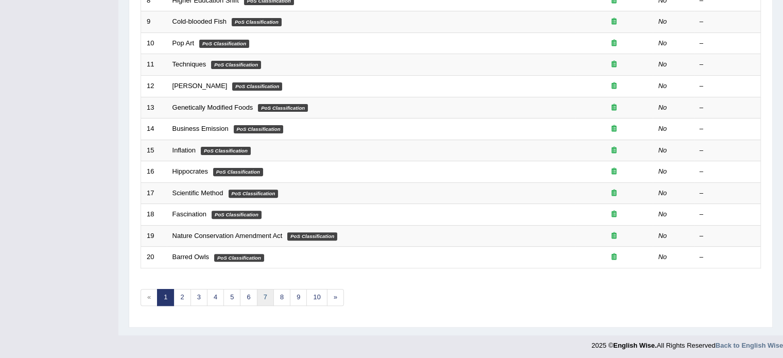
click at [268, 294] on link "7" at bounding box center [265, 297] width 17 height 17
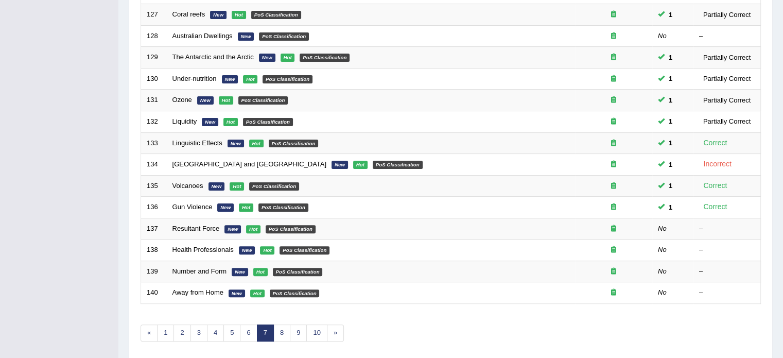
scroll to position [288, 0]
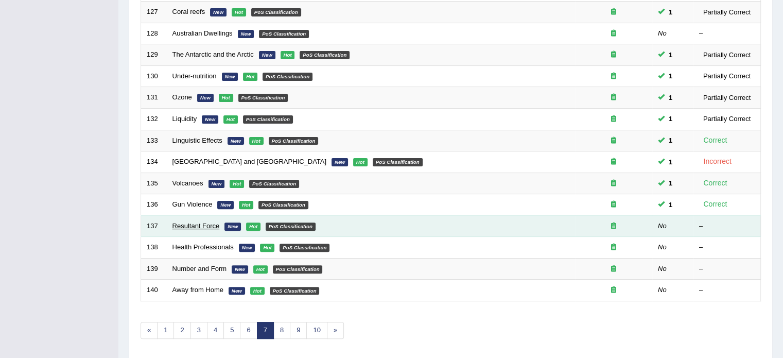
click at [186, 222] on link "Resultant Force" at bounding box center [195, 226] width 47 height 8
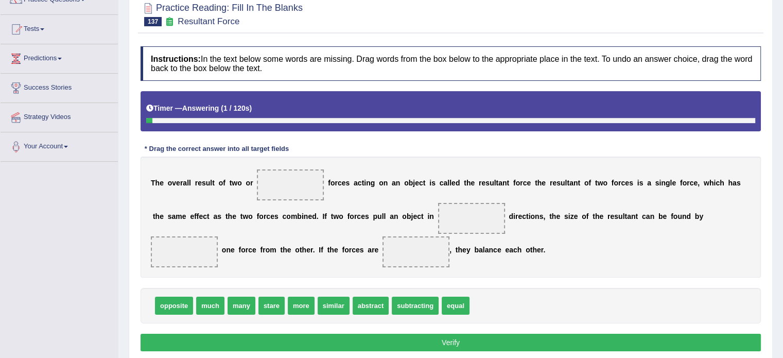
scroll to position [96, 0]
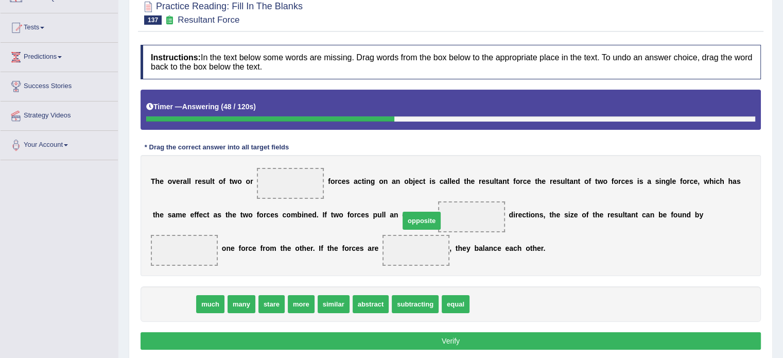
drag, startPoint x: 181, startPoint y: 305, endPoint x: 429, endPoint y: 221, distance: 261.3
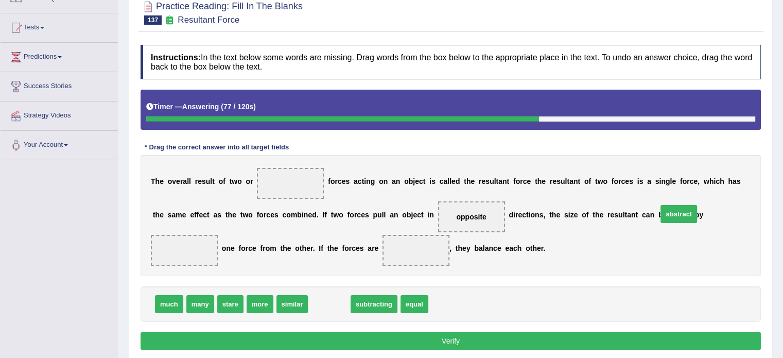
drag, startPoint x: 321, startPoint y: 302, endPoint x: 668, endPoint y: 212, distance: 358.6
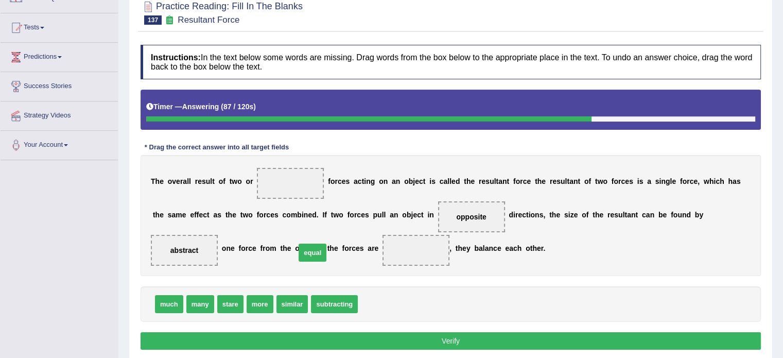
drag, startPoint x: 367, startPoint y: 302, endPoint x: 305, endPoint y: 251, distance: 80.8
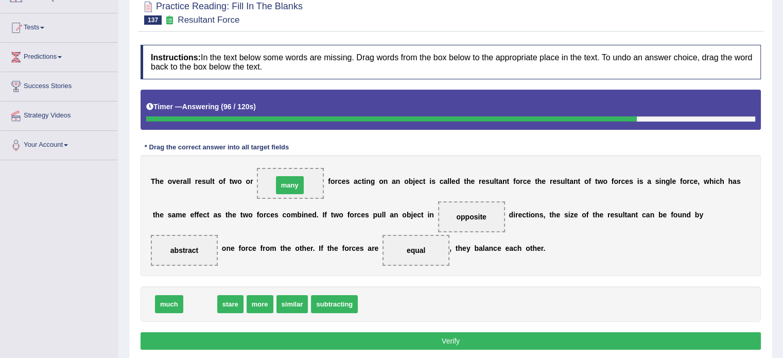
drag, startPoint x: 193, startPoint y: 300, endPoint x: 282, endPoint y: 181, distance: 148.9
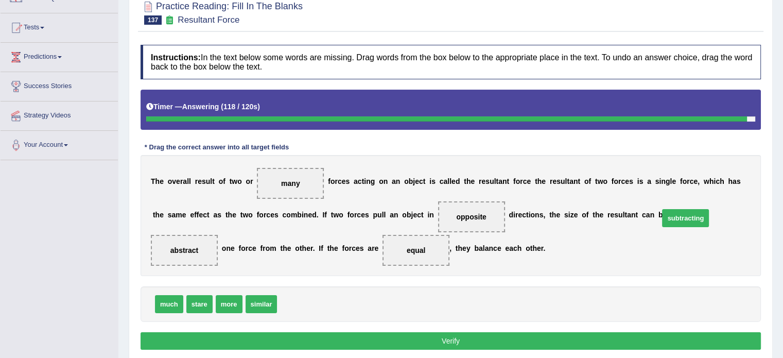
drag, startPoint x: 305, startPoint y: 302, endPoint x: 690, endPoint y: 216, distance: 394.7
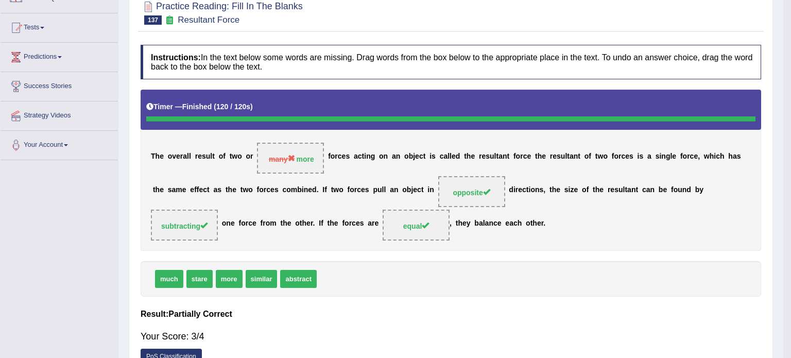
click at [430, 262] on body "Toggle navigation Home Practice Questions Speaking Practice Read Aloud Repeat S…" at bounding box center [395, 83] width 791 height 358
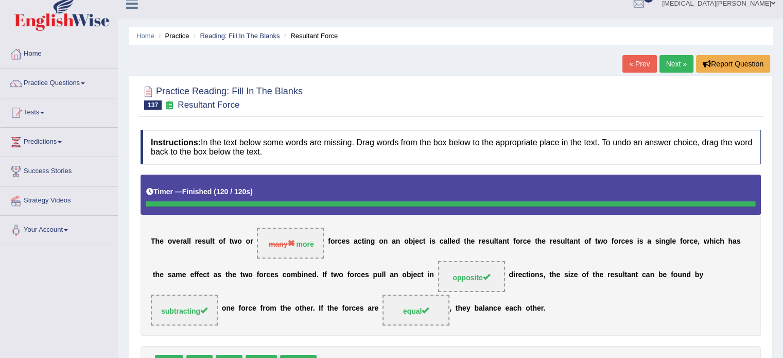
scroll to position [6, 0]
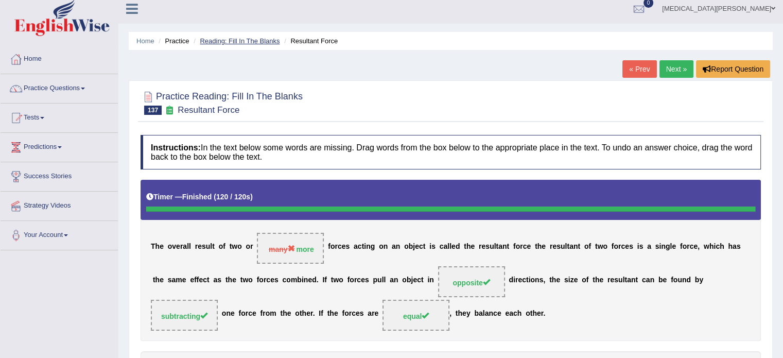
click at [239, 39] on link "Reading: Fill In The Blanks" at bounding box center [240, 41] width 80 height 8
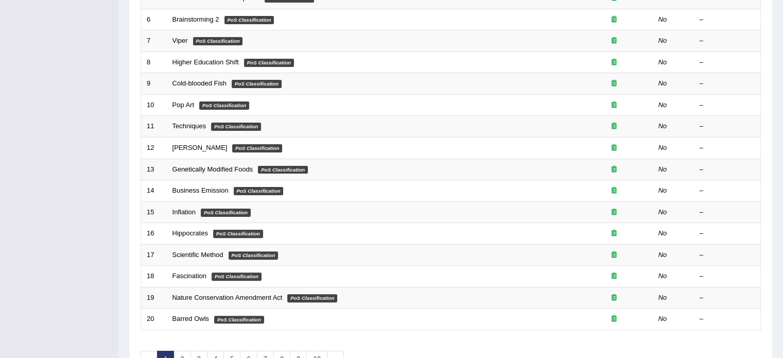
scroll to position [321, 0]
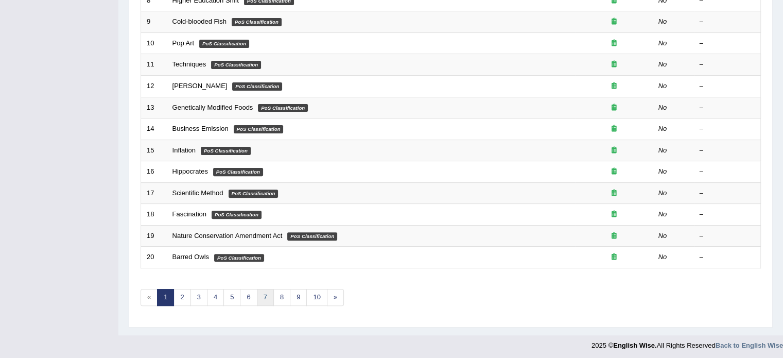
click at [259, 292] on link "7" at bounding box center [265, 297] width 17 height 17
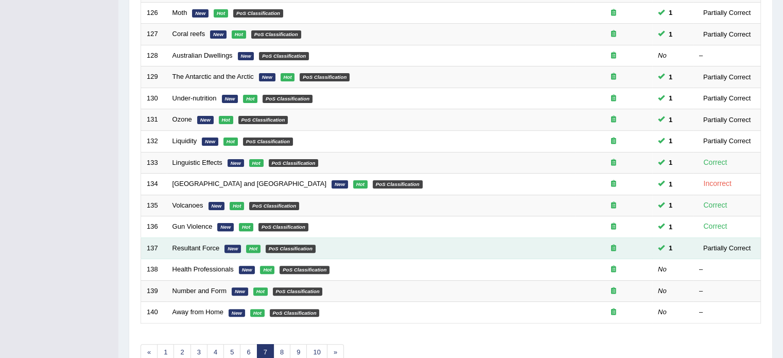
scroll to position [272, 0]
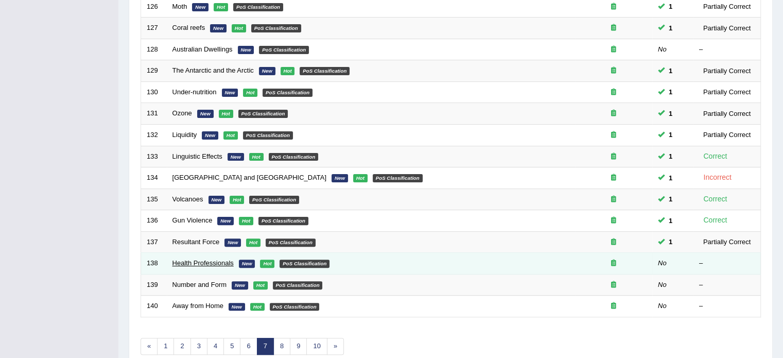
click at [194, 262] on link "Health Professionals" at bounding box center [202, 263] width 61 height 8
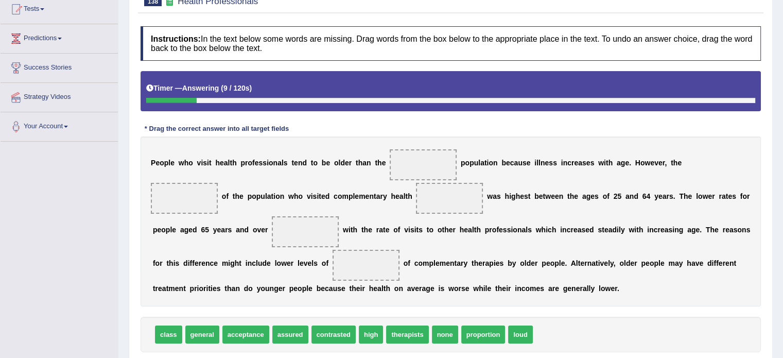
scroll to position [117, 0]
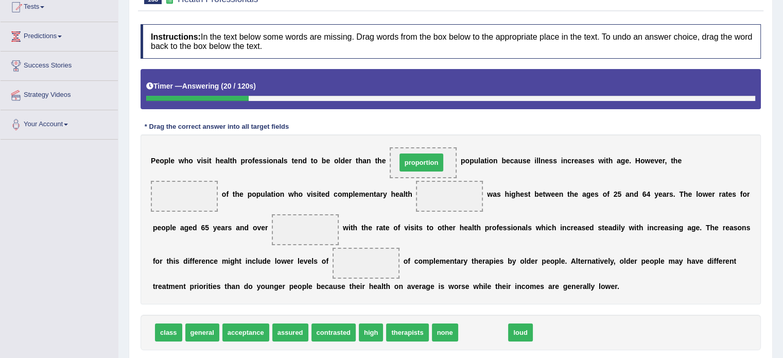
drag, startPoint x: 463, startPoint y: 329, endPoint x: 401, endPoint y: 160, distance: 180.9
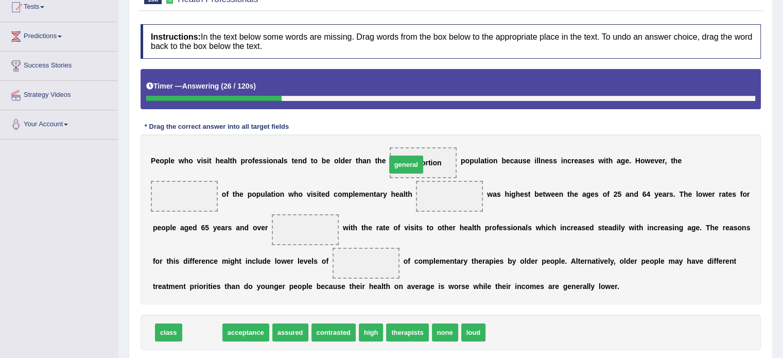
drag, startPoint x: 212, startPoint y: 328, endPoint x: 416, endPoint y: 158, distance: 266.0
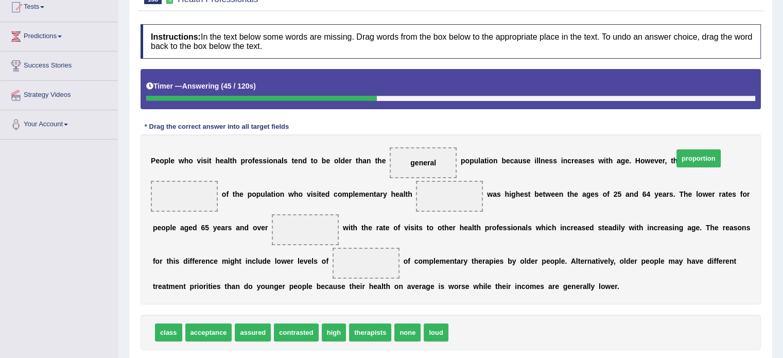
drag, startPoint x: 461, startPoint y: 335, endPoint x: 700, endPoint y: 164, distance: 293.4
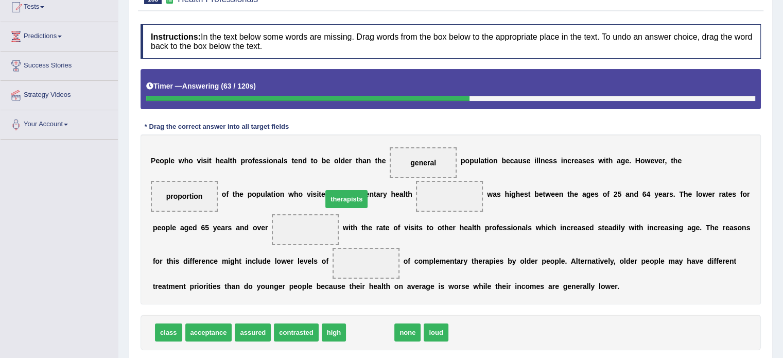
drag, startPoint x: 358, startPoint y: 330, endPoint x: 335, endPoint y: 197, distance: 135.4
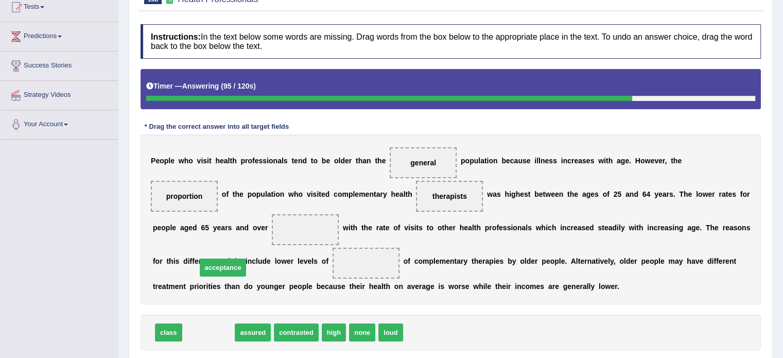
drag, startPoint x: 203, startPoint y: 329, endPoint x: 218, endPoint y: 265, distance: 66.4
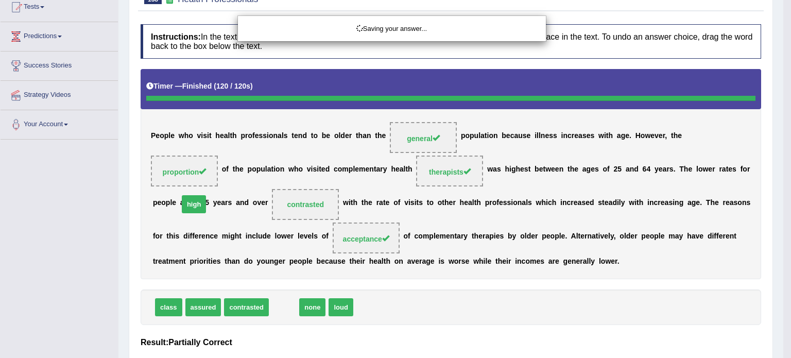
drag, startPoint x: 274, startPoint y: 328, endPoint x: 184, endPoint y: 225, distance: 136.8
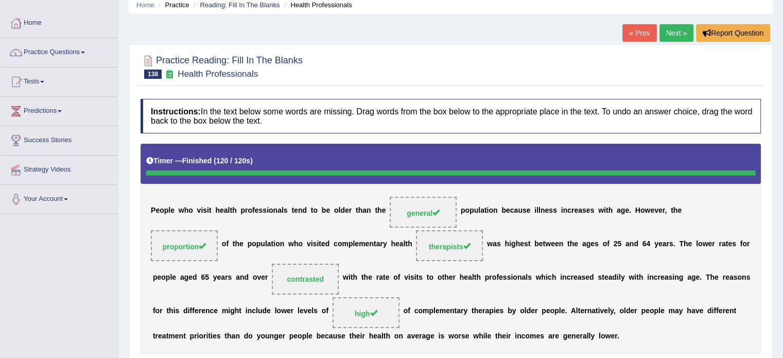
scroll to position [0, 0]
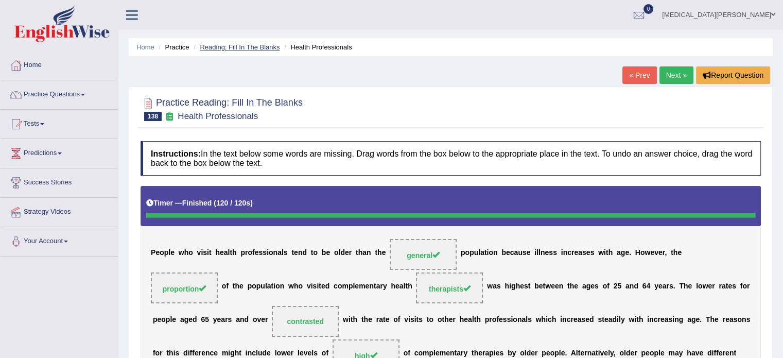
click at [220, 43] on link "Reading: Fill In The Blanks" at bounding box center [240, 47] width 80 height 8
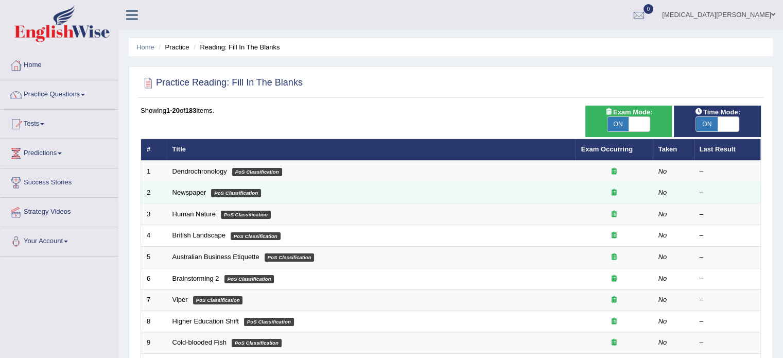
scroll to position [321, 0]
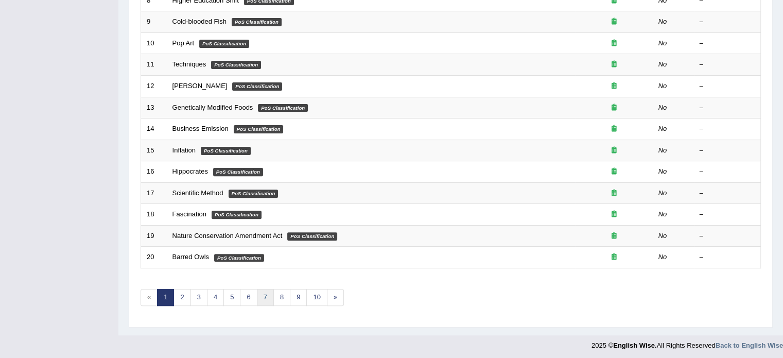
click at [259, 295] on link "7" at bounding box center [265, 297] width 17 height 17
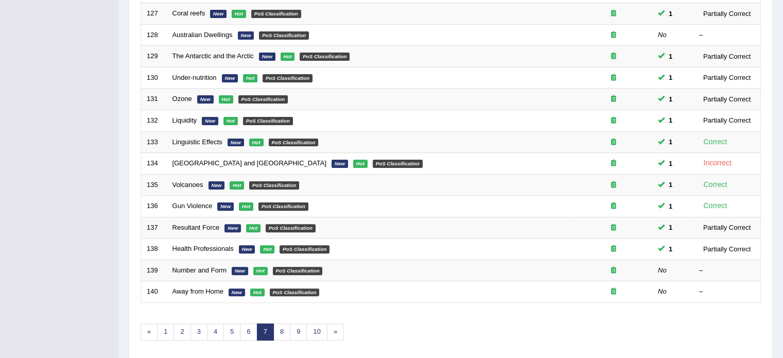
scroll to position [286, 0]
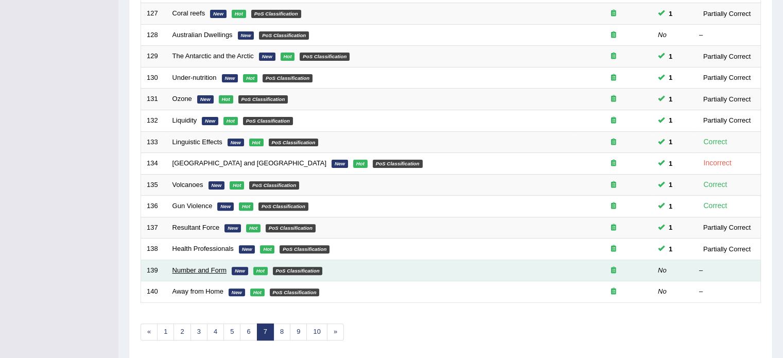
click at [186, 268] on link "Number and Form" at bounding box center [199, 270] width 54 height 8
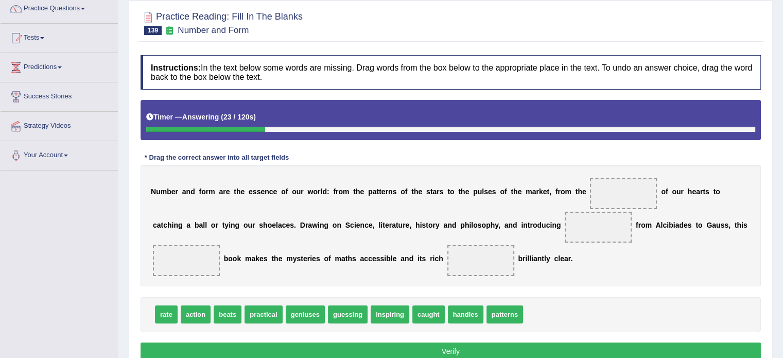
scroll to position [86, 0]
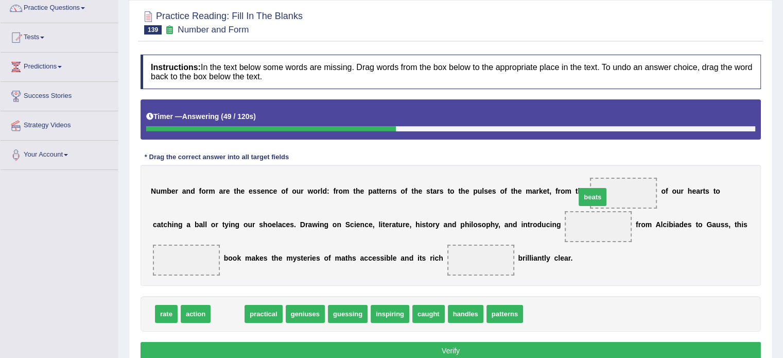
drag, startPoint x: 227, startPoint y: 313, endPoint x: 592, endPoint y: 196, distance: 383.2
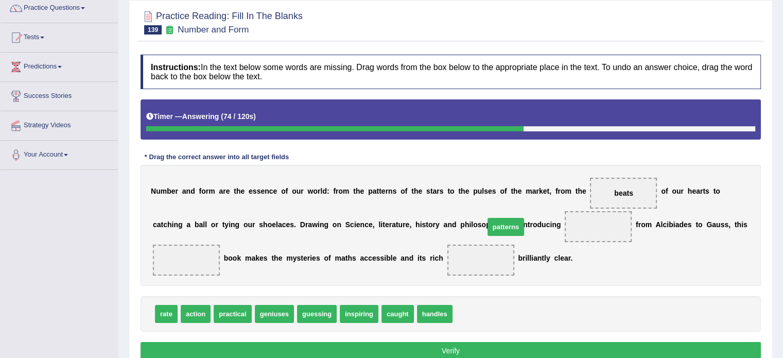
drag, startPoint x: 457, startPoint y: 313, endPoint x: 489, endPoint y: 226, distance: 92.7
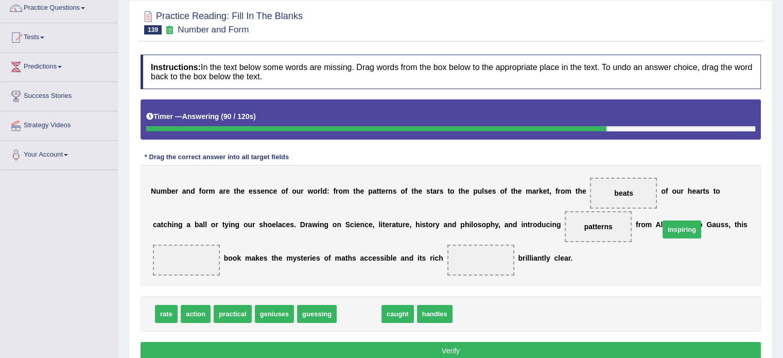
drag, startPoint x: 361, startPoint y: 317, endPoint x: 684, endPoint y: 232, distance: 333.6
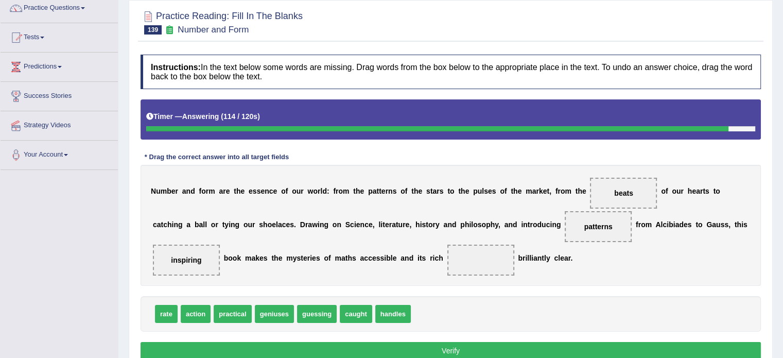
click at [551, 271] on div "N u m b e r a n d f o r m a r e t h e e s s e n c e o f o u r w o r l d : f r o…" at bounding box center [451, 225] width 620 height 121
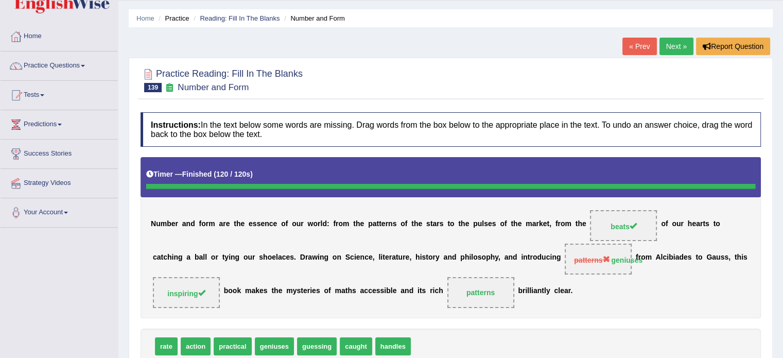
scroll to position [32, 0]
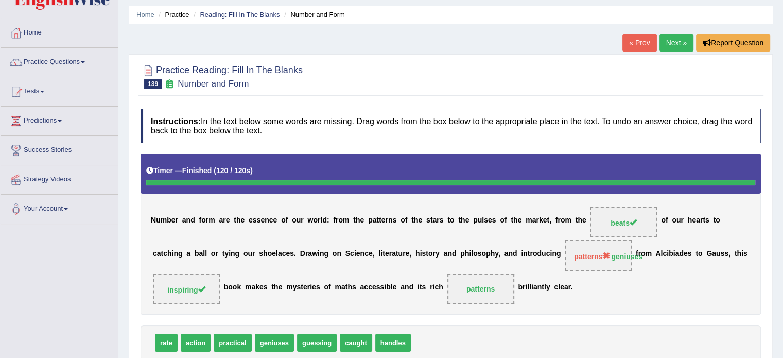
click at [611, 253] on strong "geniuses" at bounding box center [626, 256] width 31 height 8
click at [516, 290] on div "N u m b e r a n d f o r m a r e t h e e s s e n c e o f o u r w o r l d : f r o…" at bounding box center [451, 233] width 620 height 161
click at [226, 12] on link "Reading: Fill In The Blanks" at bounding box center [240, 15] width 80 height 8
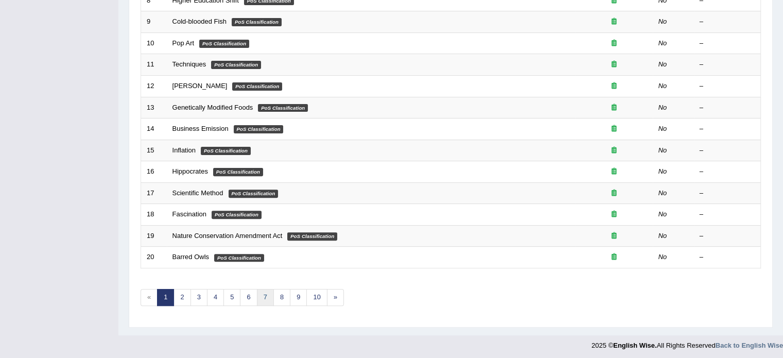
click at [260, 291] on link "7" at bounding box center [265, 297] width 17 height 17
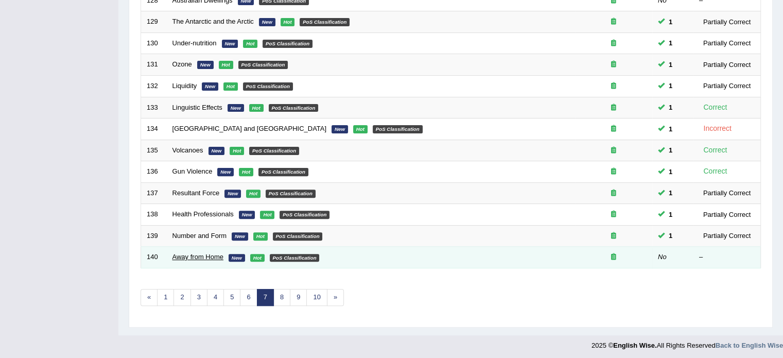
click at [192, 255] on link "Away from Home" at bounding box center [197, 257] width 51 height 8
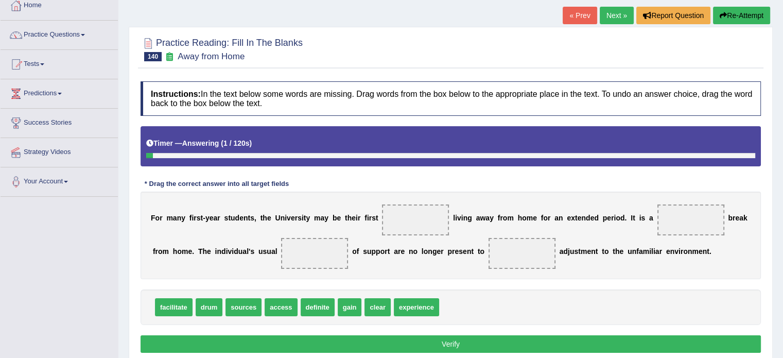
scroll to position [70, 0]
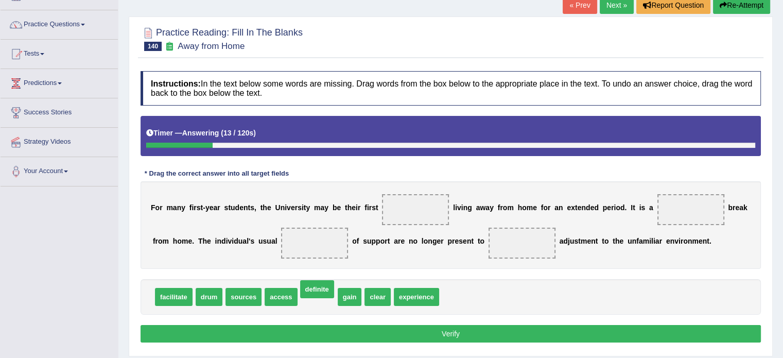
drag, startPoint x: 311, startPoint y: 294, endPoint x: 310, endPoint y: 286, distance: 8.3
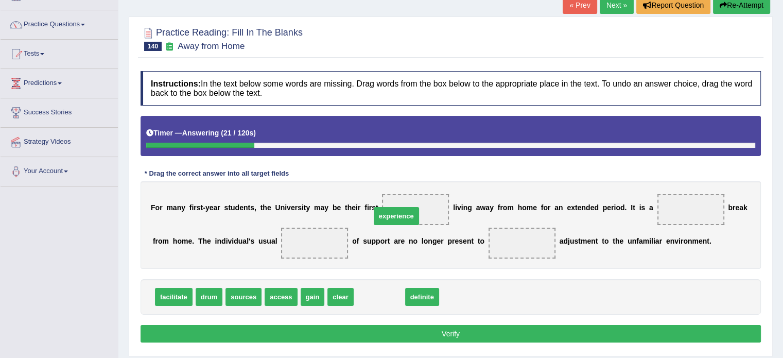
drag, startPoint x: 365, startPoint y: 294, endPoint x: 383, endPoint y: 214, distance: 82.8
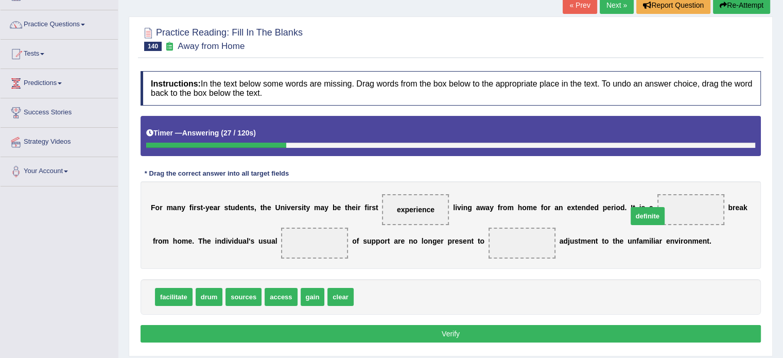
drag, startPoint x: 368, startPoint y: 293, endPoint x: 641, endPoint y: 212, distance: 285.3
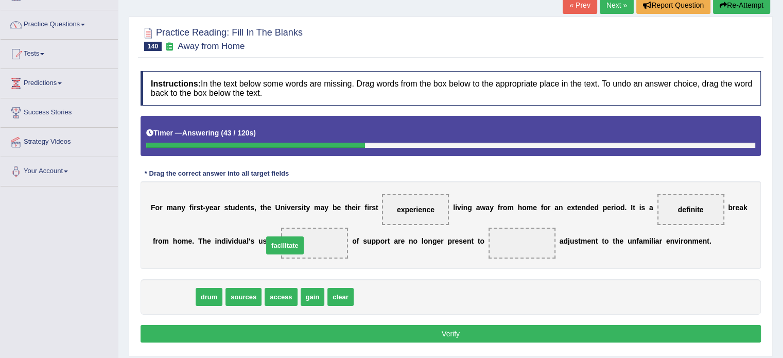
drag, startPoint x: 175, startPoint y: 293, endPoint x: 286, endPoint y: 242, distance: 122.3
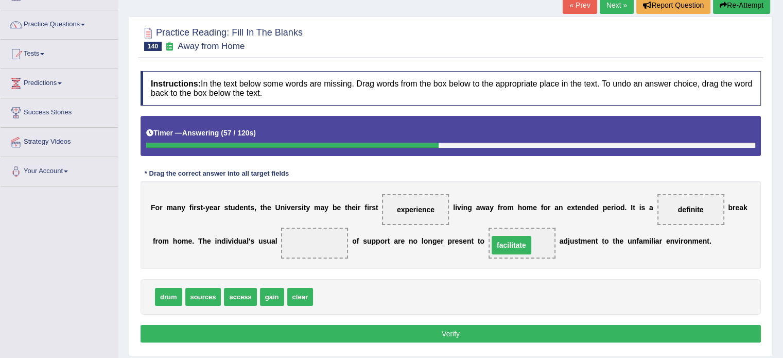
drag, startPoint x: 289, startPoint y: 242, endPoint x: 486, endPoint y: 245, distance: 196.7
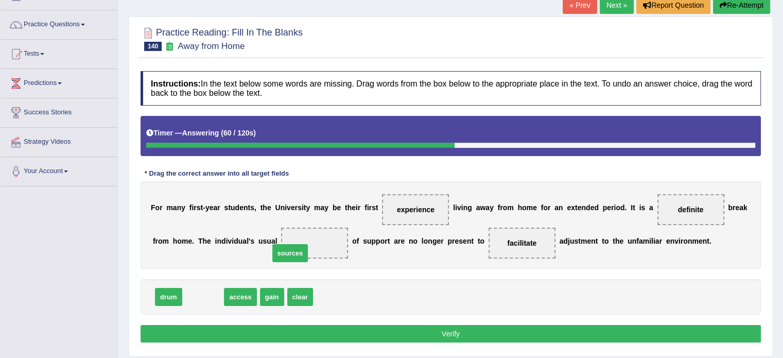
drag, startPoint x: 203, startPoint y: 293, endPoint x: 297, endPoint y: 246, distance: 105.2
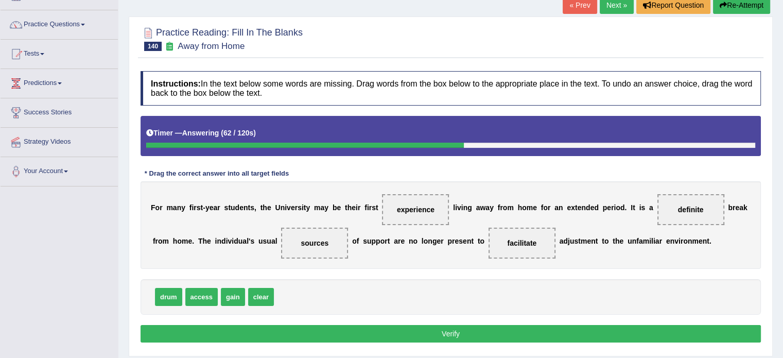
click at [407, 335] on button "Verify" at bounding box center [451, 334] width 620 height 18
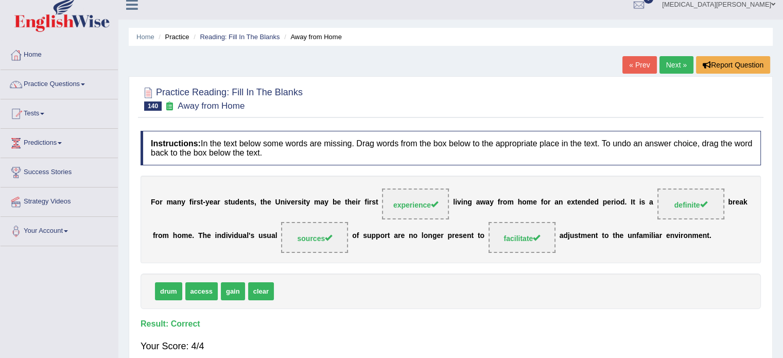
scroll to position [0, 0]
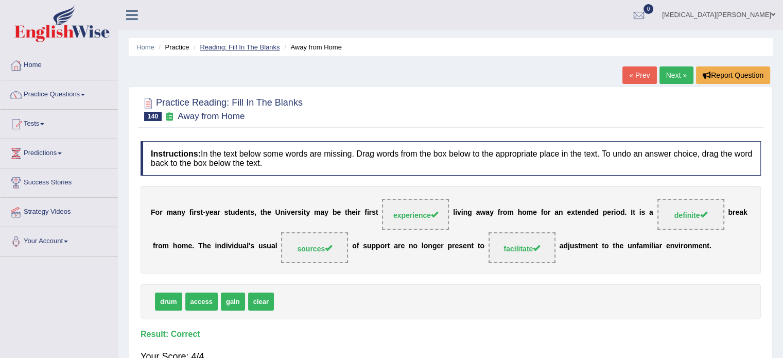
click at [259, 44] on link "Reading: Fill In The Blanks" at bounding box center [240, 47] width 80 height 8
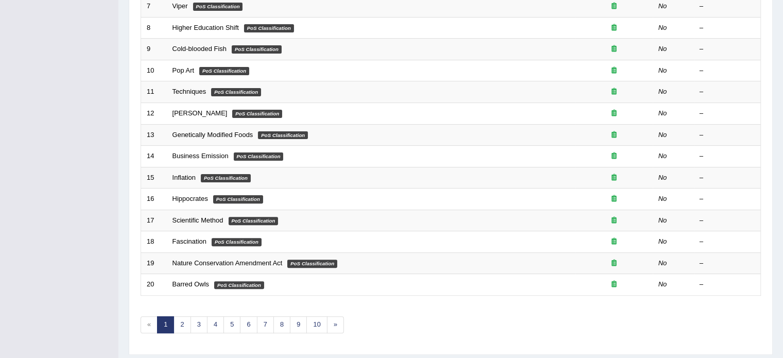
scroll to position [321, 0]
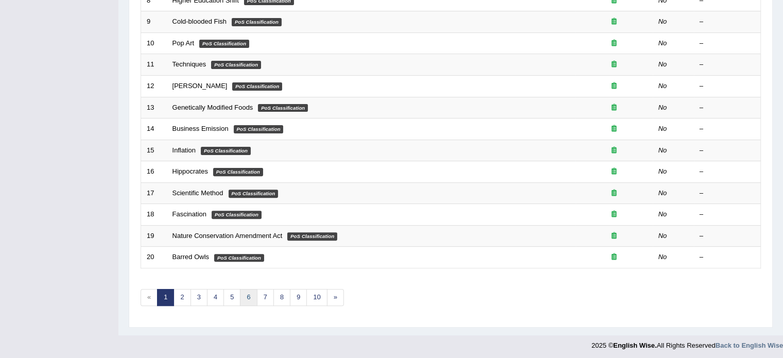
click at [247, 294] on link "6" at bounding box center [248, 297] width 17 height 17
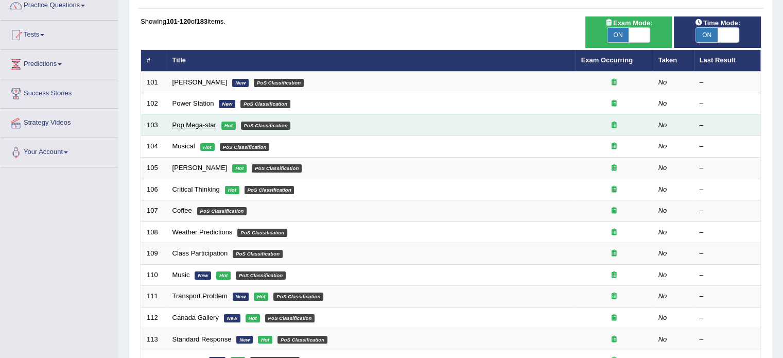
scroll to position [321, 0]
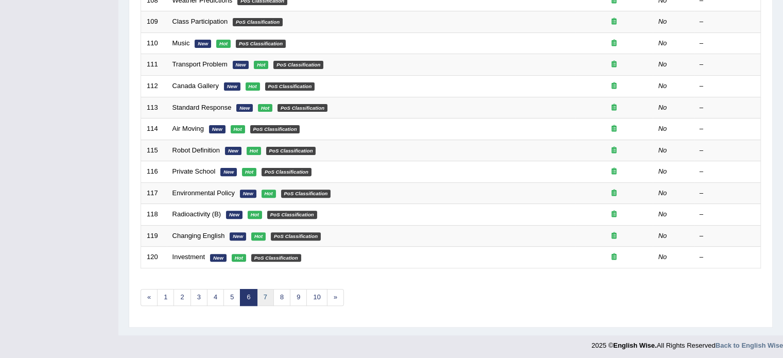
click at [262, 295] on link "7" at bounding box center [265, 297] width 17 height 17
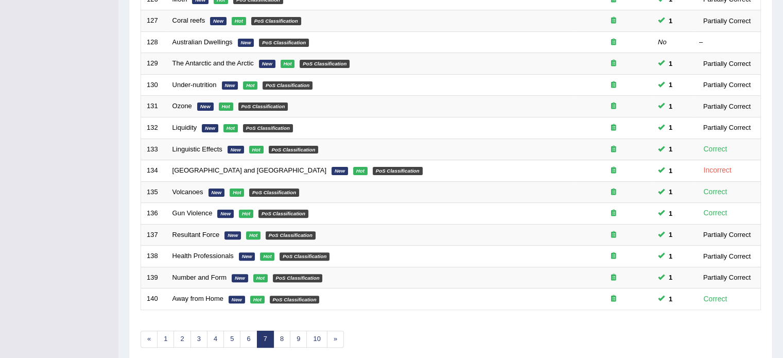
scroll to position [321, 0]
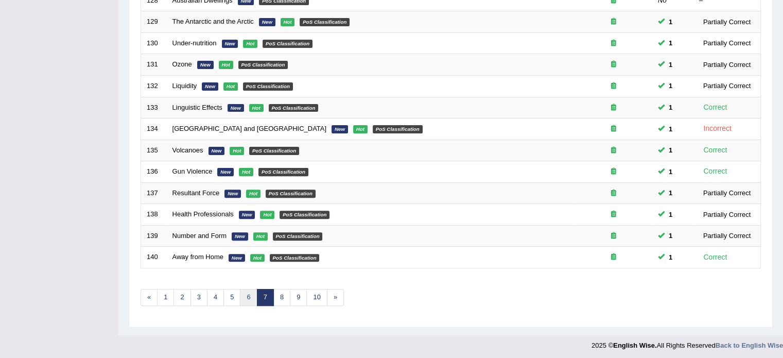
click at [247, 297] on link "6" at bounding box center [248, 297] width 17 height 17
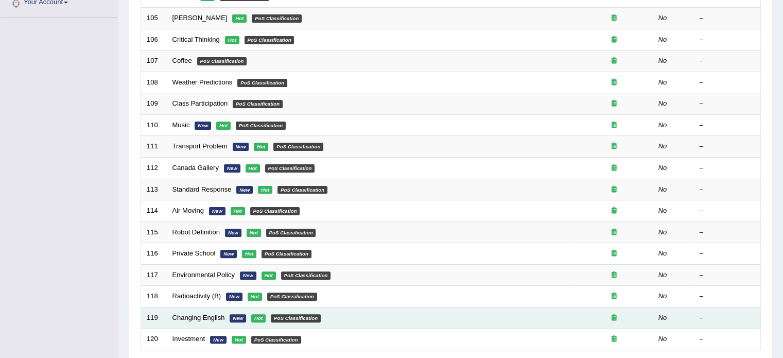
scroll to position [321, 0]
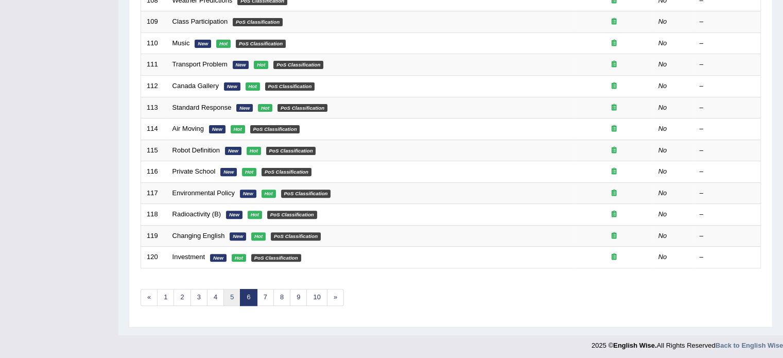
click at [227, 296] on link "5" at bounding box center [231, 297] width 17 height 17
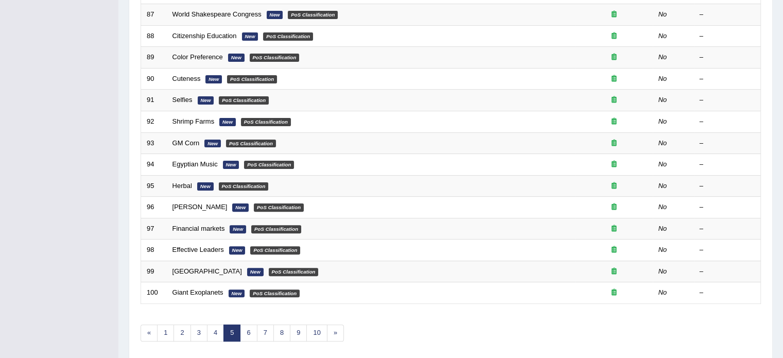
scroll to position [321, 0]
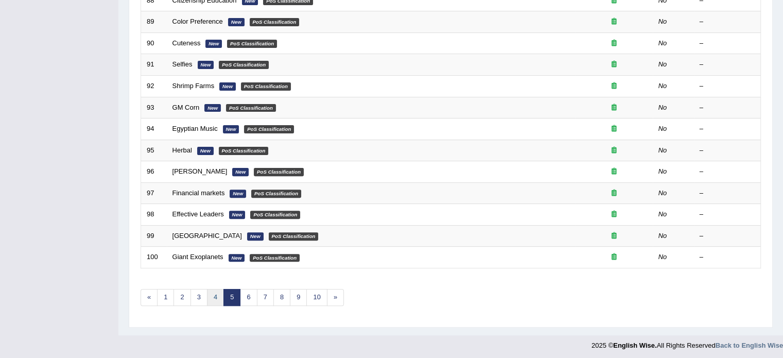
click at [208, 297] on link "4" at bounding box center [215, 297] width 17 height 17
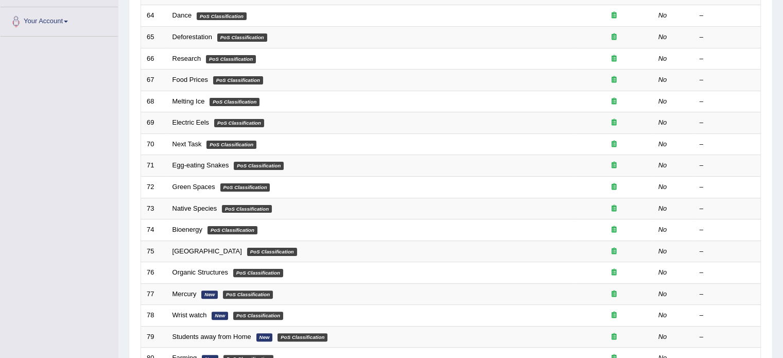
scroll to position [321, 0]
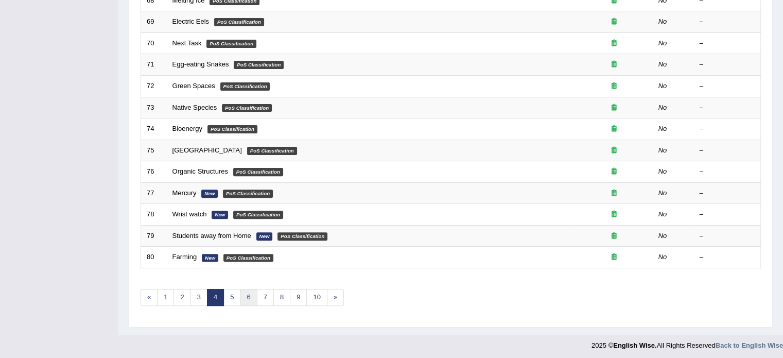
click at [243, 298] on link "6" at bounding box center [248, 297] width 17 height 17
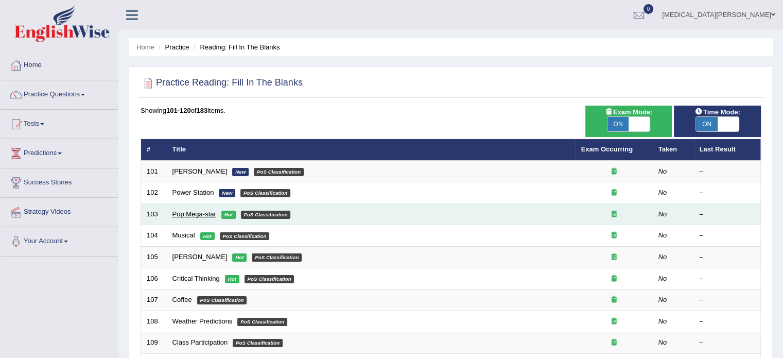
click at [193, 211] on link "Pop Mega-star" at bounding box center [194, 214] width 44 height 8
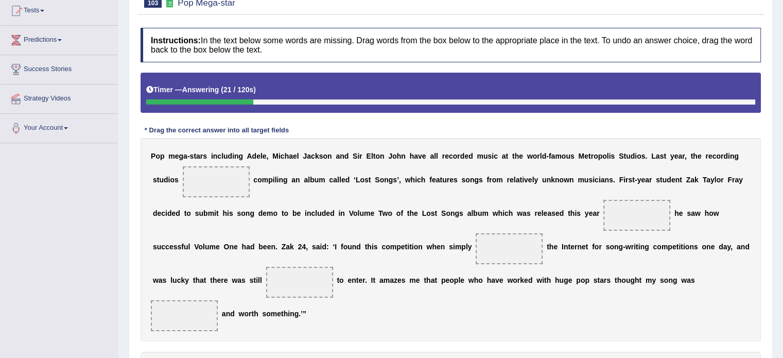
scroll to position [115, 0]
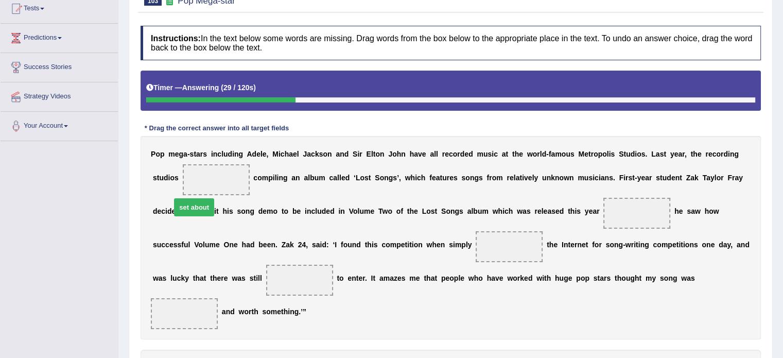
drag, startPoint x: 206, startPoint y: 332, endPoint x: 194, endPoint y: 165, distance: 166.7
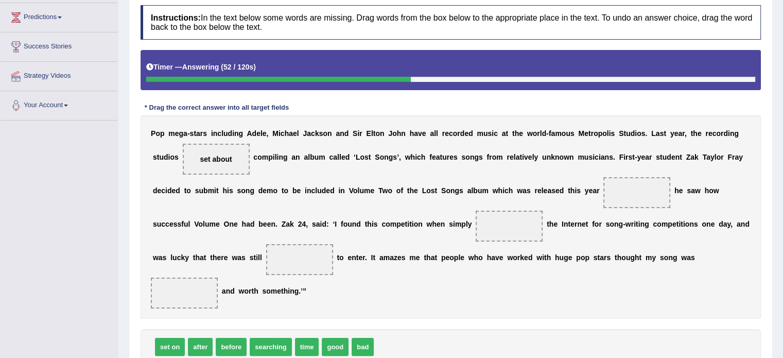
scroll to position [137, 0]
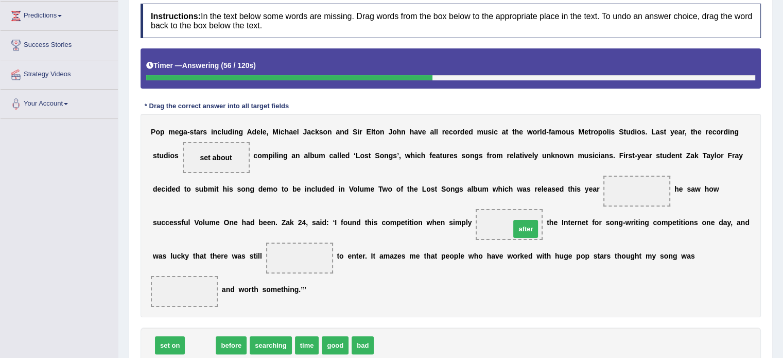
drag, startPoint x: 200, startPoint y: 312, endPoint x: 525, endPoint y: 195, distance: 345.7
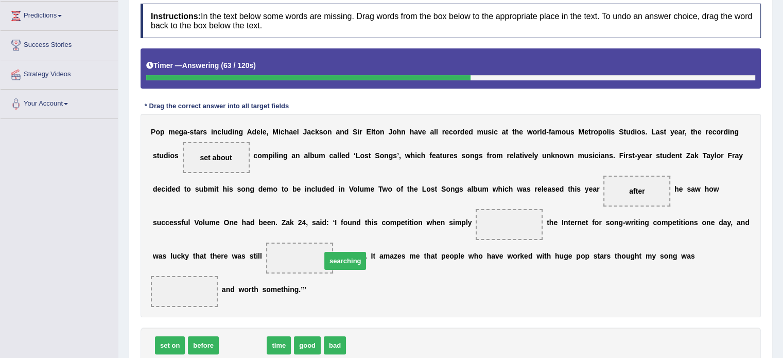
drag, startPoint x: 243, startPoint y: 313, endPoint x: 345, endPoint y: 228, distance: 133.1
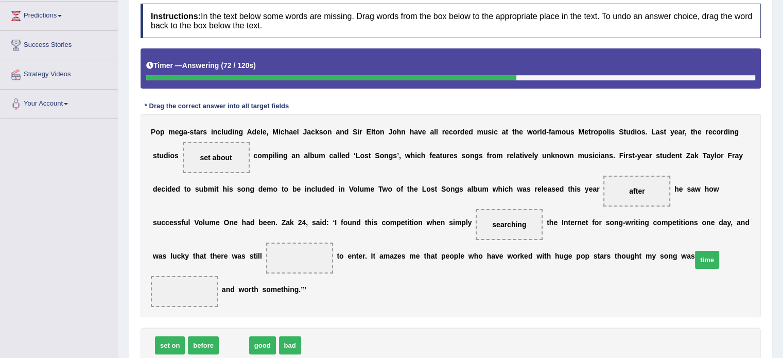
drag, startPoint x: 229, startPoint y: 312, endPoint x: 698, endPoint y: 224, distance: 476.6
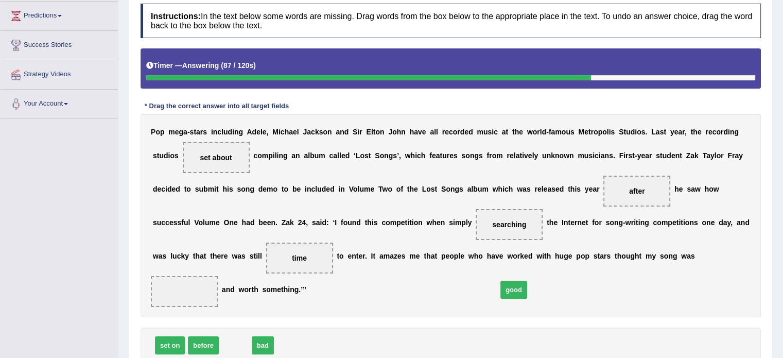
drag, startPoint x: 229, startPoint y: 313, endPoint x: 501, endPoint y: 255, distance: 278.0
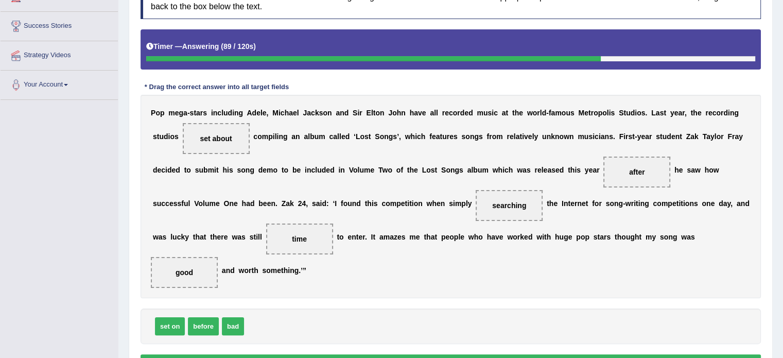
scroll to position [166, 0]
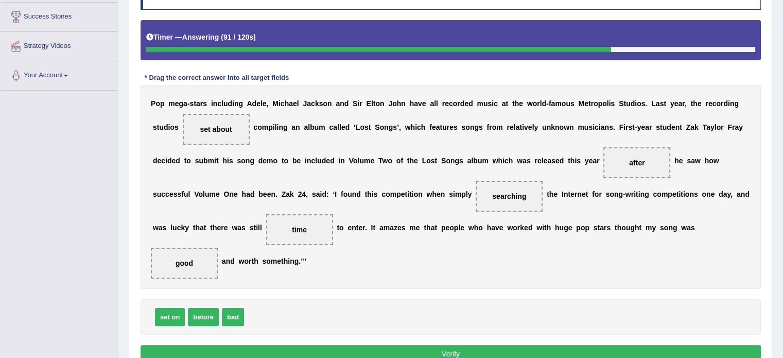
click at [354, 345] on button "Verify" at bounding box center [451, 354] width 620 height 18
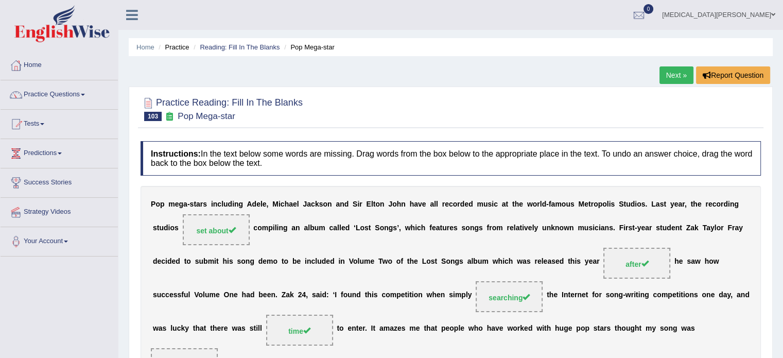
scroll to position [0, 0]
click at [257, 45] on link "Reading: Fill In The Blanks" at bounding box center [240, 47] width 80 height 8
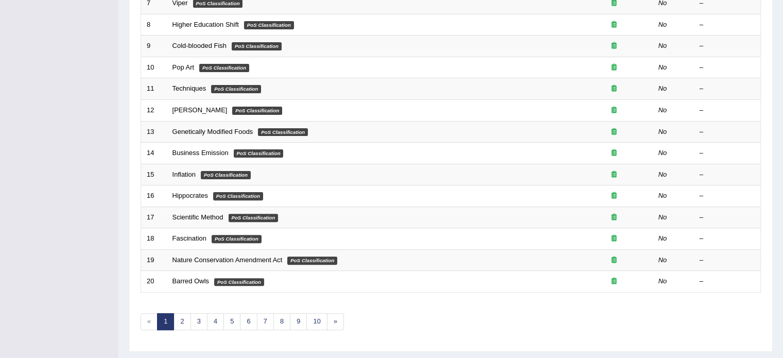
scroll to position [321, 0]
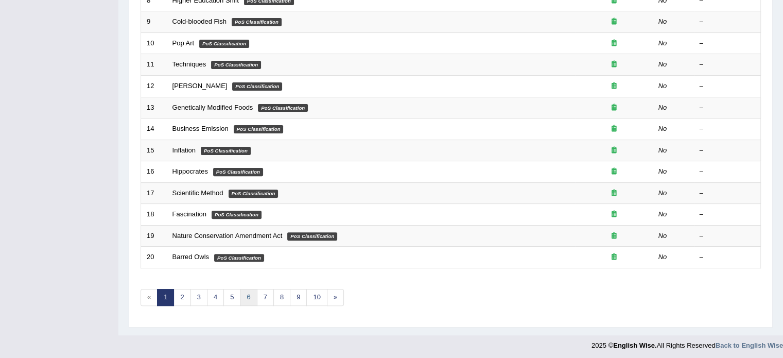
click at [250, 295] on link "6" at bounding box center [248, 297] width 17 height 17
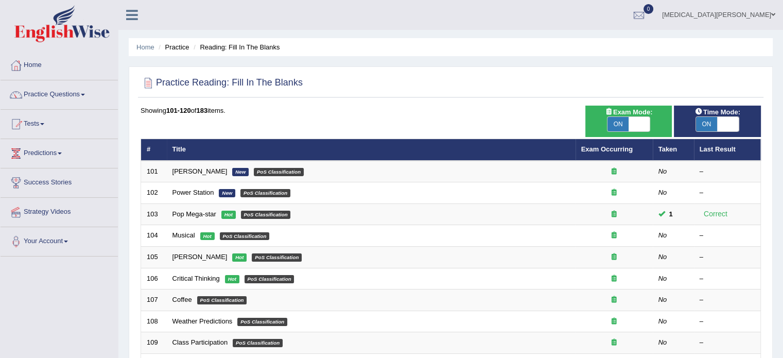
scroll to position [7, 0]
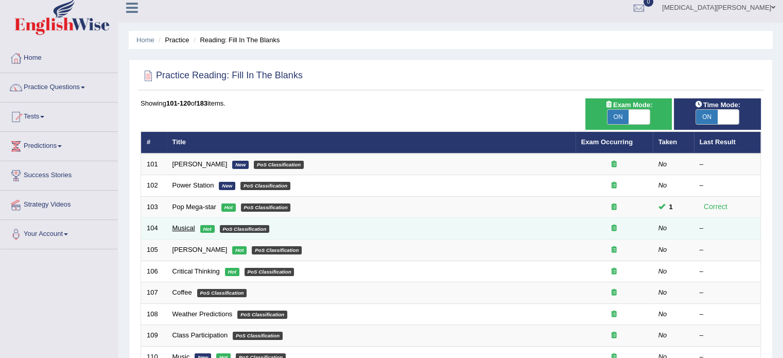
click at [187, 224] on link "Musical" at bounding box center [183, 228] width 23 height 8
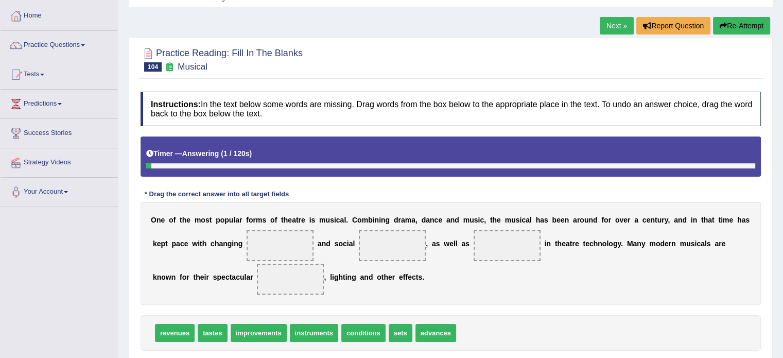
scroll to position [51, 0]
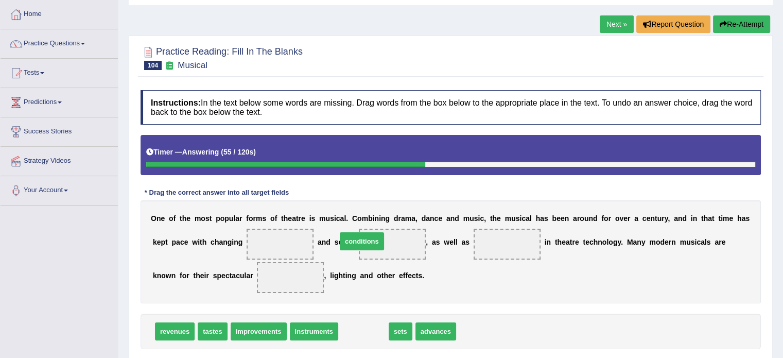
drag, startPoint x: 346, startPoint y: 327, endPoint x: 344, endPoint y: 237, distance: 90.1
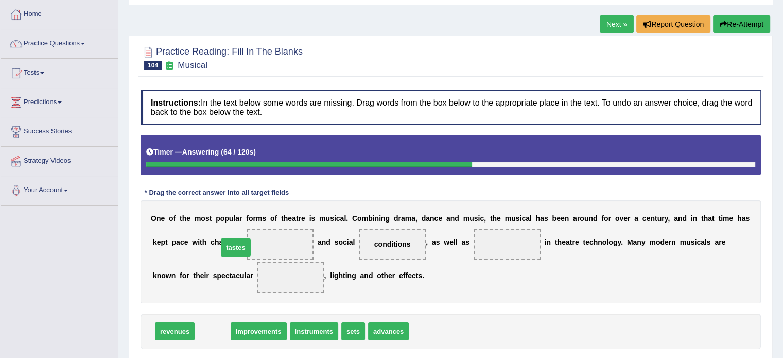
drag, startPoint x: 208, startPoint y: 329, endPoint x: 231, endPoint y: 245, distance: 88.0
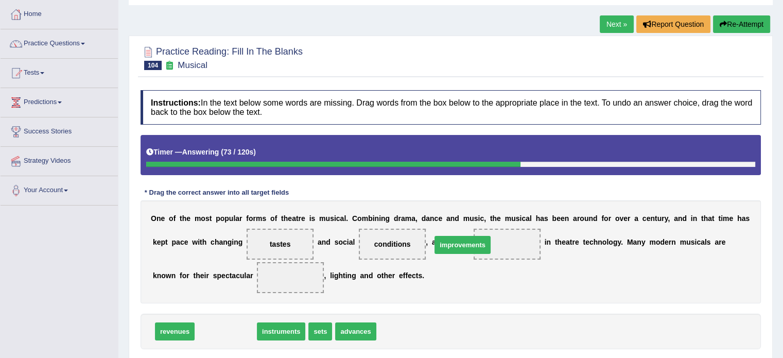
drag, startPoint x: 216, startPoint y: 335, endPoint x: 449, endPoint y: 247, distance: 249.3
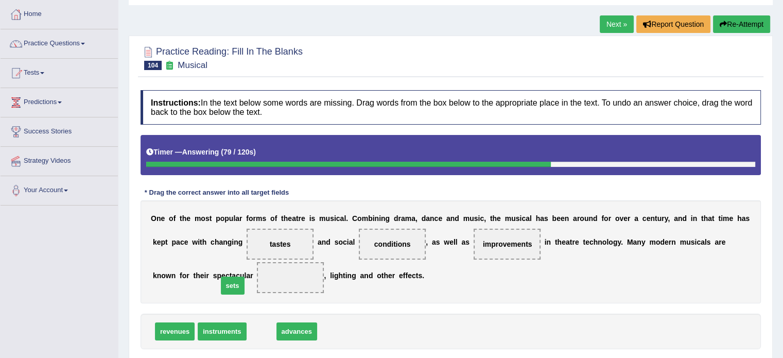
drag, startPoint x: 253, startPoint y: 333, endPoint x: 227, endPoint y: 284, distance: 56.0
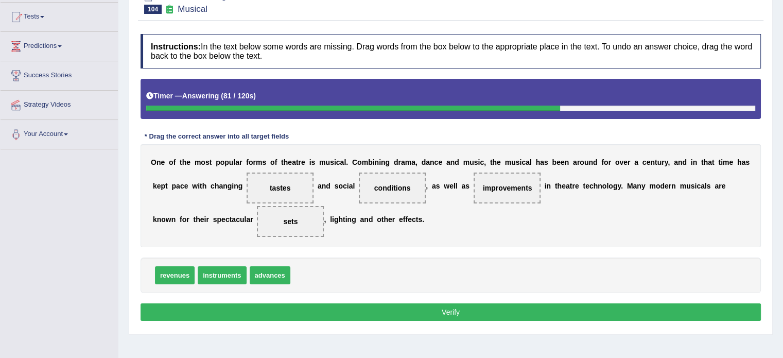
click at [249, 310] on button "Verify" at bounding box center [451, 312] width 620 height 18
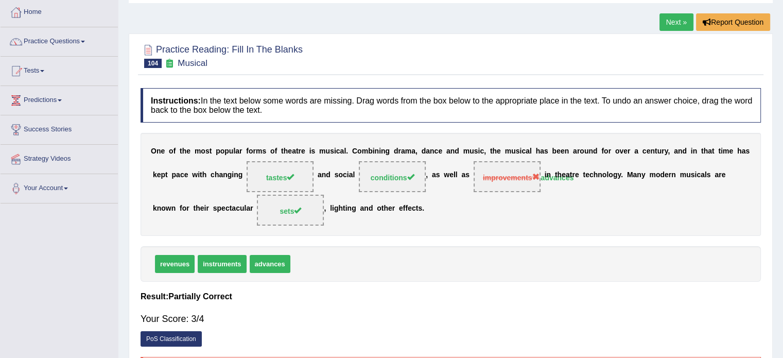
scroll to position [53, 0]
click at [249, 310] on div "Your Score: 3/4" at bounding box center [451, 319] width 620 height 25
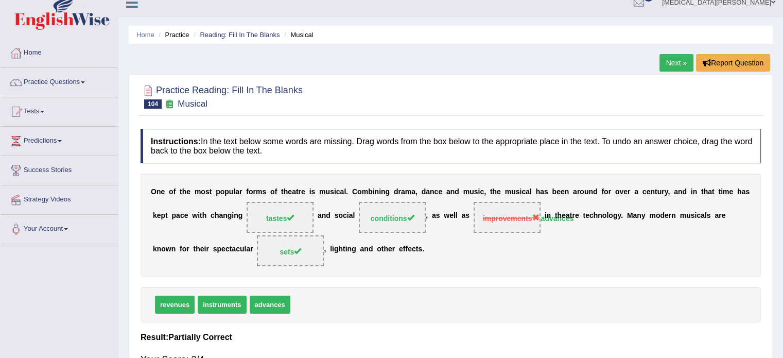
scroll to position [0, 0]
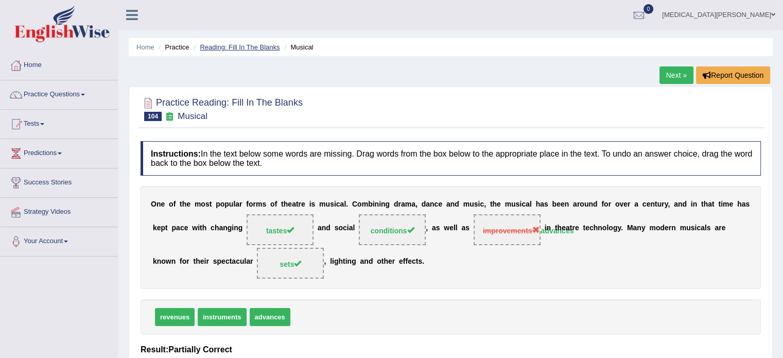
click at [236, 49] on link "Reading: Fill In The Blanks" at bounding box center [240, 47] width 80 height 8
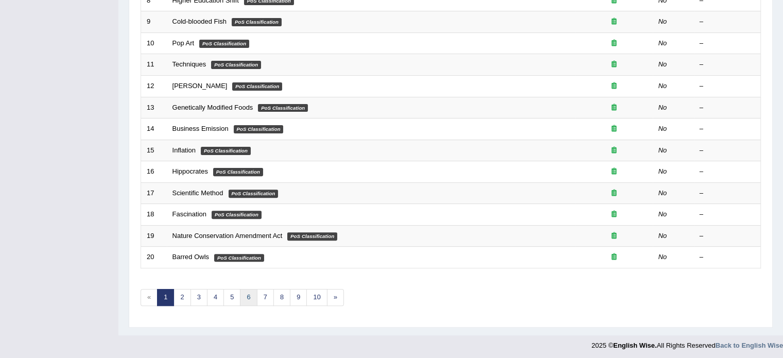
click at [243, 289] on link "6" at bounding box center [248, 297] width 17 height 17
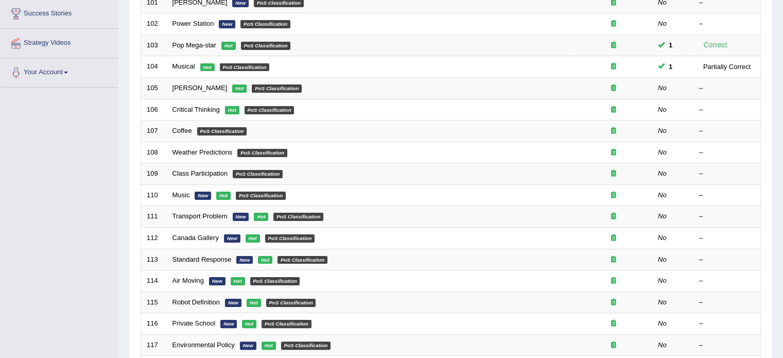
scroll to position [162, 0]
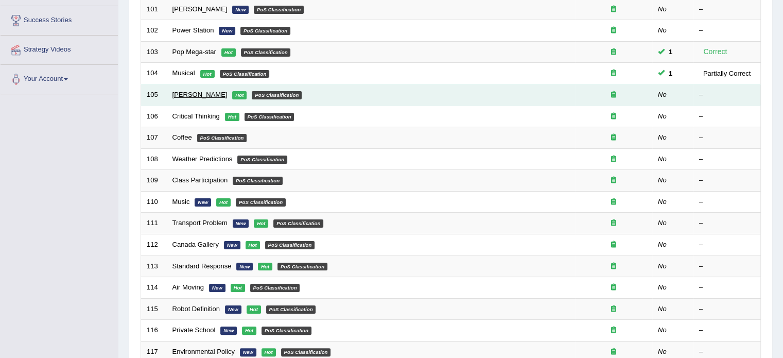
click at [181, 93] on link "[PERSON_NAME]" at bounding box center [199, 95] width 55 height 8
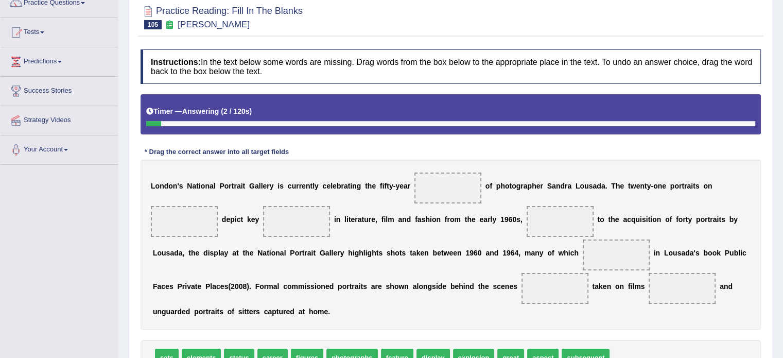
scroll to position [92, 0]
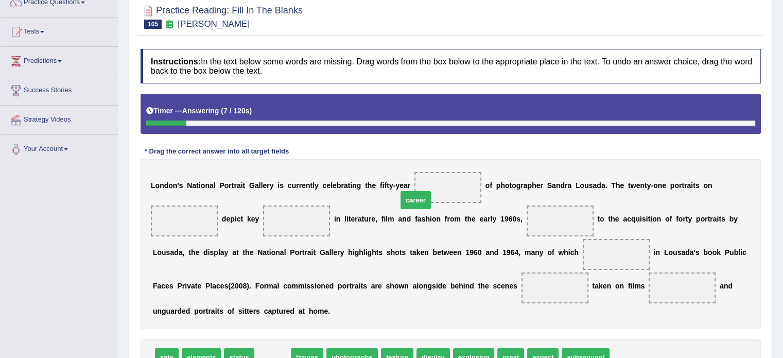
drag, startPoint x: 267, startPoint y: 343, endPoint x: 410, endPoint y: 168, distance: 226.4
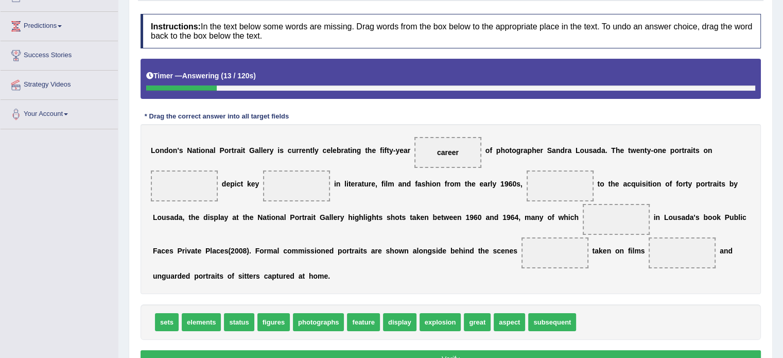
click at [273, 313] on span "figures" at bounding box center [273, 322] width 32 height 18
drag, startPoint x: 268, startPoint y: 305, endPoint x: 230, endPoint y: 190, distance: 121.1
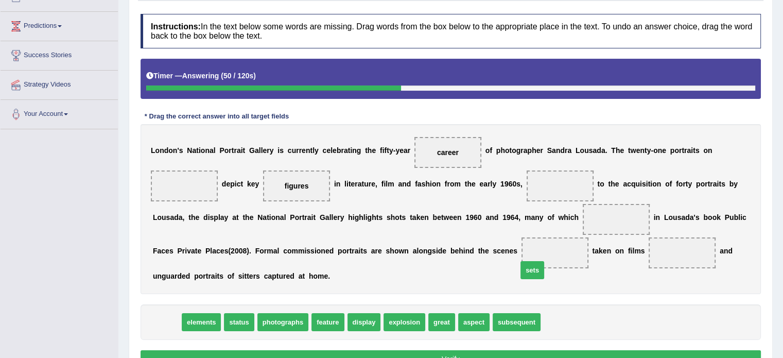
drag, startPoint x: 169, startPoint y: 306, endPoint x: 533, endPoint y: 254, distance: 368.2
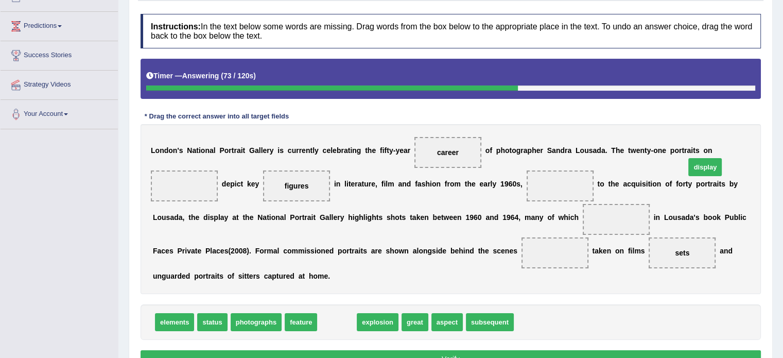
drag, startPoint x: 335, startPoint y: 304, endPoint x: 703, endPoint y: 149, distance: 399.4
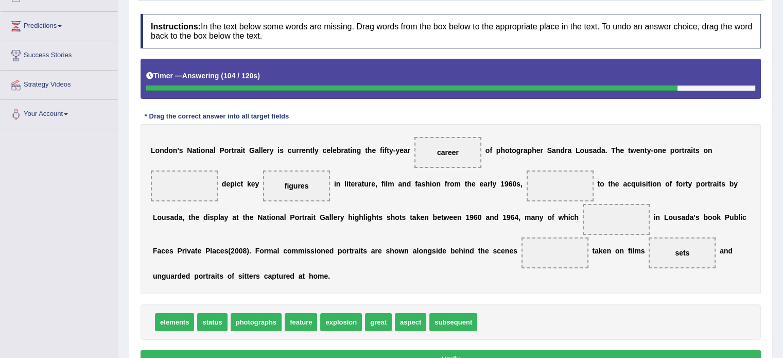
drag, startPoint x: 701, startPoint y: 153, endPoint x: 486, endPoint y: 220, distance: 225.4
drag, startPoint x: 480, startPoint y: 220, endPoint x: 675, endPoint y: 156, distance: 205.3
drag, startPoint x: 292, startPoint y: 306, endPoint x: 480, endPoint y: 221, distance: 206.0
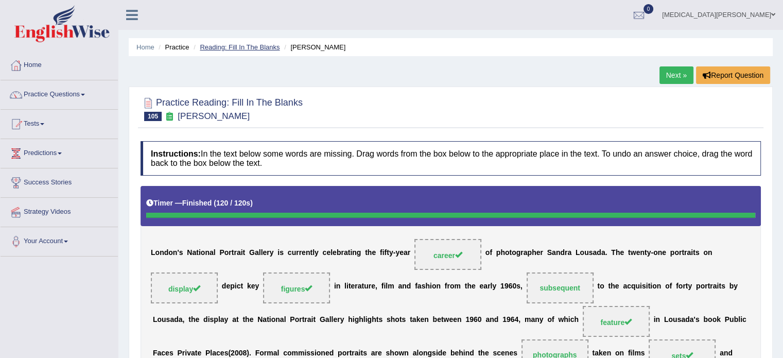
scroll to position [0, 0]
click at [242, 44] on link "Reading: Fill In The Blanks" at bounding box center [240, 47] width 80 height 8
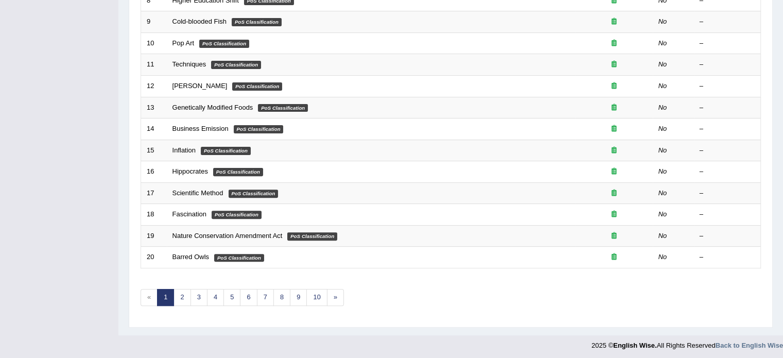
scroll to position [320, 0]
click at [246, 293] on link "6" at bounding box center [248, 297] width 17 height 17
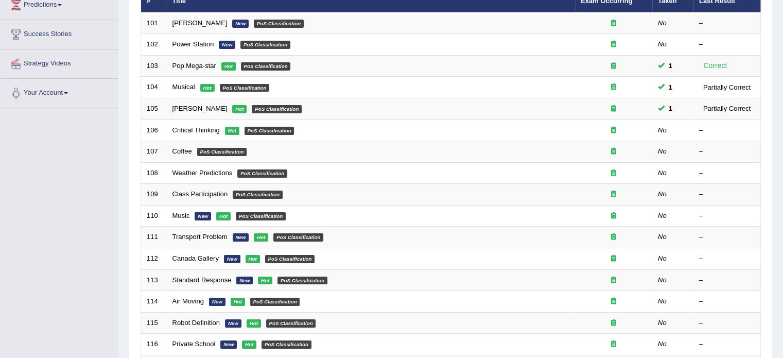
scroll to position [150, 0]
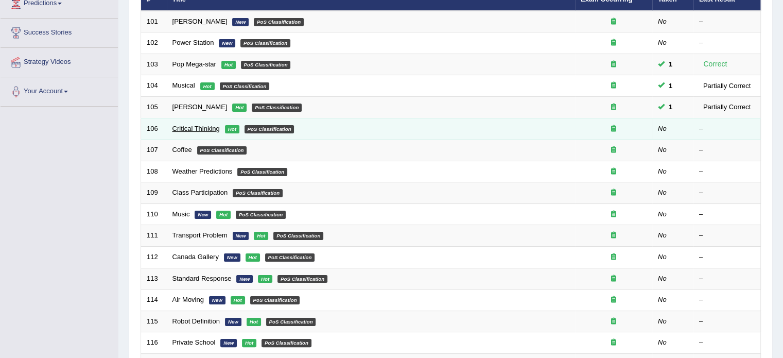
click at [181, 127] on link "Critical Thinking" at bounding box center [195, 129] width 47 height 8
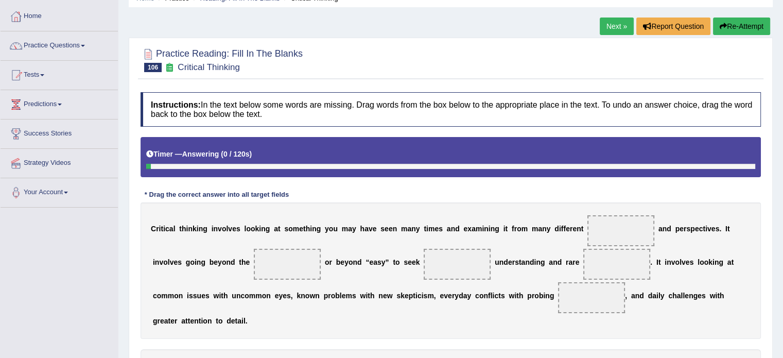
scroll to position [67, 0]
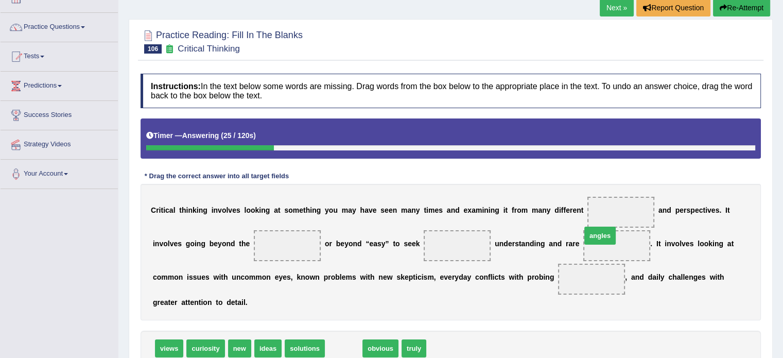
drag, startPoint x: 338, startPoint y: 333, endPoint x: 594, endPoint y: 220, distance: 280.1
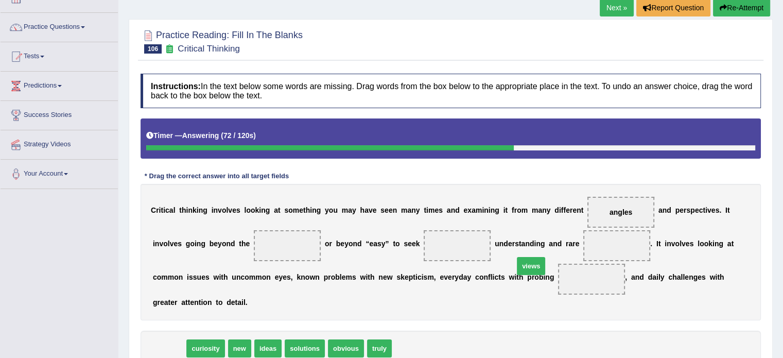
drag, startPoint x: 168, startPoint y: 331, endPoint x: 530, endPoint y: 247, distance: 371.0
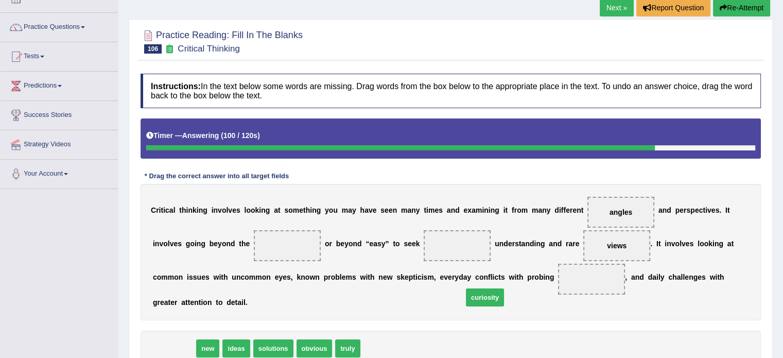
drag, startPoint x: 173, startPoint y: 330, endPoint x: 484, endPoint y: 280, distance: 315.1
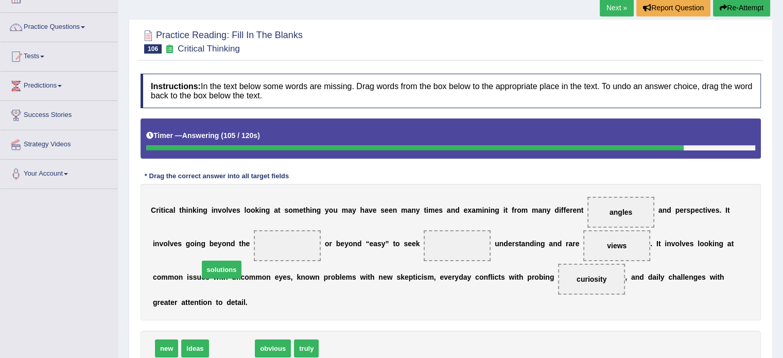
drag, startPoint x: 231, startPoint y: 330, endPoint x: 221, endPoint y: 252, distance: 79.4
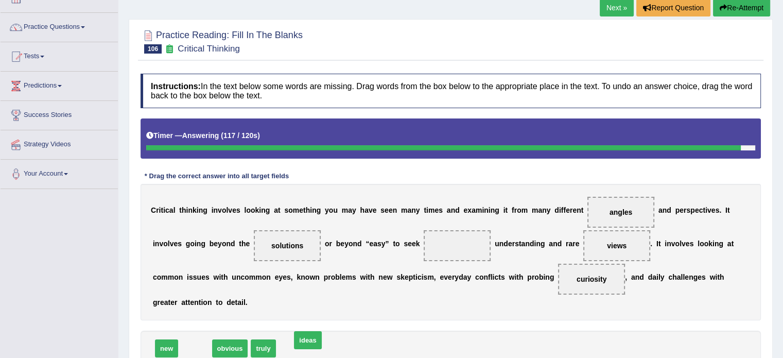
drag, startPoint x: 188, startPoint y: 330, endPoint x: 300, endPoint y: 323, distance: 111.9
drag, startPoint x: 199, startPoint y: 334, endPoint x: 393, endPoint y: 249, distance: 212.5
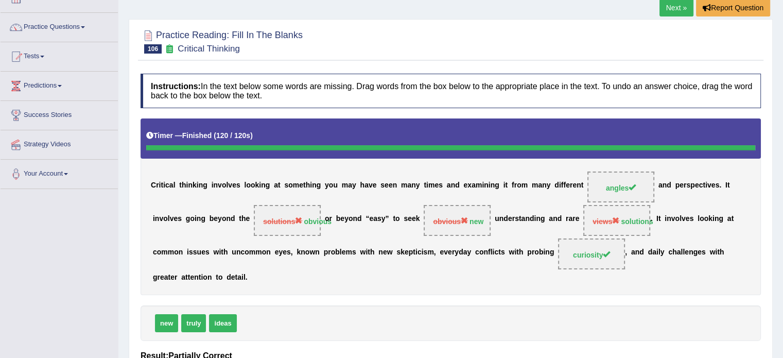
scroll to position [0, 0]
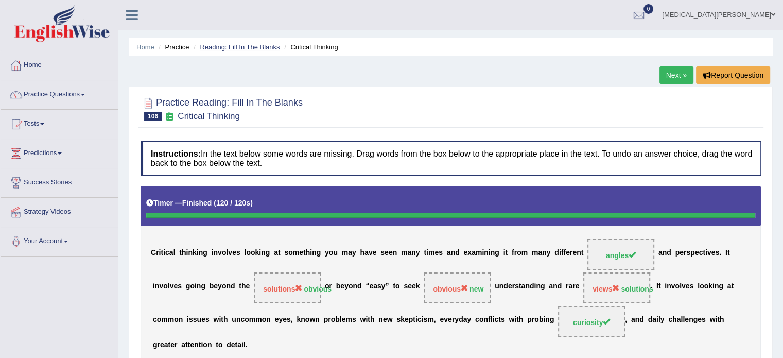
click at [245, 43] on link "Reading: Fill In The Blanks" at bounding box center [240, 47] width 80 height 8
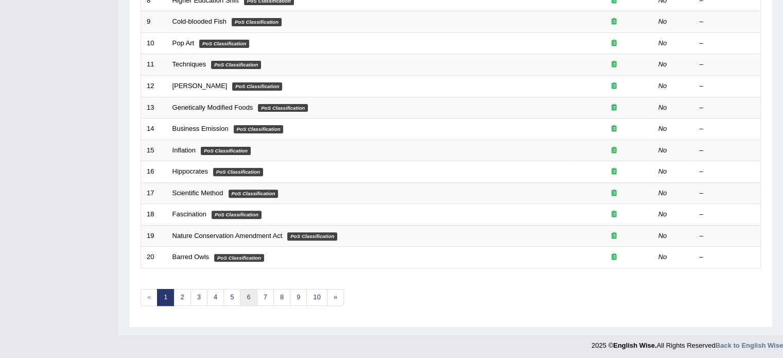
click at [247, 291] on link "6" at bounding box center [248, 297] width 17 height 17
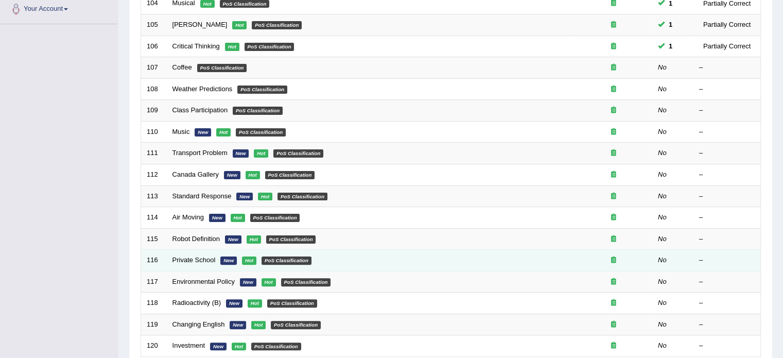
scroll to position [233, 0]
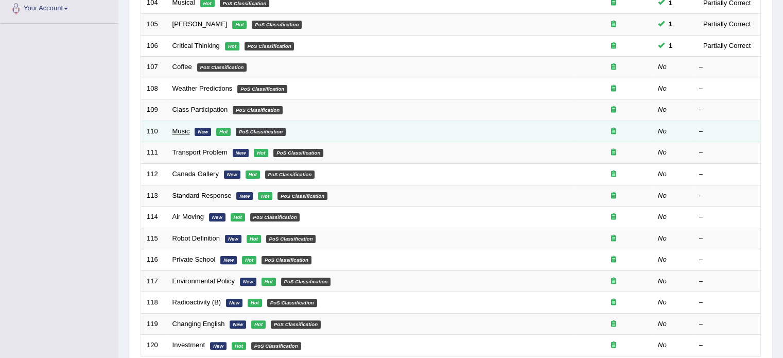
click at [177, 128] on link "Music" at bounding box center [181, 131] width 18 height 8
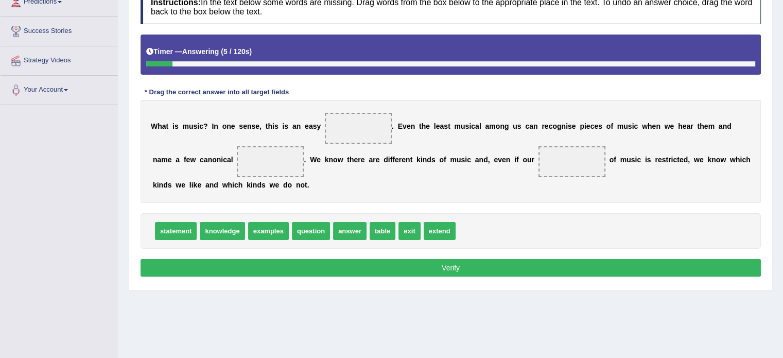
scroll to position [154, 0]
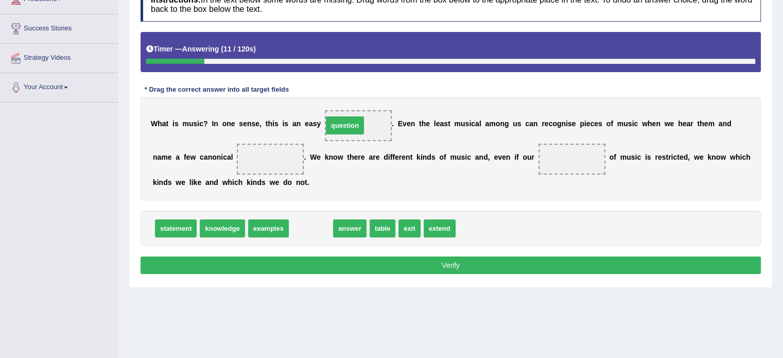
drag, startPoint x: 303, startPoint y: 227, endPoint x: 337, endPoint y: 124, distance: 108.4
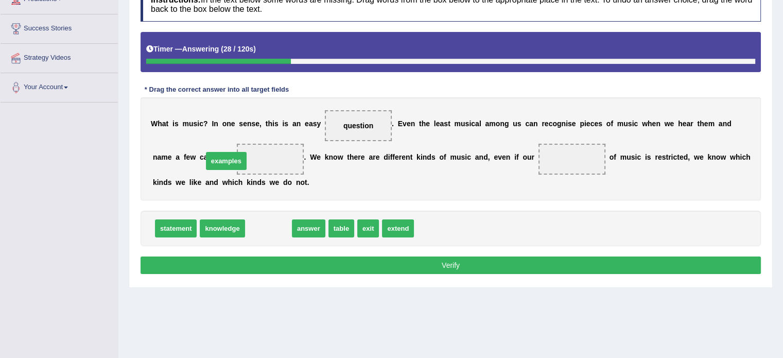
drag, startPoint x: 267, startPoint y: 224, endPoint x: 224, endPoint y: 156, distance: 80.0
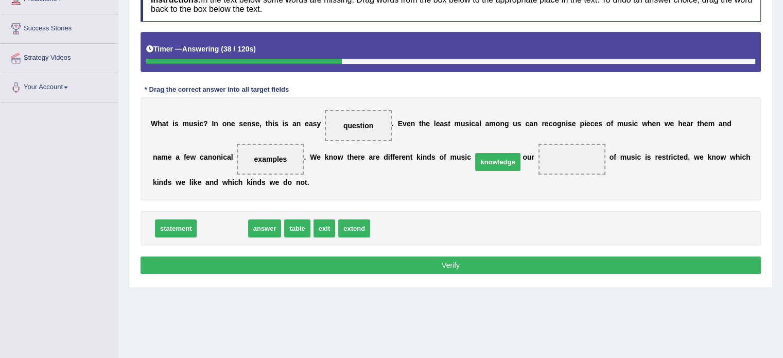
drag, startPoint x: 221, startPoint y: 231, endPoint x: 497, endPoint y: 164, distance: 283.3
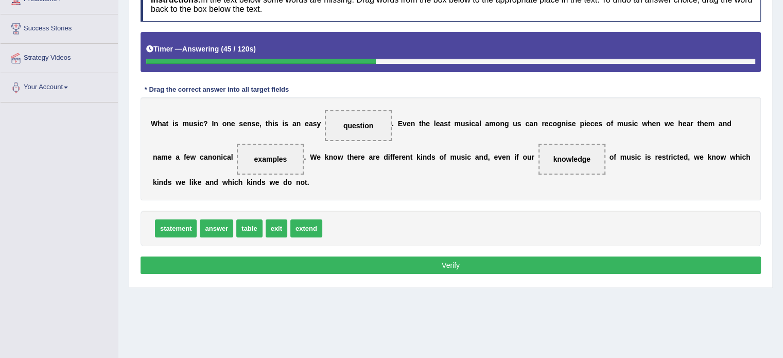
click at [412, 263] on button "Verify" at bounding box center [451, 265] width 620 height 18
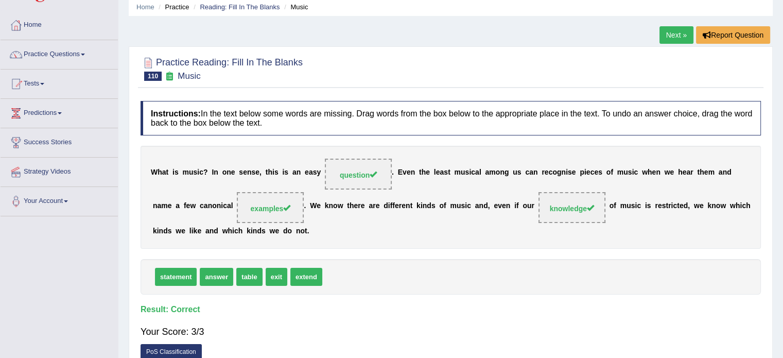
scroll to position [0, 0]
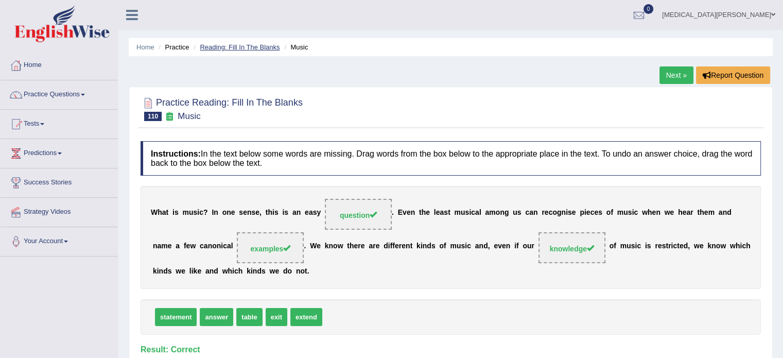
click at [230, 45] on link "Reading: Fill In The Blanks" at bounding box center [240, 47] width 80 height 8
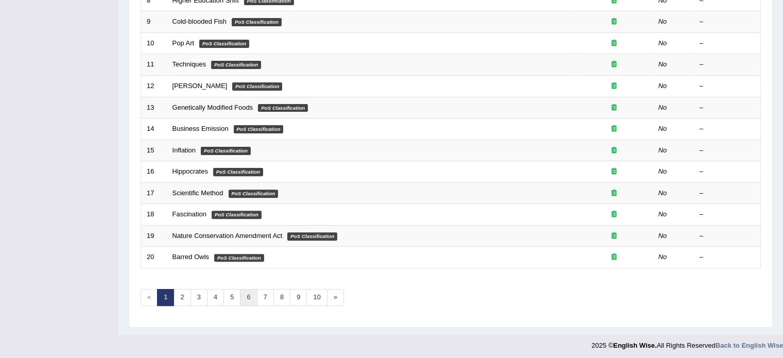
click at [245, 292] on link "6" at bounding box center [248, 297] width 17 height 17
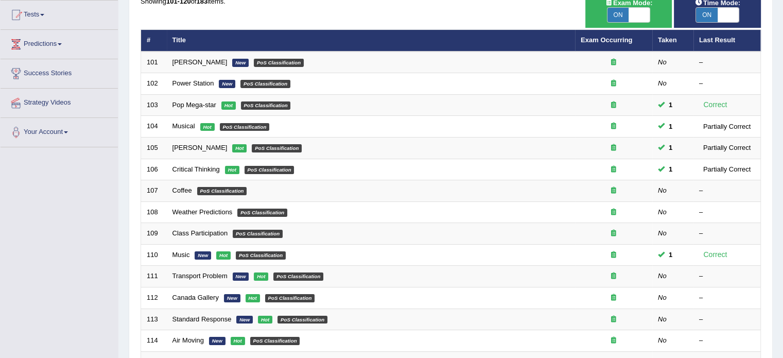
scroll to position [121, 0]
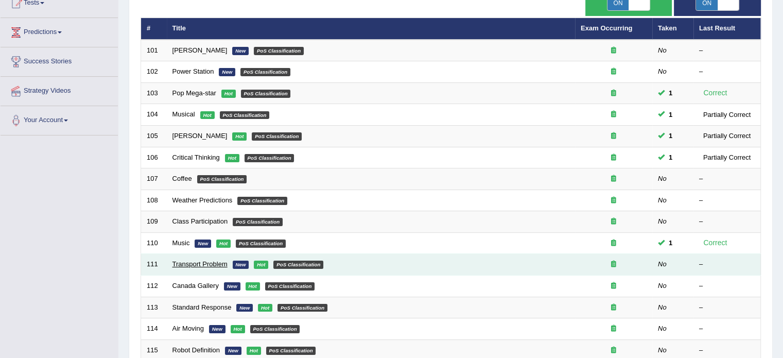
click at [210, 263] on link "Transport Problem" at bounding box center [199, 264] width 55 height 8
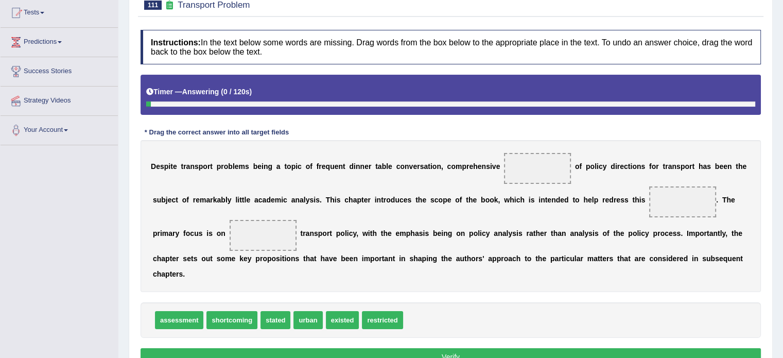
scroll to position [112, 0]
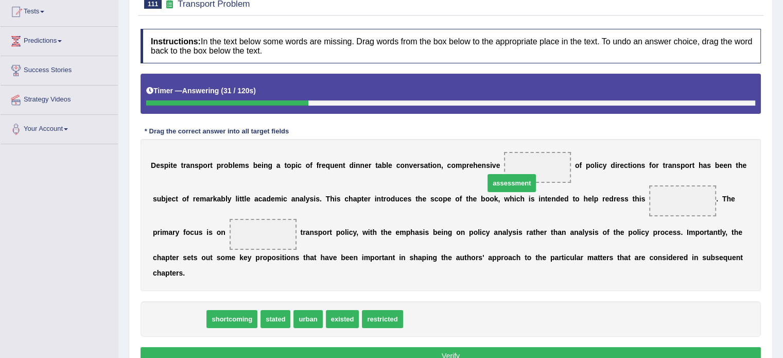
drag, startPoint x: 175, startPoint y: 301, endPoint x: 507, endPoint y: 165, distance: 359.0
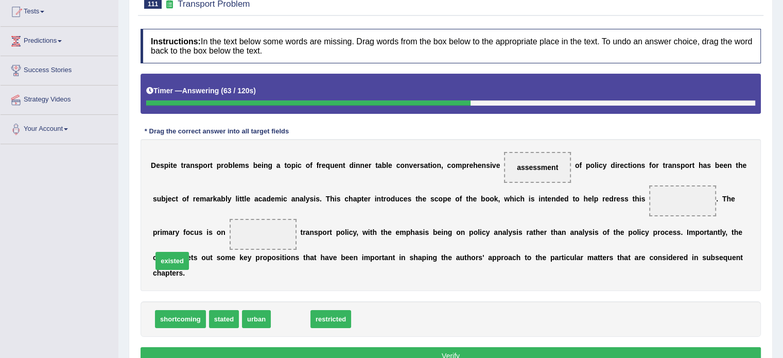
drag, startPoint x: 284, startPoint y: 302, endPoint x: 166, endPoint y: 245, distance: 131.7
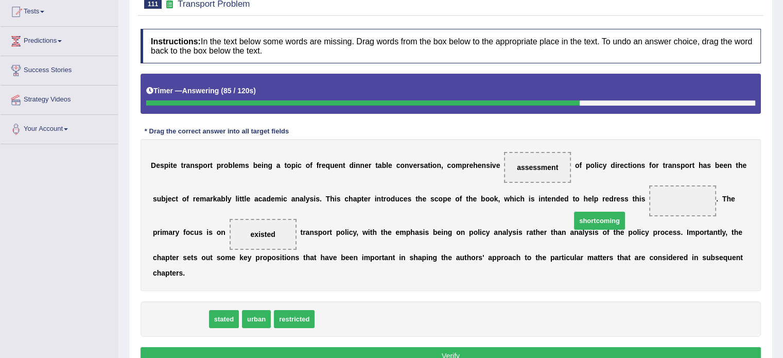
drag, startPoint x: 191, startPoint y: 304, endPoint x: 610, endPoint y: 200, distance: 431.3
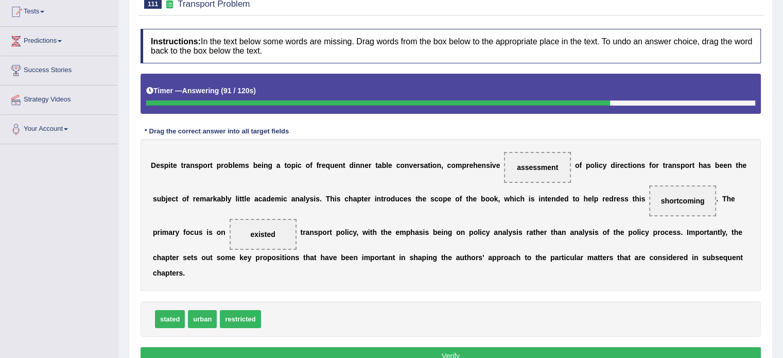
click at [452, 347] on button "Verify" at bounding box center [451, 356] width 620 height 18
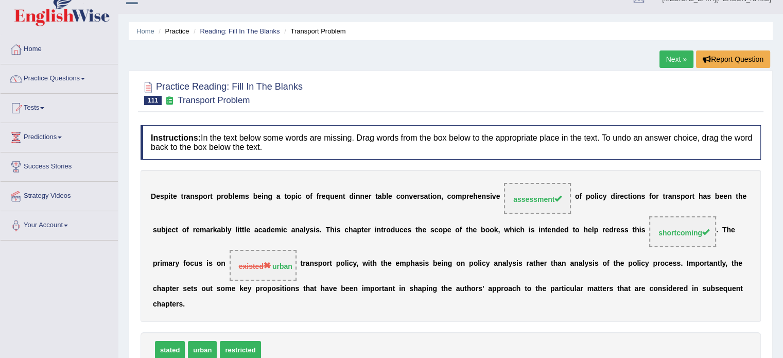
scroll to position [14, 0]
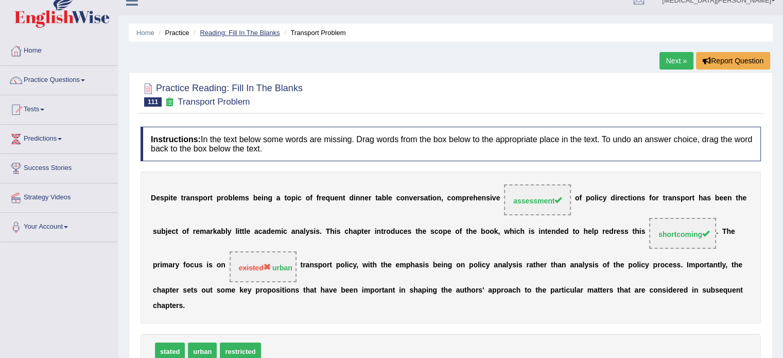
click at [245, 33] on link "Reading: Fill In The Blanks" at bounding box center [240, 33] width 80 height 8
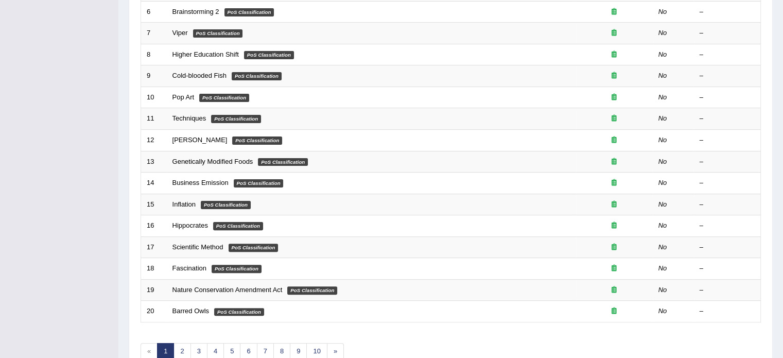
scroll to position [321, 0]
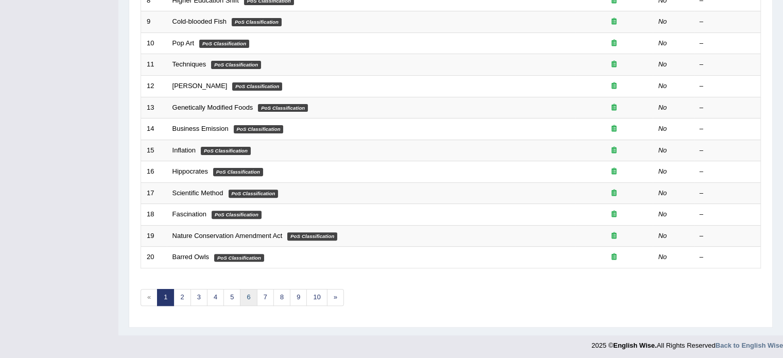
click at [245, 289] on link "6" at bounding box center [248, 297] width 17 height 17
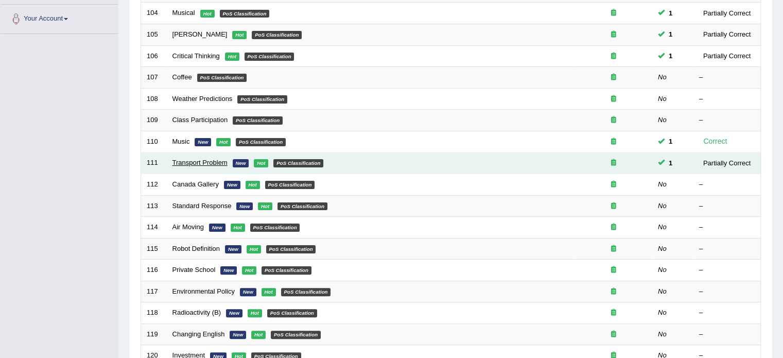
scroll to position [222, 0]
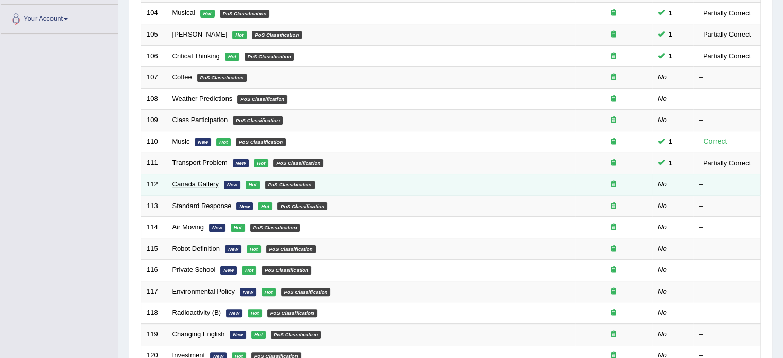
click at [185, 184] on link "Canada Gallery" at bounding box center [195, 184] width 46 height 8
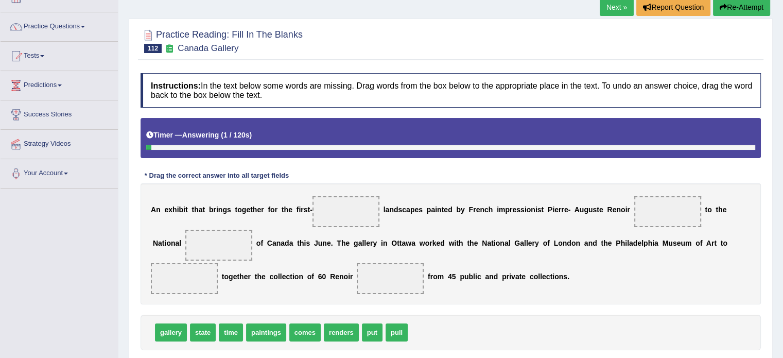
scroll to position [69, 0]
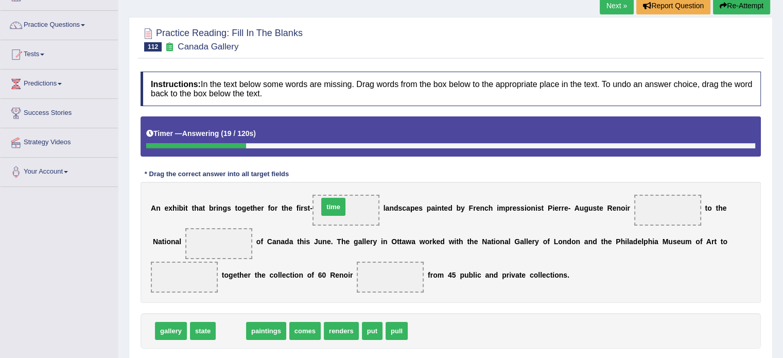
drag, startPoint x: 227, startPoint y: 330, endPoint x: 329, endPoint y: 206, distance: 160.9
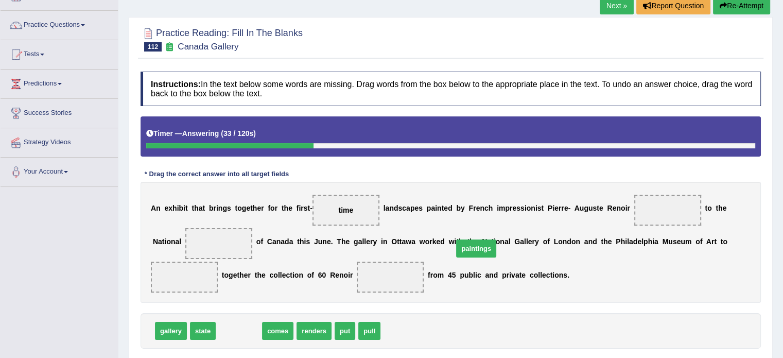
drag, startPoint x: 236, startPoint y: 328, endPoint x: 484, endPoint y: 242, distance: 262.1
click at [484, 242] on span "paintings" at bounding box center [476, 248] width 40 height 18
drag, startPoint x: 239, startPoint y: 331, endPoint x: 626, endPoint y: 212, distance: 405.1
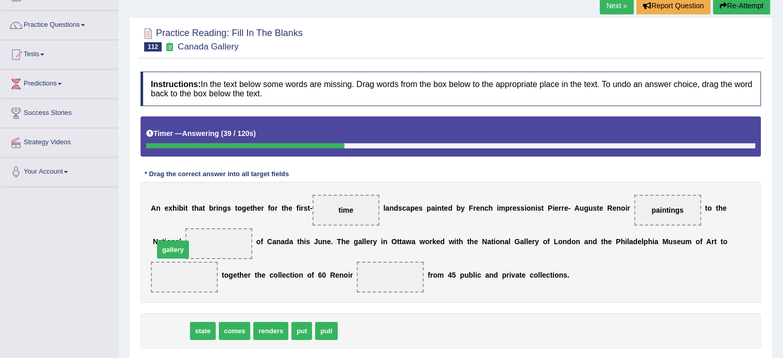
drag, startPoint x: 168, startPoint y: 330, endPoint x: 170, endPoint y: 250, distance: 80.9
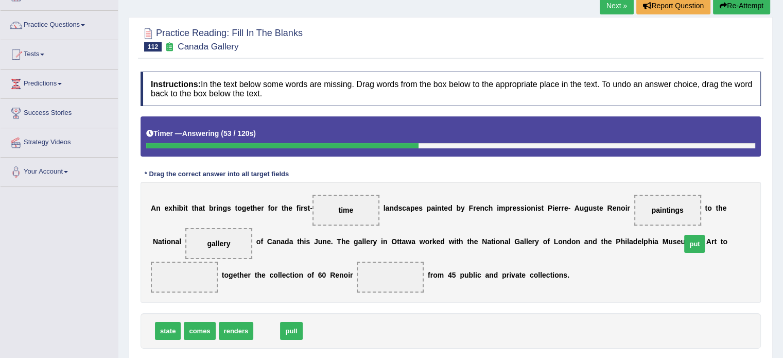
drag, startPoint x: 259, startPoint y: 332, endPoint x: 687, endPoint y: 244, distance: 437.2
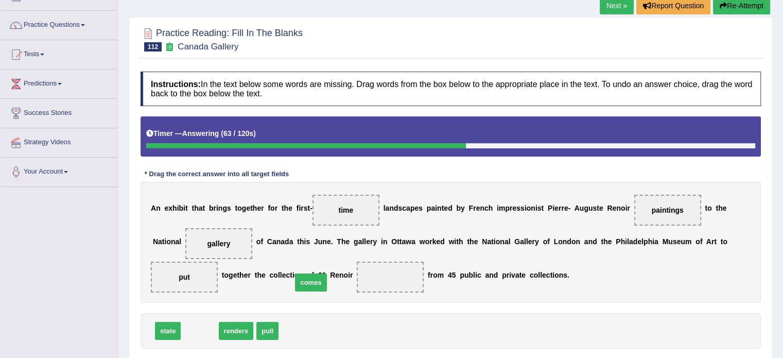
drag, startPoint x: 196, startPoint y: 330, endPoint x: 307, endPoint y: 282, distance: 121.7
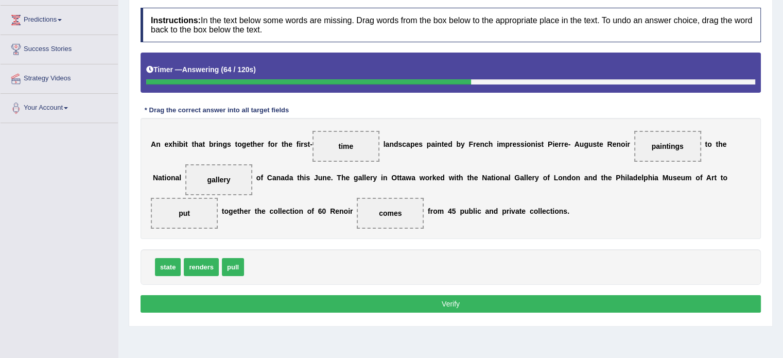
scroll to position [135, 0]
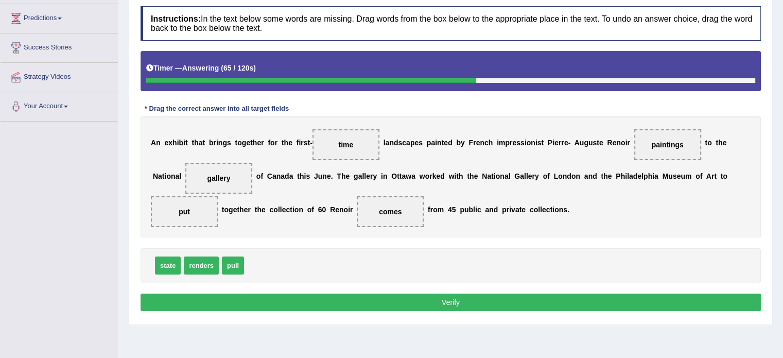
click at [308, 295] on button "Verify" at bounding box center [451, 302] width 620 height 18
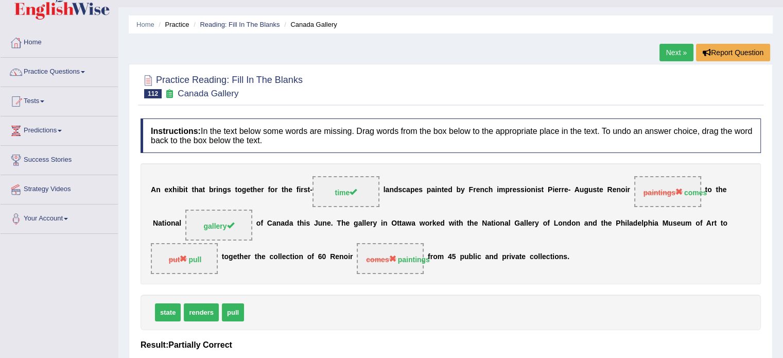
scroll to position [0, 0]
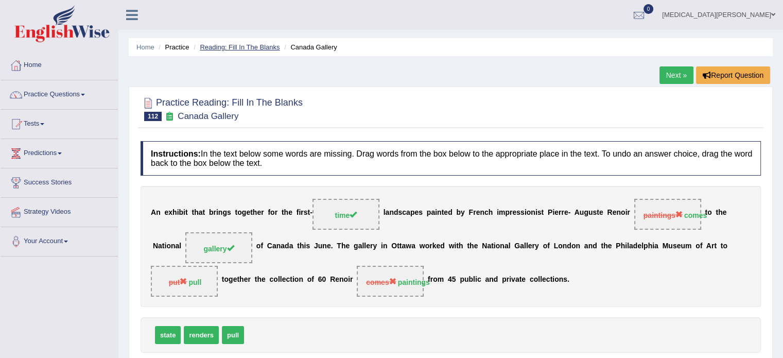
click at [245, 45] on link "Reading: Fill In The Blanks" at bounding box center [240, 47] width 80 height 8
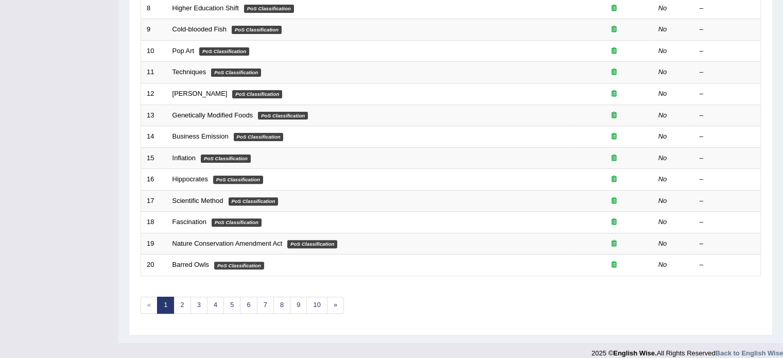
scroll to position [321, 0]
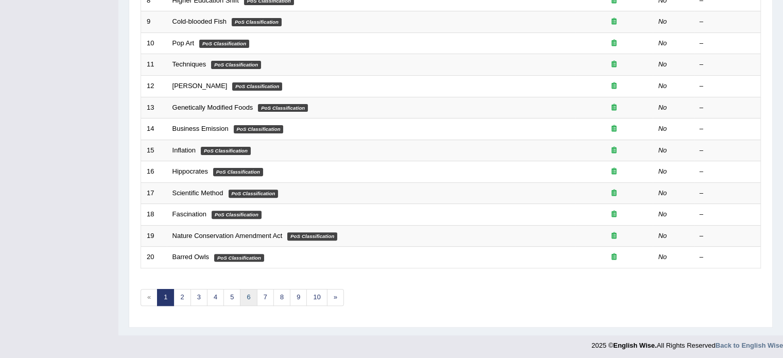
click at [247, 292] on link "6" at bounding box center [248, 297] width 17 height 17
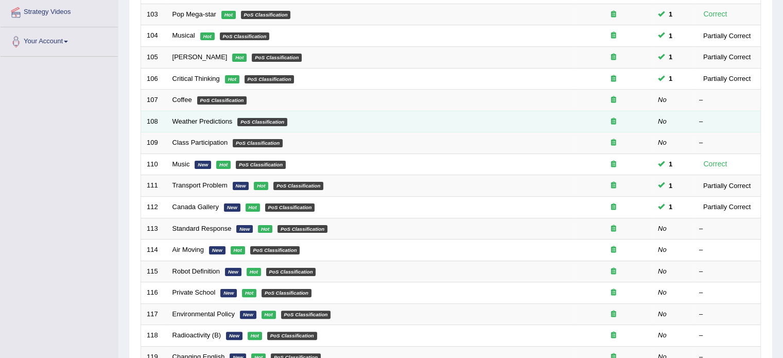
scroll to position [235, 0]
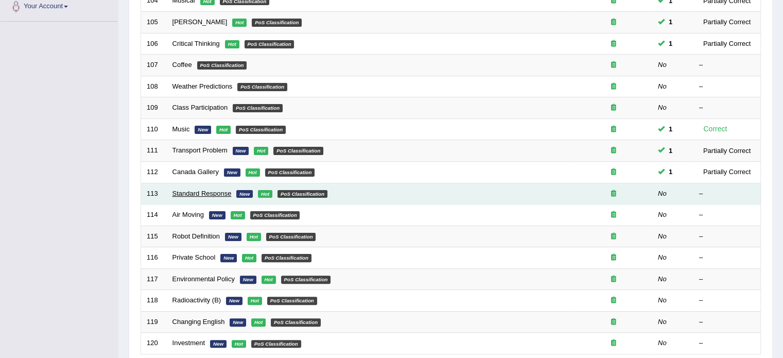
click at [198, 190] on link "Standard Response" at bounding box center [201, 193] width 59 height 8
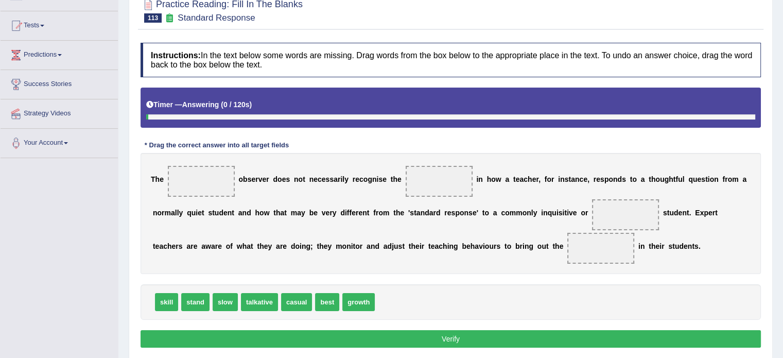
scroll to position [103, 0]
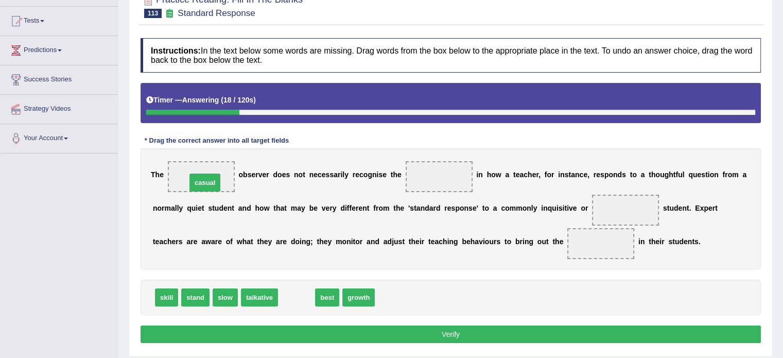
drag, startPoint x: 293, startPoint y: 299, endPoint x: 204, endPoint y: 184, distance: 146.0
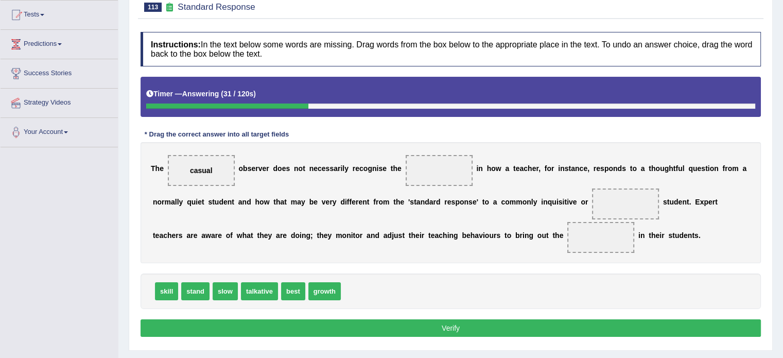
scroll to position [113, 0]
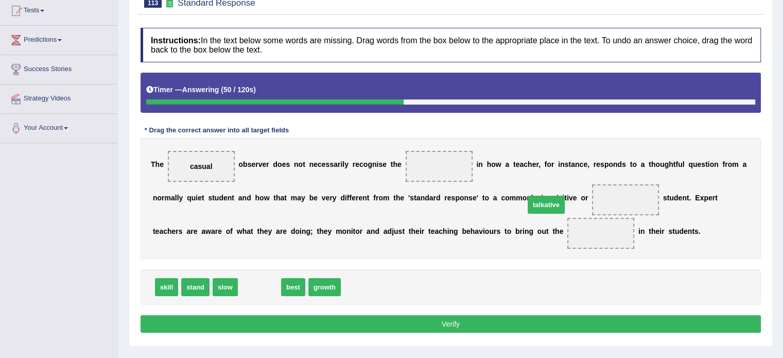
drag, startPoint x: 257, startPoint y: 286, endPoint x: 544, endPoint y: 203, distance: 298.3
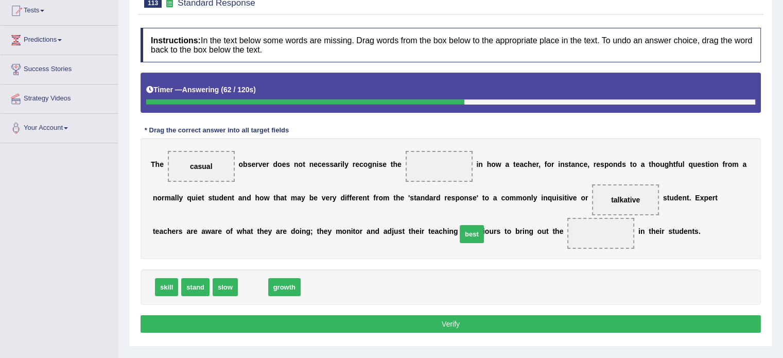
drag, startPoint x: 249, startPoint y: 283, endPoint x: 467, endPoint y: 228, distance: 225.1
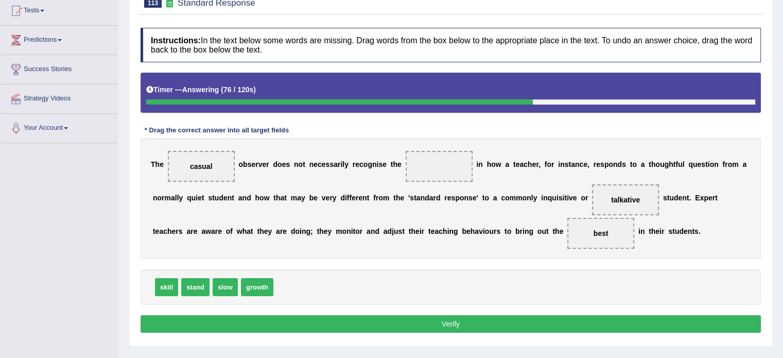
click at [255, 284] on span "growth" at bounding box center [257, 287] width 32 height 18
click at [310, 324] on button "Verify" at bounding box center [451, 324] width 620 height 18
drag, startPoint x: 259, startPoint y: 285, endPoint x: 420, endPoint y: 166, distance: 199.8
click at [349, 315] on button "Verify" at bounding box center [451, 324] width 620 height 18
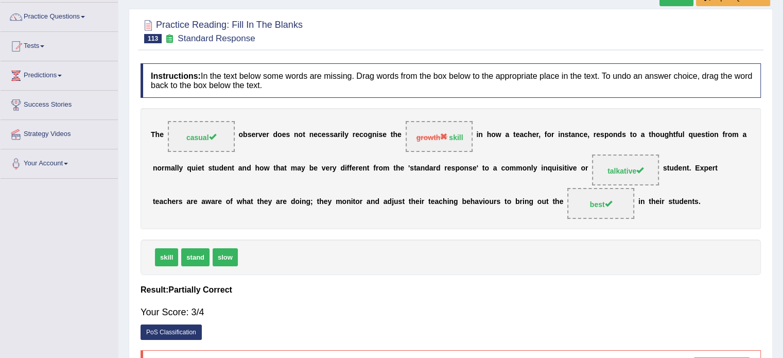
scroll to position [76, 0]
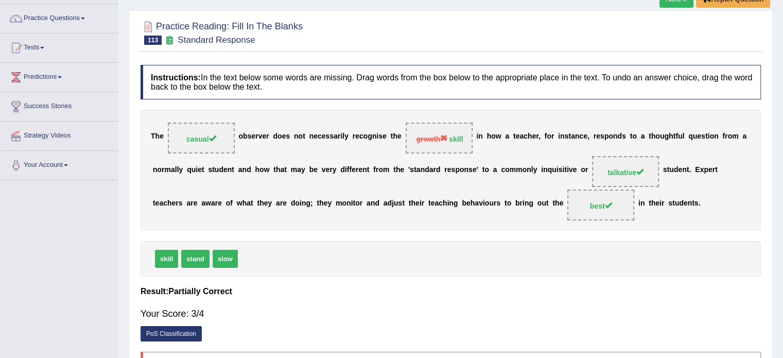
click at [349, 315] on div "Your Score: 3/4" at bounding box center [451, 313] width 620 height 25
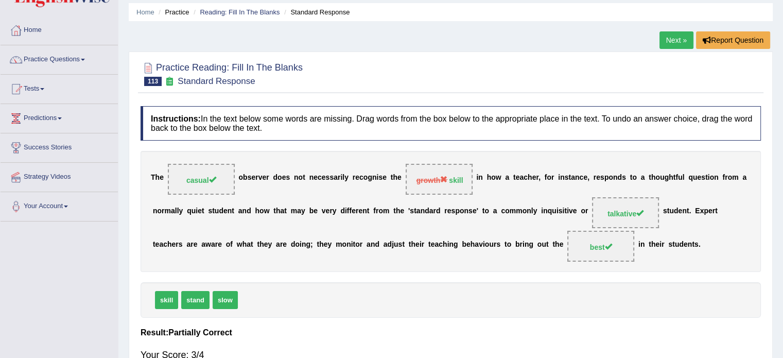
scroll to position [0, 0]
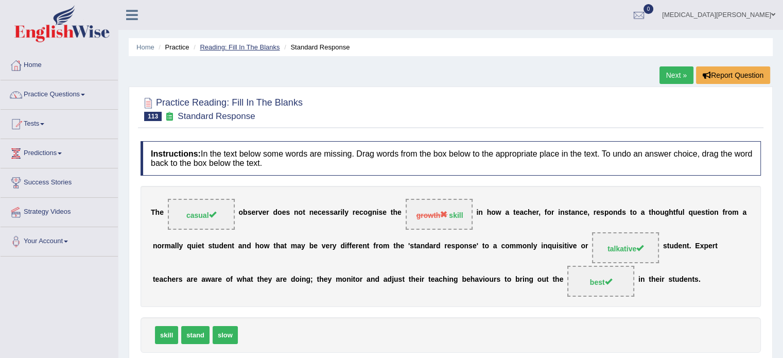
click at [248, 46] on link "Reading: Fill In The Blanks" at bounding box center [240, 47] width 80 height 8
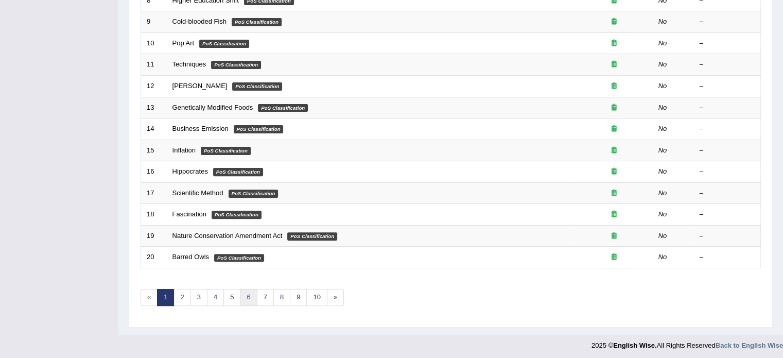
click at [243, 298] on link "6" at bounding box center [248, 297] width 17 height 17
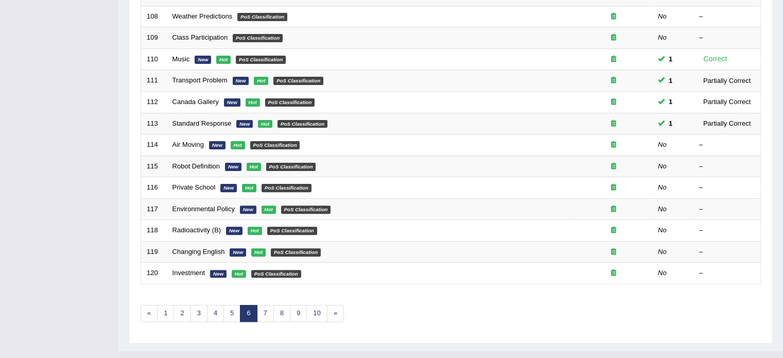
scroll to position [319, 0]
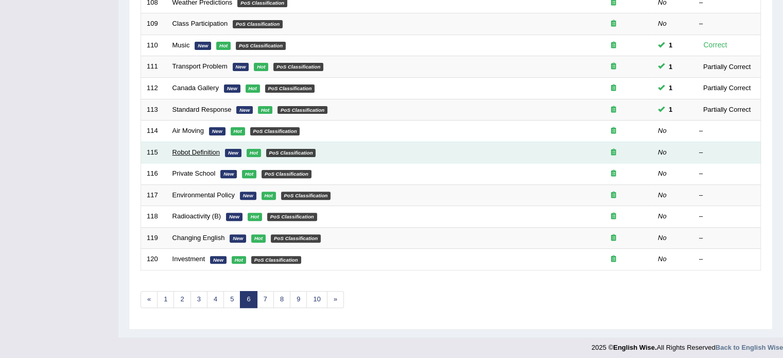
click at [197, 150] on link "Robot Definition" at bounding box center [196, 152] width 48 height 8
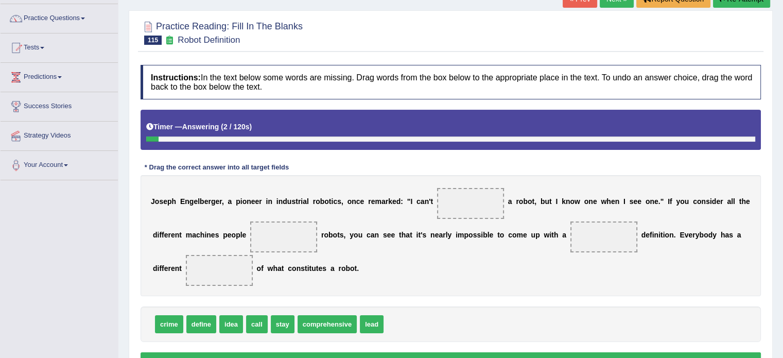
scroll to position [83, 0]
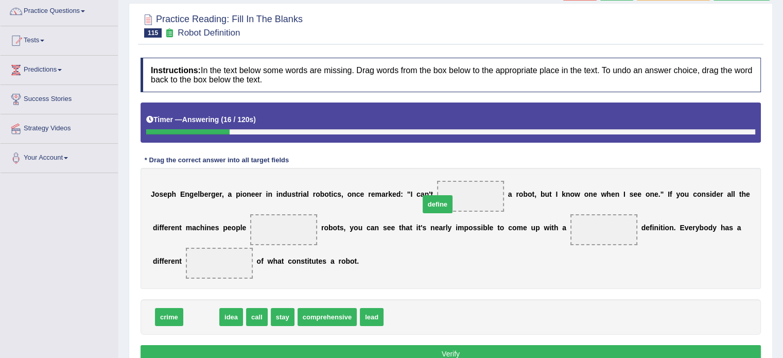
drag, startPoint x: 201, startPoint y: 314, endPoint x: 437, endPoint y: 201, distance: 261.8
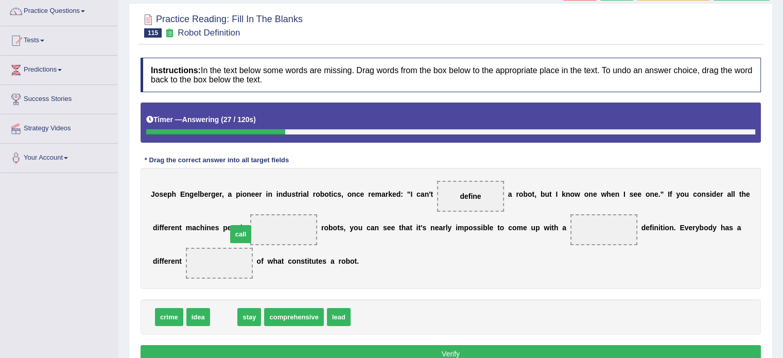
drag, startPoint x: 221, startPoint y: 314, endPoint x: 238, endPoint y: 231, distance: 84.6
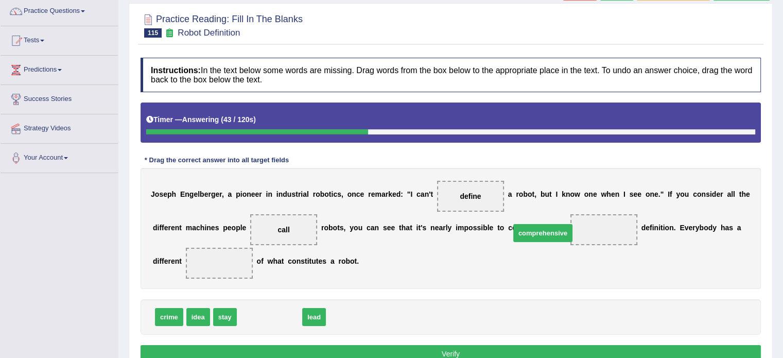
drag, startPoint x: 264, startPoint y: 312, endPoint x: 535, endPoint y: 228, distance: 284.5
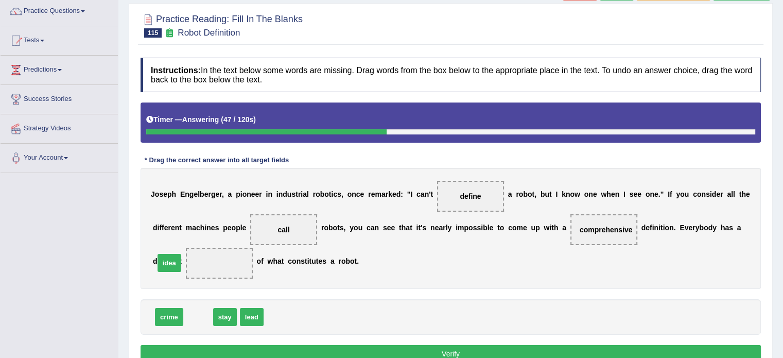
drag, startPoint x: 194, startPoint y: 321, endPoint x: 165, endPoint y: 267, distance: 60.8
click at [276, 350] on button "Verify" at bounding box center [451, 354] width 620 height 18
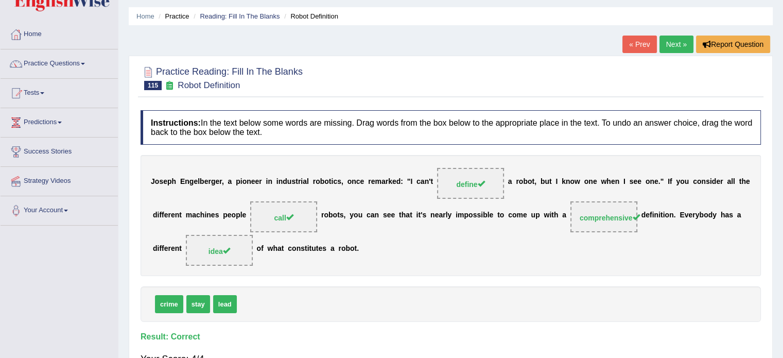
scroll to position [0, 0]
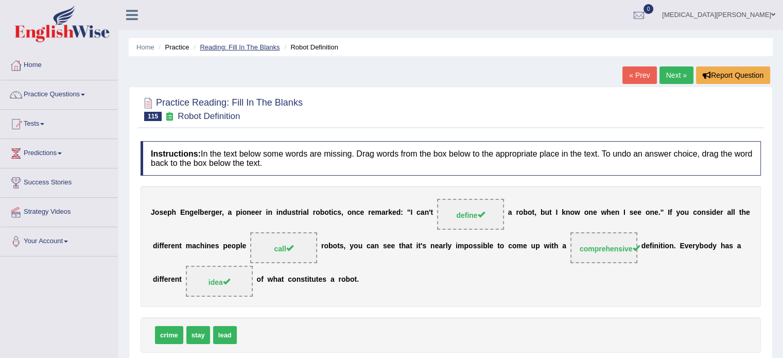
click at [245, 47] on link "Reading: Fill In The Blanks" at bounding box center [240, 47] width 80 height 8
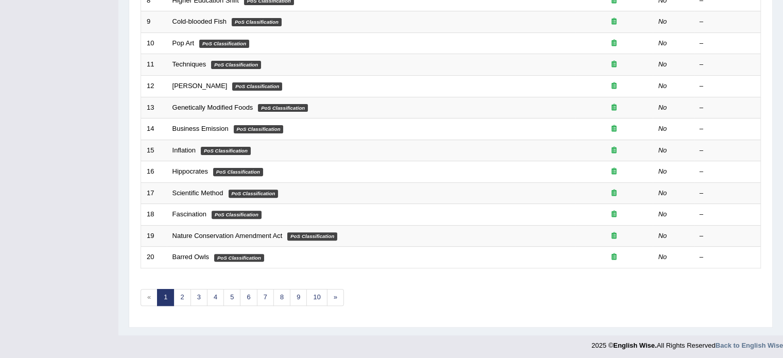
scroll to position [320, 0]
click at [247, 289] on link "6" at bounding box center [248, 297] width 17 height 17
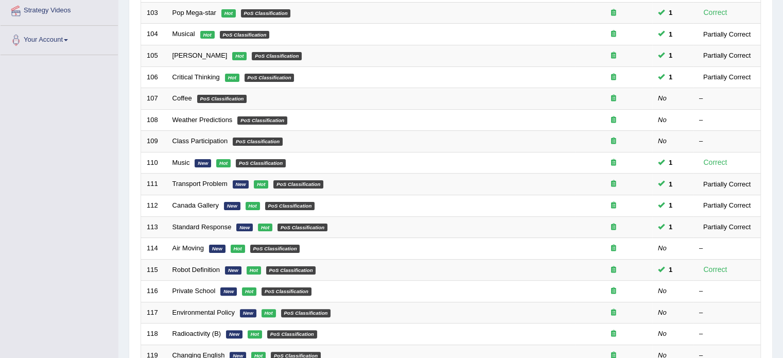
scroll to position [203, 0]
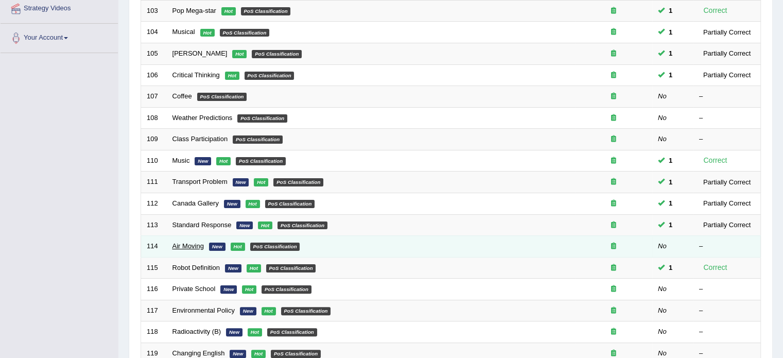
click at [177, 242] on link "Air Moving" at bounding box center [187, 246] width 31 height 8
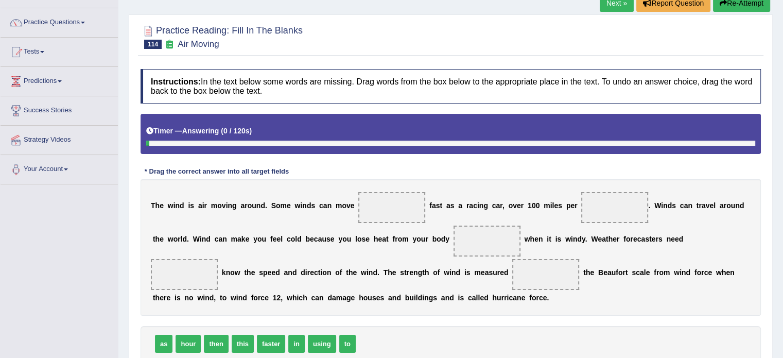
scroll to position [80, 0]
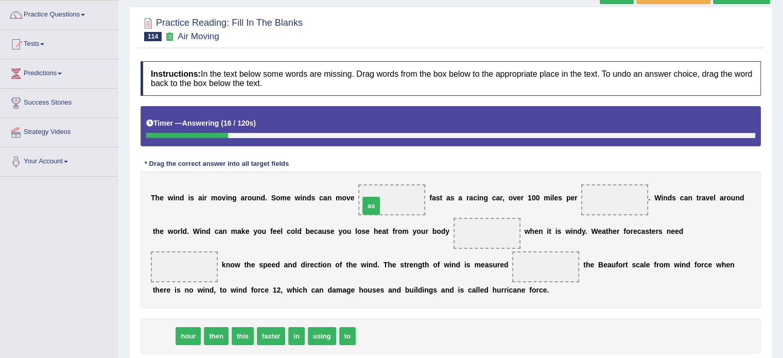
drag, startPoint x: 165, startPoint y: 334, endPoint x: 372, endPoint y: 203, distance: 245.2
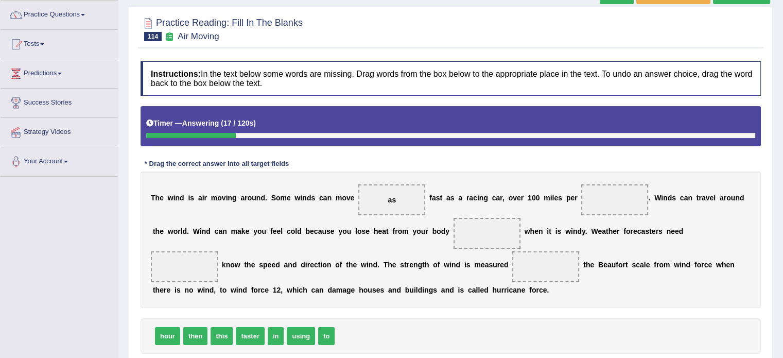
scroll to position [102, 0]
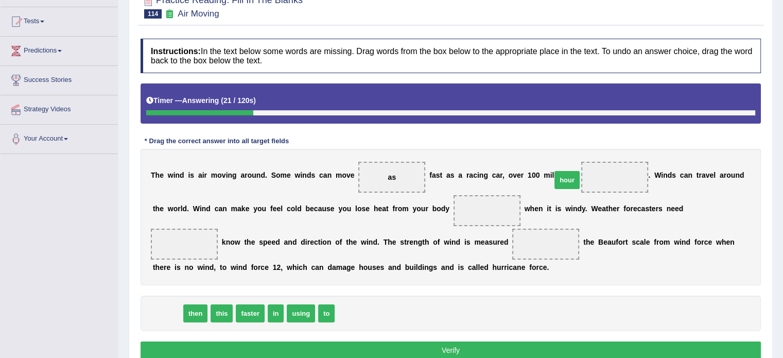
drag, startPoint x: 159, startPoint y: 309, endPoint x: 563, endPoint y: 175, distance: 425.9
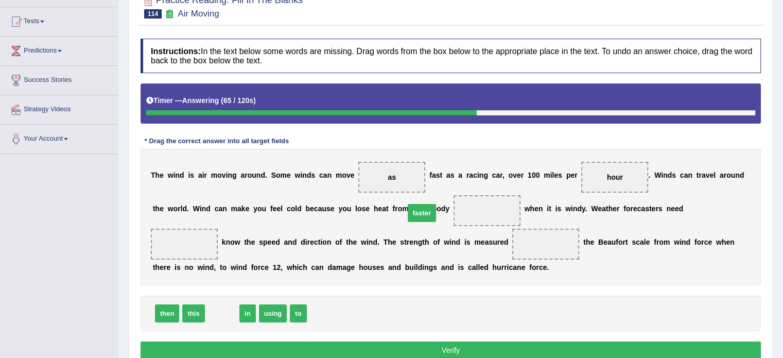
drag, startPoint x: 222, startPoint y: 314, endPoint x: 421, endPoint y: 214, distance: 222.6
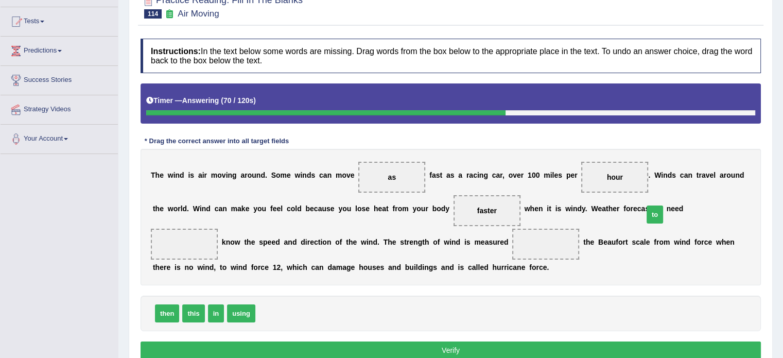
drag, startPoint x: 259, startPoint y: 314, endPoint x: 647, endPoint y: 213, distance: 400.6
drag, startPoint x: 235, startPoint y: 310, endPoint x: 398, endPoint y: 238, distance: 178.1
click at [391, 350] on button "Verify" at bounding box center [451, 350] width 620 height 18
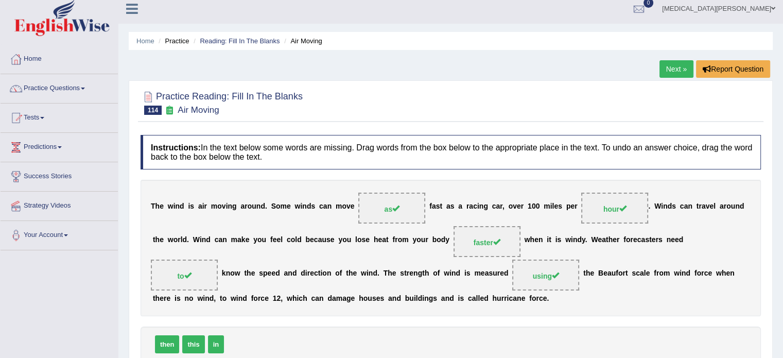
scroll to position [0, 0]
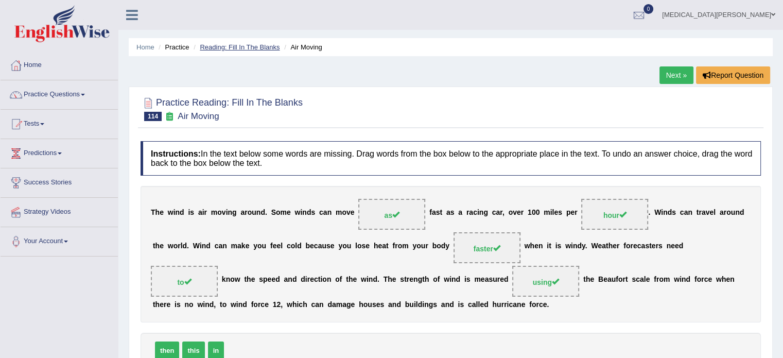
click at [240, 43] on link "Reading: Fill In The Blanks" at bounding box center [240, 47] width 80 height 8
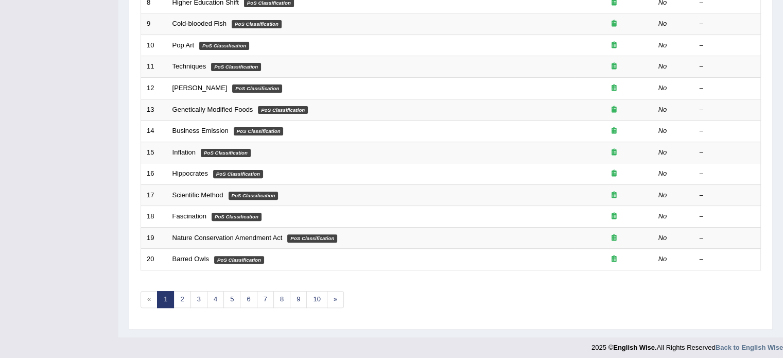
scroll to position [321, 0]
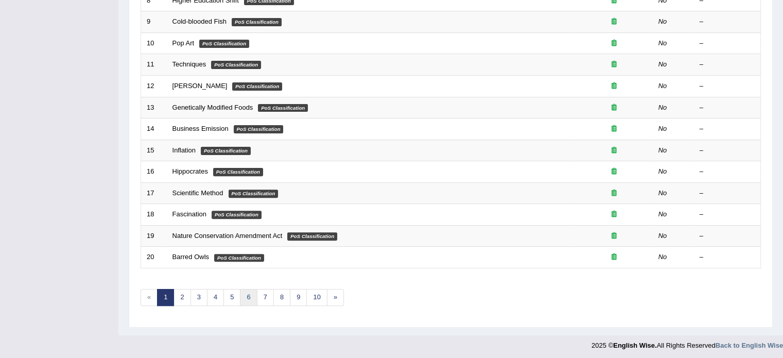
click at [249, 290] on link "6" at bounding box center [248, 297] width 17 height 17
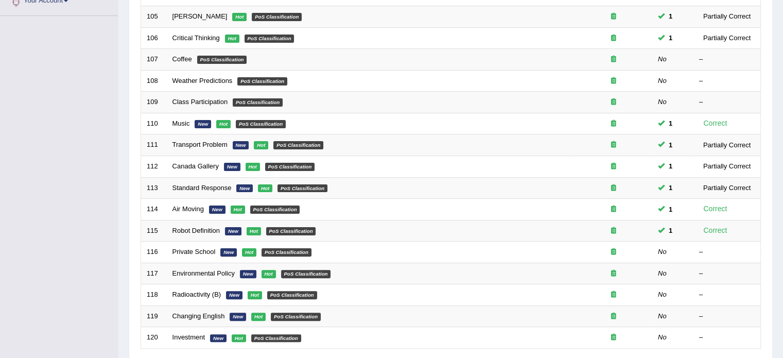
scroll to position [321, 0]
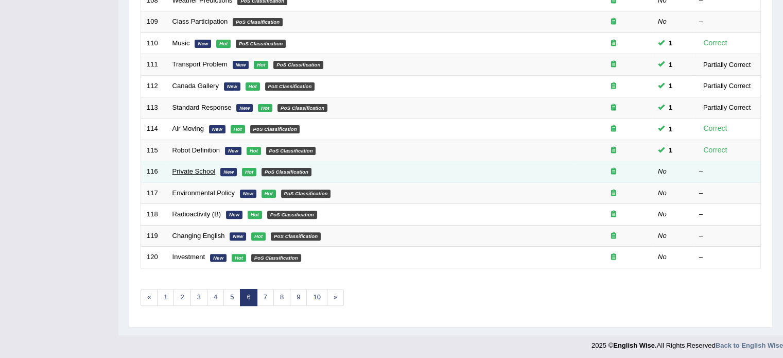
click at [190, 167] on link "Private School" at bounding box center [193, 171] width 43 height 8
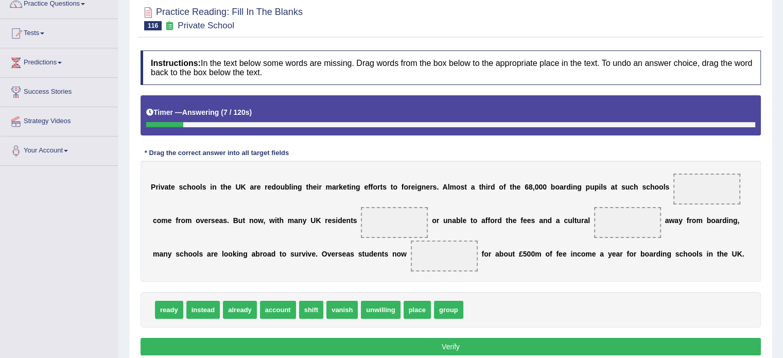
scroll to position [91, 0]
drag, startPoint x: 227, startPoint y: 308, endPoint x: 660, endPoint y: 188, distance: 450.1
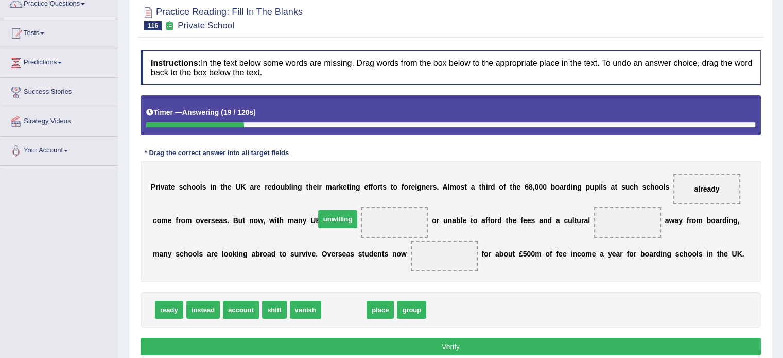
drag, startPoint x: 336, startPoint y: 307, endPoint x: 329, endPoint y: 217, distance: 89.8
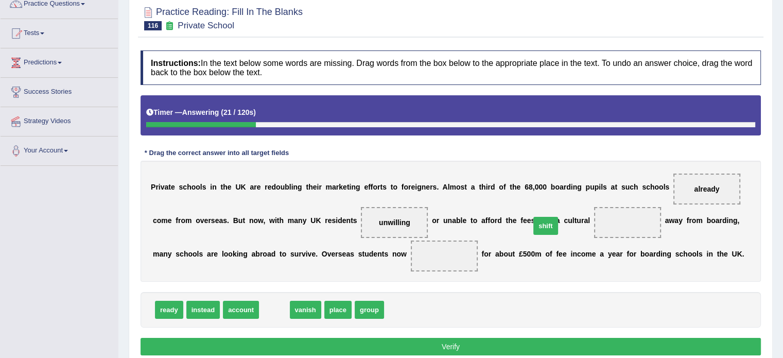
drag, startPoint x: 266, startPoint y: 312, endPoint x: 540, endPoint y: 227, distance: 286.4
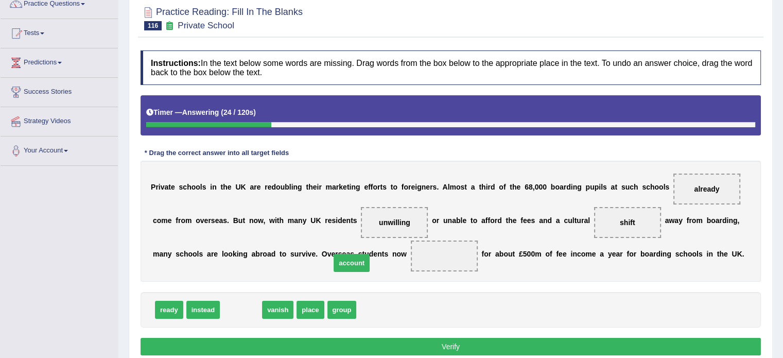
drag, startPoint x: 235, startPoint y: 306, endPoint x: 354, endPoint y: 254, distance: 130.3
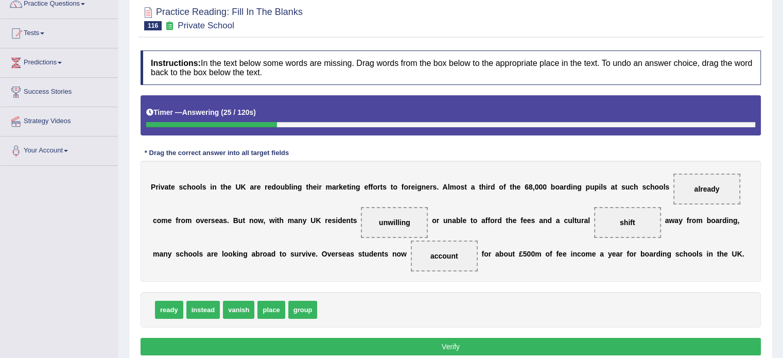
click at [340, 342] on button "Verify" at bounding box center [451, 347] width 620 height 18
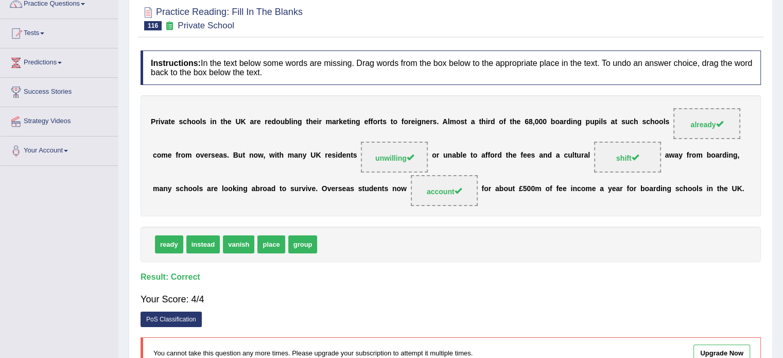
scroll to position [0, 0]
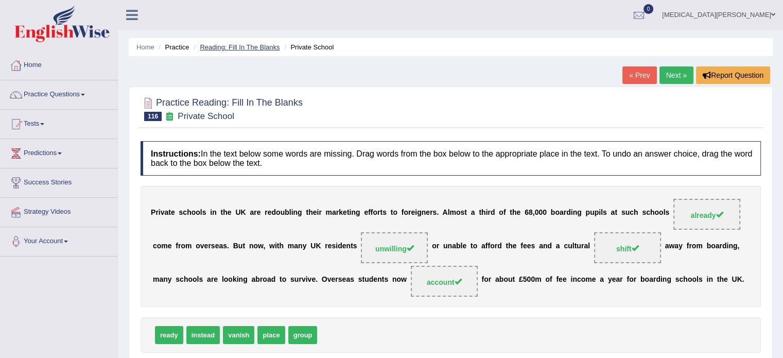
click at [239, 43] on link "Reading: Fill In The Blanks" at bounding box center [240, 47] width 80 height 8
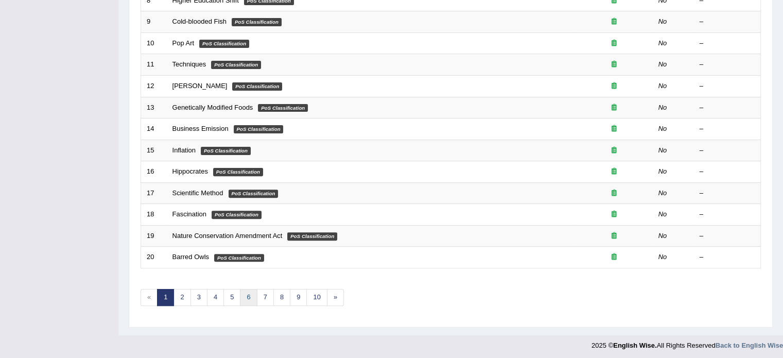
click at [243, 292] on link "6" at bounding box center [248, 297] width 17 height 17
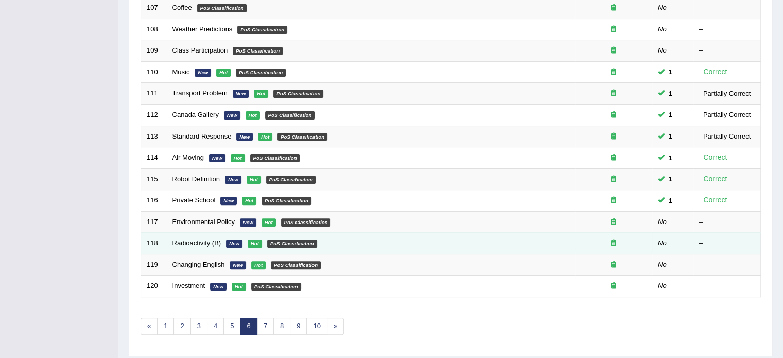
scroll to position [293, 0]
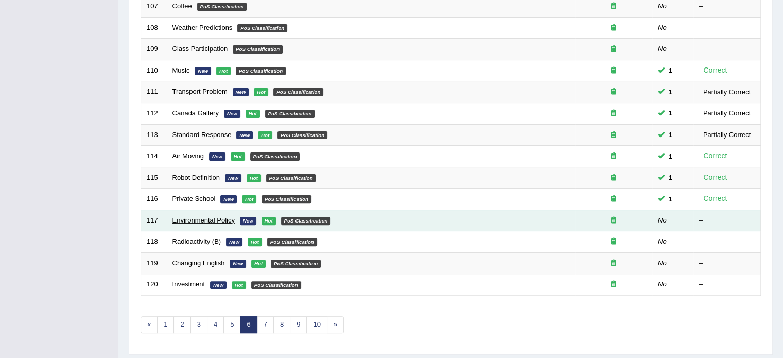
click at [196, 218] on link "Environmental Policy" at bounding box center [203, 220] width 62 height 8
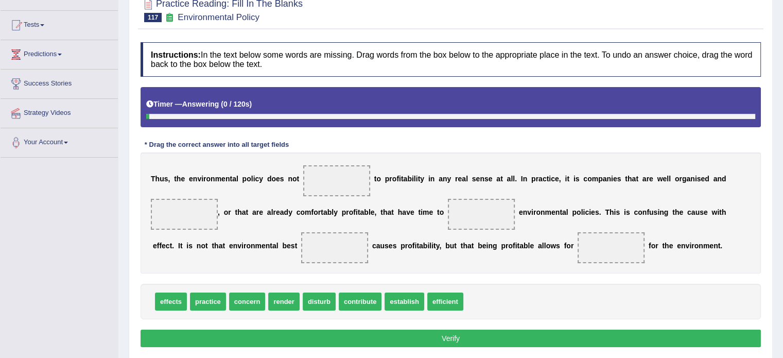
scroll to position [98, 0]
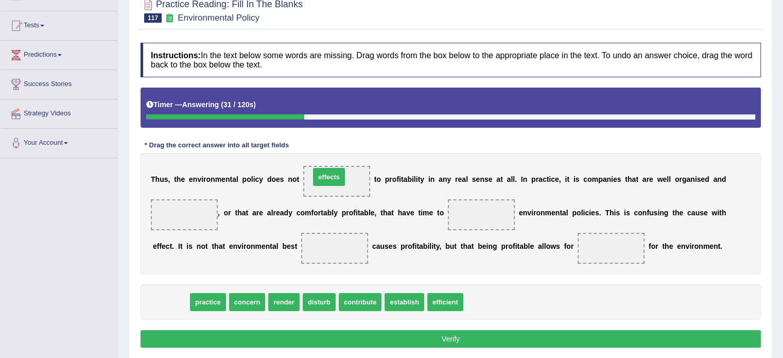
drag, startPoint x: 174, startPoint y: 304, endPoint x: 332, endPoint y: 179, distance: 201.9
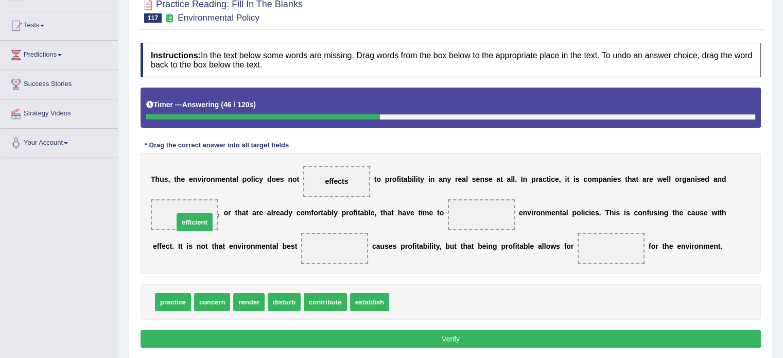
drag, startPoint x: 395, startPoint y: 302, endPoint x: 180, endPoint y: 221, distance: 229.9
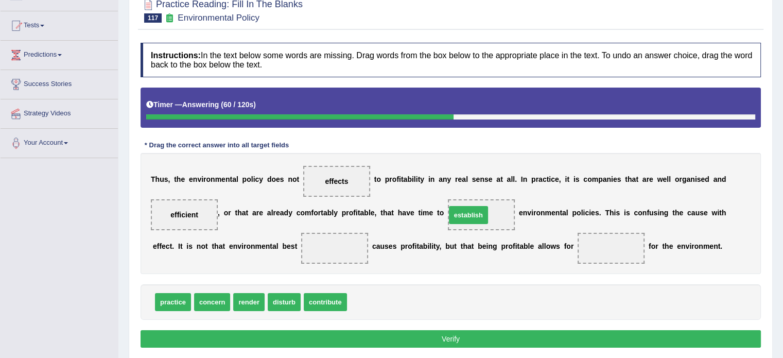
drag, startPoint x: 367, startPoint y: 299, endPoint x: 465, endPoint y: 212, distance: 131.7
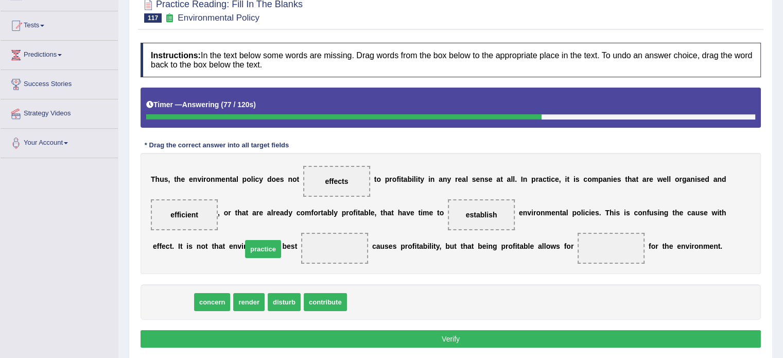
drag, startPoint x: 171, startPoint y: 298, endPoint x: 261, endPoint y: 245, distance: 104.8
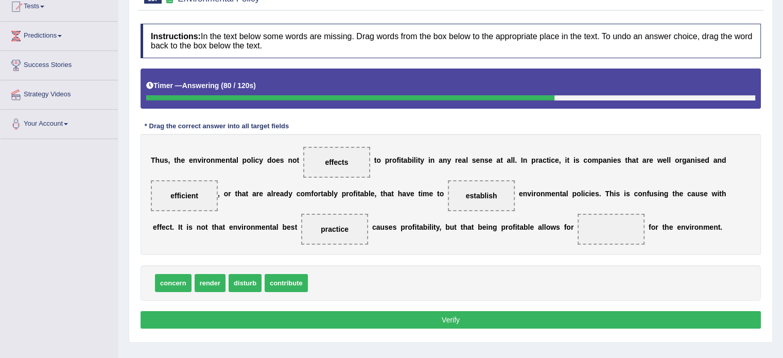
scroll to position [118, 0]
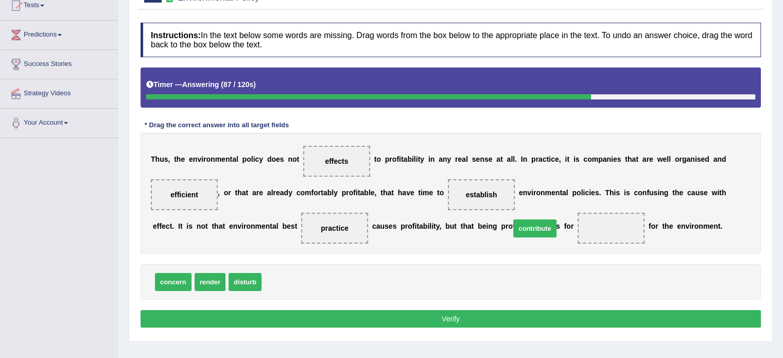
drag, startPoint x: 287, startPoint y: 282, endPoint x: 535, endPoint y: 229, distance: 254.3
click at [432, 315] on button "Verify" at bounding box center [451, 319] width 620 height 18
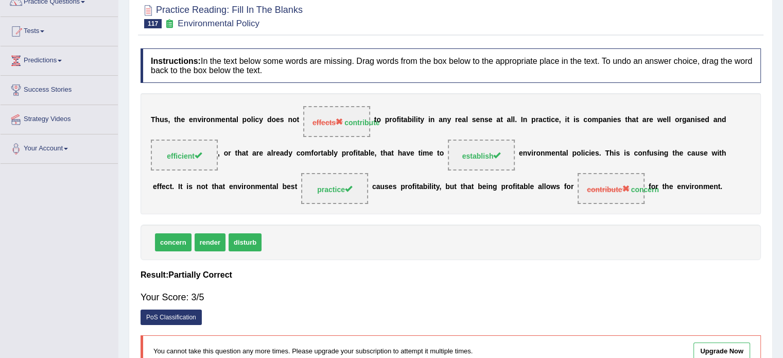
scroll to position [0, 0]
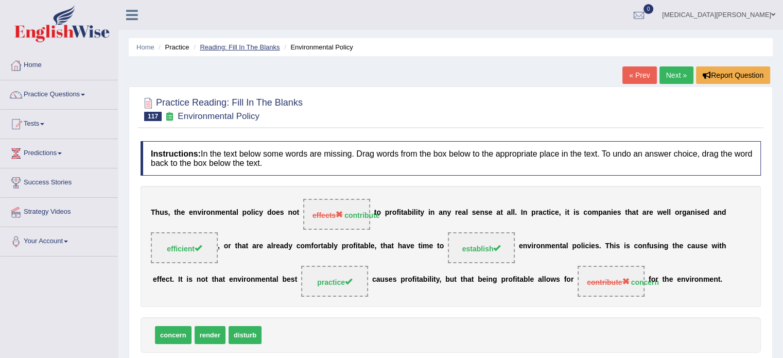
click at [242, 50] on link "Reading: Fill In The Blanks" at bounding box center [240, 47] width 80 height 8
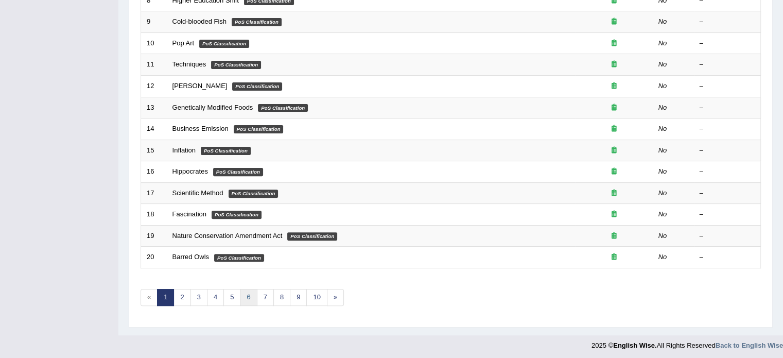
click at [245, 298] on link "6" at bounding box center [248, 297] width 17 height 17
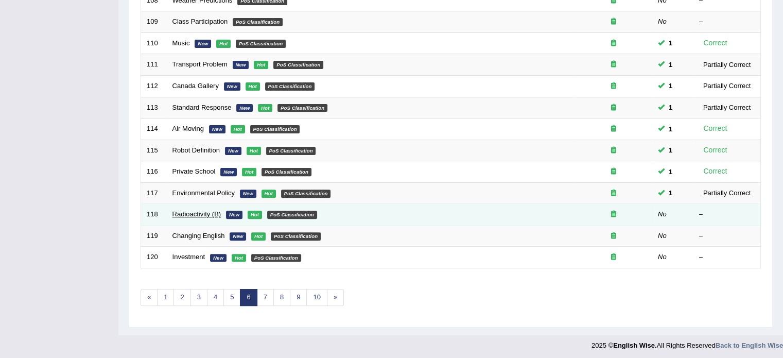
click at [175, 211] on link "Radioactivity (B)" at bounding box center [196, 214] width 49 height 8
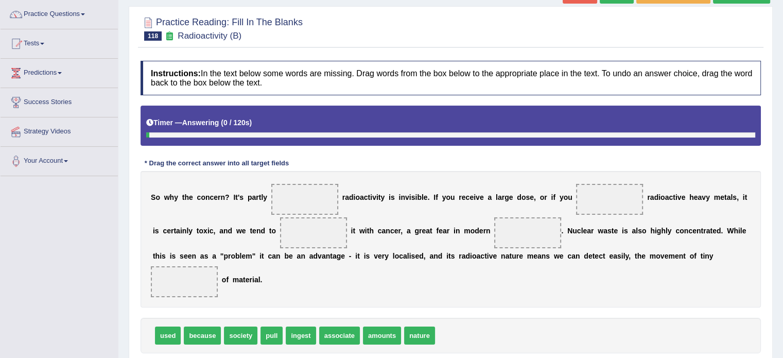
scroll to position [83, 0]
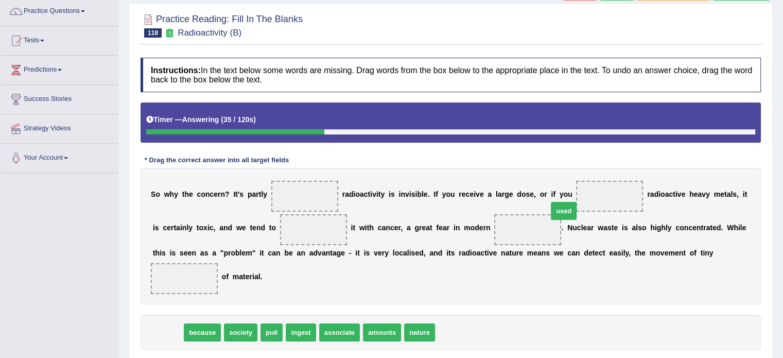
drag, startPoint x: 166, startPoint y: 311, endPoint x: 562, endPoint y: 189, distance: 414.3
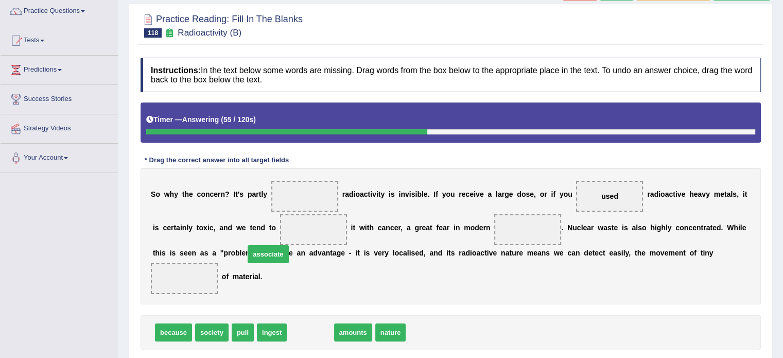
drag, startPoint x: 299, startPoint y: 317, endPoint x: 256, endPoint y: 238, distance: 89.4
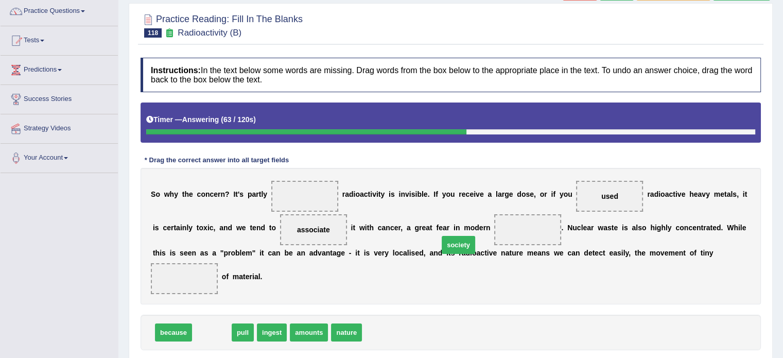
drag, startPoint x: 207, startPoint y: 316, endPoint x: 454, endPoint y: 228, distance: 261.7
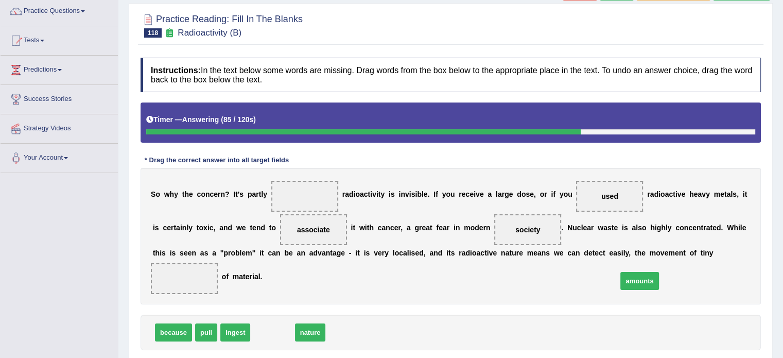
drag, startPoint x: 270, startPoint y: 318, endPoint x: 637, endPoint y: 266, distance: 370.6
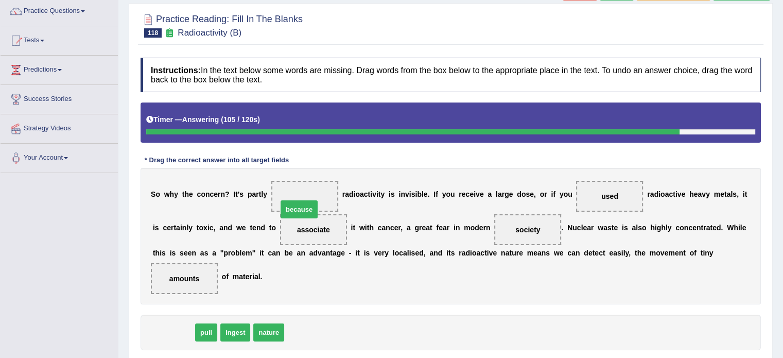
drag, startPoint x: 169, startPoint y: 315, endPoint x: 294, endPoint y: 192, distance: 175.5
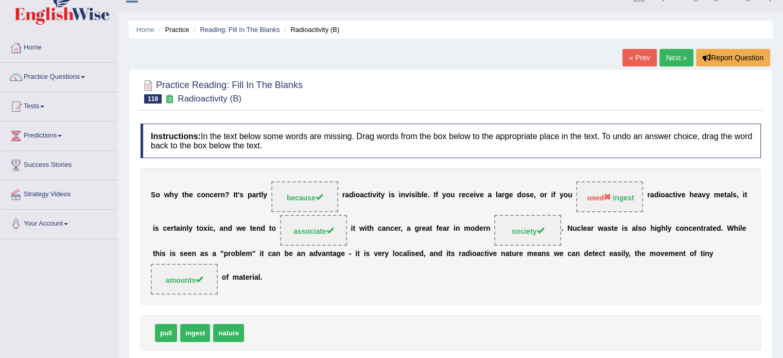
scroll to position [0, 0]
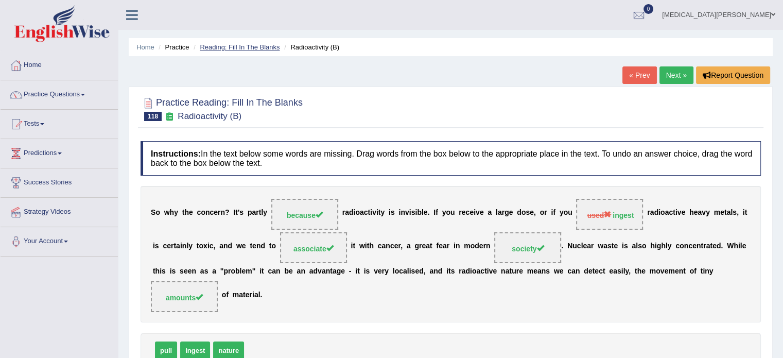
click at [249, 46] on link "Reading: Fill In The Blanks" at bounding box center [240, 47] width 80 height 8
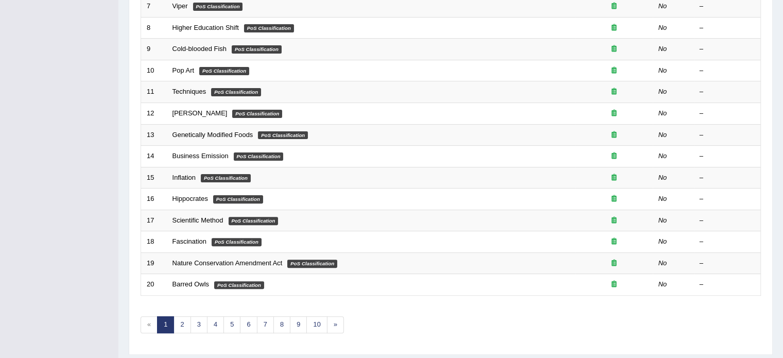
scroll to position [321, 0]
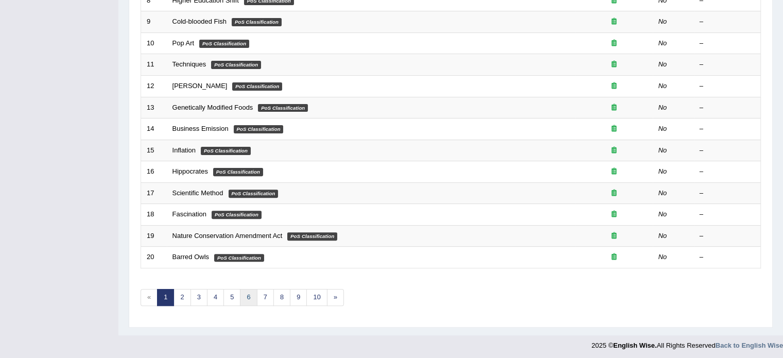
click at [246, 294] on link "6" at bounding box center [248, 297] width 17 height 17
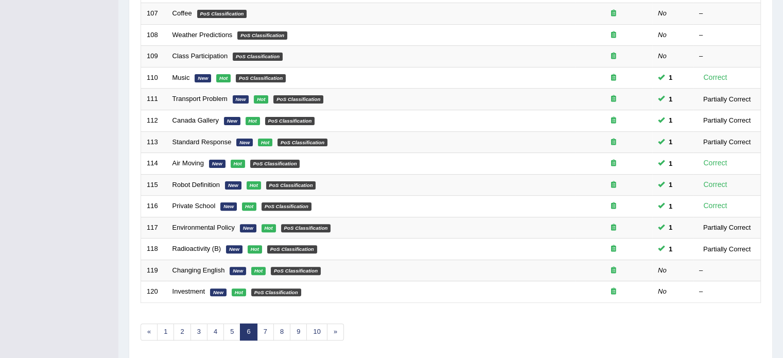
scroll to position [321, 0]
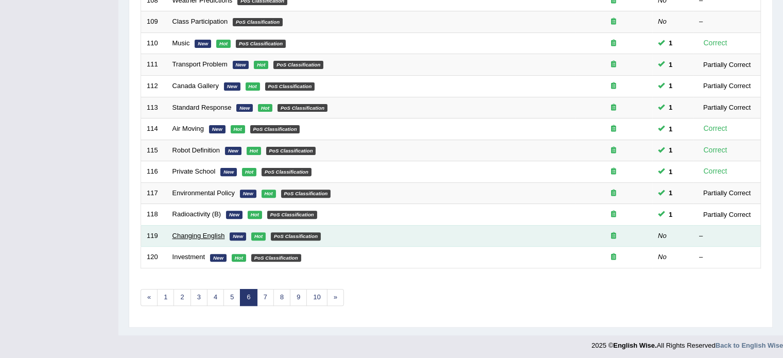
click at [204, 232] on link "Changing English" at bounding box center [198, 236] width 53 height 8
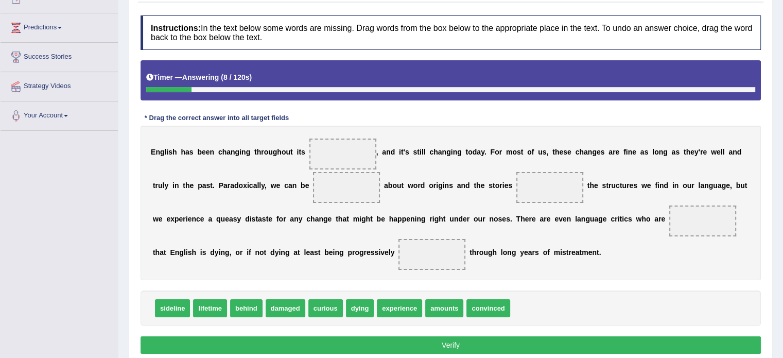
scroll to position [127, 0]
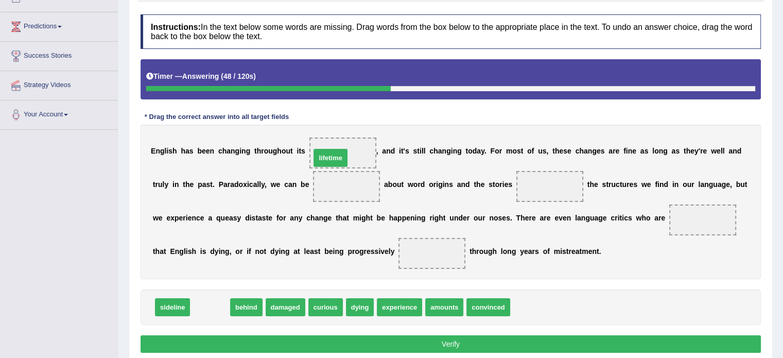
drag, startPoint x: 208, startPoint y: 306, endPoint x: 328, endPoint y: 156, distance: 192.2
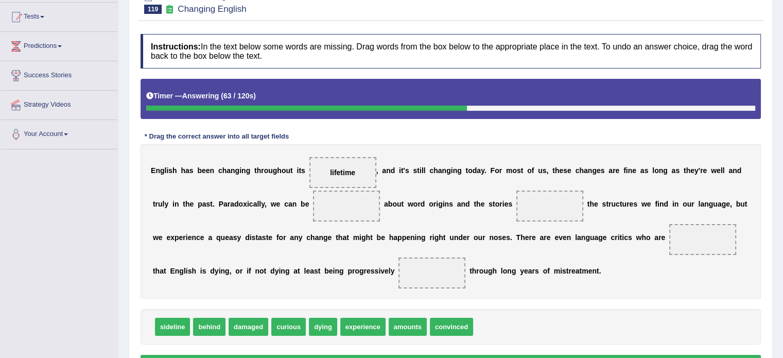
scroll to position [108, 0]
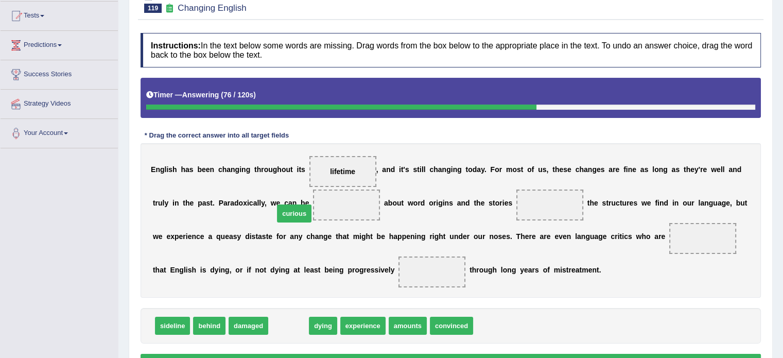
drag, startPoint x: 283, startPoint y: 326, endPoint x: 288, endPoint y: 214, distance: 112.4
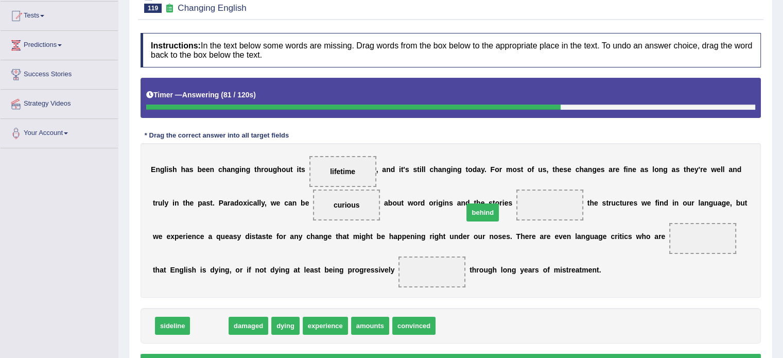
drag, startPoint x: 206, startPoint y: 326, endPoint x: 480, endPoint y: 210, distance: 296.9
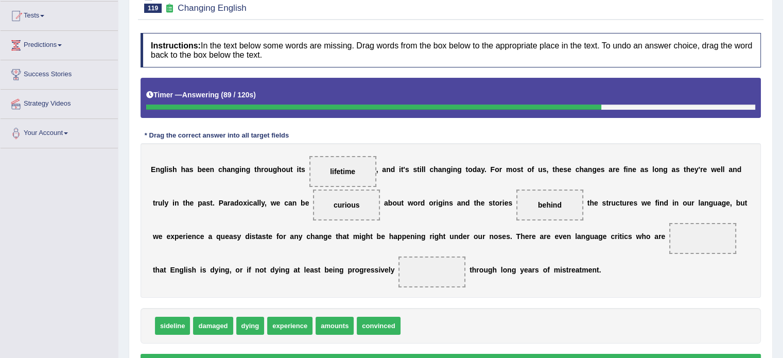
scroll to position [119, 0]
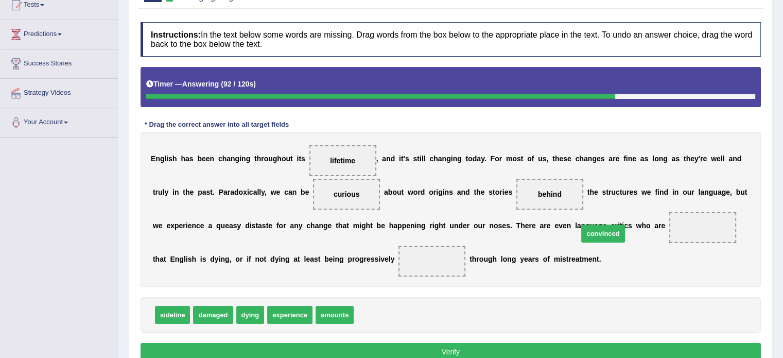
drag, startPoint x: 365, startPoint y: 311, endPoint x: 589, endPoint y: 229, distance: 238.4
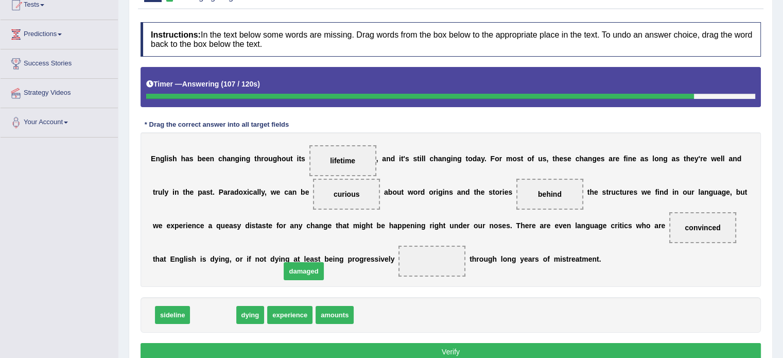
drag, startPoint x: 212, startPoint y: 314, endPoint x: 303, endPoint y: 270, distance: 100.6
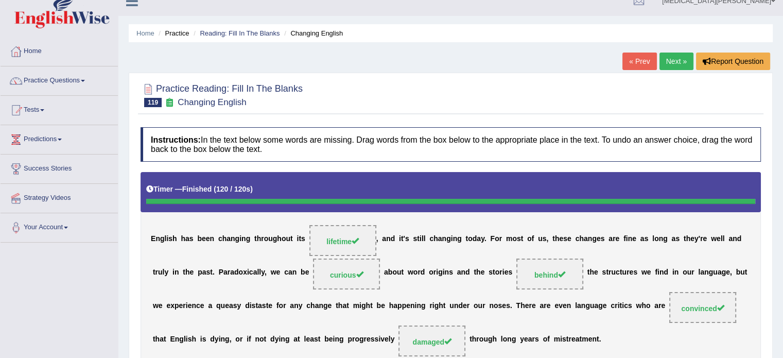
scroll to position [12, 0]
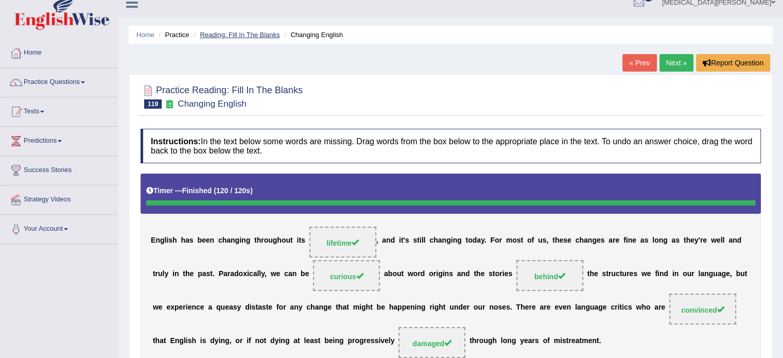
click at [233, 37] on link "Reading: Fill In The Blanks" at bounding box center [240, 35] width 80 height 8
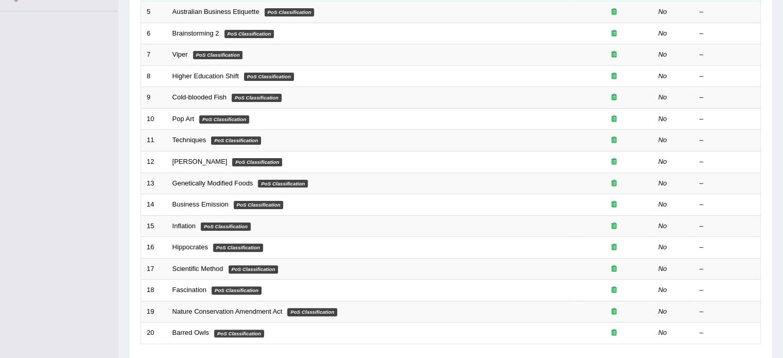
scroll to position [321, 0]
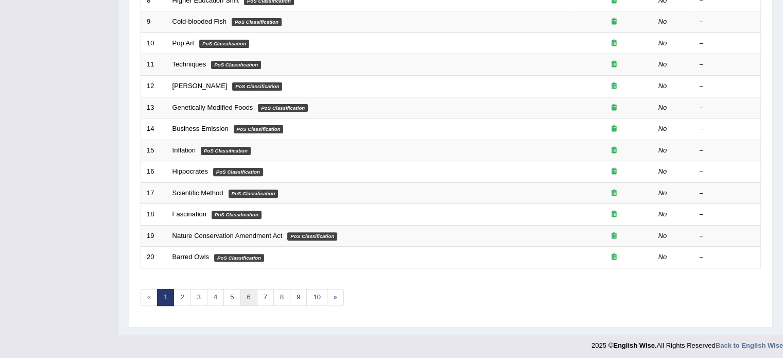
click at [248, 292] on link "6" at bounding box center [248, 297] width 17 height 17
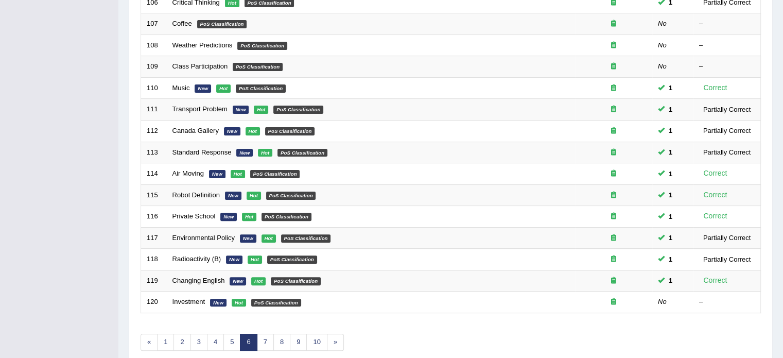
scroll to position [321, 0]
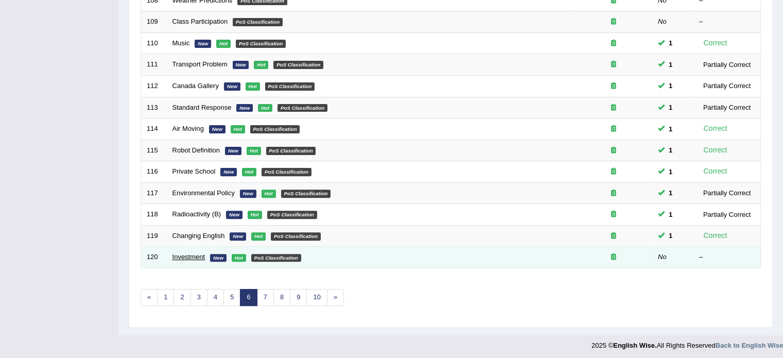
click at [186, 256] on link "Investment" at bounding box center [188, 257] width 33 height 8
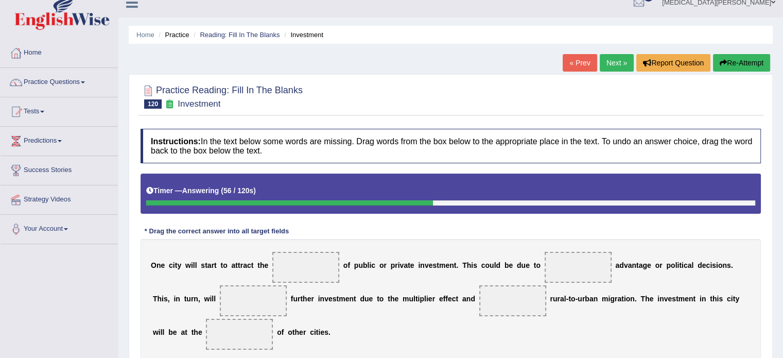
scroll to position [8, 0]
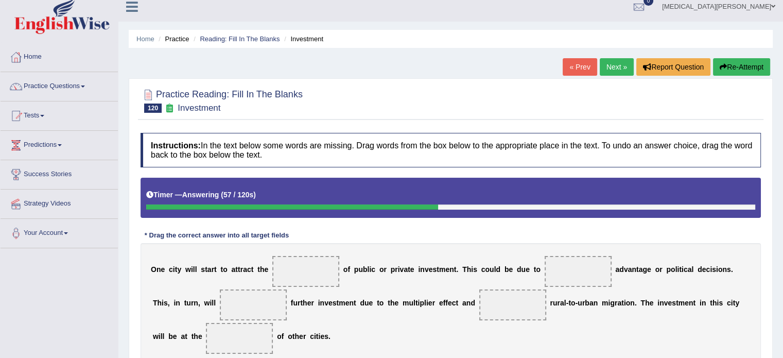
click at [741, 63] on button "Re-Attempt" at bounding box center [741, 67] width 57 height 18
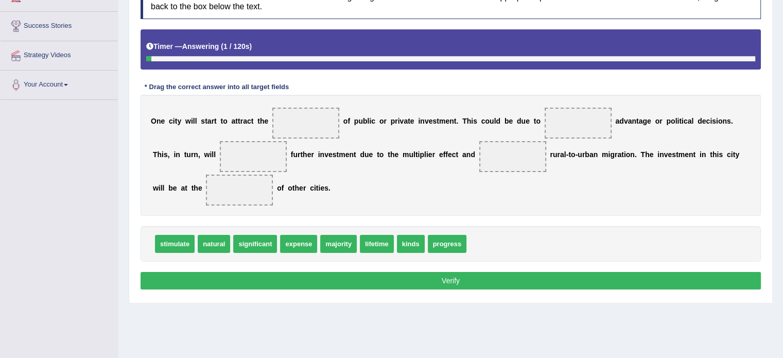
scroll to position [157, 0]
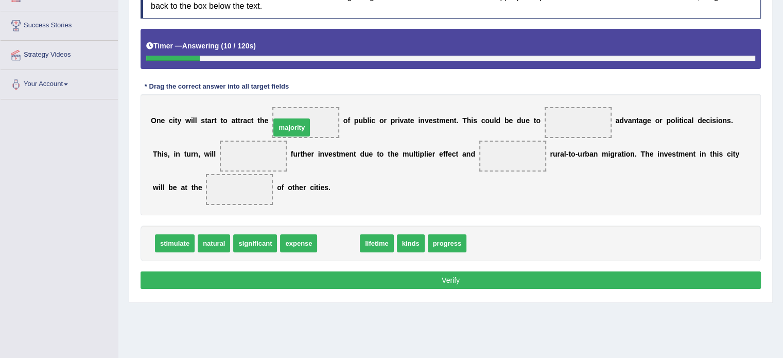
drag, startPoint x: 327, startPoint y: 245, endPoint x: 283, endPoint y: 128, distance: 125.0
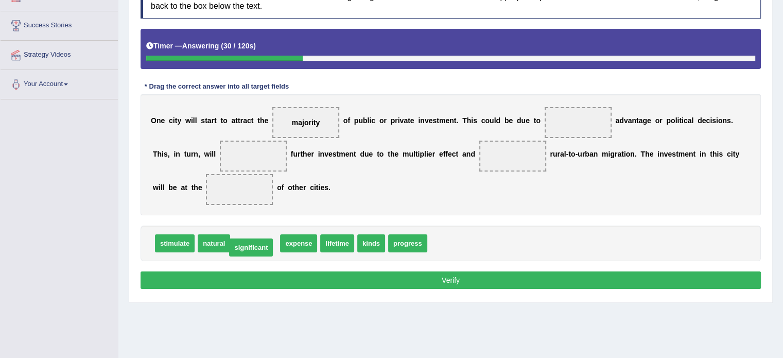
drag, startPoint x: 247, startPoint y: 244, endPoint x: 242, endPoint y: 247, distance: 5.3
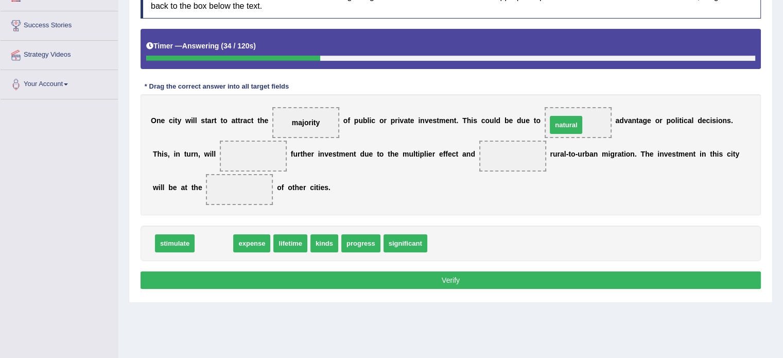
drag, startPoint x: 206, startPoint y: 245, endPoint x: 556, endPoint y: 126, distance: 369.7
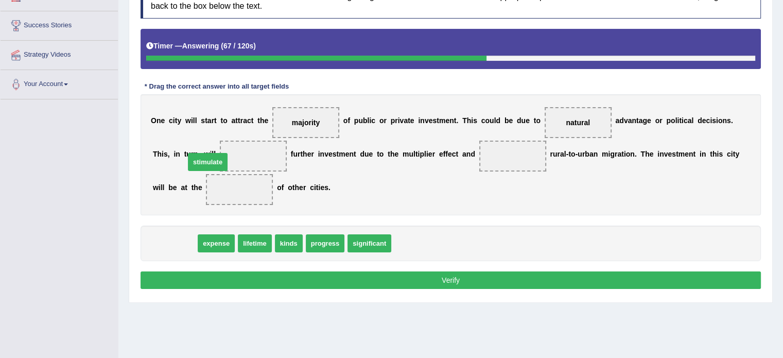
drag, startPoint x: 179, startPoint y: 241, endPoint x: 214, endPoint y: 158, distance: 90.2
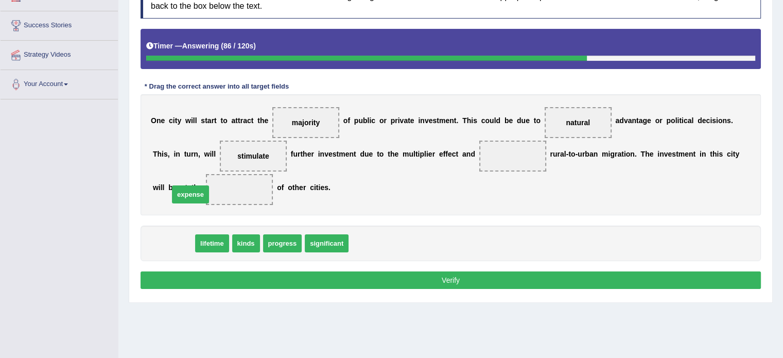
drag, startPoint x: 179, startPoint y: 243, endPoint x: 196, endPoint y: 193, distance: 53.1
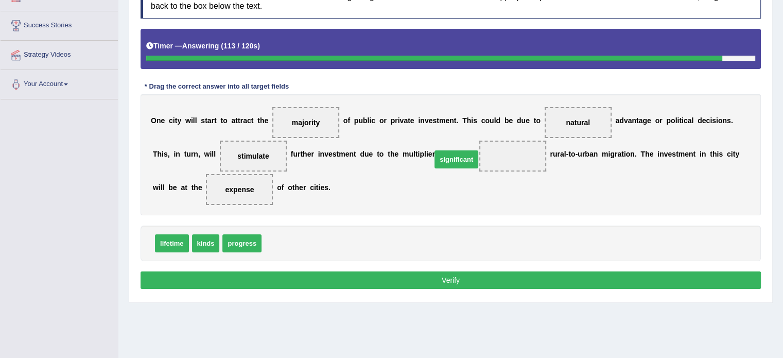
drag, startPoint x: 283, startPoint y: 239, endPoint x: 454, endPoint y: 154, distance: 190.6
click at [425, 280] on button "Verify" at bounding box center [451, 280] width 620 height 18
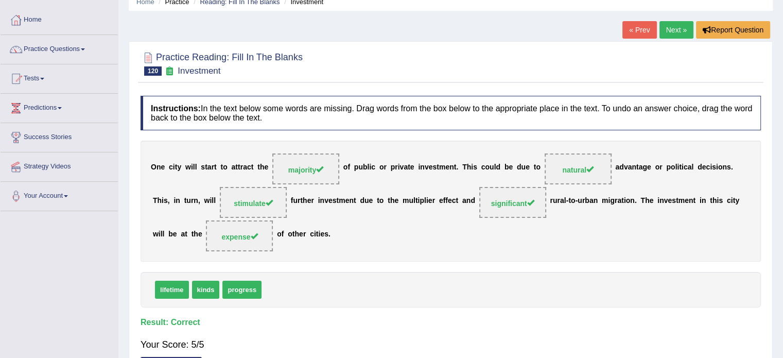
scroll to position [0, 0]
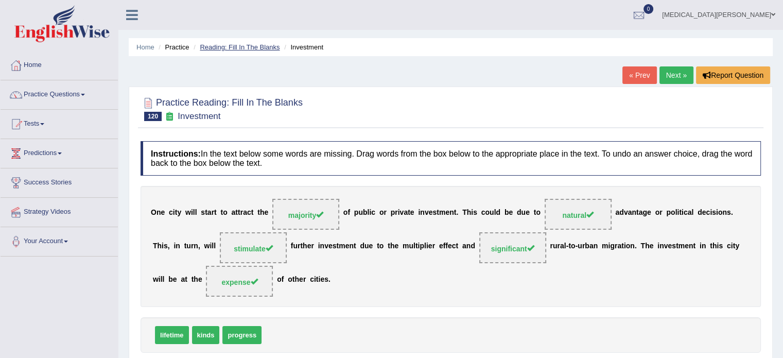
click at [247, 49] on link "Reading: Fill In The Blanks" at bounding box center [240, 47] width 80 height 8
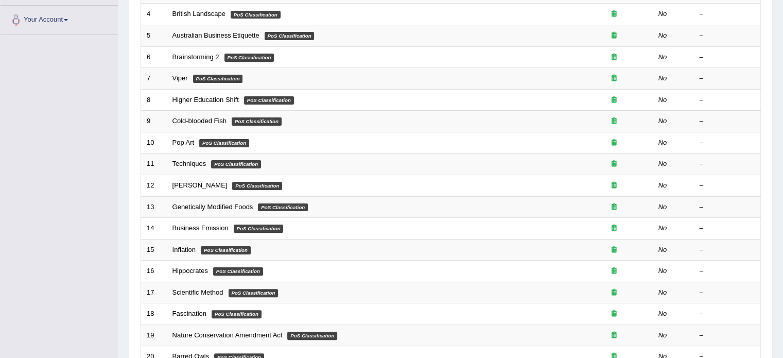
scroll to position [321, 0]
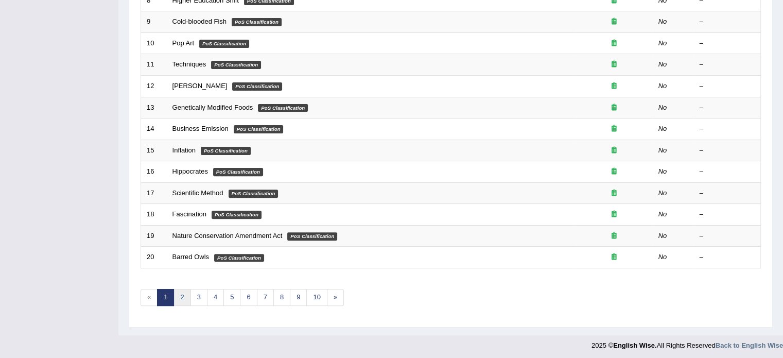
click at [181, 294] on link "2" at bounding box center [181, 297] width 17 height 17
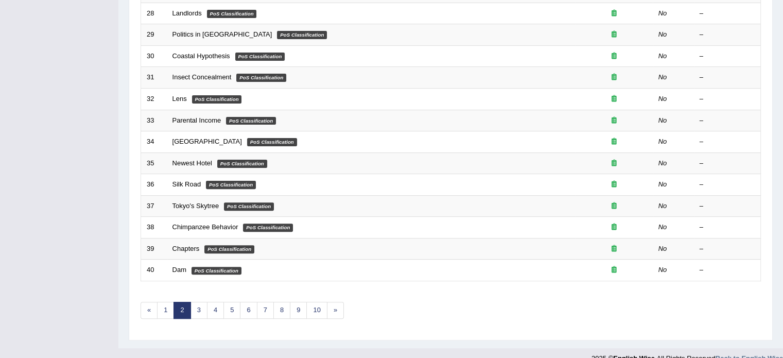
scroll to position [321, 0]
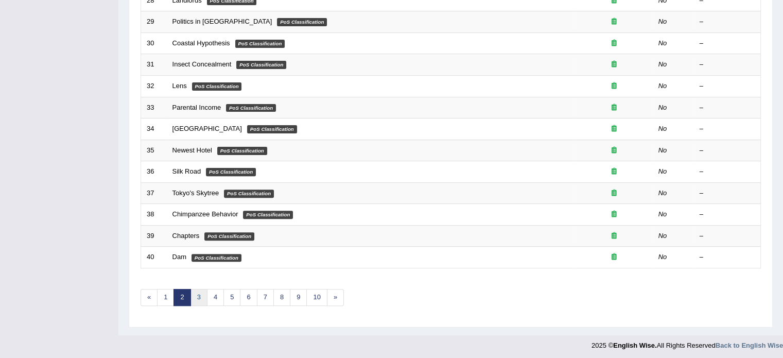
click at [194, 296] on link "3" at bounding box center [198, 297] width 17 height 17
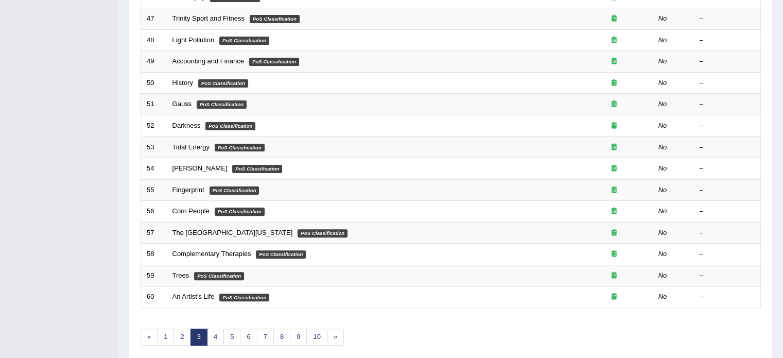
scroll to position [321, 0]
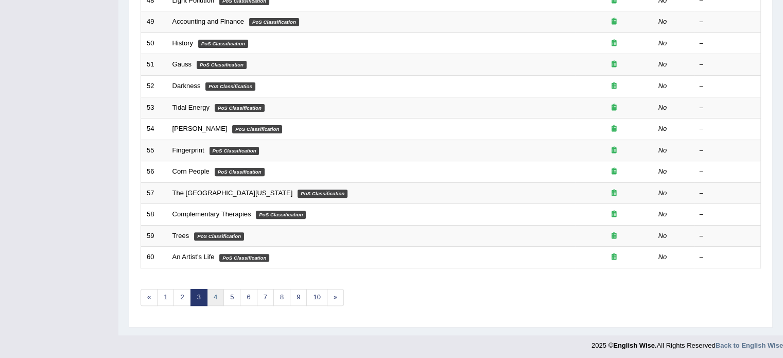
click at [215, 296] on link "4" at bounding box center [215, 297] width 17 height 17
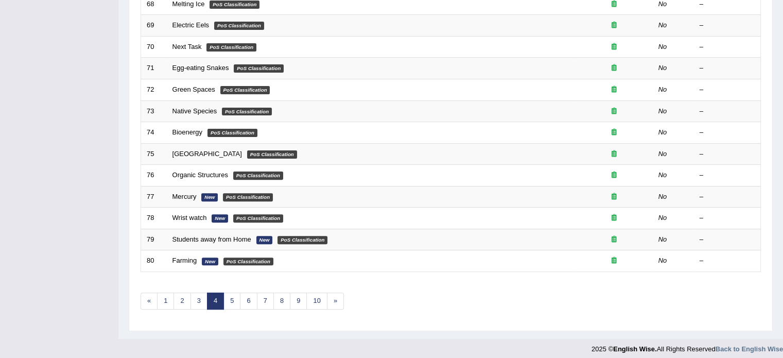
scroll to position [321, 0]
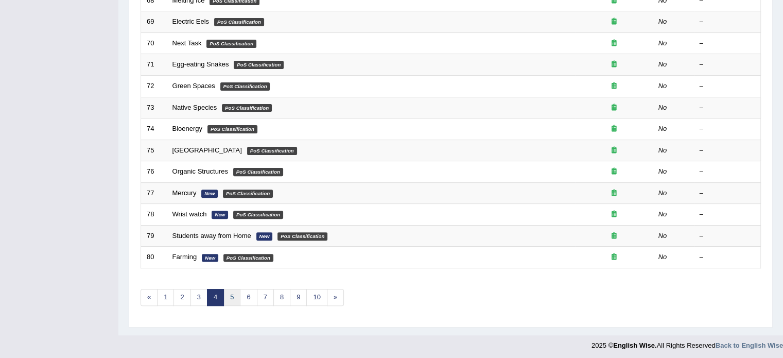
click at [229, 298] on link "5" at bounding box center [231, 297] width 17 height 17
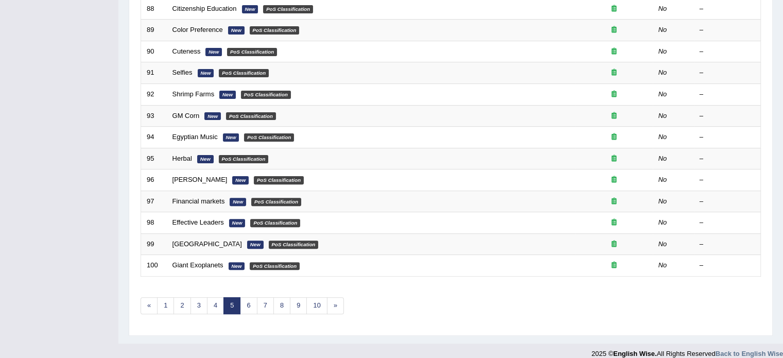
scroll to position [321, 0]
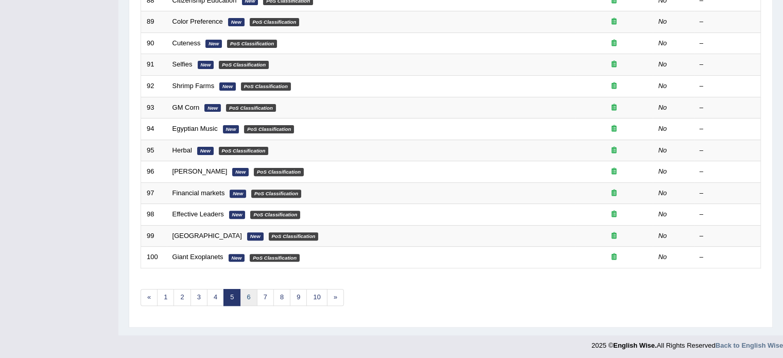
click at [247, 296] on link "6" at bounding box center [248, 297] width 17 height 17
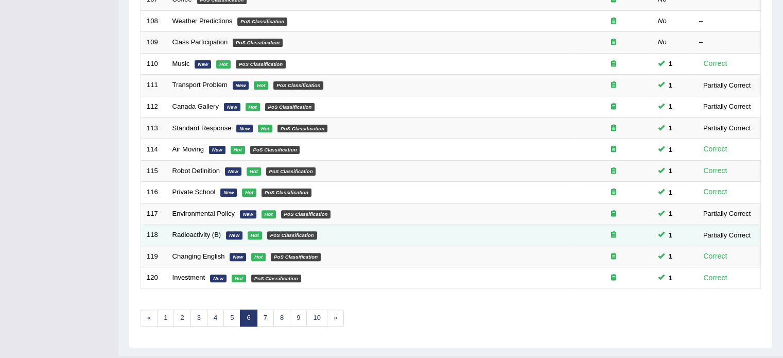
scroll to position [300, 0]
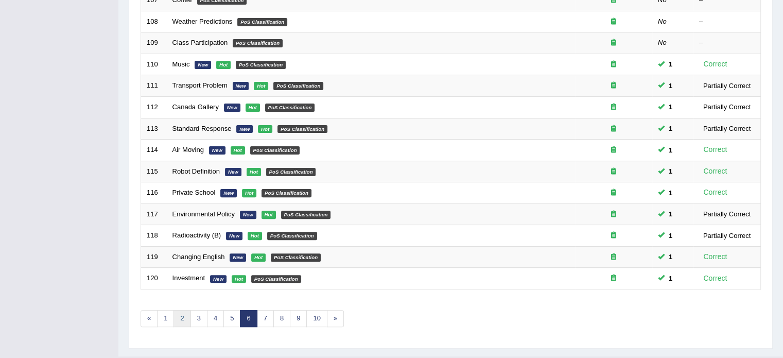
click at [185, 318] on link "2" at bounding box center [181, 318] width 17 height 17
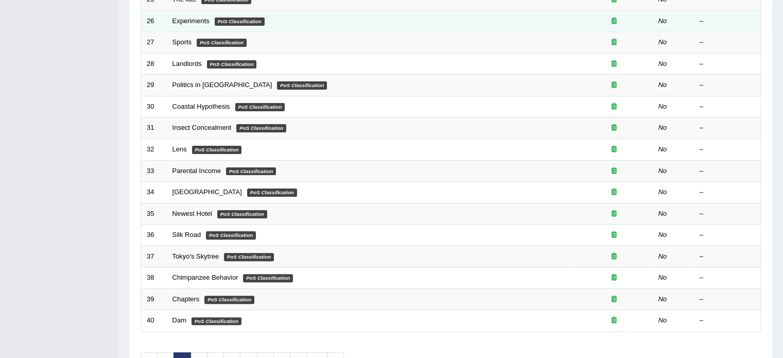
scroll to position [321, 0]
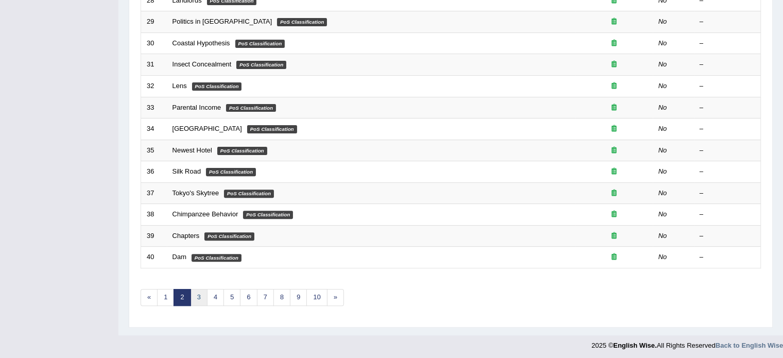
click at [199, 297] on link "3" at bounding box center [198, 297] width 17 height 17
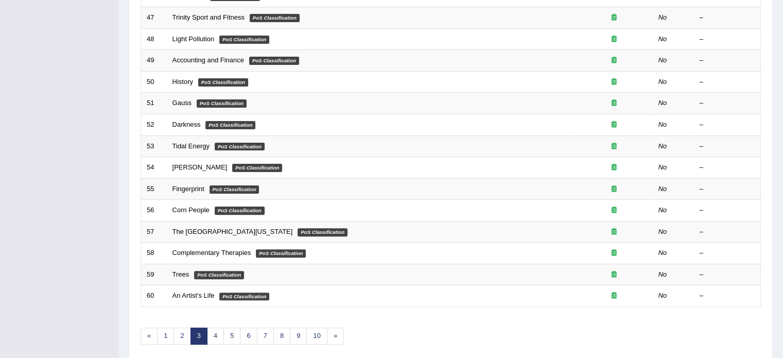
scroll to position [321, 0]
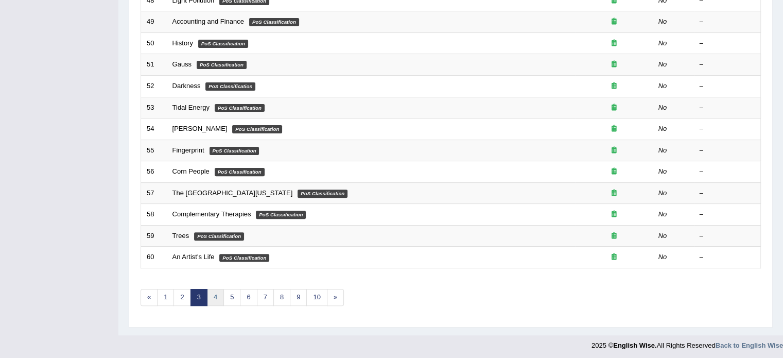
click at [219, 294] on link "4" at bounding box center [215, 297] width 17 height 17
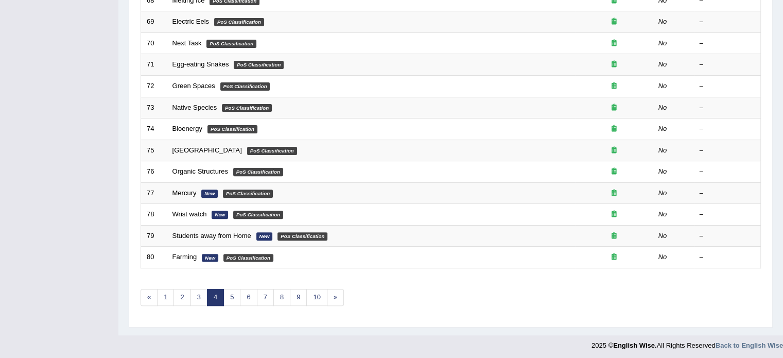
scroll to position [321, 0]
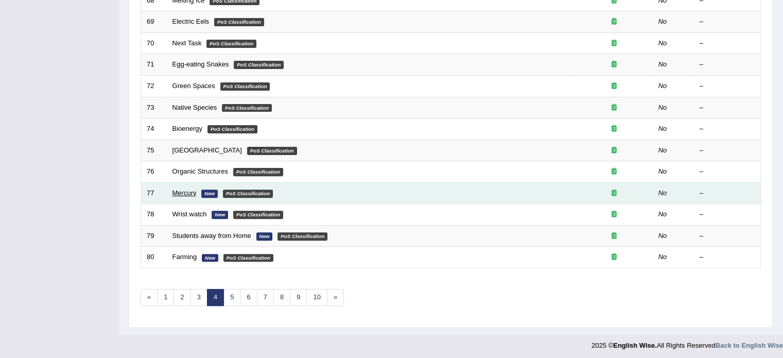
click at [179, 193] on link "Mercury" at bounding box center [184, 193] width 24 height 8
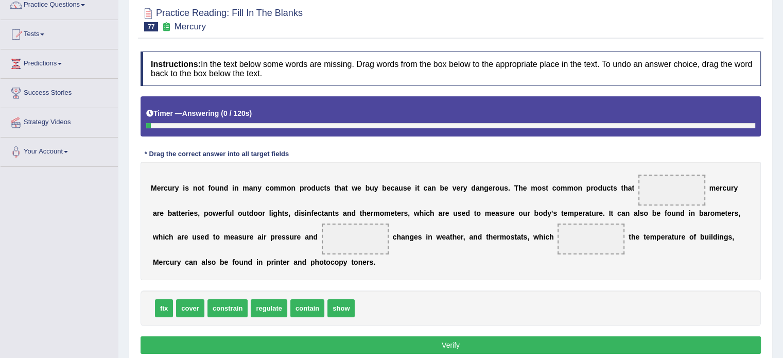
scroll to position [90, 0]
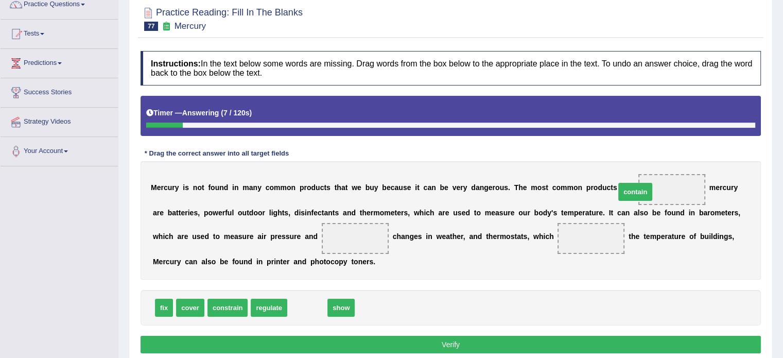
drag, startPoint x: 298, startPoint y: 307, endPoint x: 624, endPoint y: 189, distance: 346.4
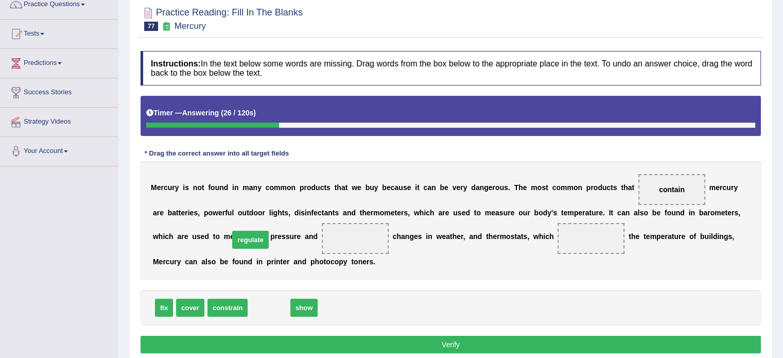
drag, startPoint x: 264, startPoint y: 305, endPoint x: 245, endPoint y: 236, distance: 70.9
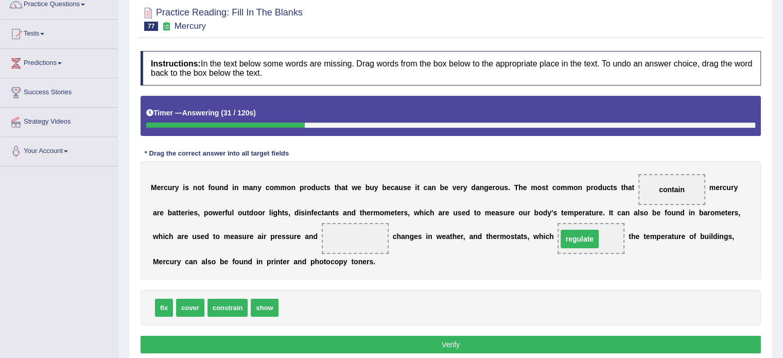
drag, startPoint x: 245, startPoint y: 236, endPoint x: 469, endPoint y: 235, distance: 224.5
drag, startPoint x: 263, startPoint y: 310, endPoint x: 245, endPoint y: 247, distance: 65.7
click at [294, 345] on button "Verify" at bounding box center [451, 345] width 620 height 18
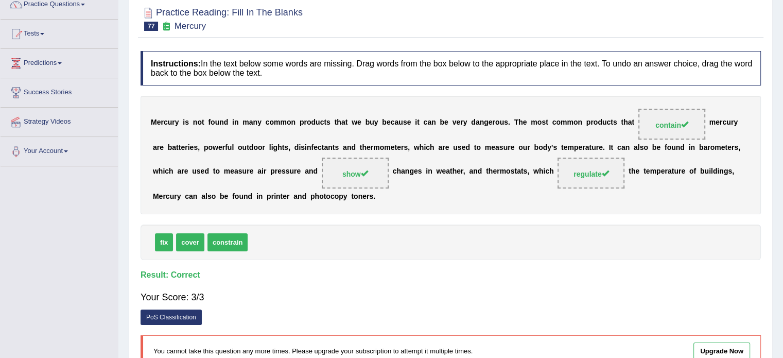
scroll to position [0, 0]
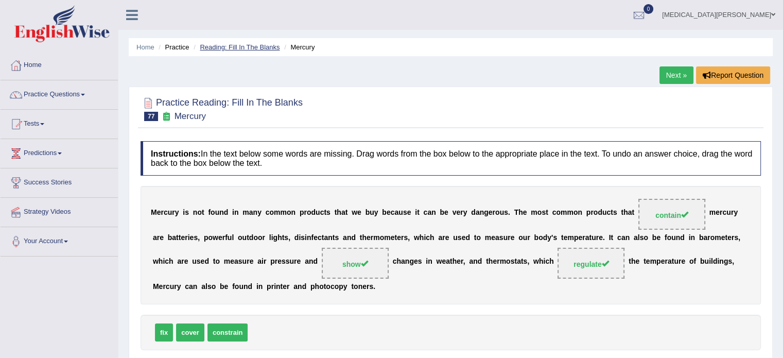
click at [249, 45] on link "Reading: Fill In The Blanks" at bounding box center [240, 47] width 80 height 8
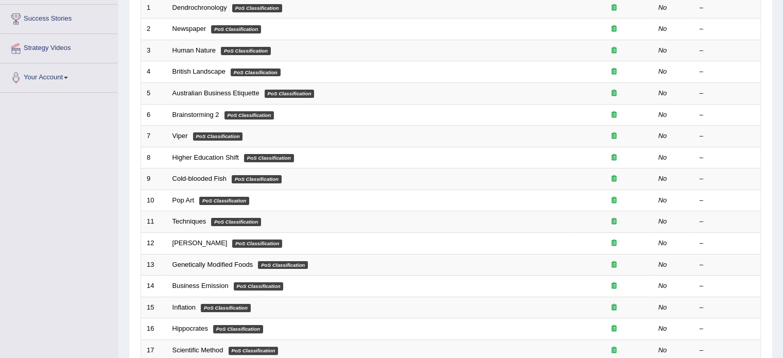
scroll to position [321, 0]
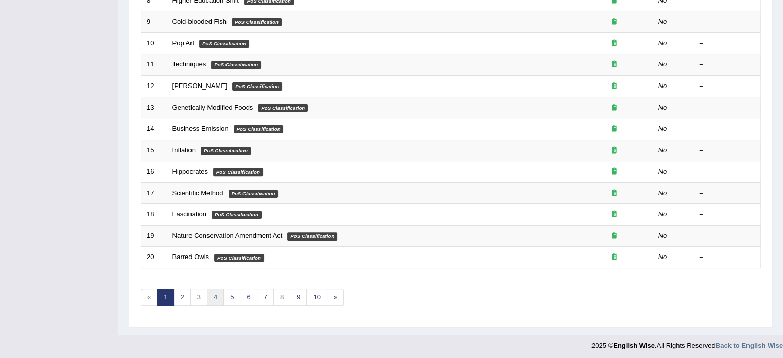
click at [210, 292] on link "4" at bounding box center [215, 297] width 17 height 17
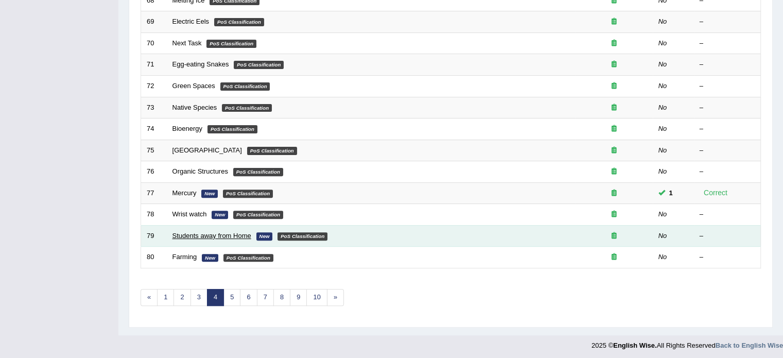
click at [189, 234] on link "Students away from Home" at bounding box center [211, 236] width 79 height 8
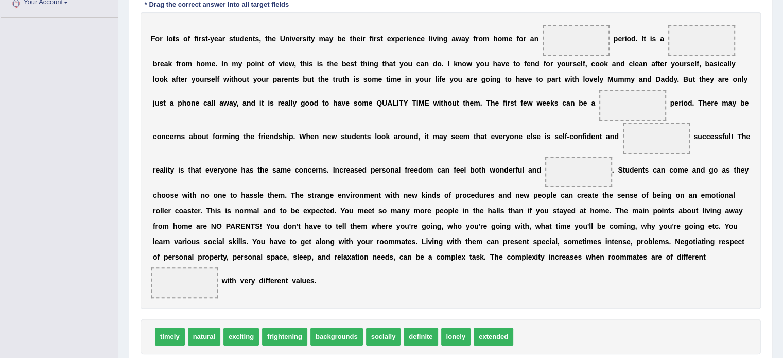
scroll to position [238, 0]
drag, startPoint x: 472, startPoint y: 320, endPoint x: 549, endPoint y: 44, distance: 286.5
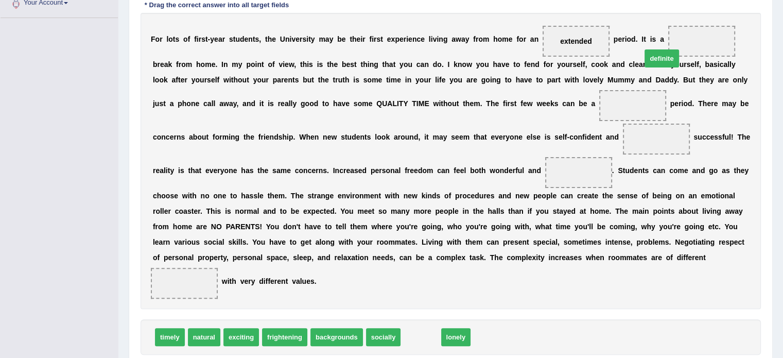
drag, startPoint x: 403, startPoint y: 320, endPoint x: 644, endPoint y: 41, distance: 369.0
drag, startPoint x: 402, startPoint y: 317, endPoint x: 464, endPoint y: 99, distance: 226.5
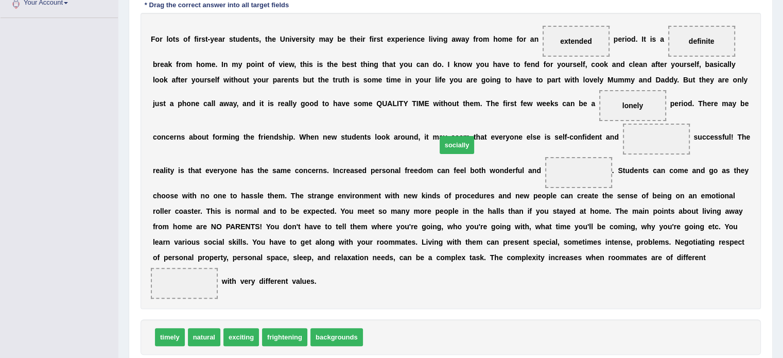
drag, startPoint x: 373, startPoint y: 318, endPoint x: 446, endPoint y: 129, distance: 202.6
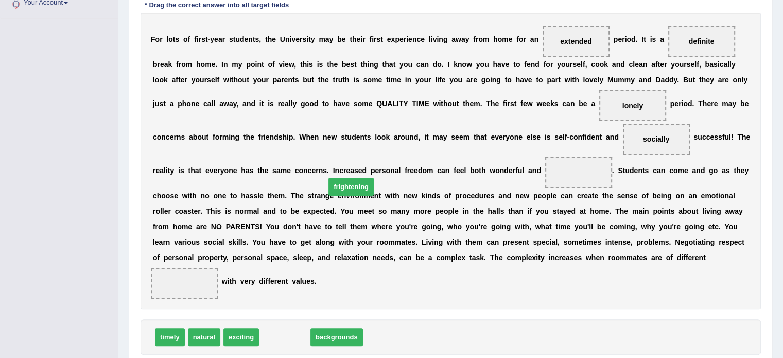
drag, startPoint x: 274, startPoint y: 319, endPoint x: 342, endPoint y: 168, distance: 164.8
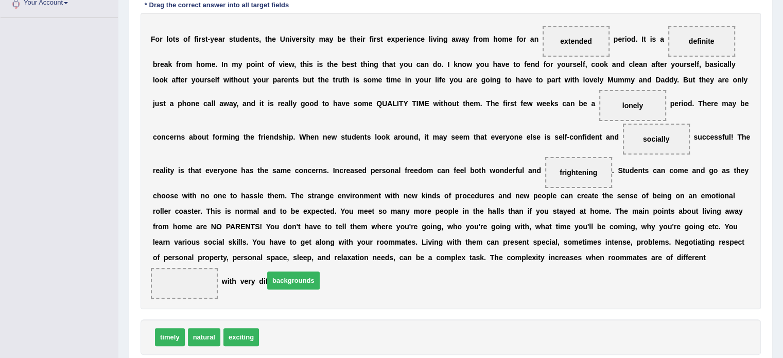
drag, startPoint x: 287, startPoint y: 317, endPoint x: 292, endPoint y: 262, distance: 54.8
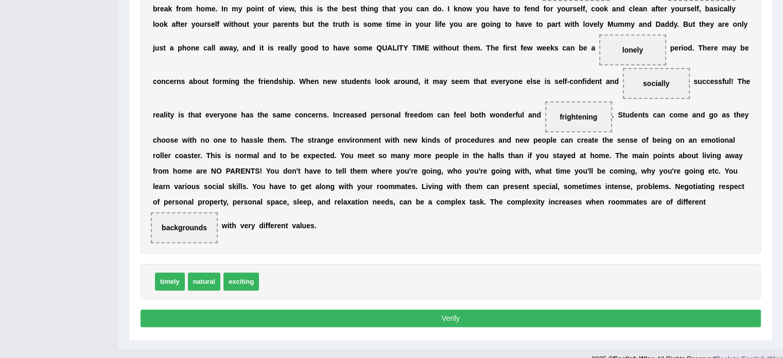
click at [304, 309] on button "Verify" at bounding box center [451, 318] width 620 height 18
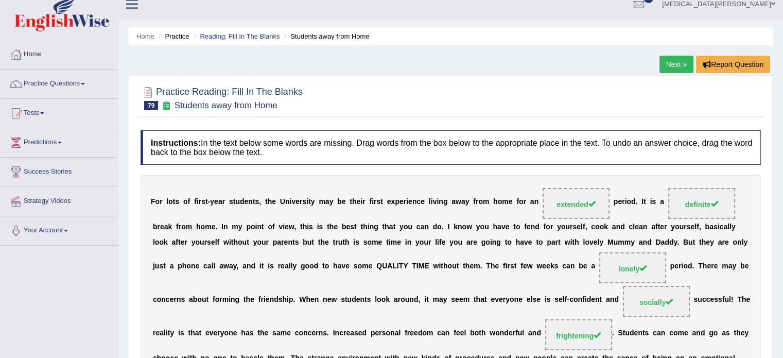
scroll to position [0, 0]
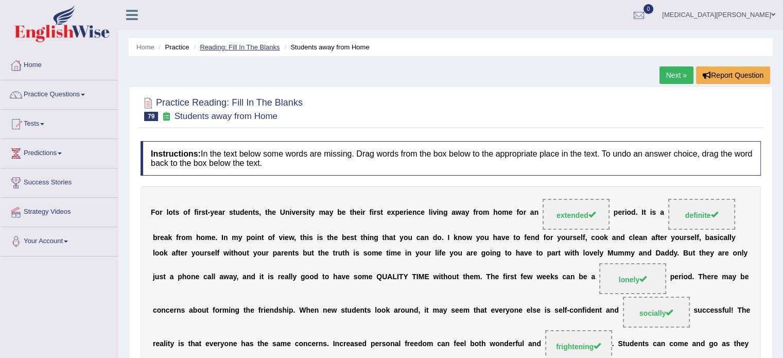
click at [254, 47] on link "Reading: Fill In The Blanks" at bounding box center [240, 47] width 80 height 8
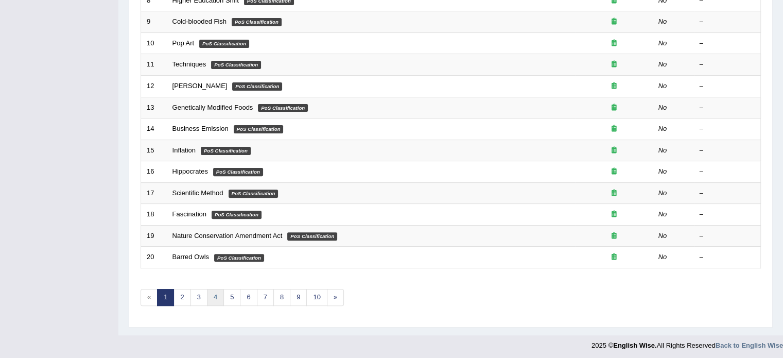
click at [212, 292] on link "4" at bounding box center [215, 297] width 17 height 17
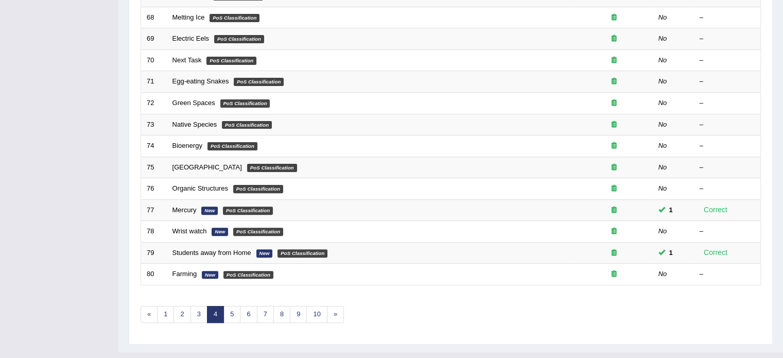
scroll to position [321, 0]
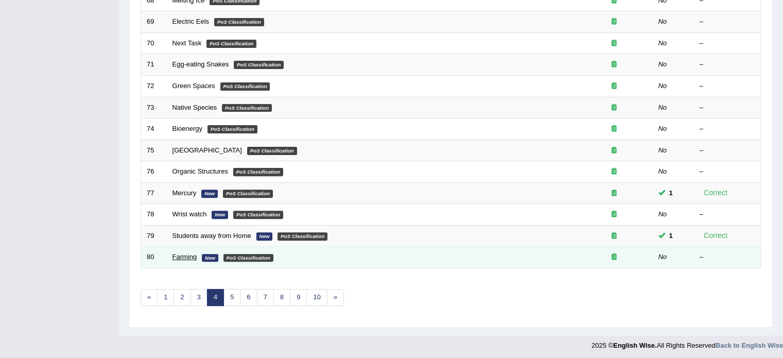
click at [183, 255] on link "Farming" at bounding box center [184, 257] width 25 height 8
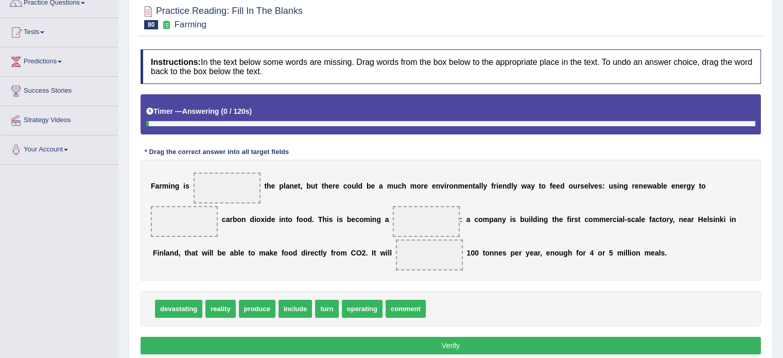
scroll to position [124, 0]
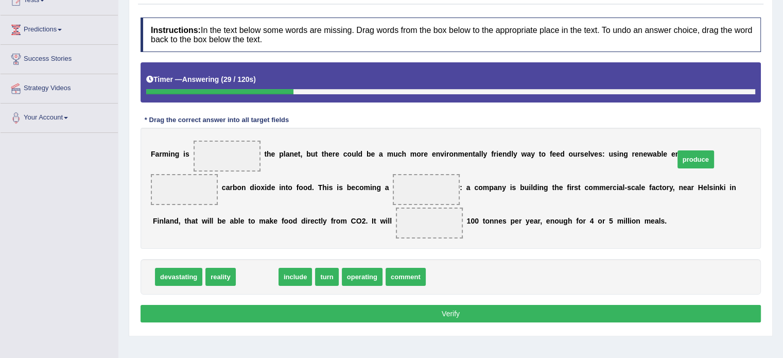
drag, startPoint x: 254, startPoint y: 275, endPoint x: 690, endPoint y: 156, distance: 452.1
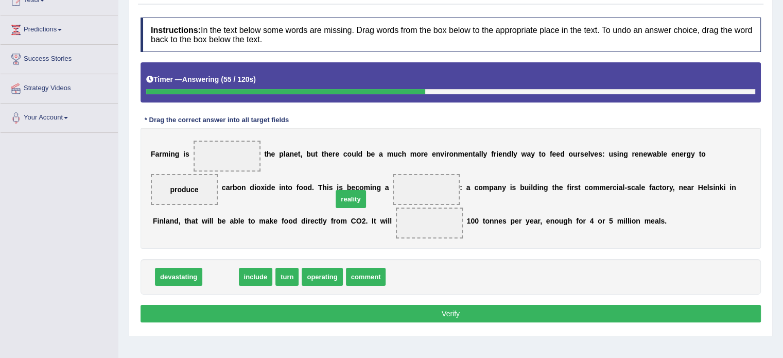
drag, startPoint x: 218, startPoint y: 280, endPoint x: 344, endPoint y: 201, distance: 148.9
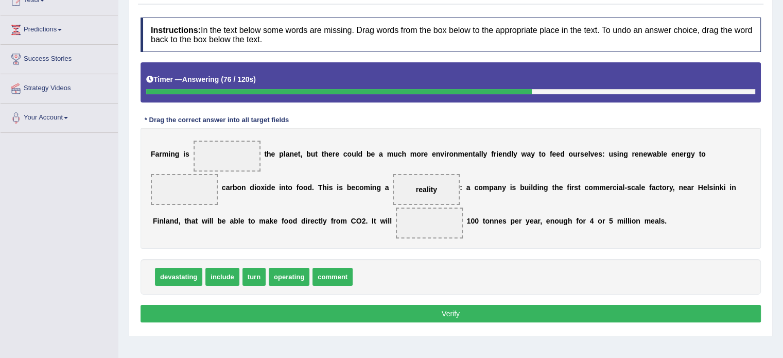
drag, startPoint x: 692, startPoint y: 156, endPoint x: 285, endPoint y: 231, distance: 414.0
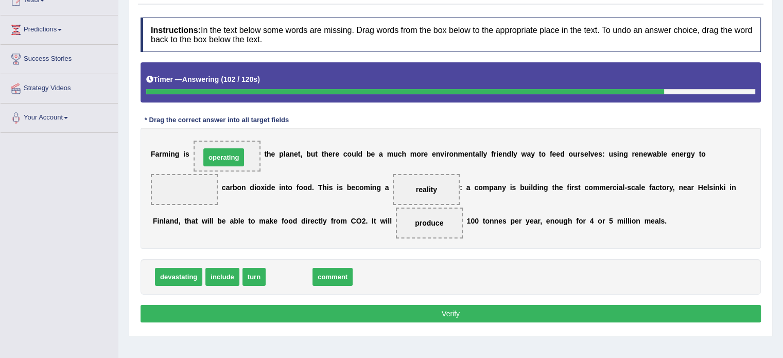
drag, startPoint x: 281, startPoint y: 274, endPoint x: 217, endPoint y: 155, distance: 135.0
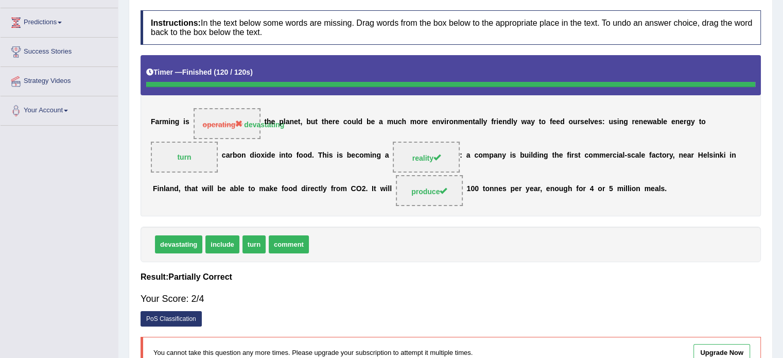
scroll to position [0, 0]
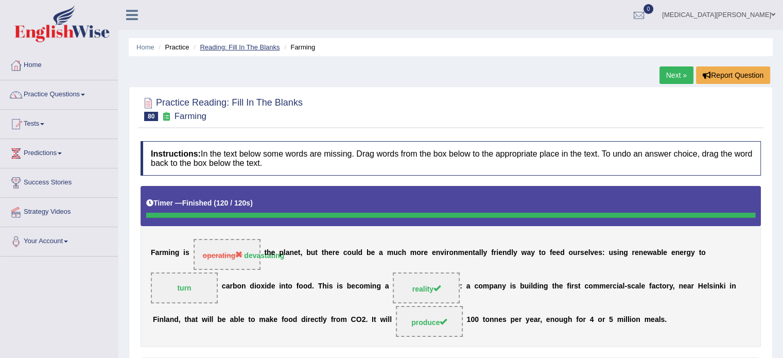
click at [257, 48] on link "Reading: Fill In The Blanks" at bounding box center [240, 47] width 80 height 8
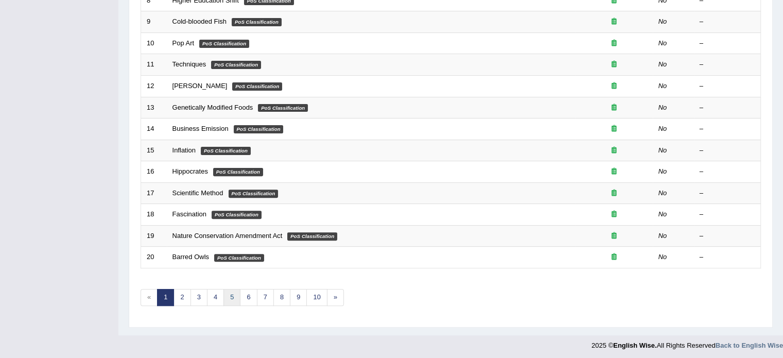
click at [231, 293] on link "5" at bounding box center [231, 297] width 17 height 17
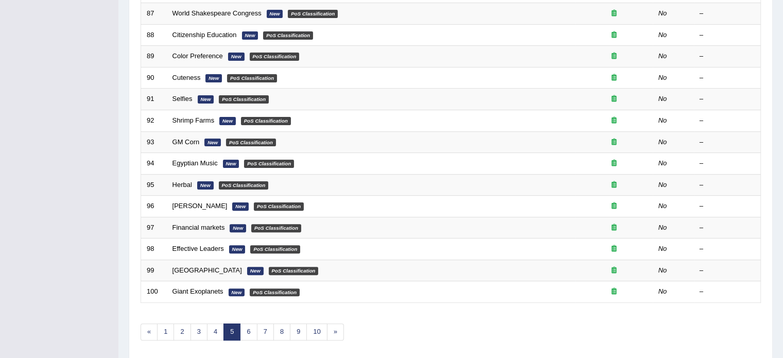
scroll to position [321, 0]
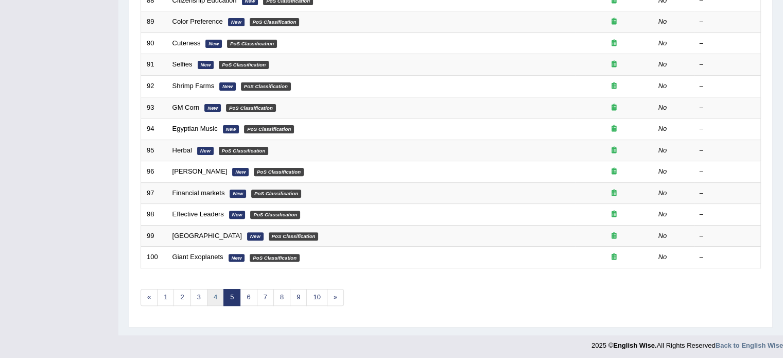
click at [215, 289] on link "4" at bounding box center [215, 297] width 17 height 17
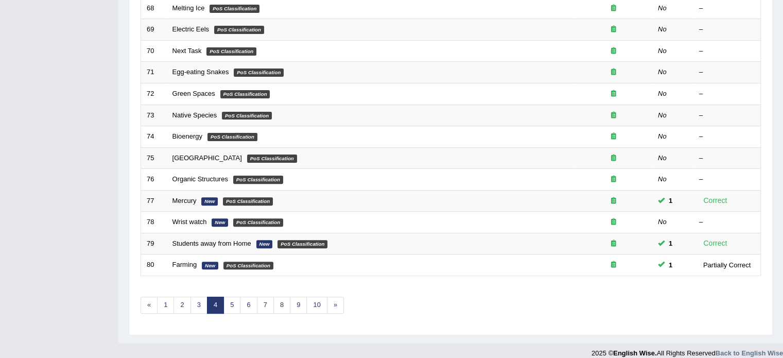
scroll to position [321, 0]
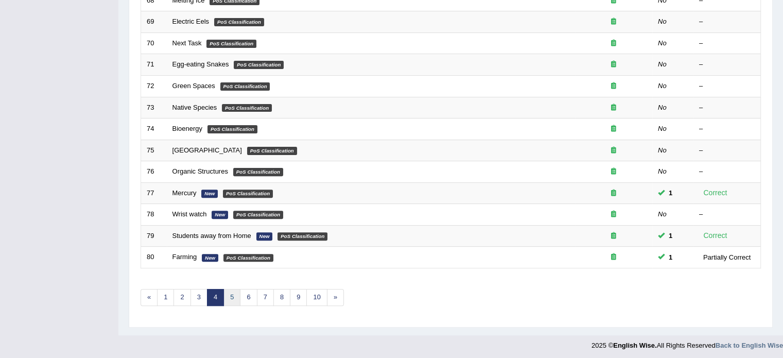
click at [231, 290] on link "5" at bounding box center [231, 297] width 17 height 17
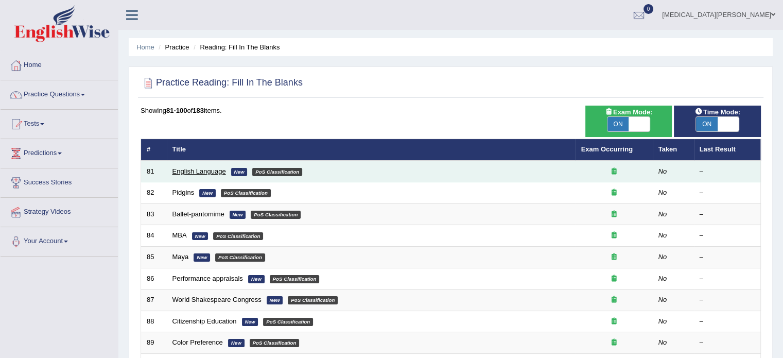
click at [203, 172] on link "English Language" at bounding box center [199, 171] width 54 height 8
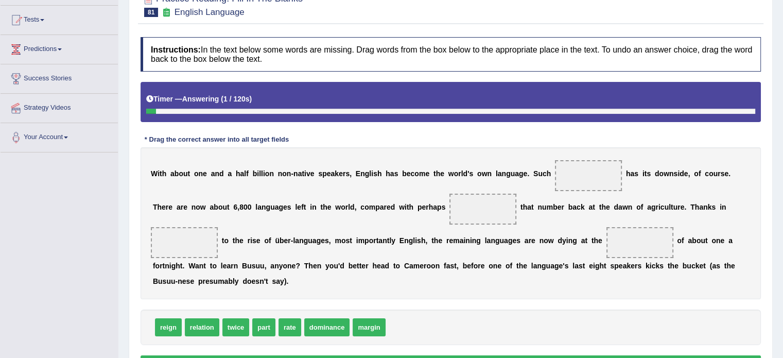
scroll to position [140, 0]
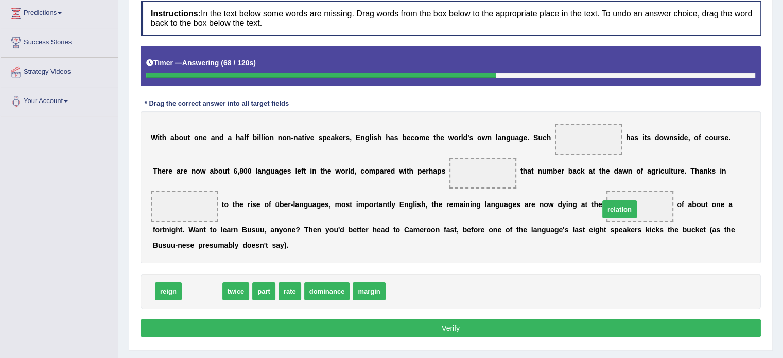
drag, startPoint x: 206, startPoint y: 275, endPoint x: 625, endPoint y: 194, distance: 426.5
click at [625, 200] on span "relation" at bounding box center [619, 209] width 34 height 18
drag, startPoint x: 200, startPoint y: 272, endPoint x: 665, endPoint y: 170, distance: 475.5
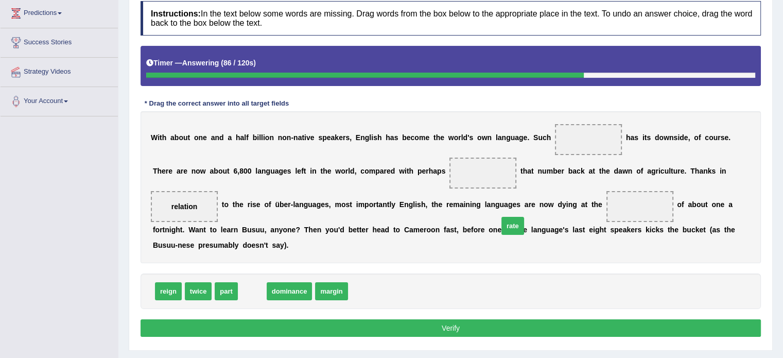
drag, startPoint x: 255, startPoint y: 273, endPoint x: 535, endPoint y: 207, distance: 287.7
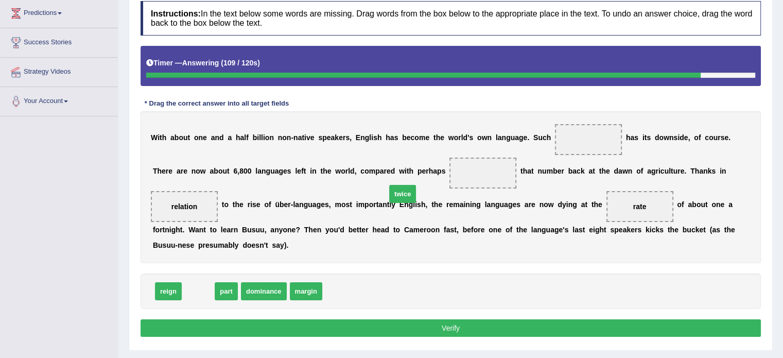
drag, startPoint x: 196, startPoint y: 270, endPoint x: 401, endPoint y: 172, distance: 226.4
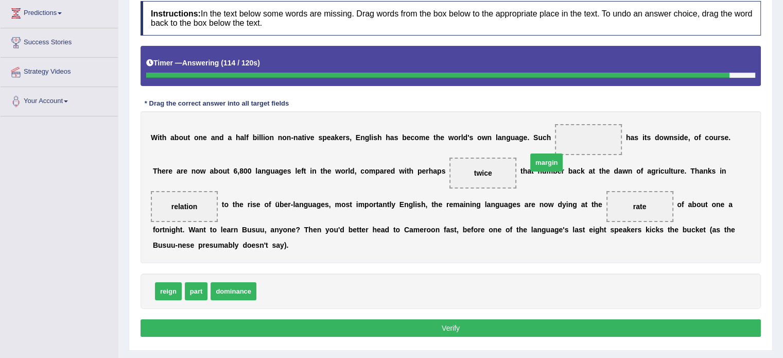
drag, startPoint x: 280, startPoint y: 279, endPoint x: 549, endPoint y: 150, distance: 298.9
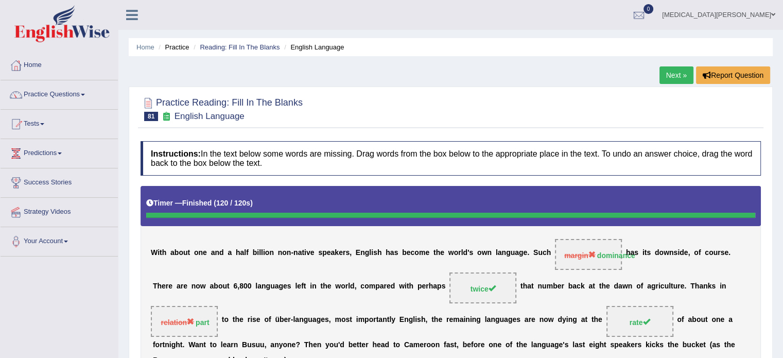
scroll to position [83, 0]
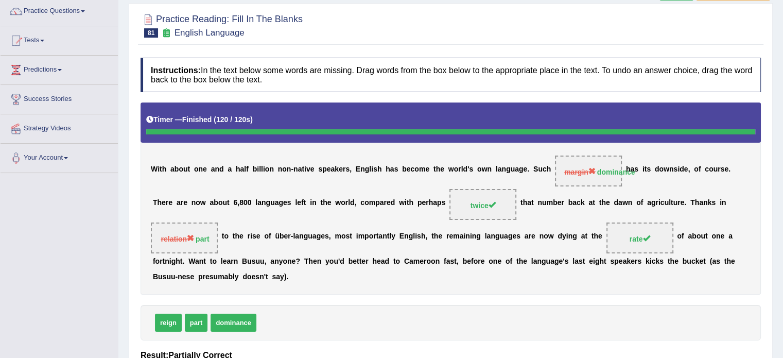
click at [598, 233] on b "e" at bounding box center [600, 236] width 4 height 8
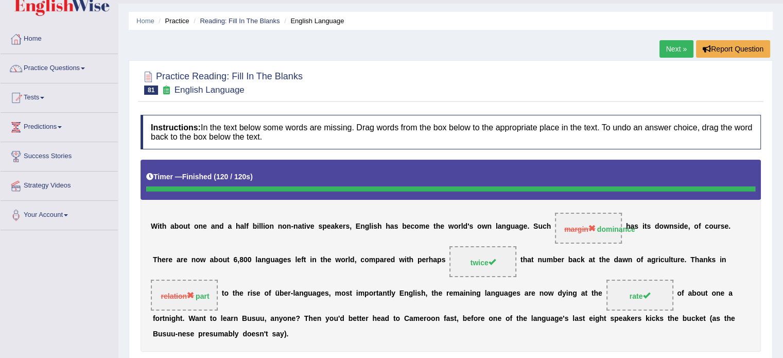
scroll to position [0, 0]
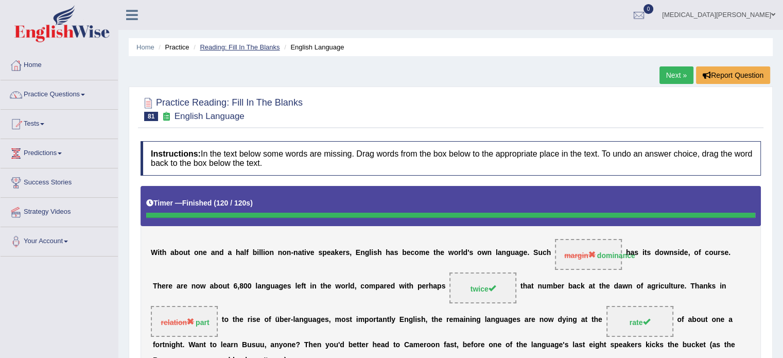
click at [239, 44] on link "Reading: Fill In The Blanks" at bounding box center [240, 47] width 80 height 8
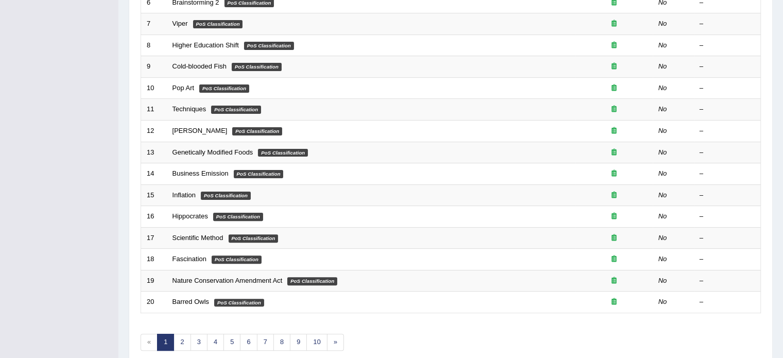
scroll to position [321, 0]
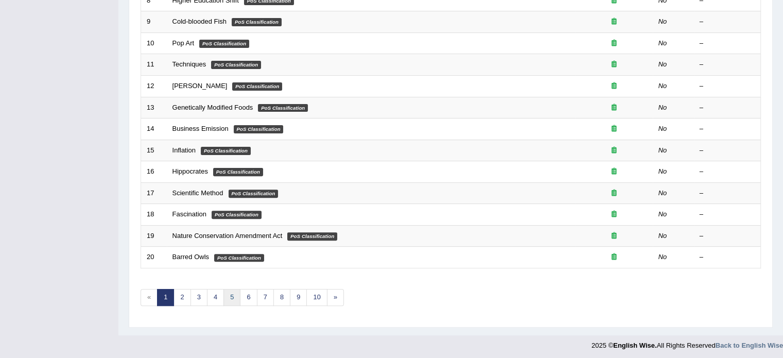
click at [233, 292] on link "5" at bounding box center [231, 297] width 17 height 17
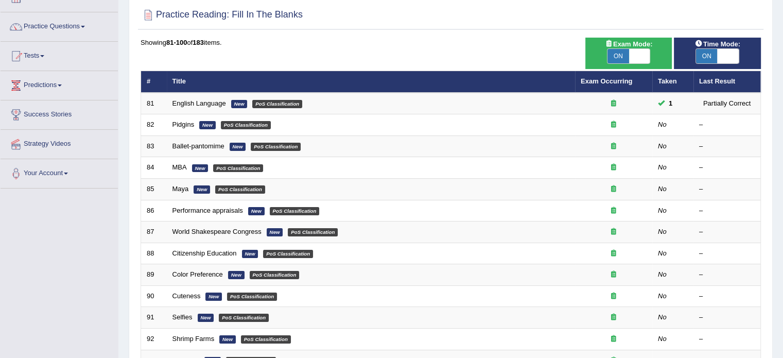
scroll to position [69, 0]
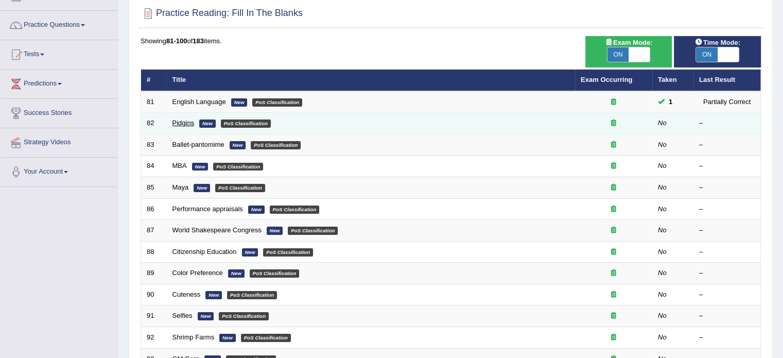
click at [180, 121] on link "Pidgins" at bounding box center [183, 123] width 22 height 8
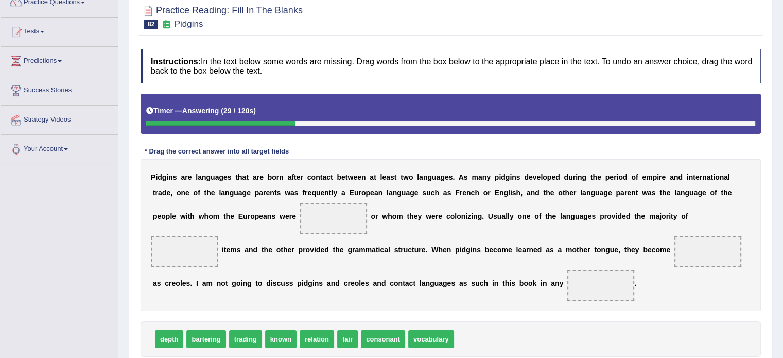
scroll to position [98, 0]
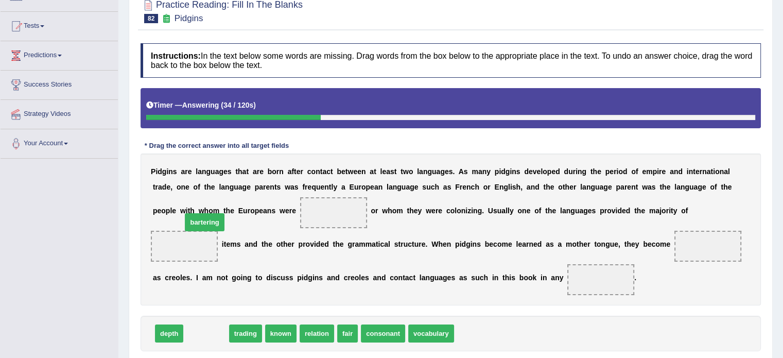
drag, startPoint x: 195, startPoint y: 331, endPoint x: 193, endPoint y: 218, distance: 113.3
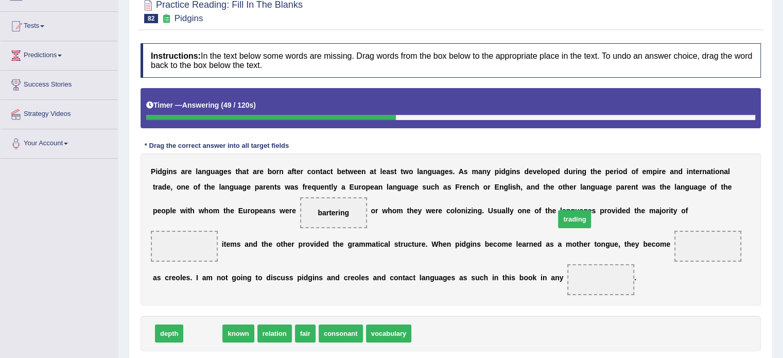
drag, startPoint x: 200, startPoint y: 332, endPoint x: 571, endPoint y: 217, distance: 388.4
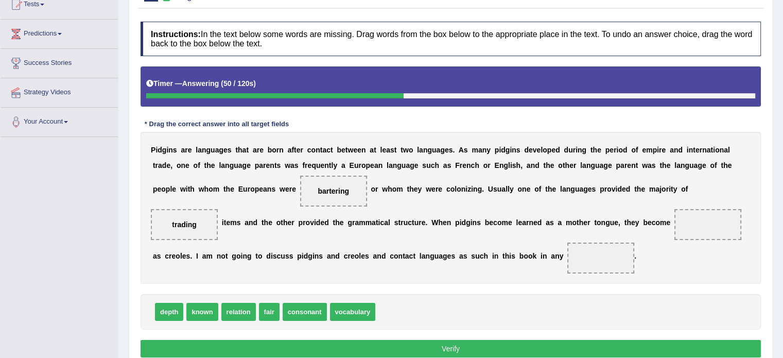
scroll to position [119, 0]
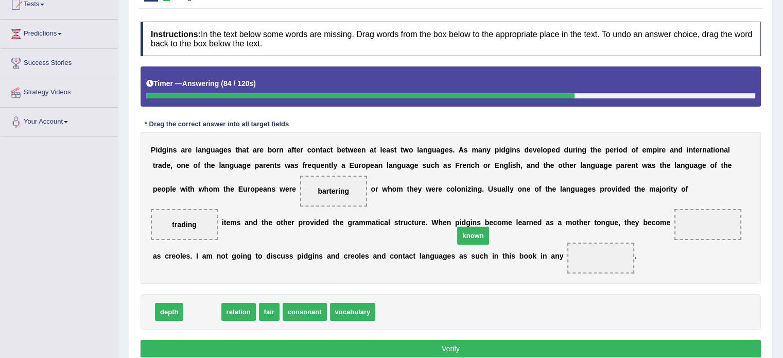
drag, startPoint x: 200, startPoint y: 312, endPoint x: 474, endPoint y: 230, distance: 286.5
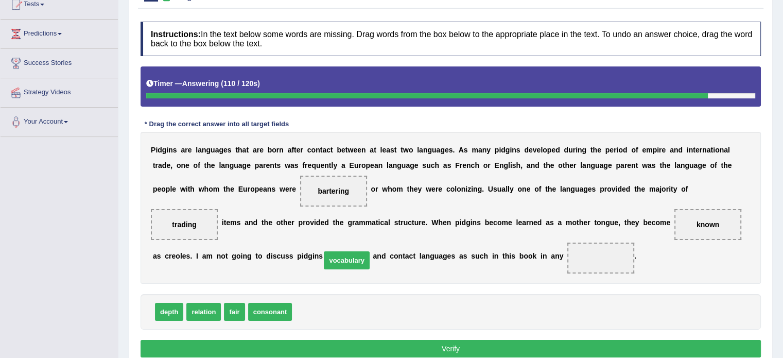
drag, startPoint x: 309, startPoint y: 304, endPoint x: 338, endPoint y: 251, distance: 60.2
drag, startPoint x: 210, startPoint y: 317, endPoint x: 364, endPoint y: 262, distance: 163.3
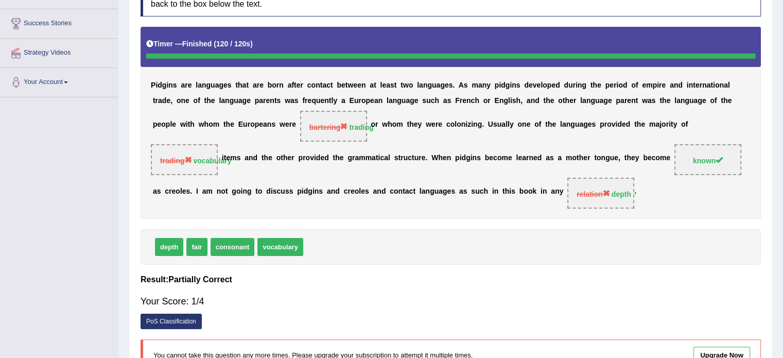
scroll to position [160, 0]
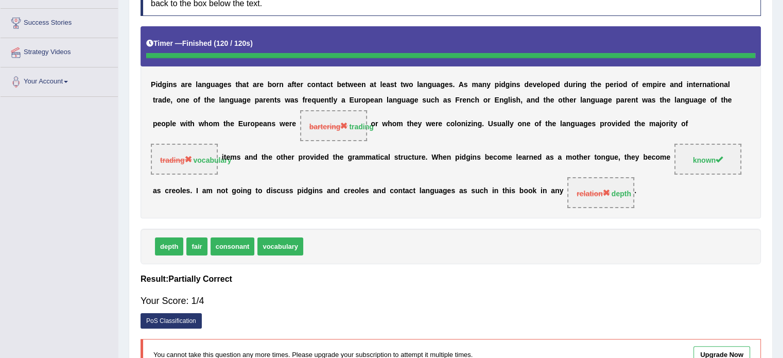
click at [267, 94] on div "P i d g i n s a r e l a n g u a g e s t h a t a r e b o r n a f t e r c o n t a…" at bounding box center [451, 122] width 620 height 192
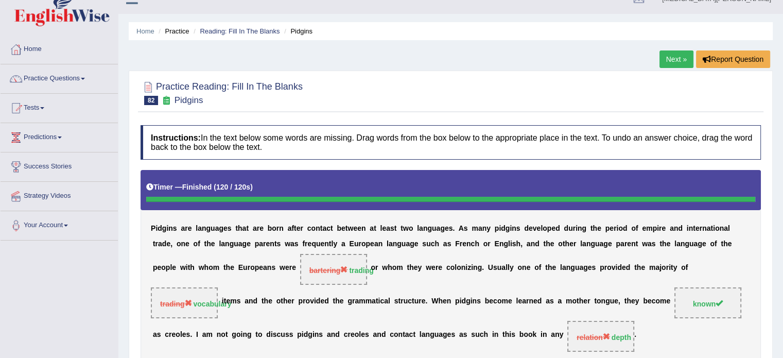
scroll to position [5, 0]
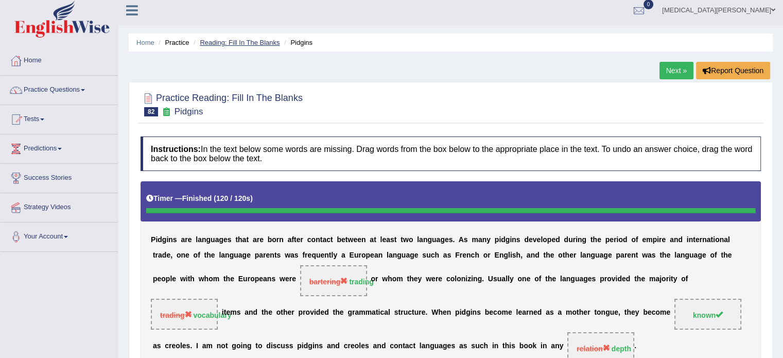
click at [243, 42] on link "Reading: Fill In The Blanks" at bounding box center [240, 43] width 80 height 8
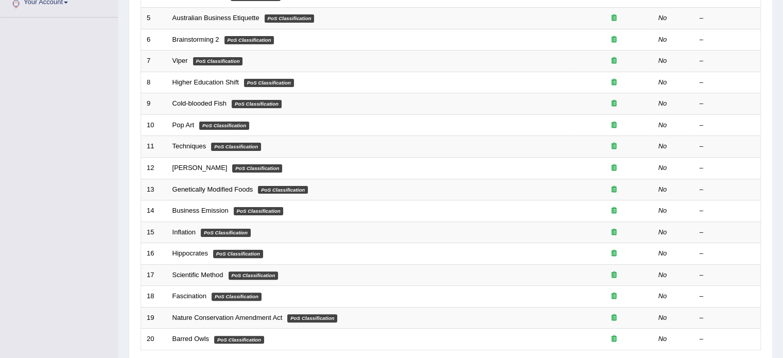
scroll to position [321, 0]
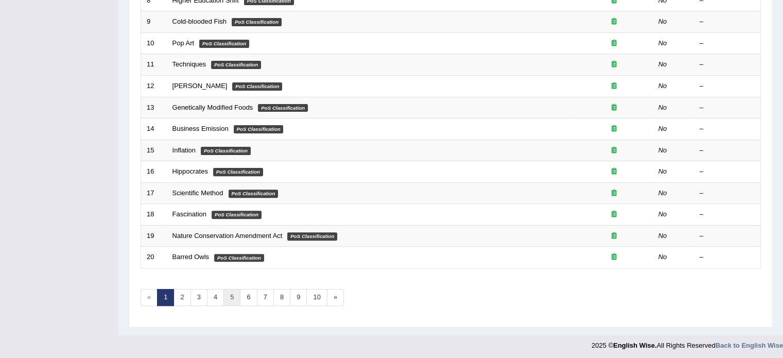
click at [229, 294] on link "5" at bounding box center [231, 297] width 17 height 17
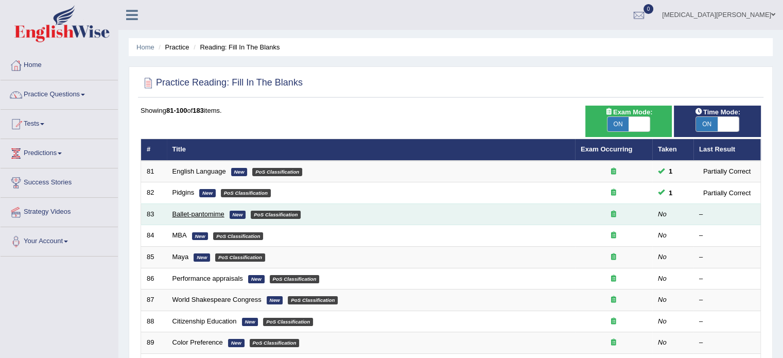
click at [187, 214] on link "Ballet-pantomime" at bounding box center [198, 214] width 52 height 8
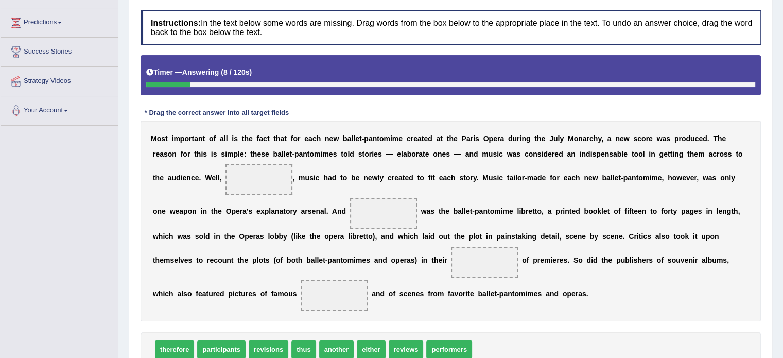
scroll to position [132, 0]
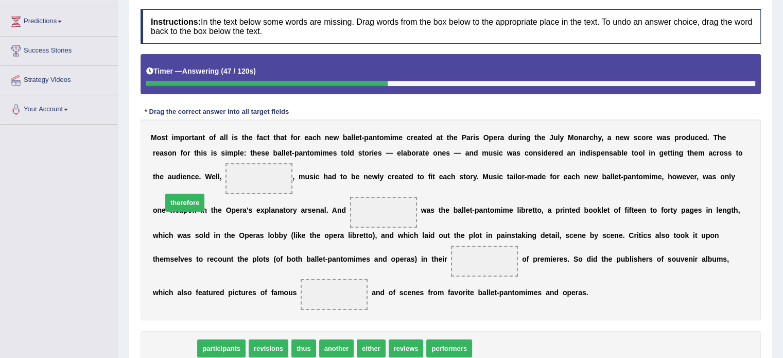
drag, startPoint x: 172, startPoint y: 329, endPoint x: 183, endPoint y: 183, distance: 146.1
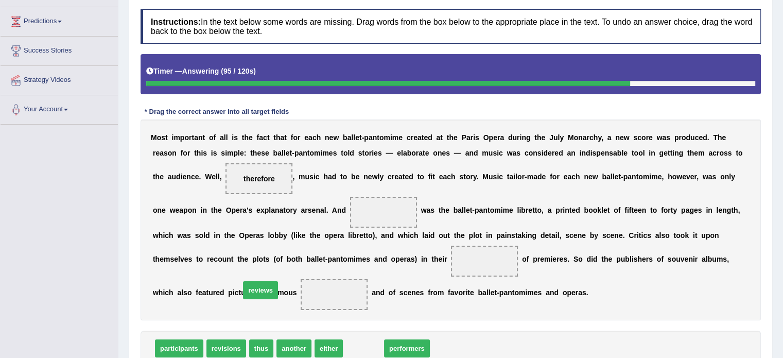
drag, startPoint x: 346, startPoint y: 327, endPoint x: 243, endPoint y: 269, distance: 118.3
click at [355, 339] on span "performers" at bounding box center [369, 348] width 46 height 18
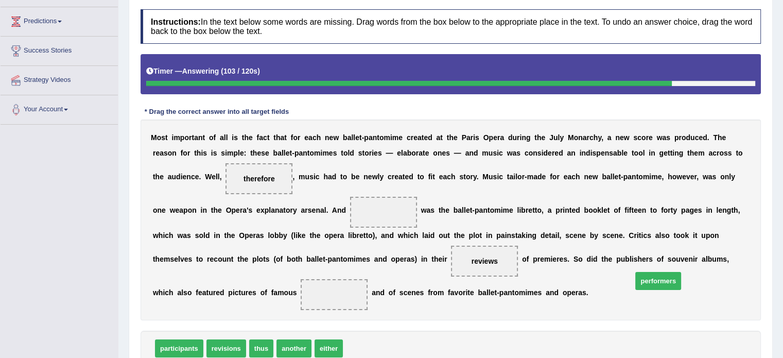
drag, startPoint x: 361, startPoint y: 327, endPoint x: 649, endPoint y: 260, distance: 295.6
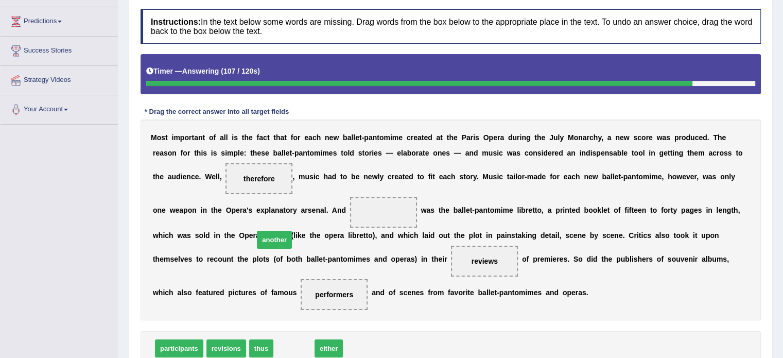
drag, startPoint x: 283, startPoint y: 329, endPoint x: 263, endPoint y: 217, distance: 113.9
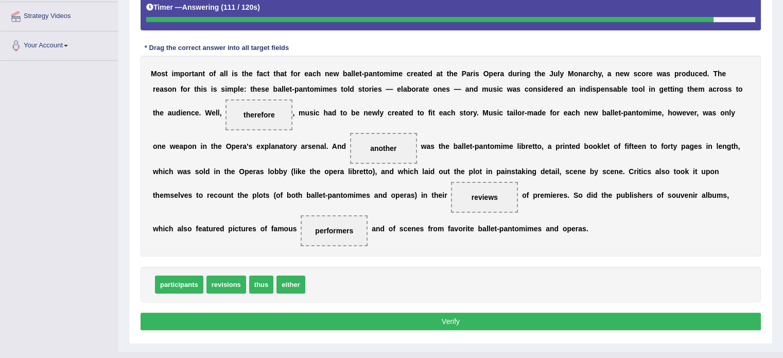
click at [341, 312] on button "Verify" at bounding box center [451, 321] width 620 height 18
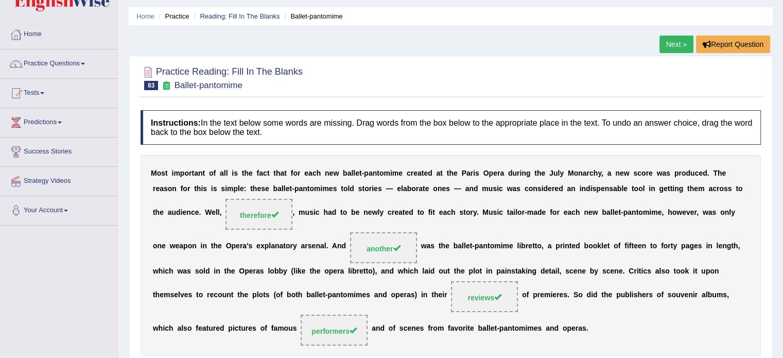
scroll to position [30, 0]
click at [233, 16] on link "Reading: Fill In The Blanks" at bounding box center [240, 17] width 80 height 8
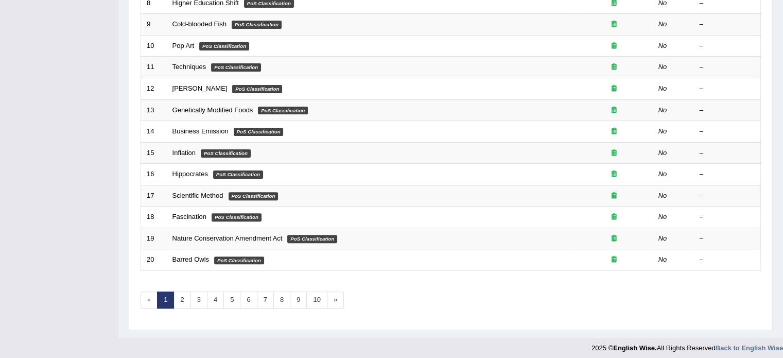
scroll to position [321, 0]
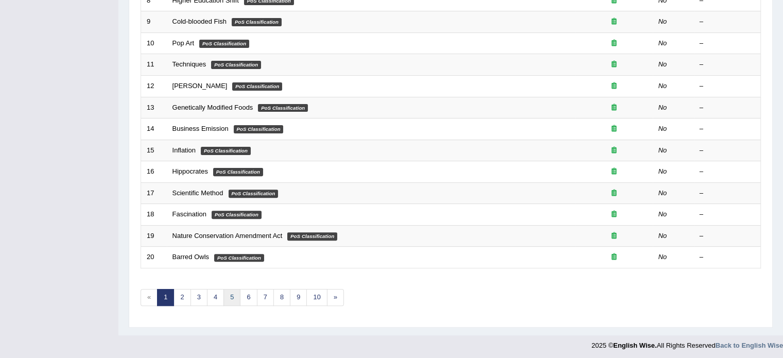
click at [229, 291] on link "5" at bounding box center [231, 297] width 17 height 17
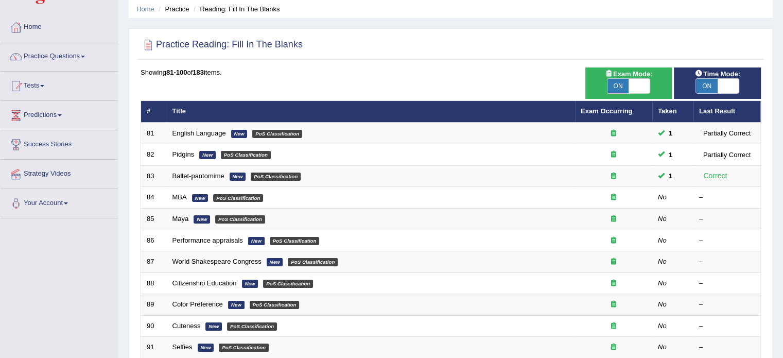
scroll to position [49, 0]
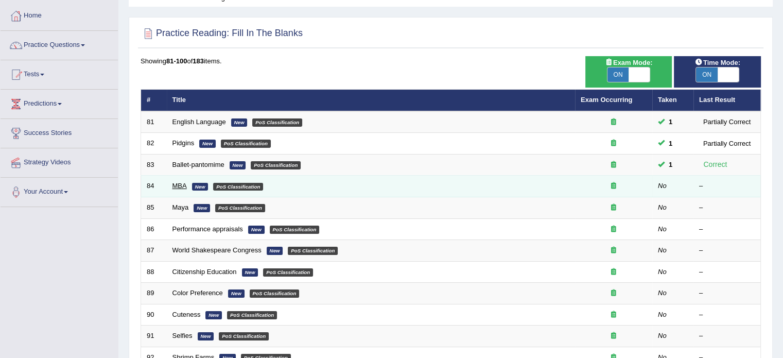
click at [175, 182] on link "MBA" at bounding box center [179, 186] width 14 height 8
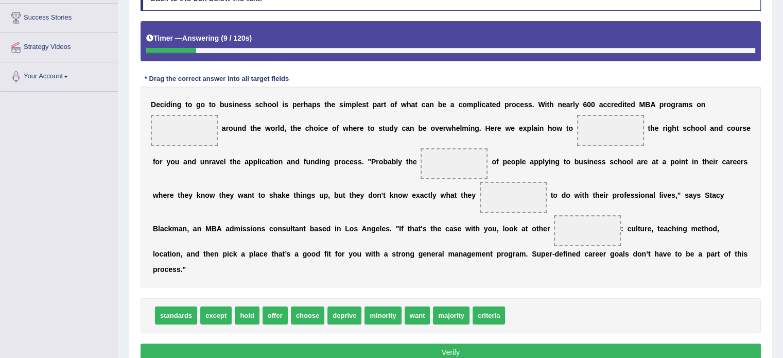
scroll to position [166, 0]
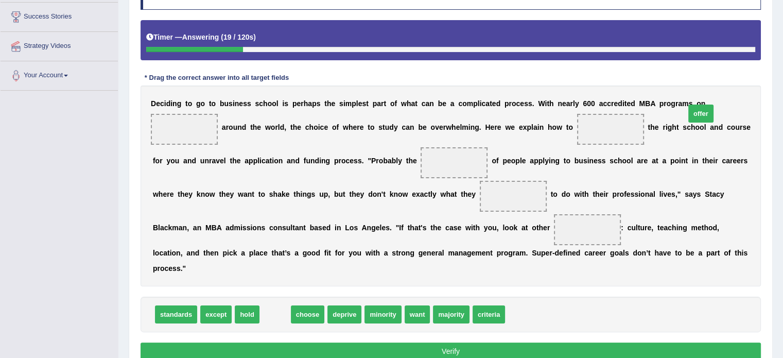
drag, startPoint x: 270, startPoint y: 319, endPoint x: 696, endPoint y: 117, distance: 470.9
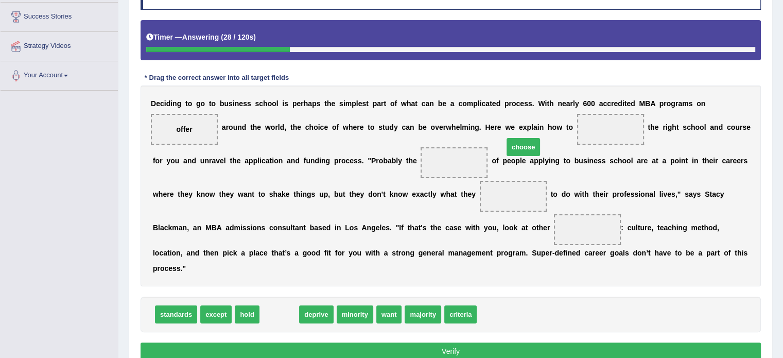
drag, startPoint x: 276, startPoint y: 319, endPoint x: 520, endPoint y: 151, distance: 296.6
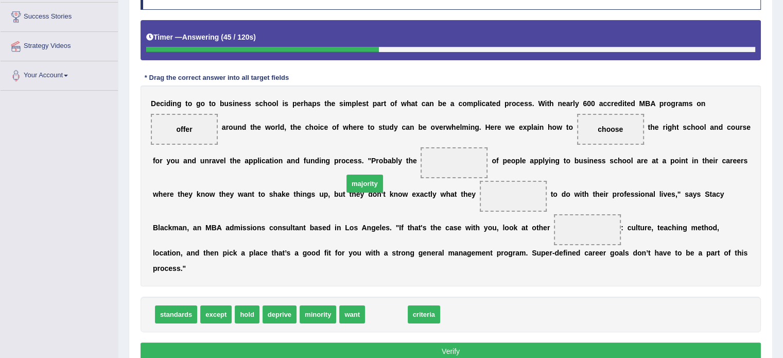
drag, startPoint x: 369, startPoint y: 311, endPoint x: 347, endPoint y: 181, distance: 132.0
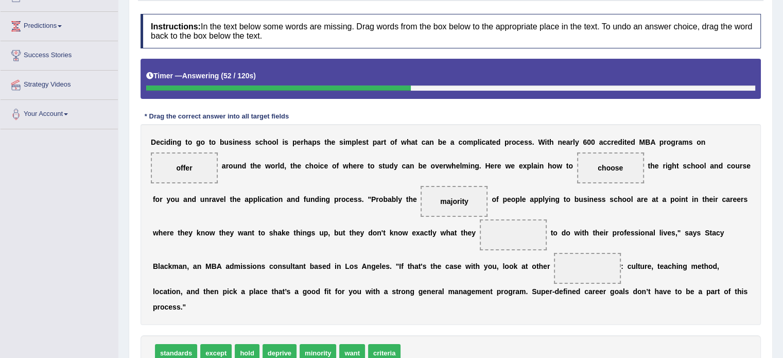
scroll to position [156, 0]
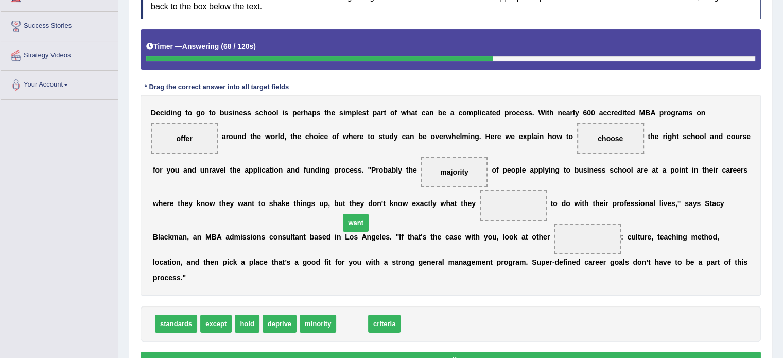
drag, startPoint x: 338, startPoint y: 323, endPoint x: 342, endPoint y: 222, distance: 101.0
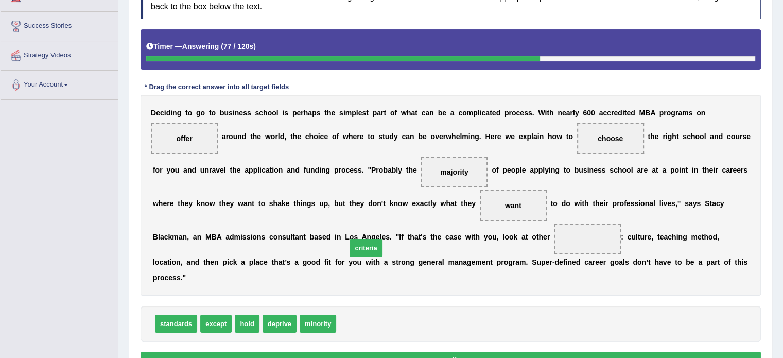
drag, startPoint x: 344, startPoint y: 326, endPoint x: 354, endPoint y: 250, distance: 76.4
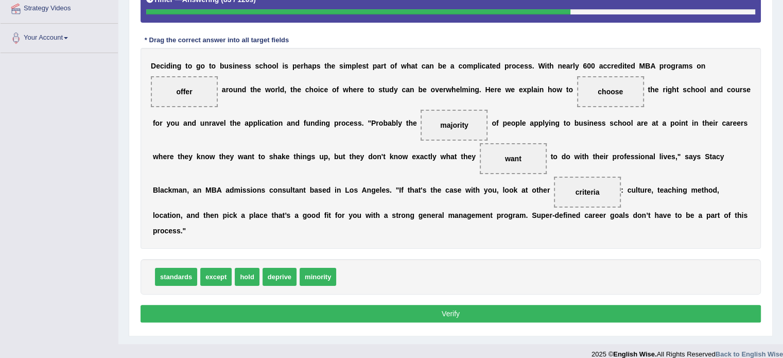
click at [386, 317] on button "Verify" at bounding box center [451, 314] width 620 height 18
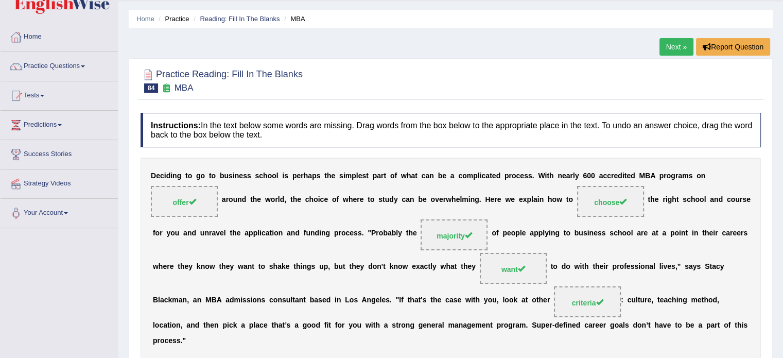
scroll to position [0, 0]
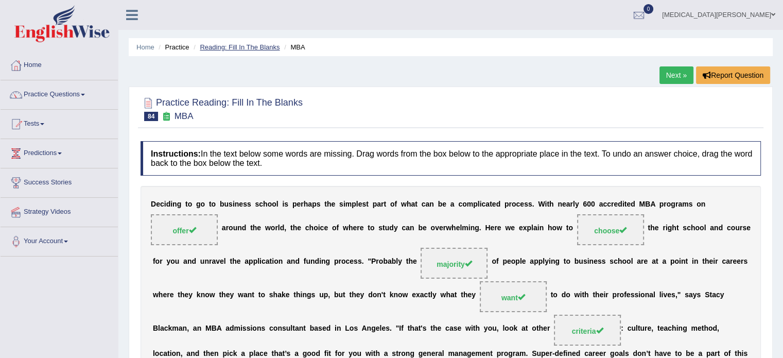
click at [218, 43] on link "Reading: Fill In The Blanks" at bounding box center [240, 47] width 80 height 8
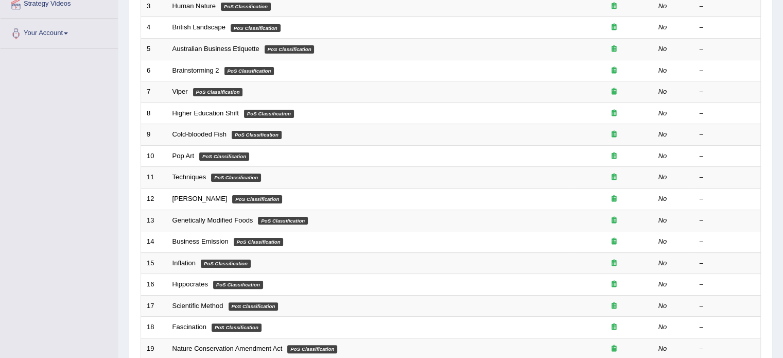
scroll to position [321, 0]
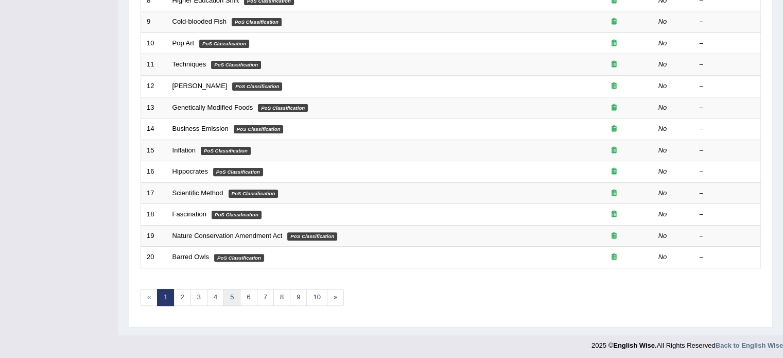
click at [228, 291] on link "5" at bounding box center [231, 297] width 17 height 17
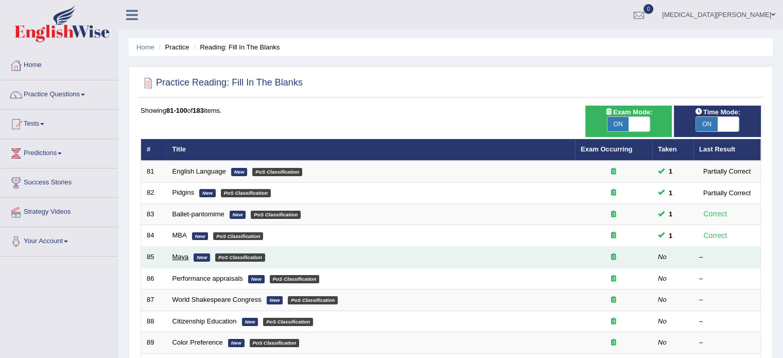
click at [183, 255] on link "Maya" at bounding box center [180, 257] width 16 height 8
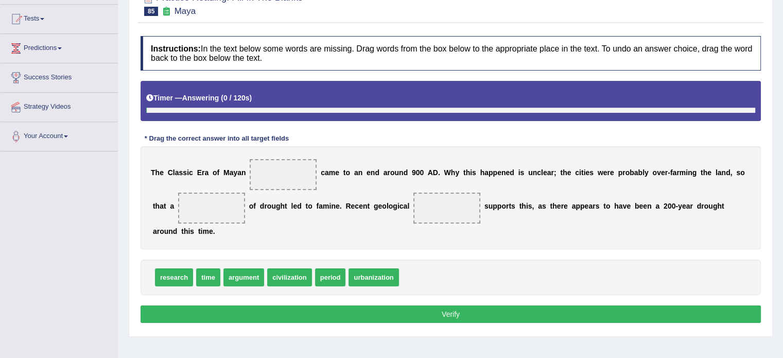
scroll to position [107, 0]
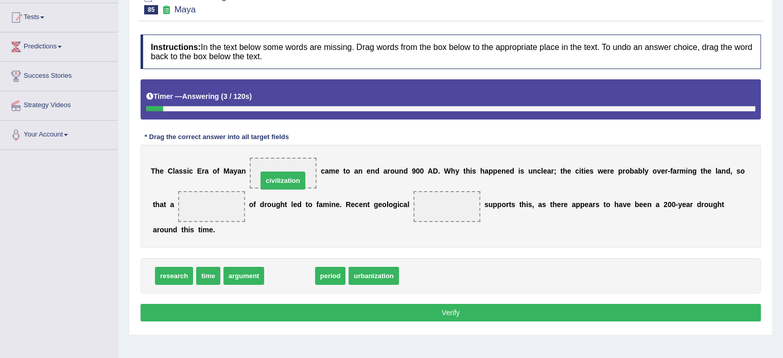
drag, startPoint x: 280, startPoint y: 259, endPoint x: 273, endPoint y: 164, distance: 95.5
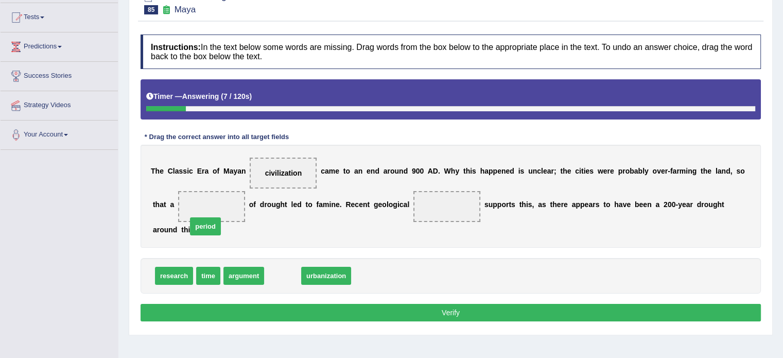
drag, startPoint x: 279, startPoint y: 254, endPoint x: 200, endPoint y: 203, distance: 94.2
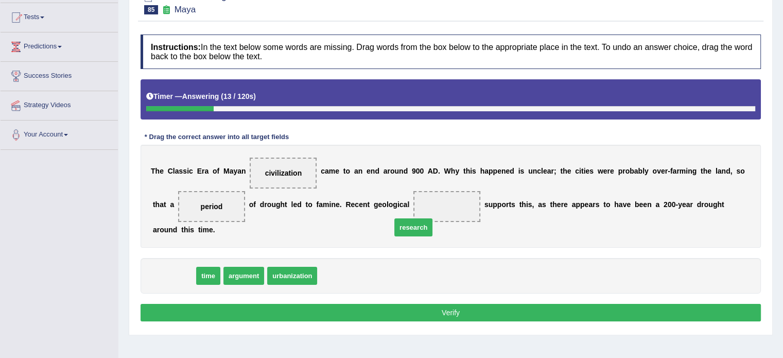
drag, startPoint x: 186, startPoint y: 259, endPoint x: 425, endPoint y: 211, distance: 244.1
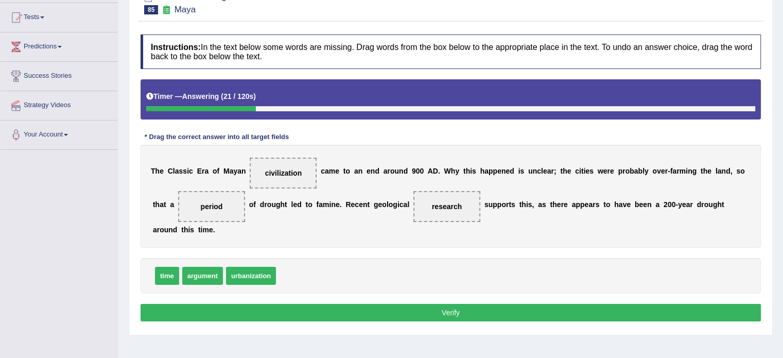
click at [255, 304] on button "Verify" at bounding box center [451, 313] width 620 height 18
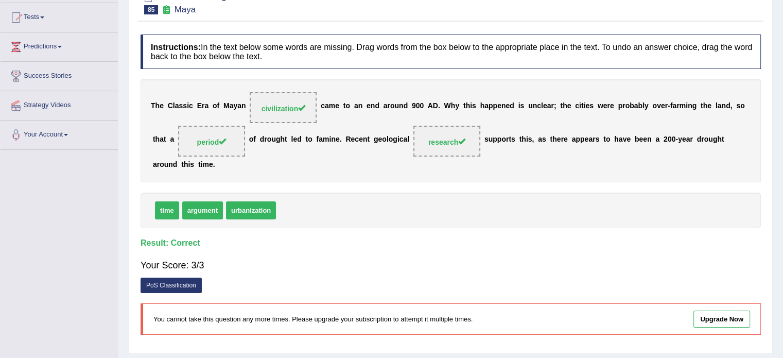
scroll to position [0, 0]
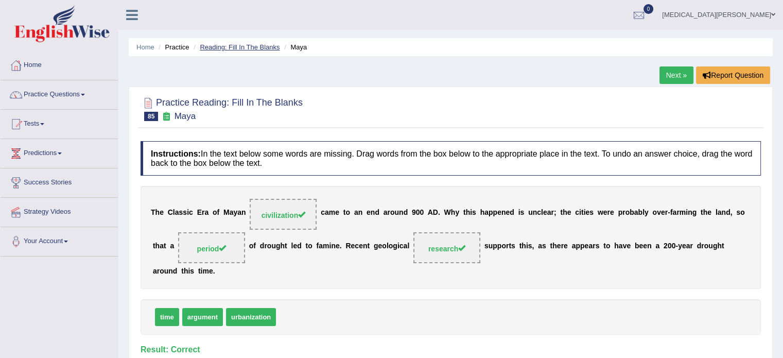
click at [229, 46] on link "Reading: Fill In The Blanks" at bounding box center [240, 47] width 80 height 8
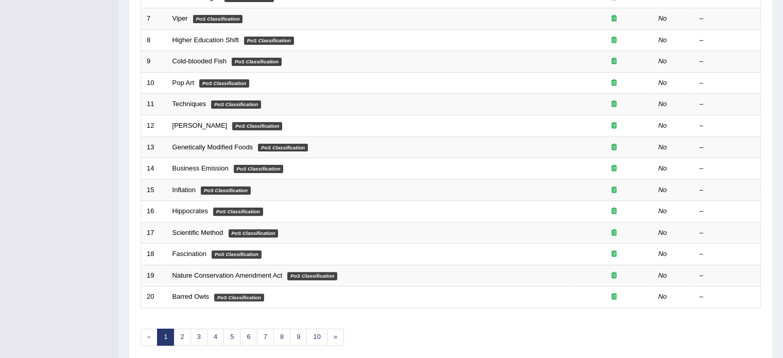
scroll to position [305, 0]
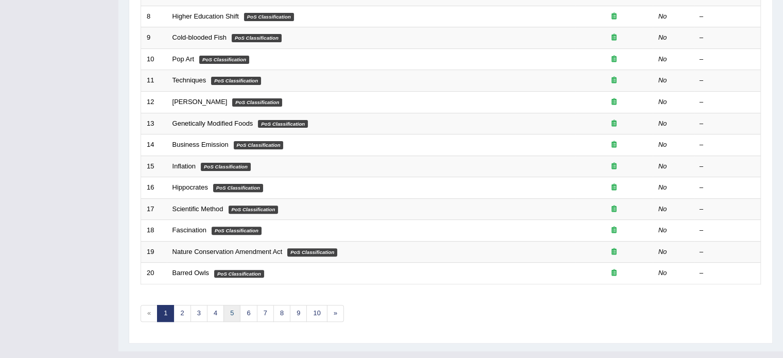
click at [231, 308] on link "5" at bounding box center [231, 313] width 17 height 17
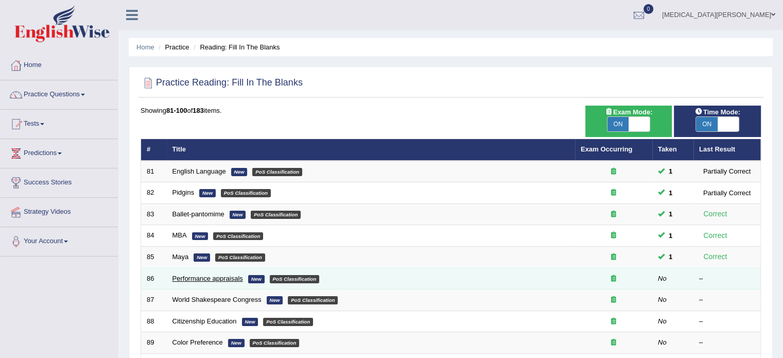
click at [185, 275] on link "Performance appraisals" at bounding box center [207, 278] width 71 height 8
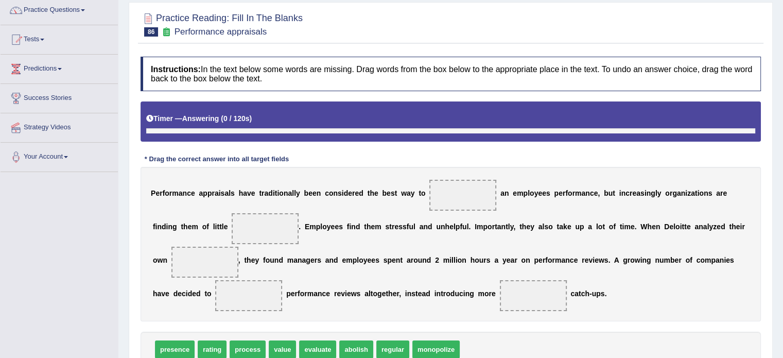
scroll to position [98, 0]
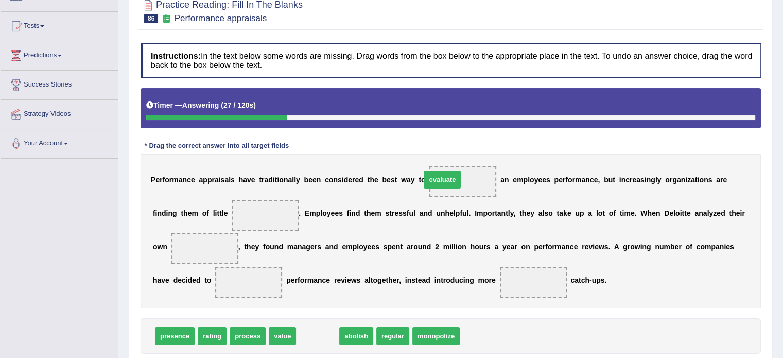
drag, startPoint x: 311, startPoint y: 334, endPoint x: 434, endPoint y: 179, distance: 198.3
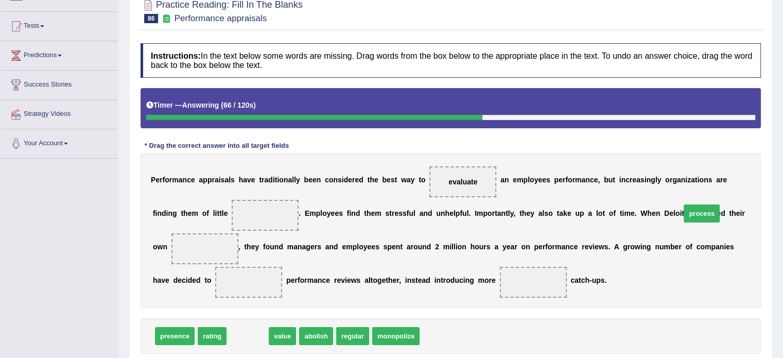
drag, startPoint x: 241, startPoint y: 337, endPoint x: 694, endPoint y: 217, distance: 468.8
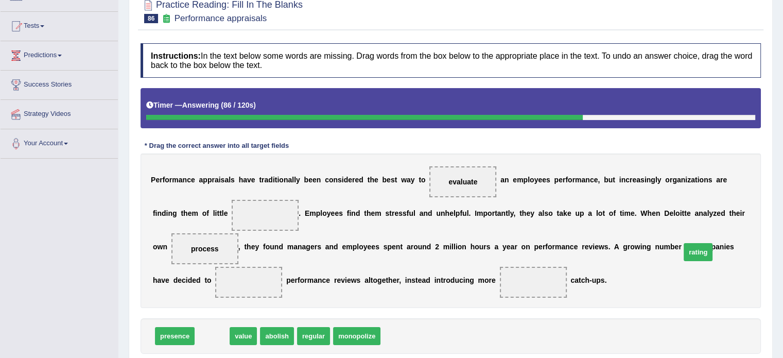
drag, startPoint x: 205, startPoint y: 334, endPoint x: 691, endPoint y: 250, distance: 493.2
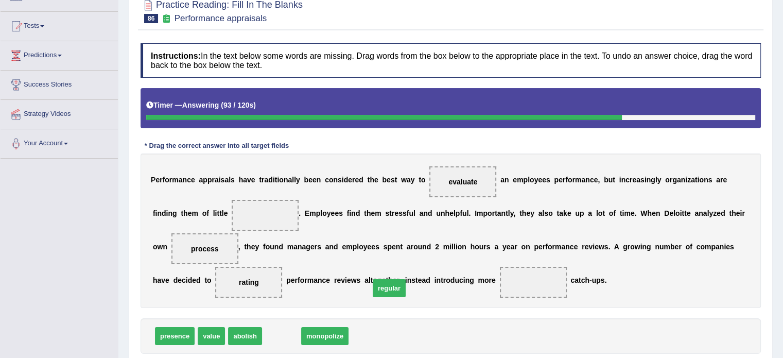
drag, startPoint x: 275, startPoint y: 337, endPoint x: 384, endPoint y: 288, distance: 118.7
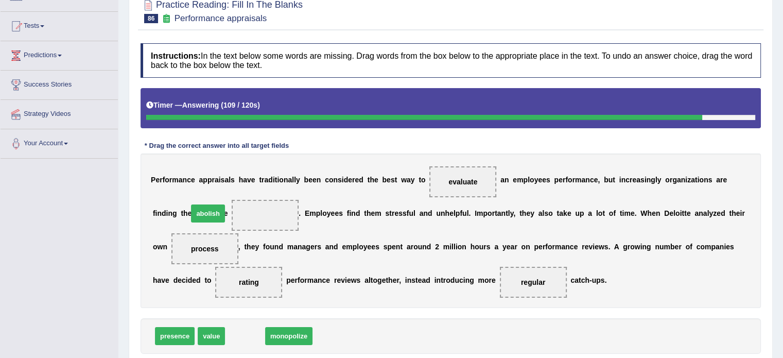
drag, startPoint x: 235, startPoint y: 335, endPoint x: 198, endPoint y: 214, distance: 126.4
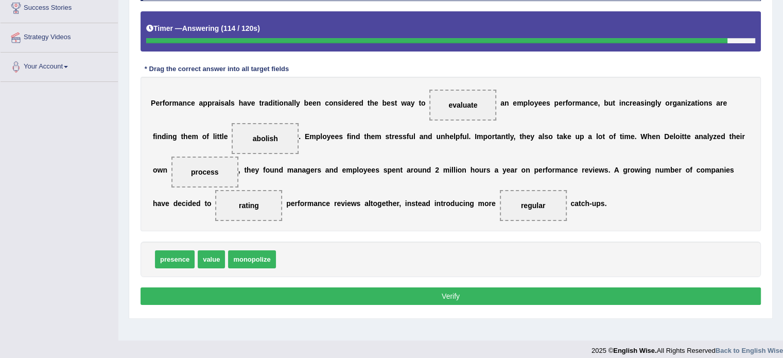
scroll to position [183, 0]
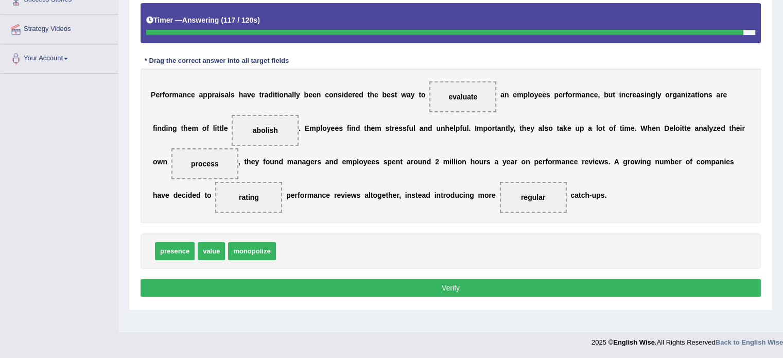
click at [287, 282] on button "Verify" at bounding box center [451, 288] width 620 height 18
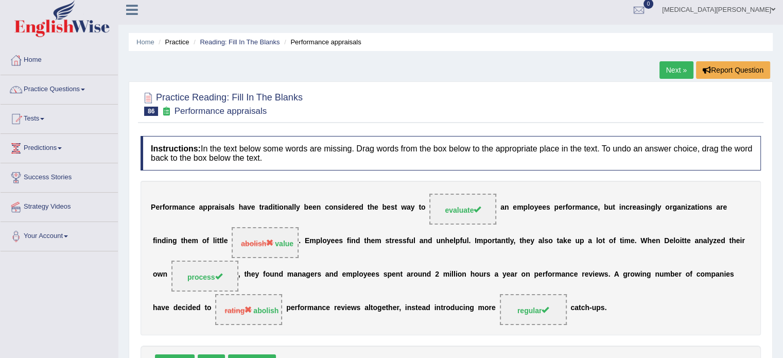
scroll to position [0, 0]
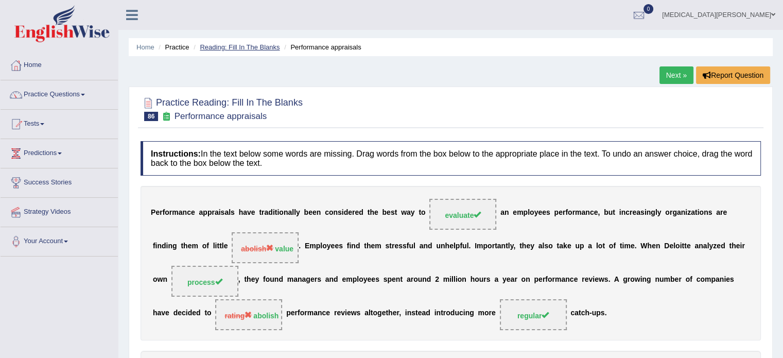
click at [246, 48] on link "Reading: Fill In The Blanks" at bounding box center [240, 47] width 80 height 8
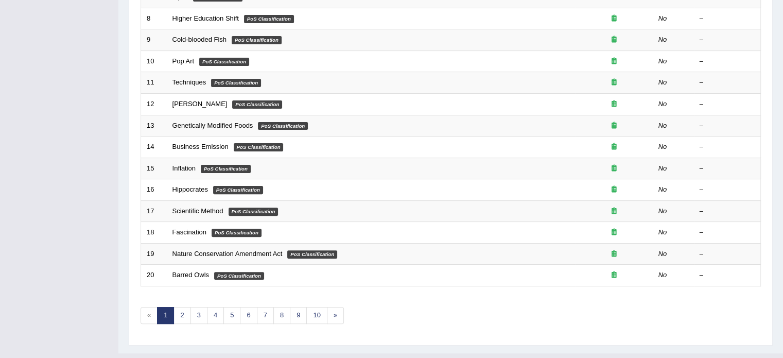
scroll to position [321, 0]
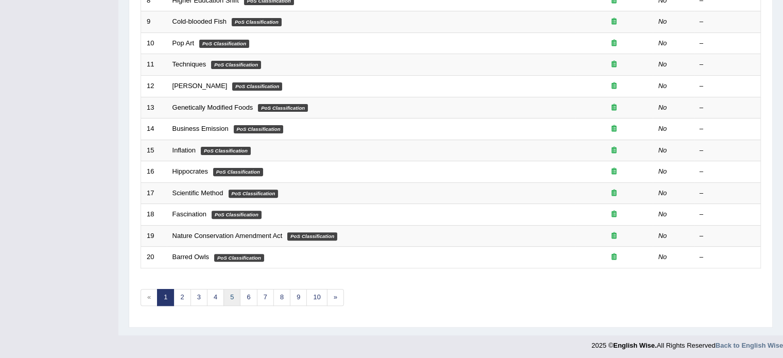
click at [233, 294] on link "5" at bounding box center [231, 297] width 17 height 17
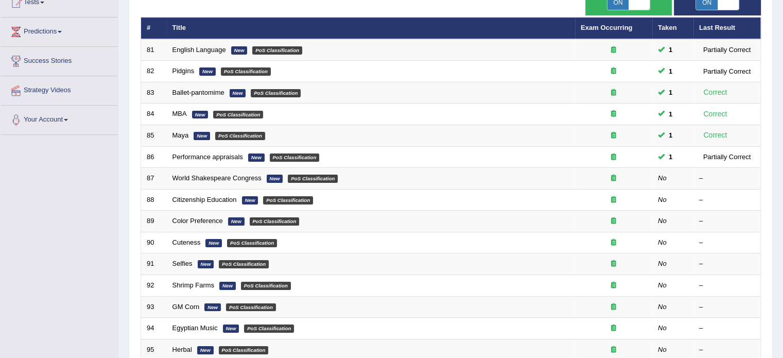
scroll to position [123, 0]
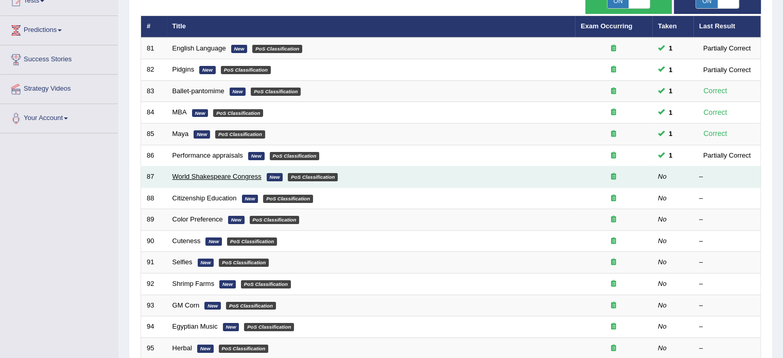
click at [206, 175] on link "World Shakespeare Congress" at bounding box center [216, 176] width 89 height 8
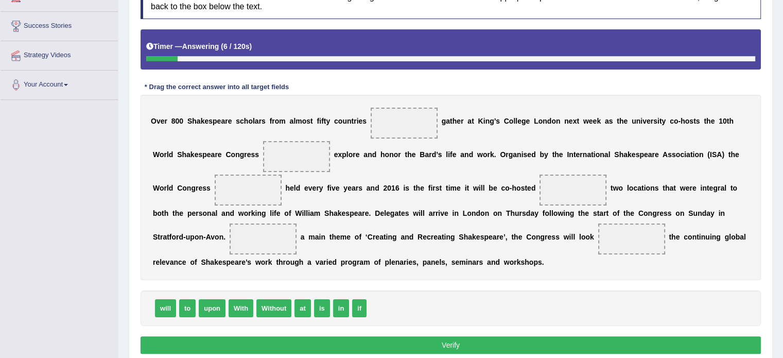
scroll to position [181, 0]
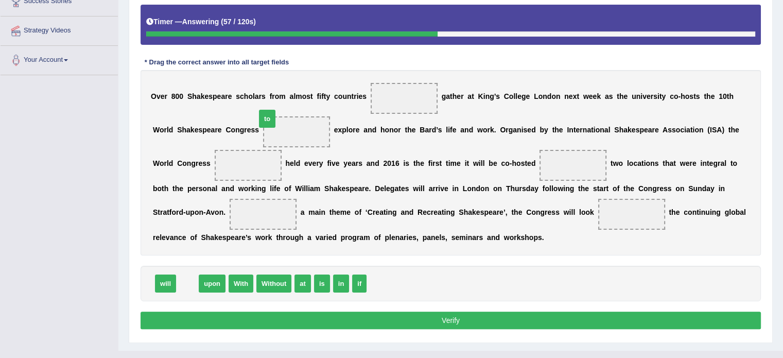
drag, startPoint x: 187, startPoint y: 306, endPoint x: 267, endPoint y: 142, distance: 182.6
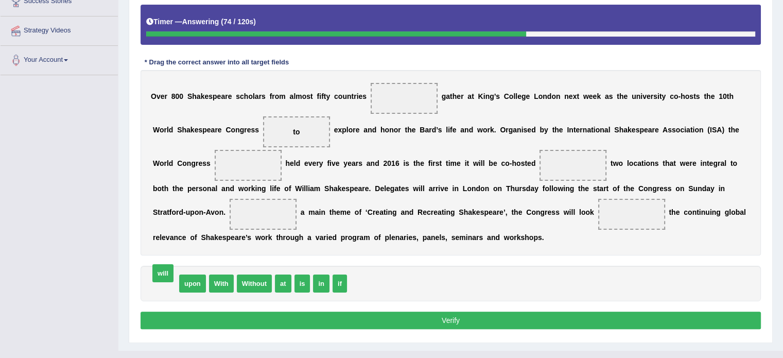
drag, startPoint x: 165, startPoint y: 300, endPoint x: 163, endPoint y: 292, distance: 8.1
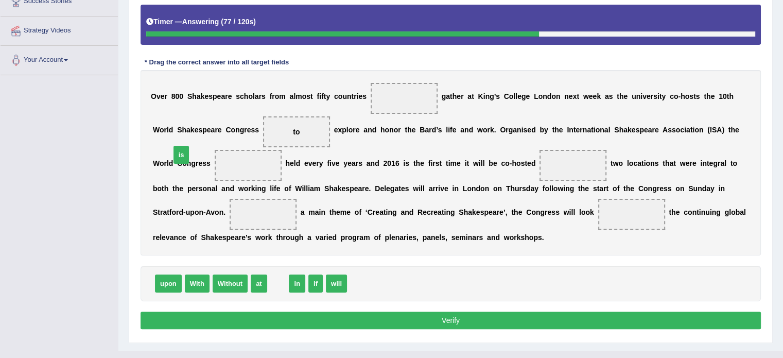
drag, startPoint x: 272, startPoint y: 298, endPoint x: 176, endPoint y: 169, distance: 161.0
drag, startPoint x: 276, startPoint y: 302, endPoint x: 473, endPoint y: 169, distance: 237.3
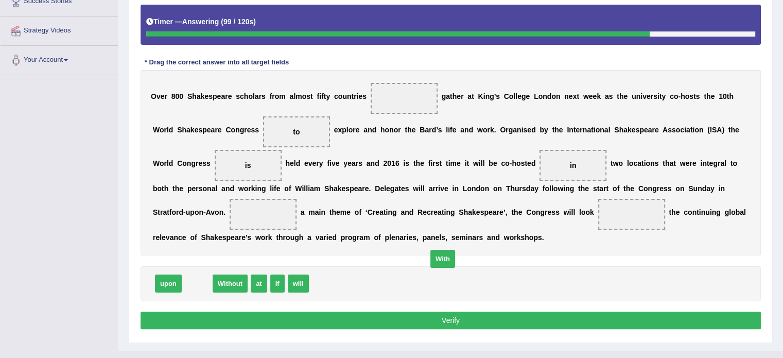
drag, startPoint x: 197, startPoint y: 302, endPoint x: 521, endPoint y: 260, distance: 326.4
click at [455, 260] on span "With" at bounding box center [442, 259] width 25 height 18
drag, startPoint x: 195, startPoint y: 303, endPoint x: 705, endPoint y: 201, distance: 520.2
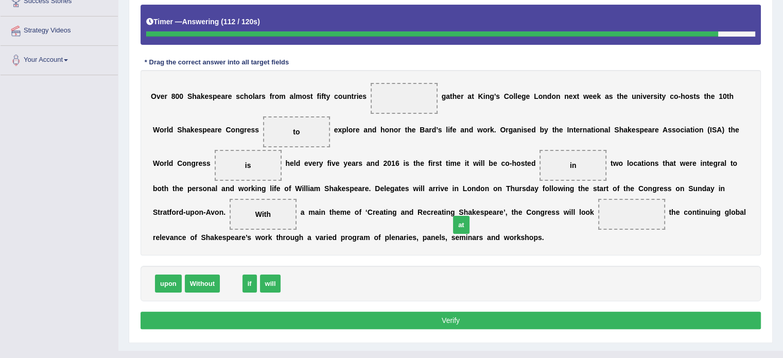
drag, startPoint x: 221, startPoint y: 302, endPoint x: 449, endPoint y: 242, distance: 236.2
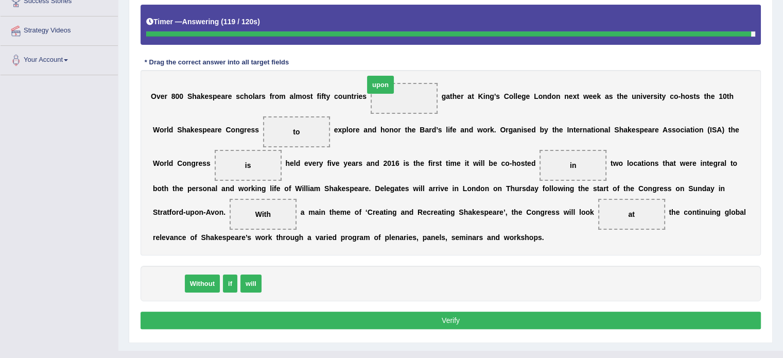
drag, startPoint x: 163, startPoint y: 304, endPoint x: 375, endPoint y: 105, distance: 290.6
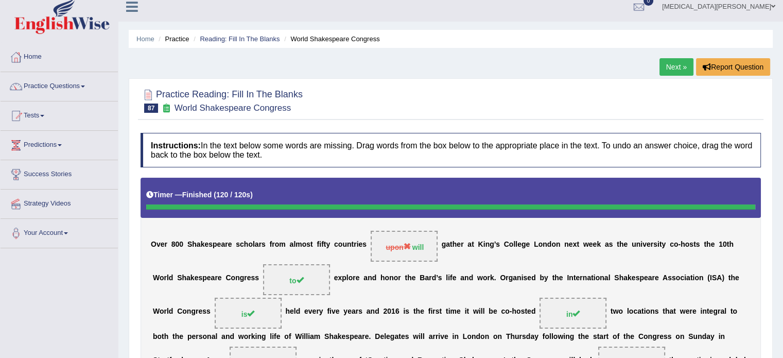
scroll to position [8, 0]
click at [237, 39] on link "Reading: Fill In The Blanks" at bounding box center [240, 39] width 80 height 8
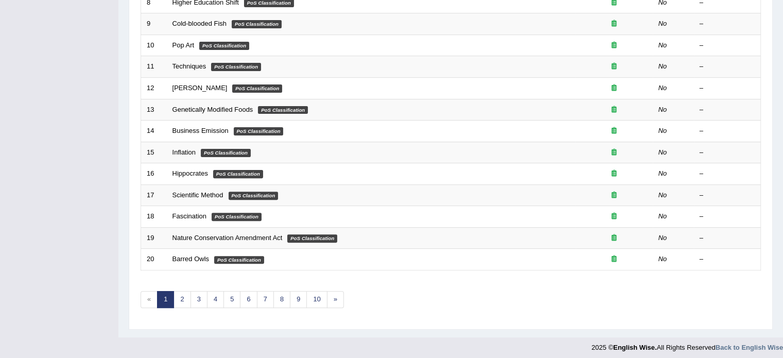
scroll to position [321, 0]
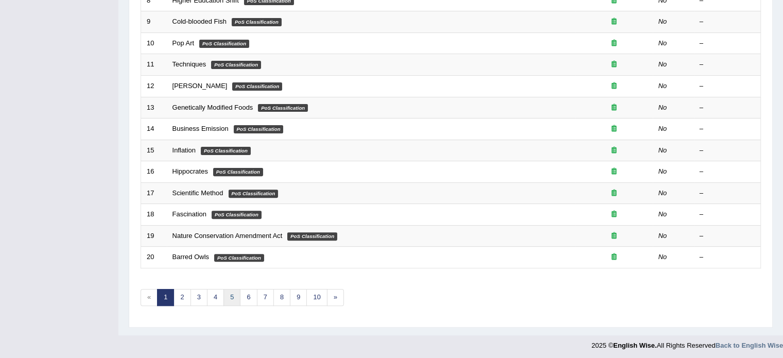
click at [228, 289] on link "5" at bounding box center [231, 297] width 17 height 17
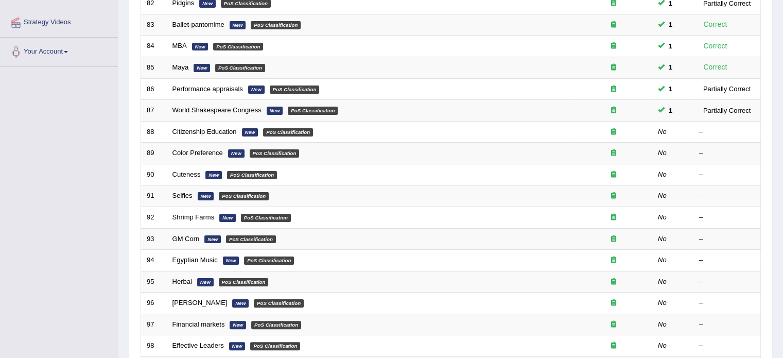
scroll to position [191, 0]
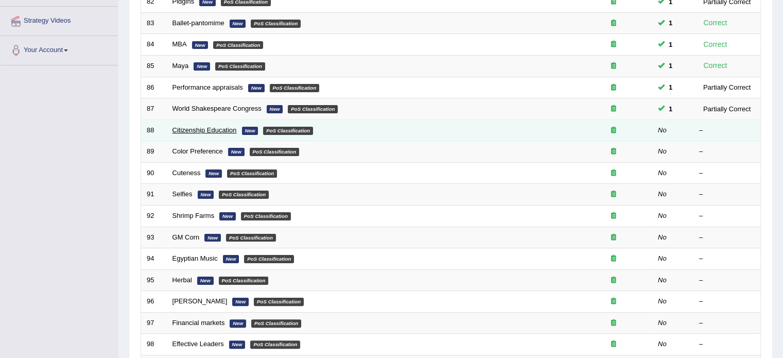
click at [193, 129] on link "Citizenship Education" at bounding box center [204, 130] width 64 height 8
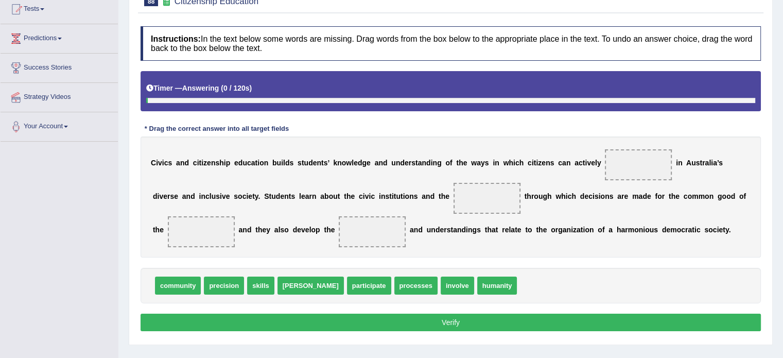
scroll to position [117, 0]
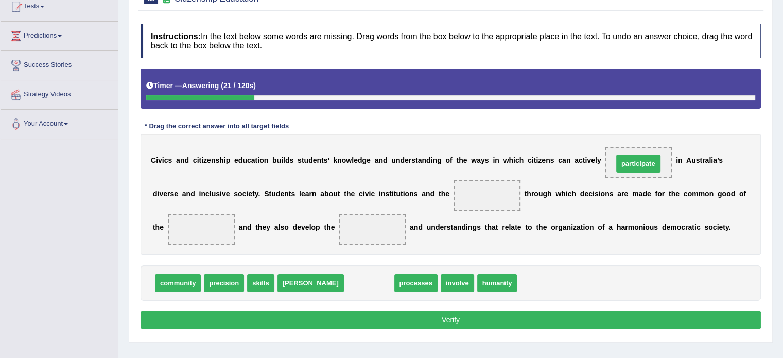
drag, startPoint x: 320, startPoint y: 285, endPoint x: 589, endPoint y: 166, distance: 294.3
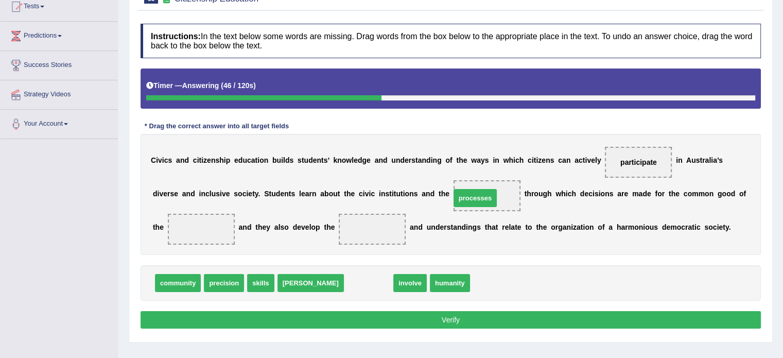
drag, startPoint x: 330, startPoint y: 283, endPoint x: 432, endPoint y: 197, distance: 133.4
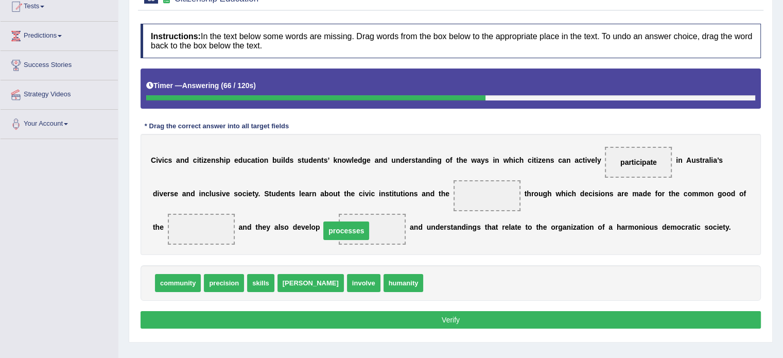
drag, startPoint x: 411, startPoint y: 197, endPoint x: 270, endPoint y: 232, distance: 145.8
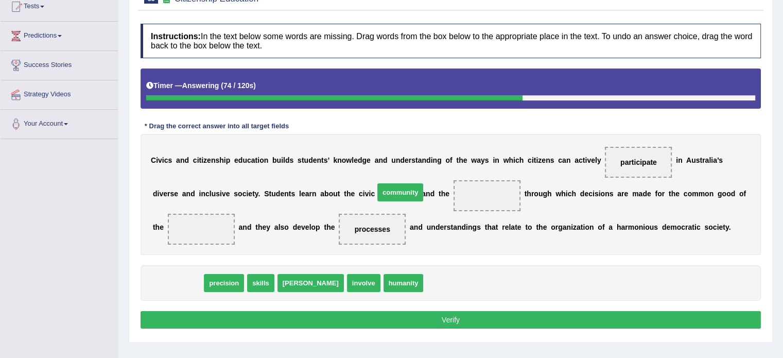
drag, startPoint x: 175, startPoint y: 277, endPoint x: 421, endPoint y: 184, distance: 262.6
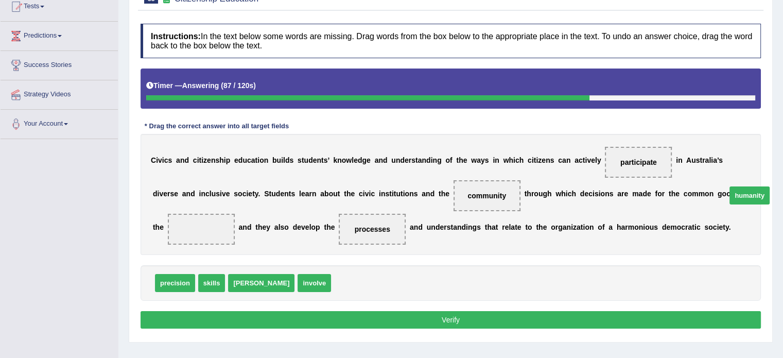
drag, startPoint x: 297, startPoint y: 283, endPoint x: 693, endPoint y: 195, distance: 406.6
click at [489, 318] on button "Verify" at bounding box center [451, 320] width 620 height 18
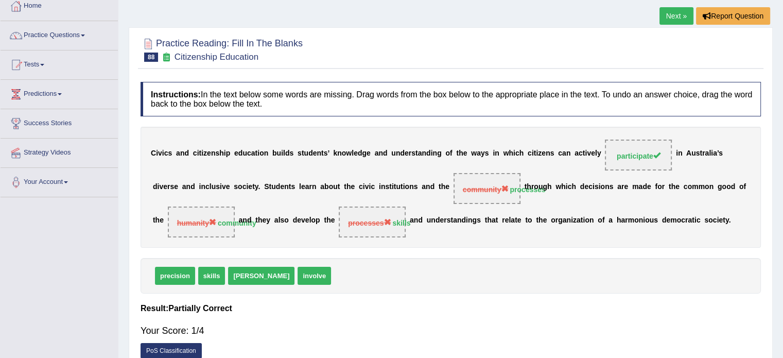
scroll to position [0, 0]
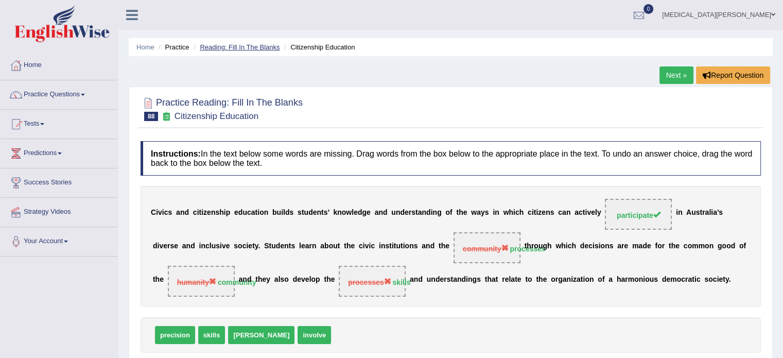
click at [253, 48] on link "Reading: Fill In The Blanks" at bounding box center [240, 47] width 80 height 8
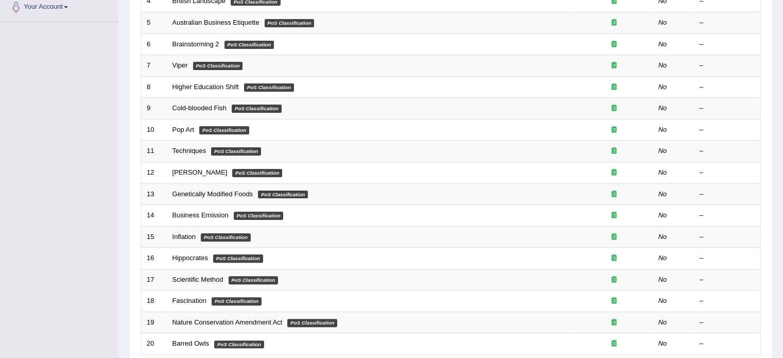
scroll to position [321, 0]
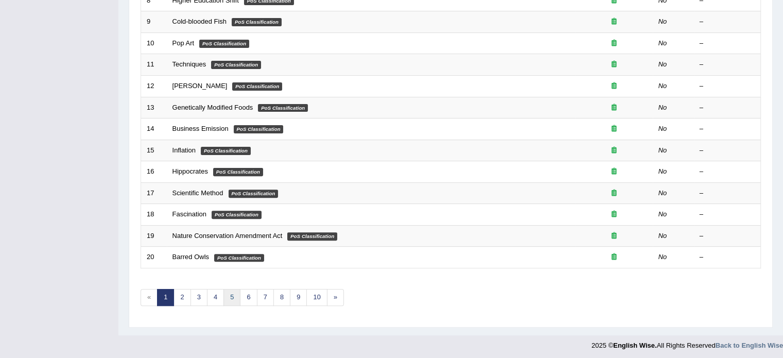
click at [234, 294] on link "5" at bounding box center [231, 297] width 17 height 17
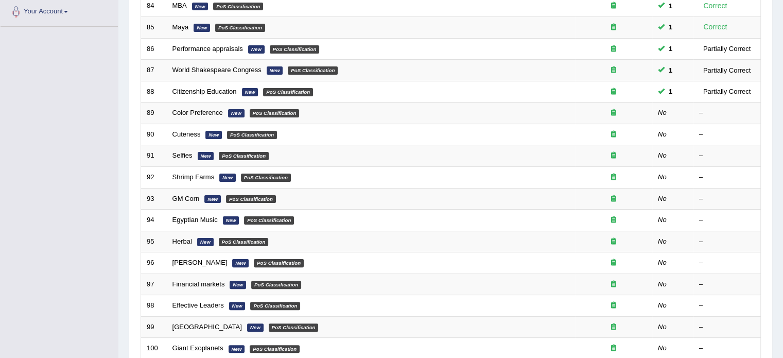
scroll to position [237, 0]
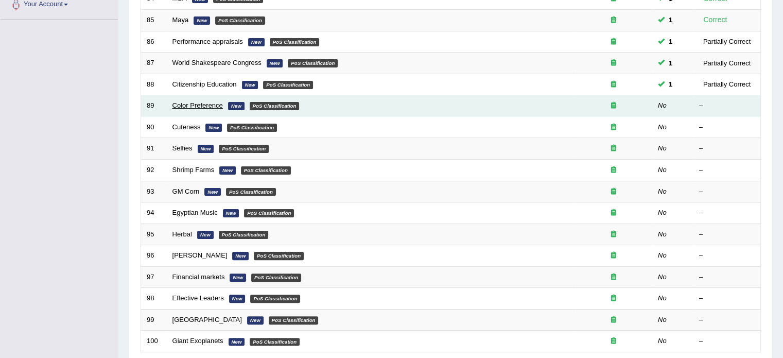
click at [186, 101] on link "Color Preference" at bounding box center [197, 105] width 50 height 8
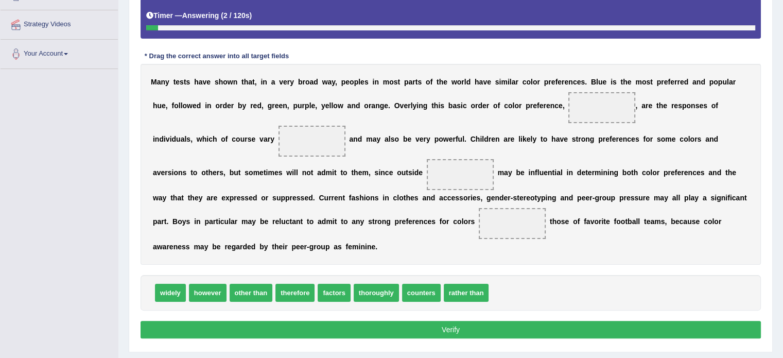
scroll to position [191, 0]
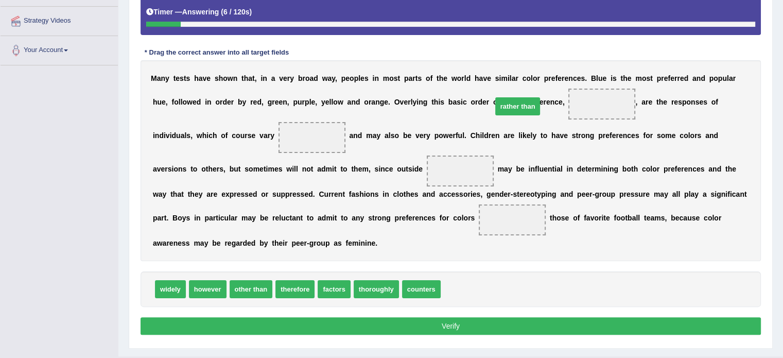
drag, startPoint x: 443, startPoint y: 271, endPoint x: 492, endPoint y: 92, distance: 185.3
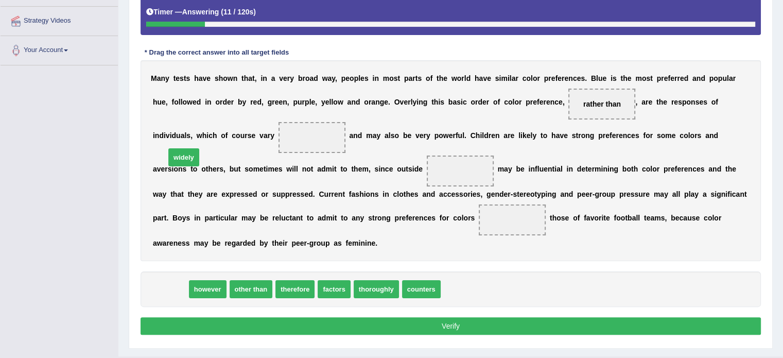
drag, startPoint x: 170, startPoint y: 275, endPoint x: 183, endPoint y: 144, distance: 132.0
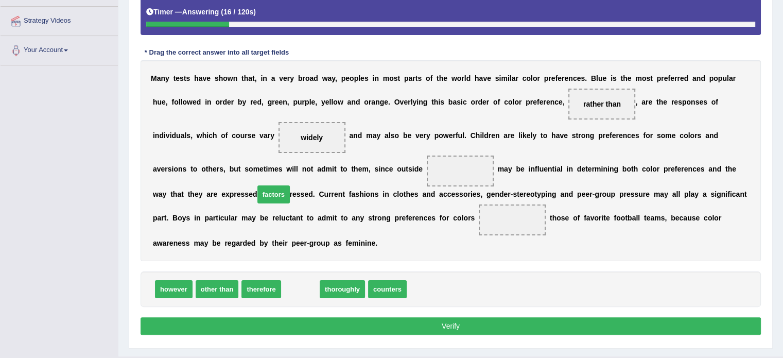
drag, startPoint x: 290, startPoint y: 271, endPoint x: 262, endPoint y: 174, distance: 101.3
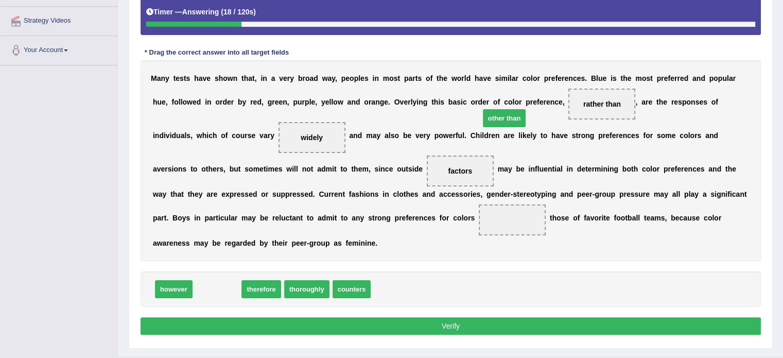
drag, startPoint x: 212, startPoint y: 271, endPoint x: 497, endPoint y: 98, distance: 333.6
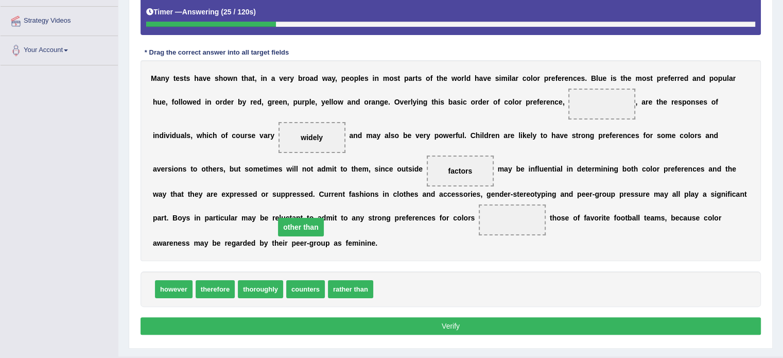
drag, startPoint x: 497, startPoint y: 105, endPoint x: 199, endPoint y: 227, distance: 322.3
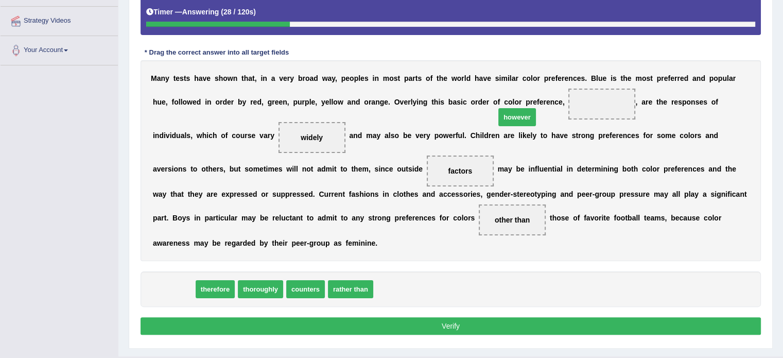
drag, startPoint x: 159, startPoint y: 275, endPoint x: 498, endPoint y: 105, distance: 379.6
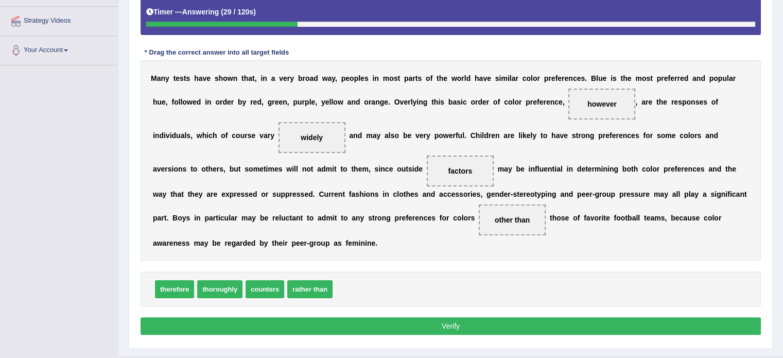
click at [397, 317] on button "Verify" at bounding box center [451, 326] width 620 height 18
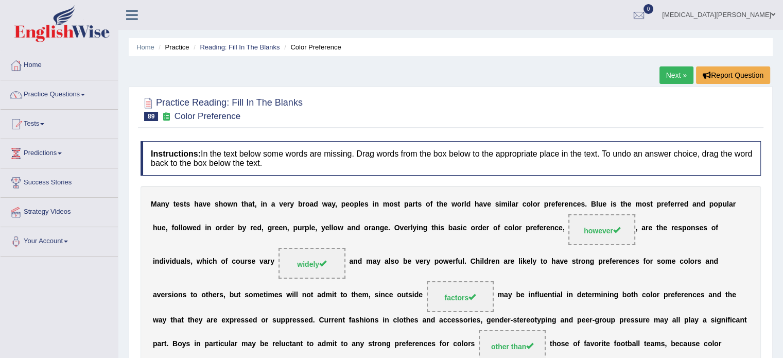
scroll to position [0, 0]
click at [266, 49] on link "Reading: Fill In The Blanks" at bounding box center [240, 47] width 80 height 8
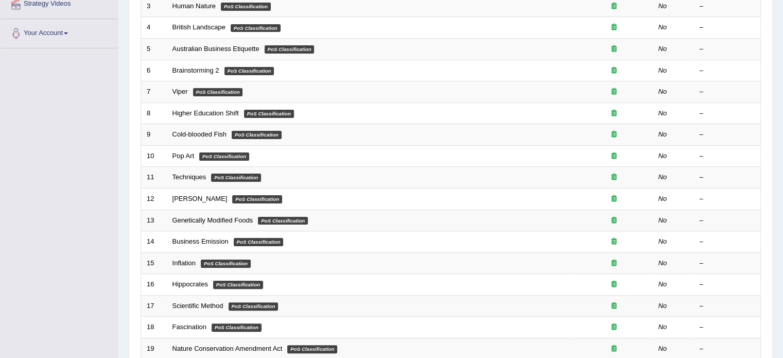
scroll to position [321, 0]
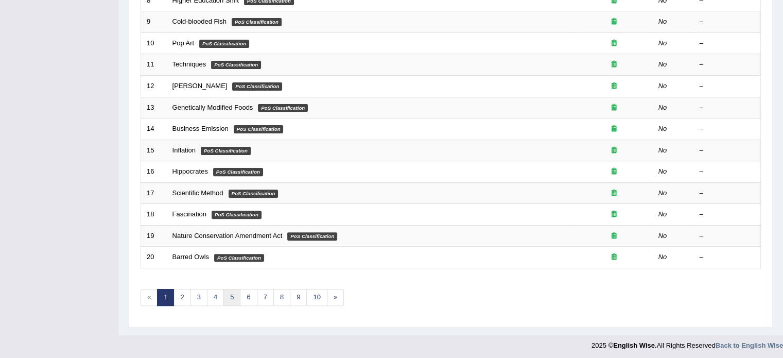
click at [229, 294] on link "5" at bounding box center [231, 297] width 17 height 17
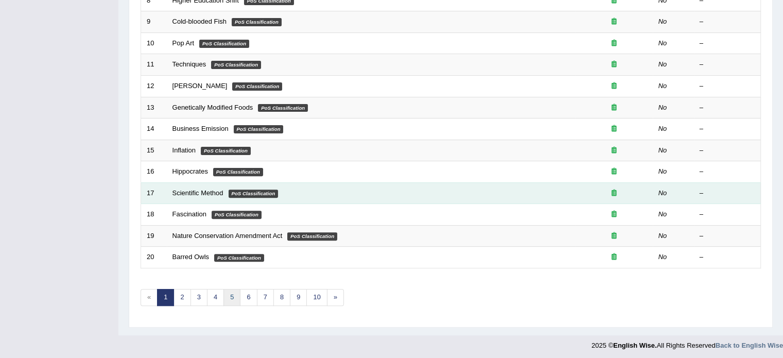
scroll to position [256, 0]
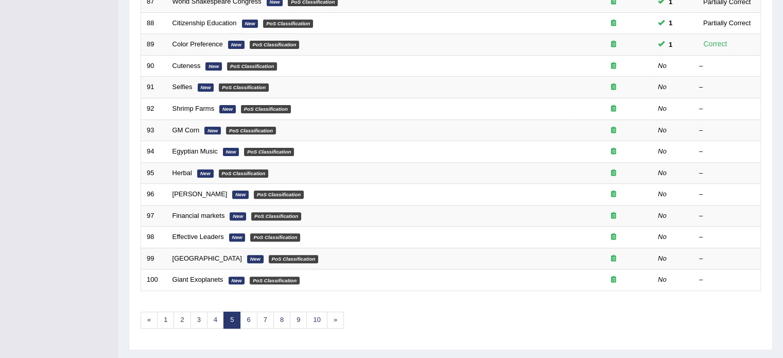
scroll to position [294, 0]
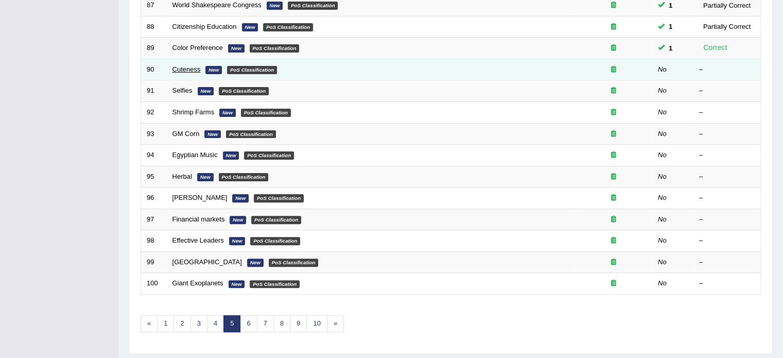
click at [189, 68] on link "Cuteness" at bounding box center [186, 69] width 28 height 8
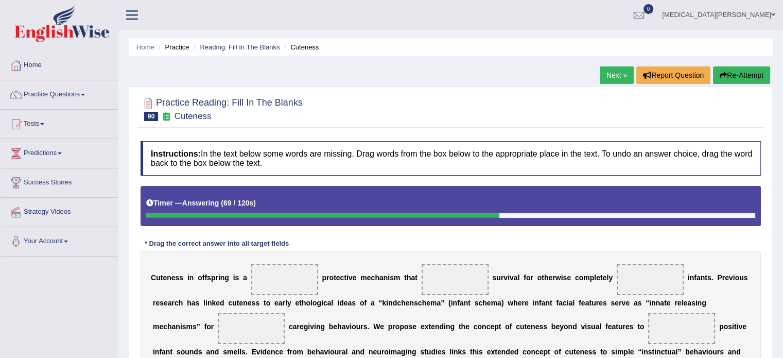
click at [739, 69] on button "Re-Attempt" at bounding box center [741, 75] width 57 height 18
click at [276, 47] on link "Reading: Fill In The Blanks" at bounding box center [240, 47] width 80 height 8
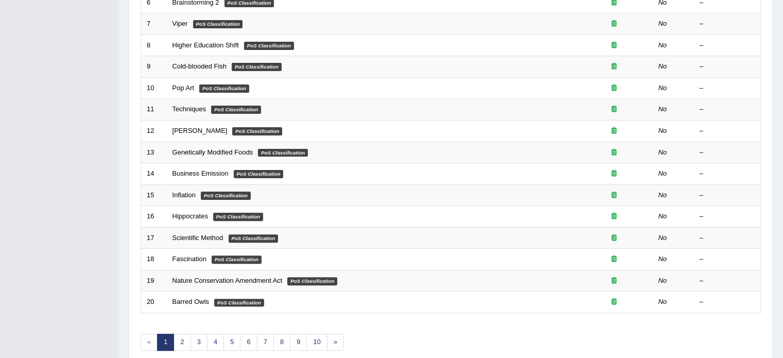
scroll to position [321, 0]
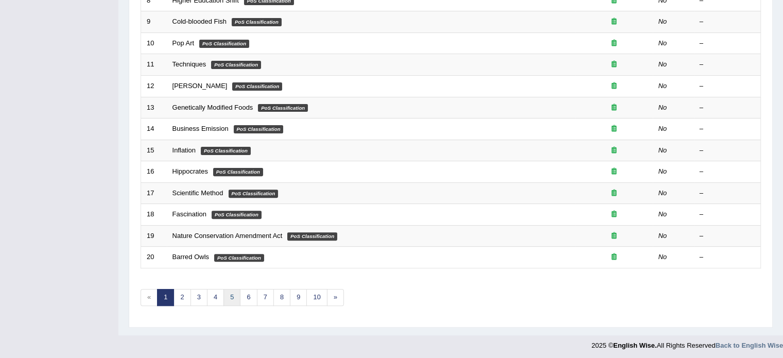
click at [227, 294] on link "5" at bounding box center [231, 297] width 17 height 17
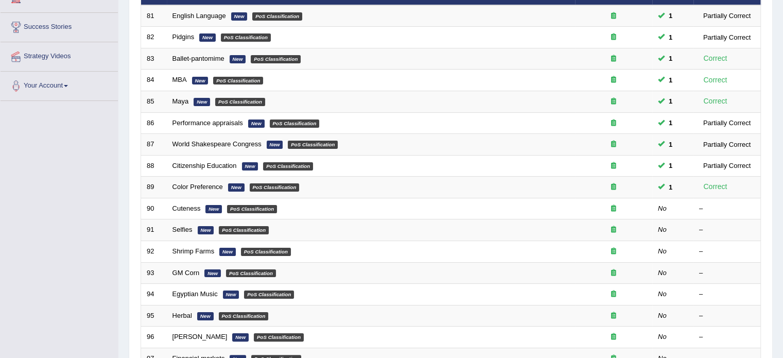
scroll to position [158, 0]
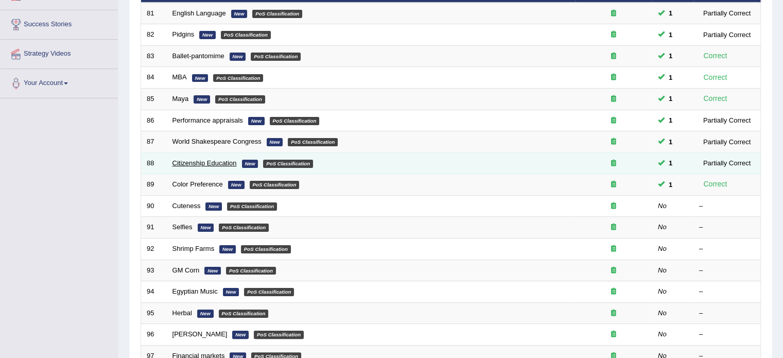
click at [188, 164] on link "Citizenship Education" at bounding box center [204, 163] width 64 height 8
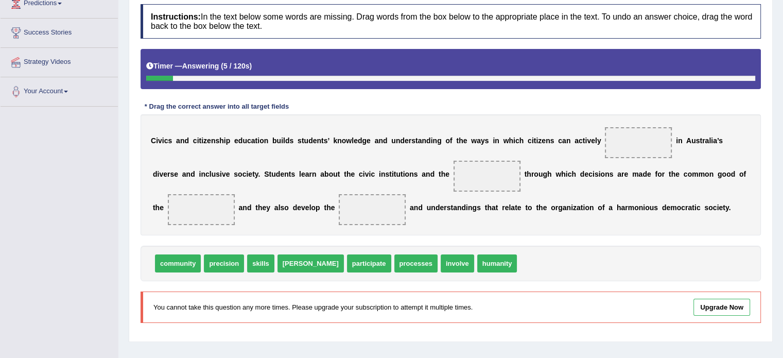
scroll to position [152, 0]
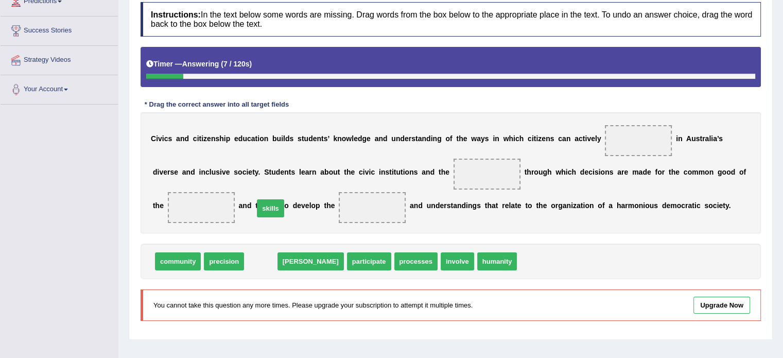
drag, startPoint x: 257, startPoint y: 264, endPoint x: 270, endPoint y: 202, distance: 62.5
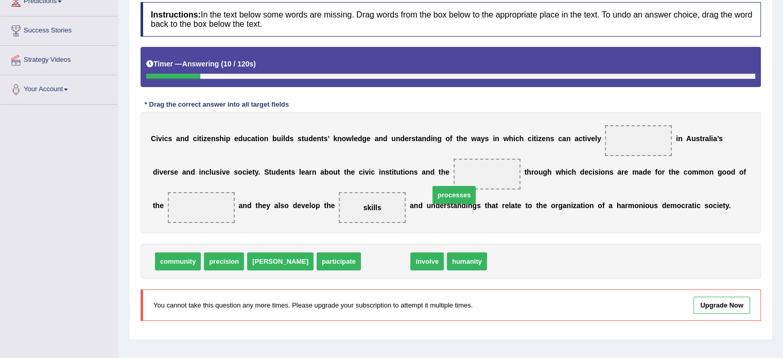
drag, startPoint x: 333, startPoint y: 256, endPoint x: 412, endPoint y: 173, distance: 115.1
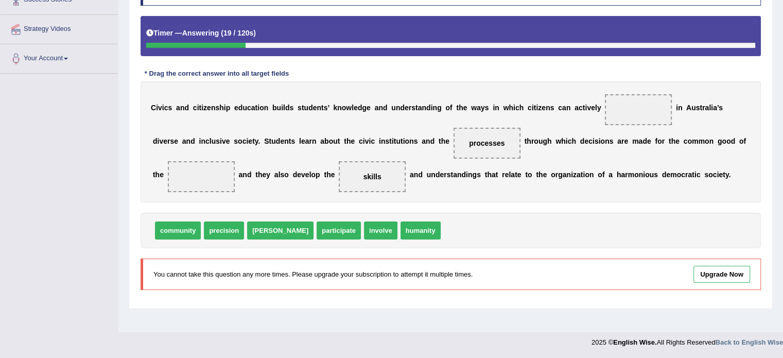
scroll to position [182, 0]
click at [235, 162] on span at bounding box center [201, 177] width 67 height 31
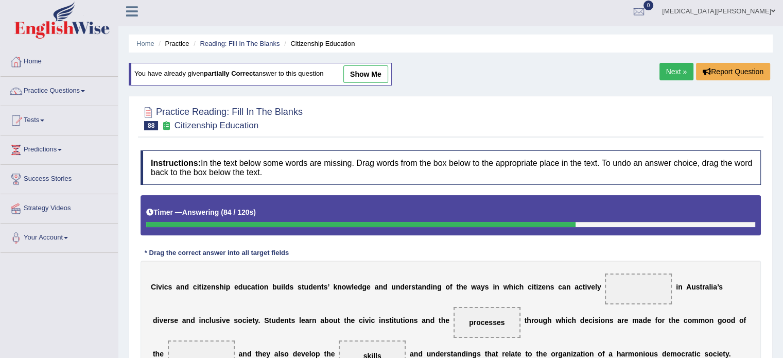
scroll to position [0, 0]
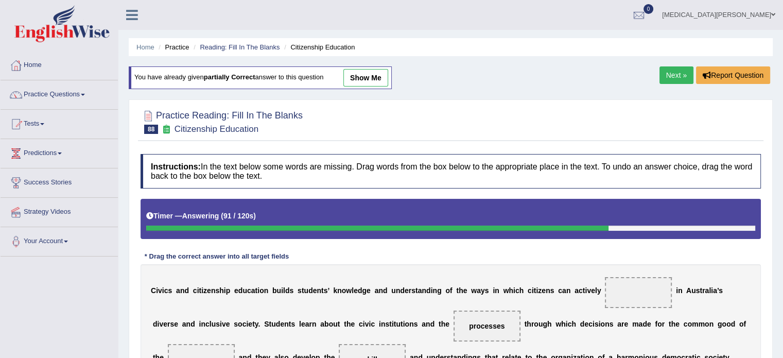
click at [361, 79] on link "show me" at bounding box center [365, 78] width 45 height 18
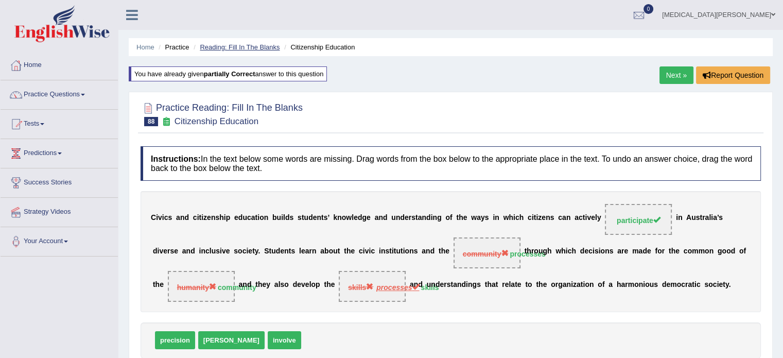
click at [257, 46] on link "Reading: Fill In The Blanks" at bounding box center [240, 47] width 80 height 8
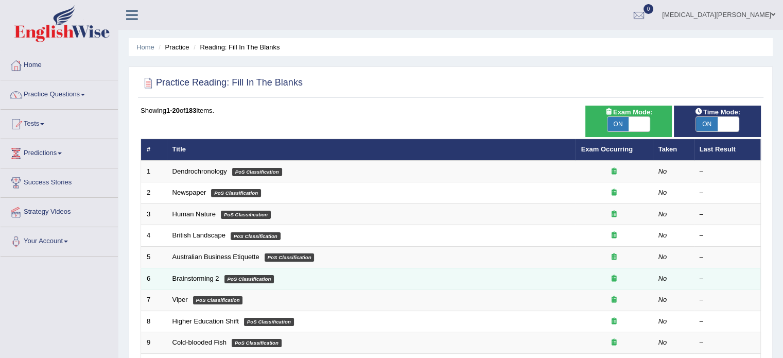
scroll to position [321, 0]
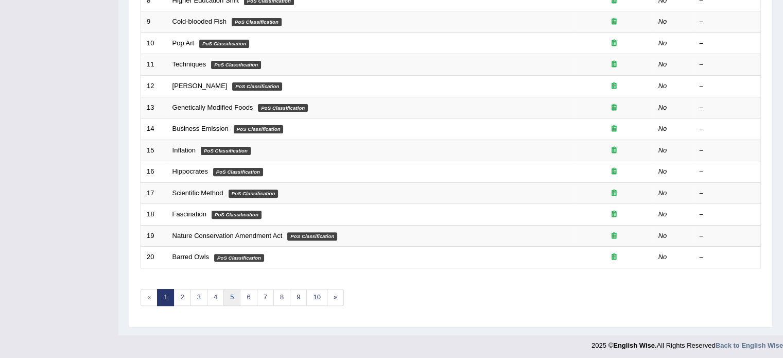
click at [229, 298] on link "5" at bounding box center [231, 297] width 17 height 17
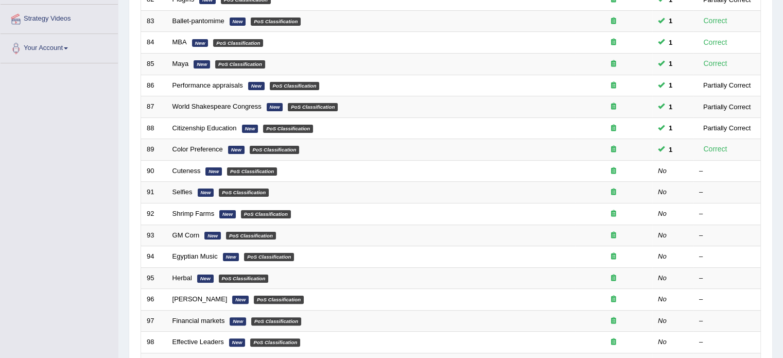
scroll to position [196, 0]
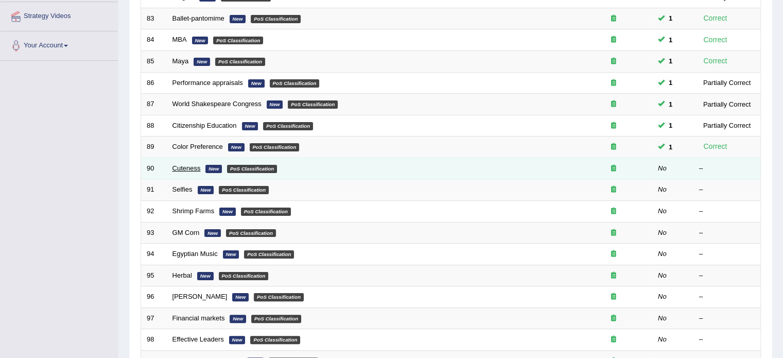
click at [179, 169] on link "Cuteness" at bounding box center [186, 168] width 28 height 8
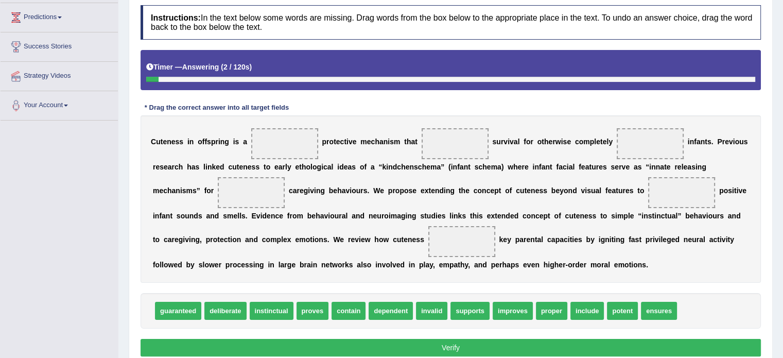
scroll to position [137, 0]
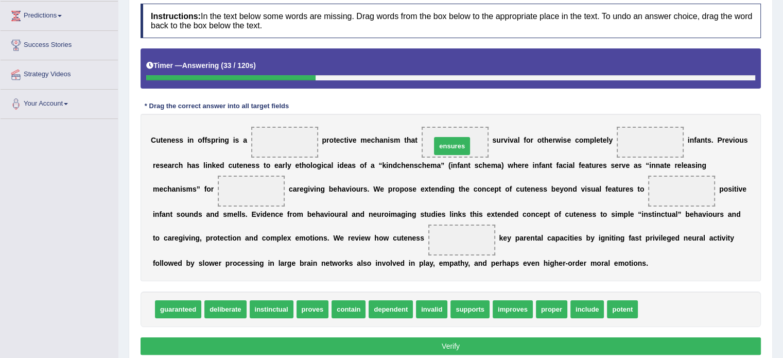
drag, startPoint x: 634, startPoint y: 309, endPoint x: 427, endPoint y: 146, distance: 263.6
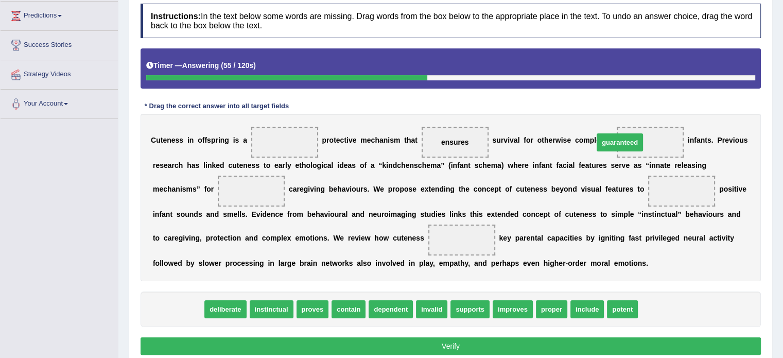
drag, startPoint x: 186, startPoint y: 305, endPoint x: 627, endPoint y: 138, distance: 471.2
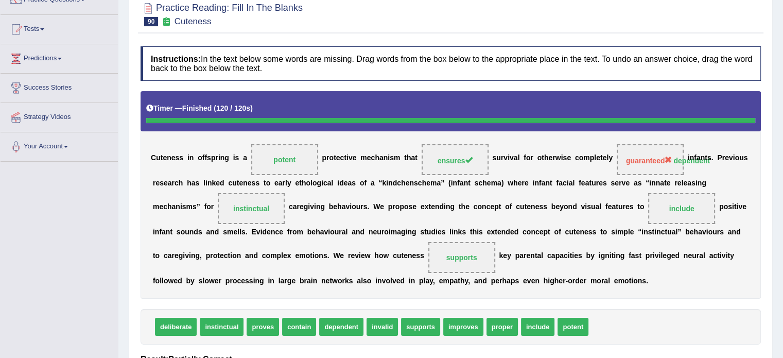
scroll to position [96, 0]
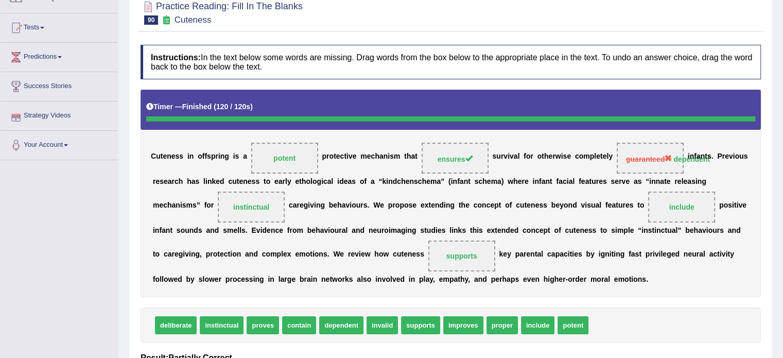
click at [233, 207] on strong "instinctual" at bounding box center [251, 207] width 36 height 8
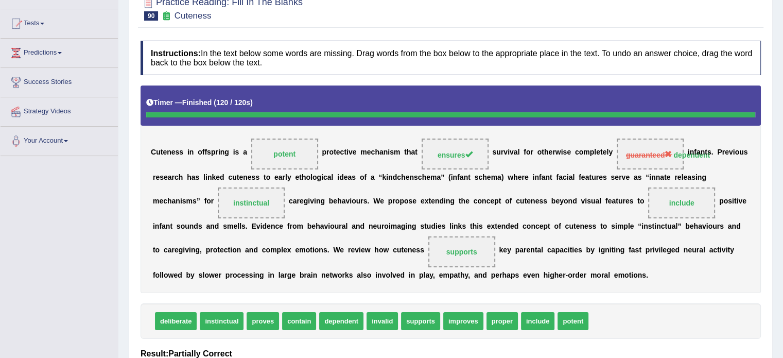
scroll to position [0, 0]
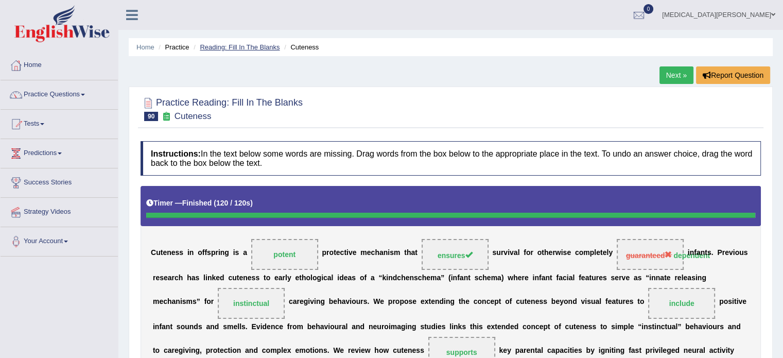
click at [258, 47] on link "Reading: Fill In The Blanks" at bounding box center [240, 47] width 80 height 8
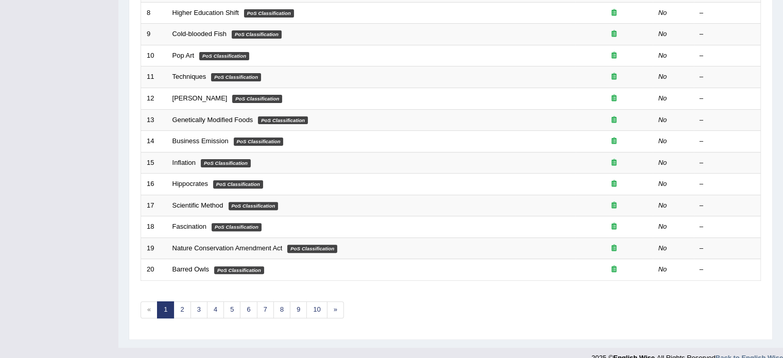
scroll to position [321, 0]
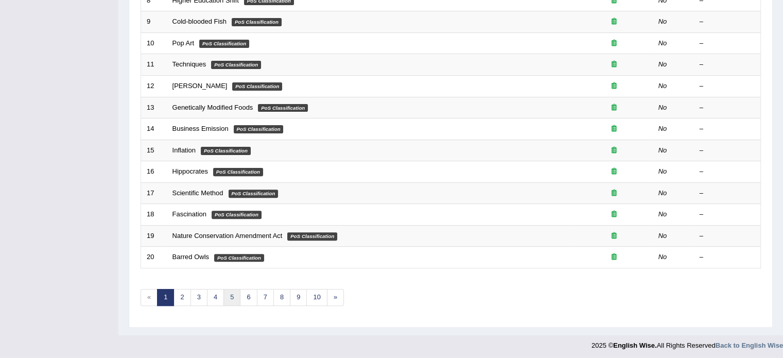
click at [228, 289] on link "5" at bounding box center [231, 297] width 17 height 17
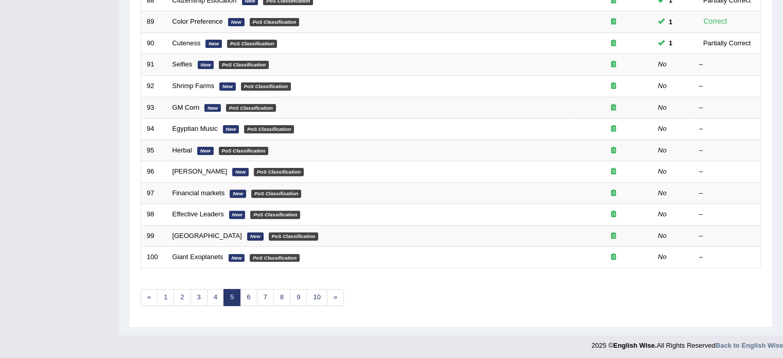
scroll to position [320, 0]
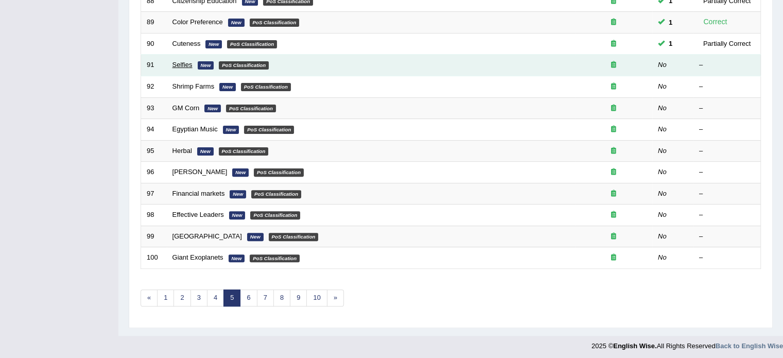
click at [185, 61] on link "Selfies" at bounding box center [182, 65] width 20 height 8
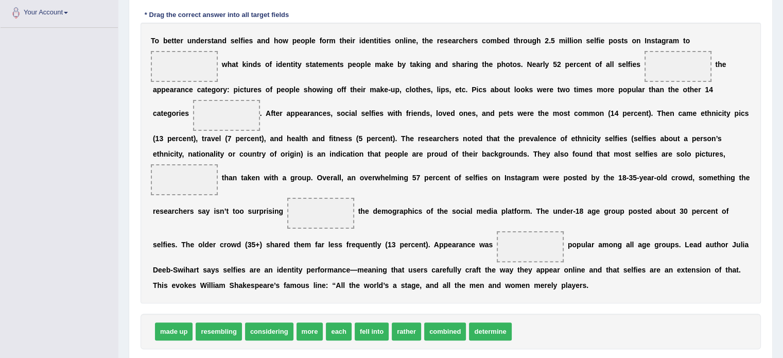
scroll to position [228, 0]
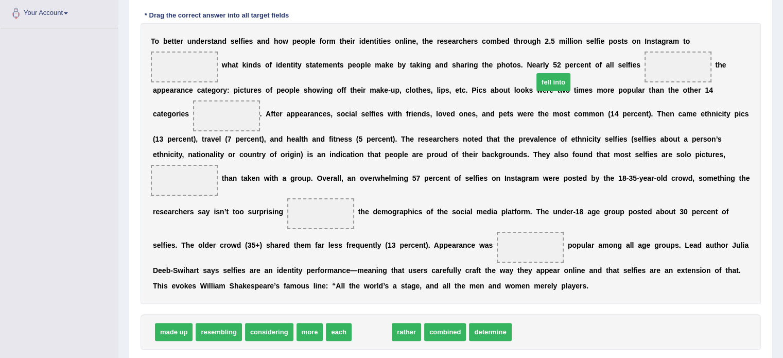
drag, startPoint x: 360, startPoint y: 335, endPoint x: 542, endPoint y: 85, distance: 308.8
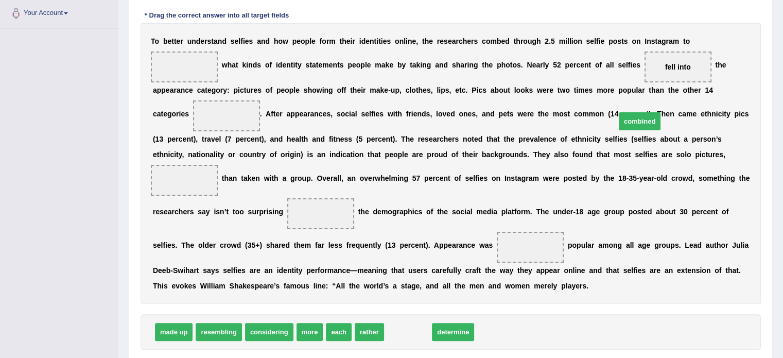
drag, startPoint x: 399, startPoint y: 332, endPoint x: 630, endPoint y: 121, distance: 312.6
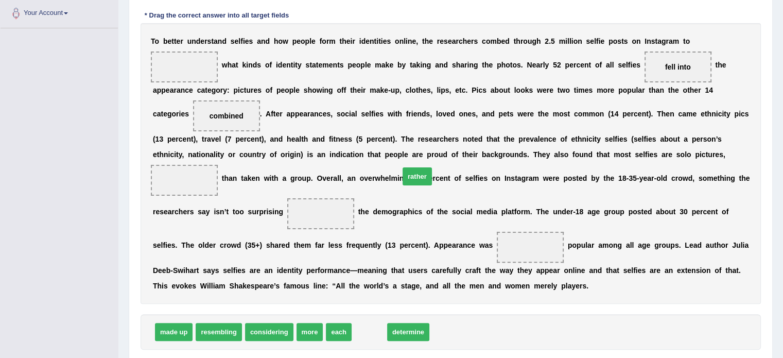
drag, startPoint x: 353, startPoint y: 335, endPoint x: 401, endPoint y: 180, distance: 162.7
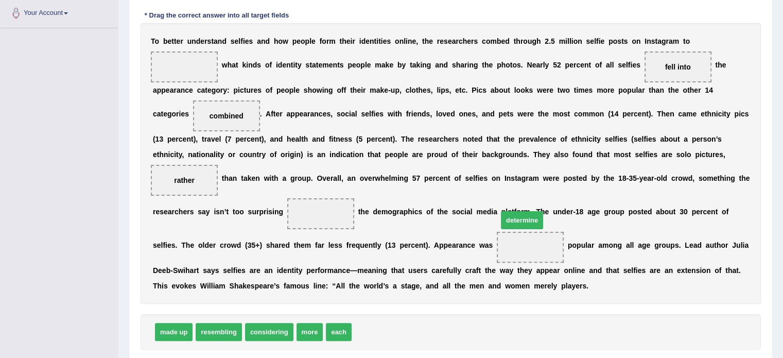
drag, startPoint x: 361, startPoint y: 332, endPoint x: 507, endPoint y: 220, distance: 184.3
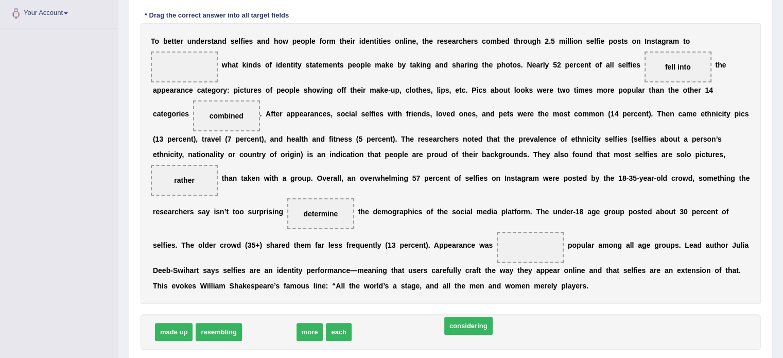
drag, startPoint x: 271, startPoint y: 333, endPoint x: 471, endPoint y: 327, distance: 199.3
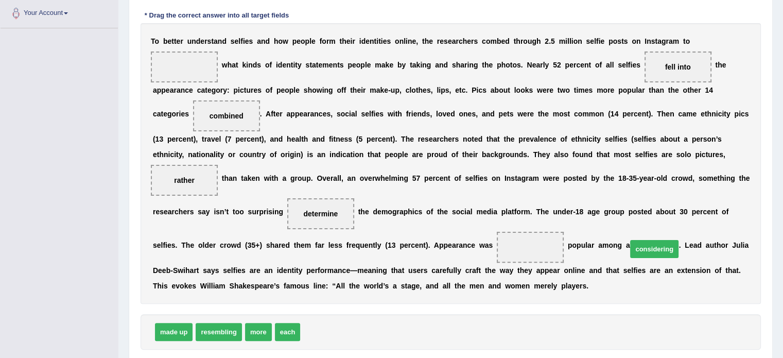
drag, startPoint x: 330, startPoint y: 336, endPoint x: 655, endPoint y: 252, distance: 335.9
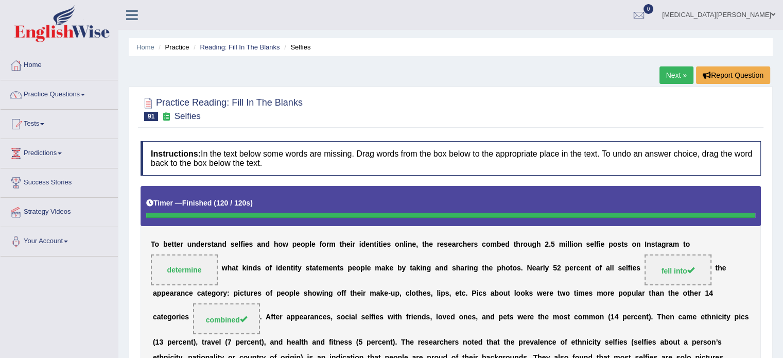
scroll to position [0, 0]
click at [262, 48] on link "Reading: Fill In The Blanks" at bounding box center [240, 47] width 80 height 8
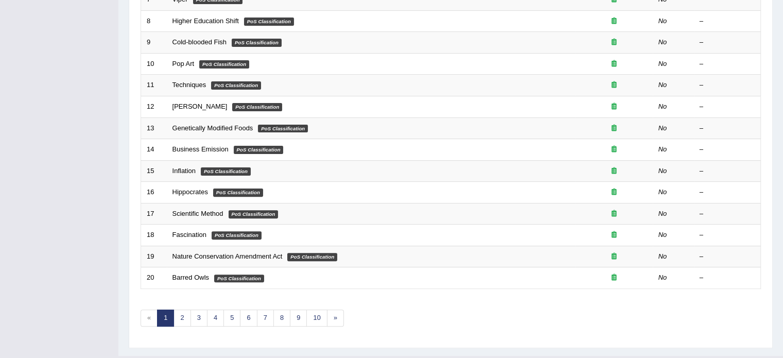
scroll to position [321, 0]
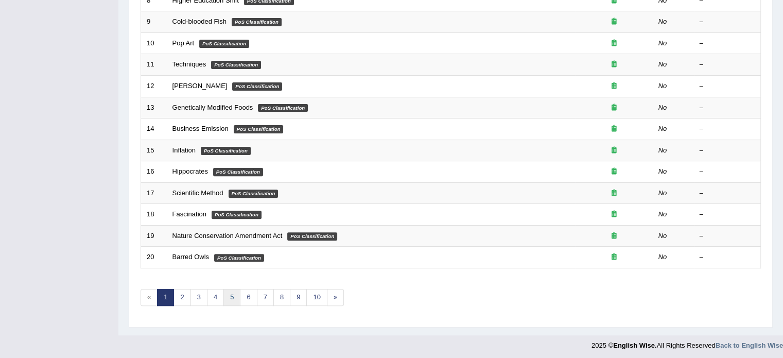
click at [232, 295] on link "5" at bounding box center [231, 297] width 17 height 17
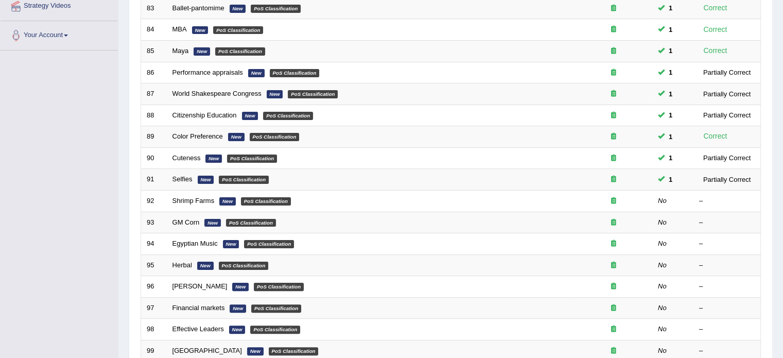
scroll to position [208, 0]
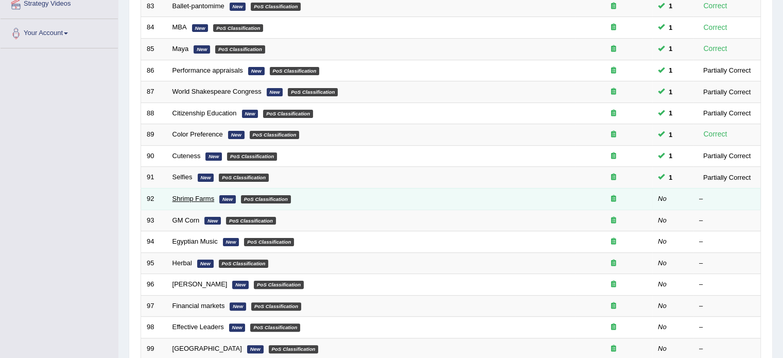
click at [195, 196] on link "Shrimp Farms" at bounding box center [193, 199] width 42 height 8
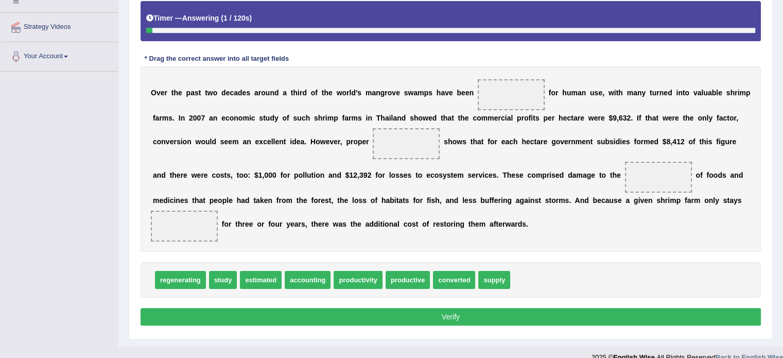
scroll to position [186, 0]
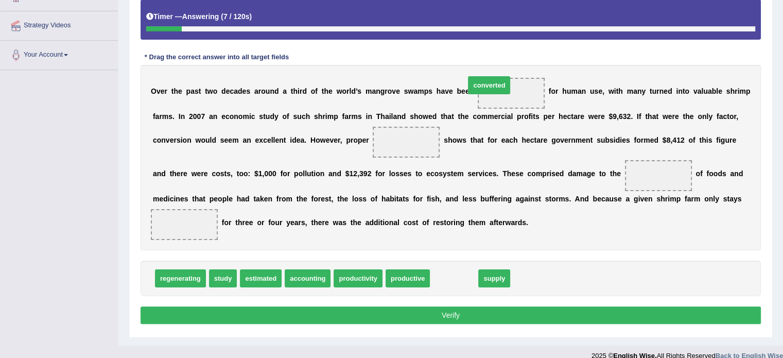
drag, startPoint x: 437, startPoint y: 273, endPoint x: 469, endPoint y: 83, distance: 192.8
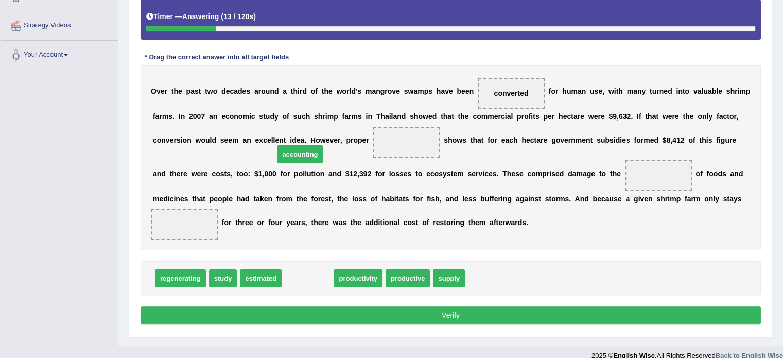
drag, startPoint x: 301, startPoint y: 277, endPoint x: 305, endPoint y: 140, distance: 137.5
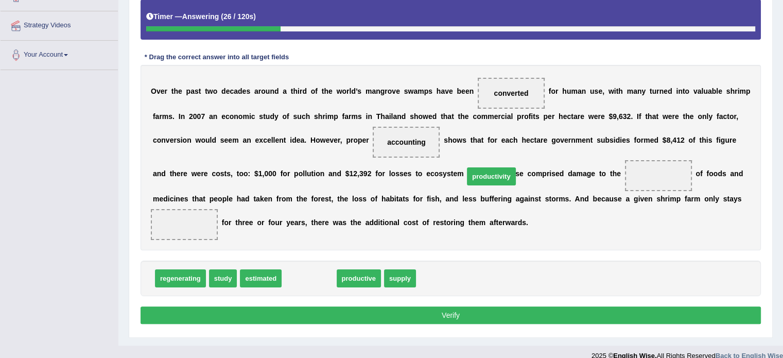
drag, startPoint x: 309, startPoint y: 279, endPoint x: 491, endPoint y: 177, distance: 209.1
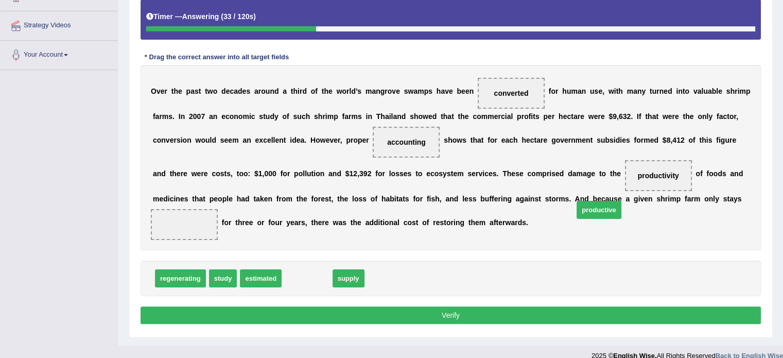
drag, startPoint x: 308, startPoint y: 275, endPoint x: 601, endPoint y: 206, distance: 300.9
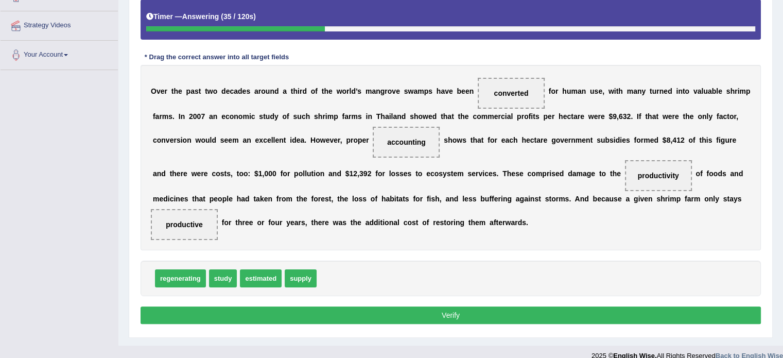
click at [450, 306] on button "Verify" at bounding box center [451, 315] width 620 height 18
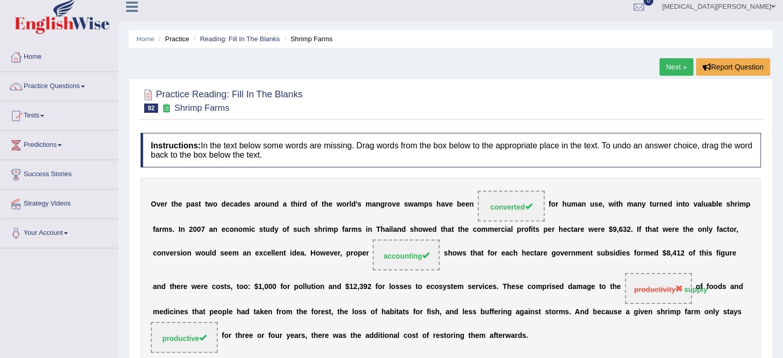
scroll to position [0, 0]
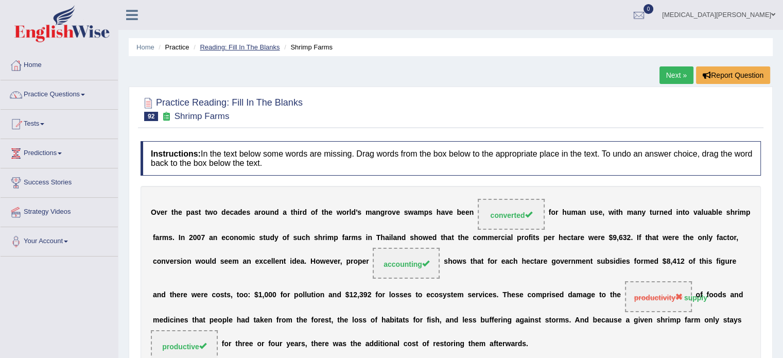
click at [227, 45] on link "Reading: Fill In The Blanks" at bounding box center [240, 47] width 80 height 8
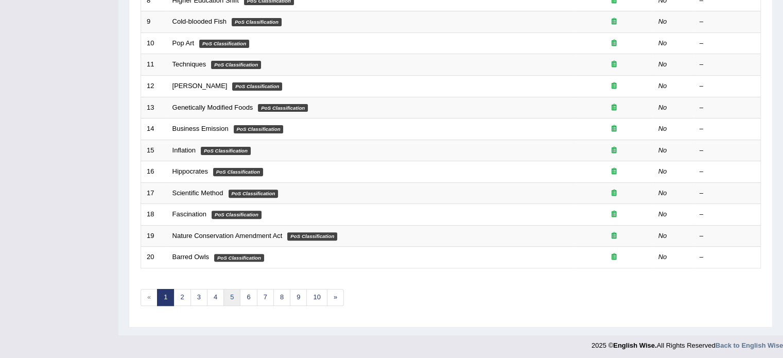
click at [232, 290] on link "5" at bounding box center [231, 297] width 17 height 17
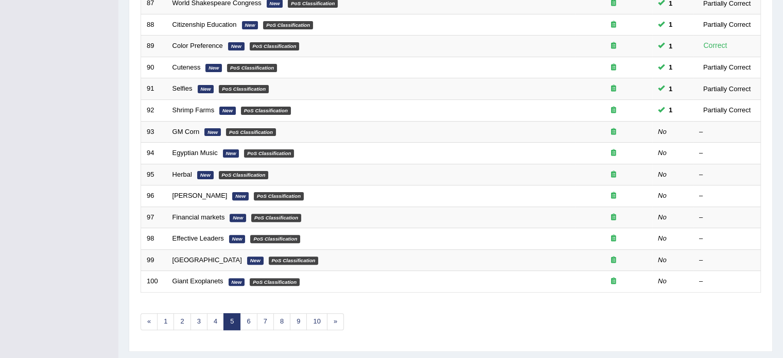
scroll to position [321, 0]
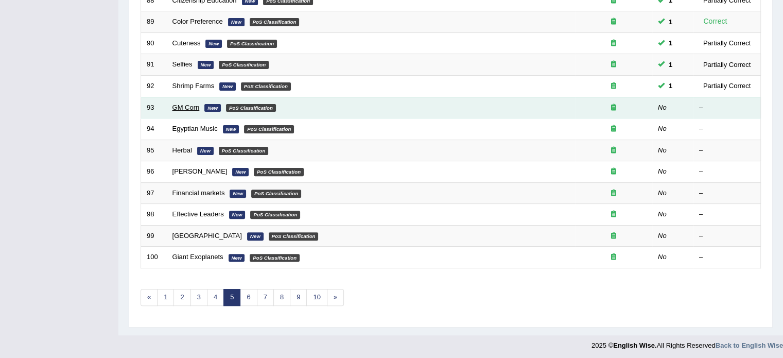
click at [187, 105] on link "GM Corn" at bounding box center [185, 107] width 27 height 8
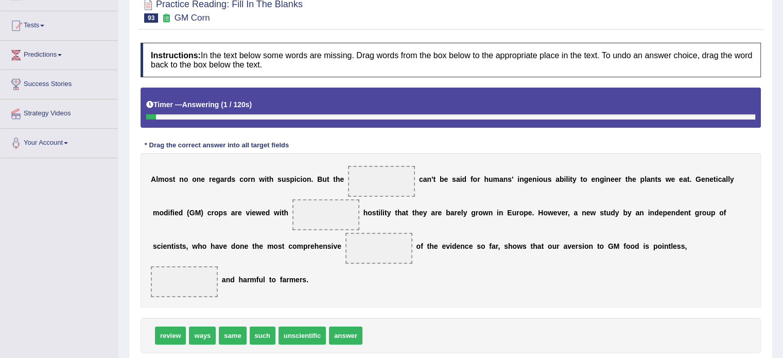
scroll to position [121, 0]
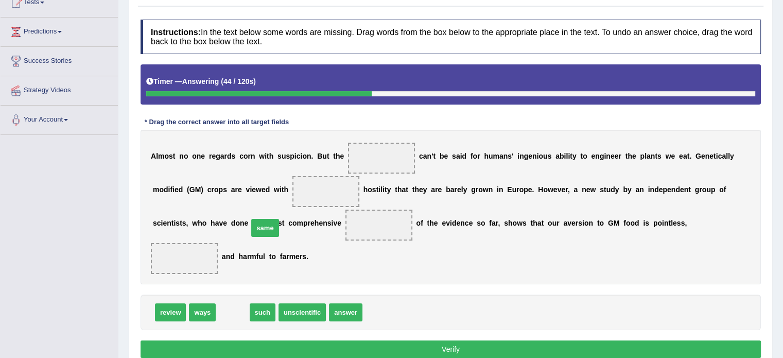
drag, startPoint x: 227, startPoint y: 281, endPoint x: 259, endPoint y: 196, distance: 90.4
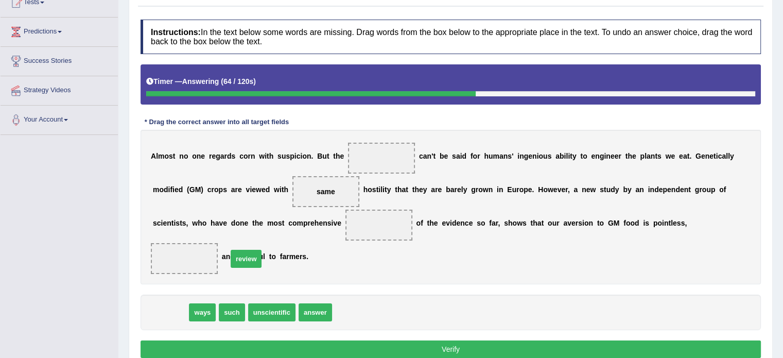
drag, startPoint x: 175, startPoint y: 275, endPoint x: 250, endPoint y: 222, distance: 92.7
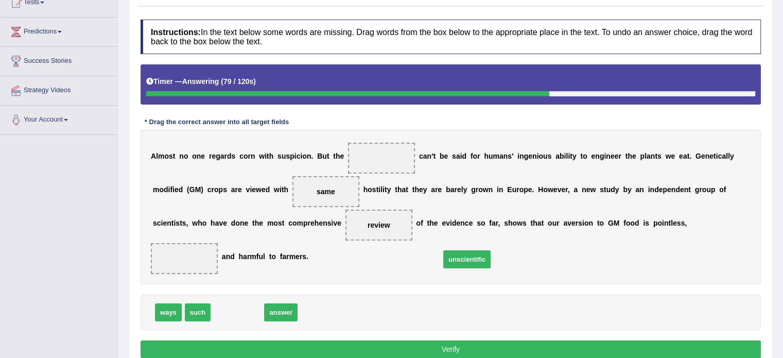
drag, startPoint x: 234, startPoint y: 277, endPoint x: 509, endPoint y: 223, distance: 280.1
click at [491, 250] on span "unscientific" at bounding box center [466, 259] width 47 height 18
drag, startPoint x: 236, startPoint y: 277, endPoint x: 590, endPoint y: 225, distance: 358.0
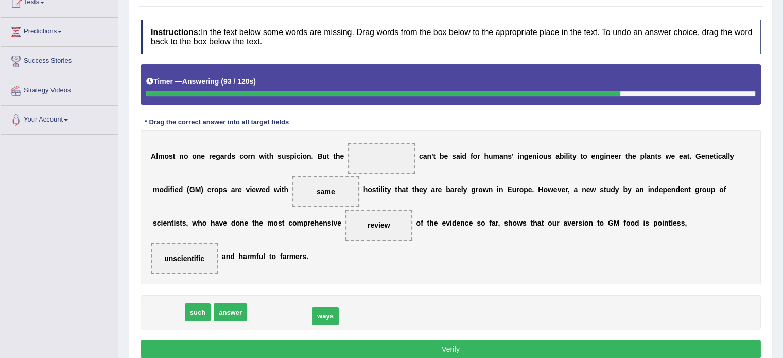
drag, startPoint x: 177, startPoint y: 279, endPoint x: 334, endPoint y: 283, distance: 157.1
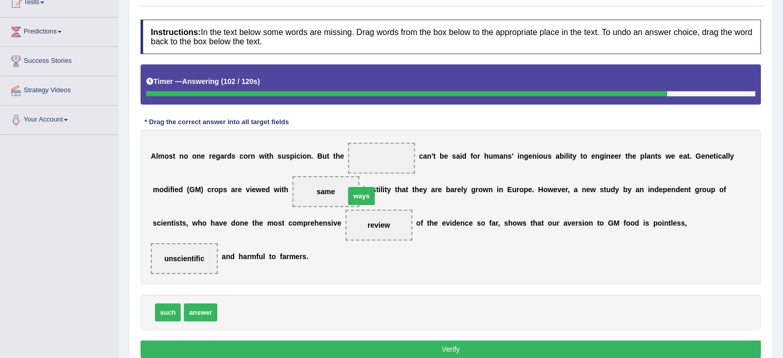
drag, startPoint x: 231, startPoint y: 282, endPoint x: 359, endPoint y: 165, distance: 173.8
click at [394, 340] on button "Verify" at bounding box center [451, 349] width 620 height 18
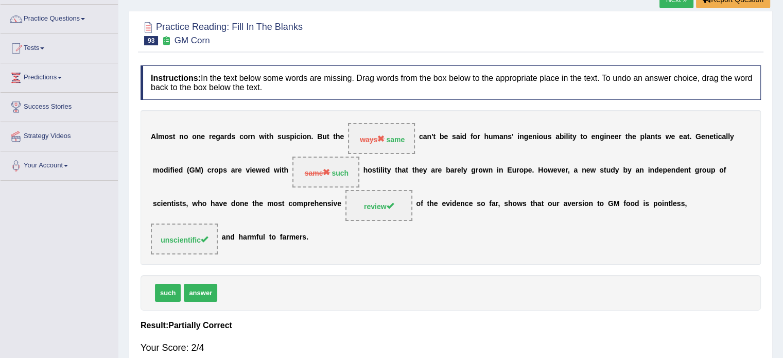
scroll to position [0, 0]
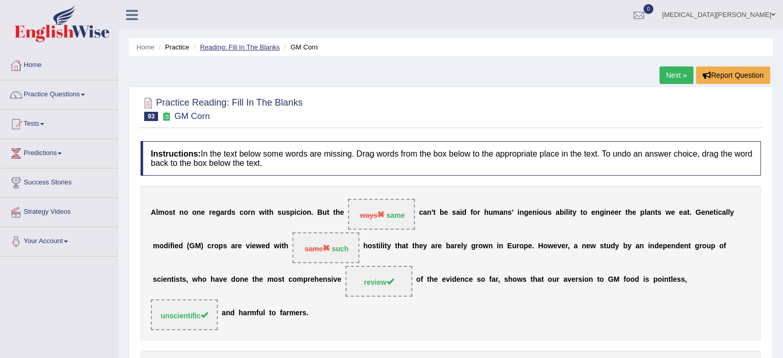
click at [221, 46] on link "Reading: Fill In The Blanks" at bounding box center [240, 47] width 80 height 8
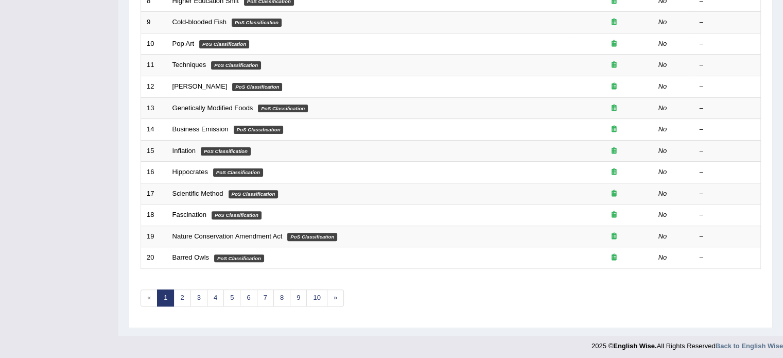
scroll to position [321, 0]
click at [228, 294] on link "5" at bounding box center [231, 297] width 17 height 17
